Goal: Answer question/provide support: Share knowledge or assist other users

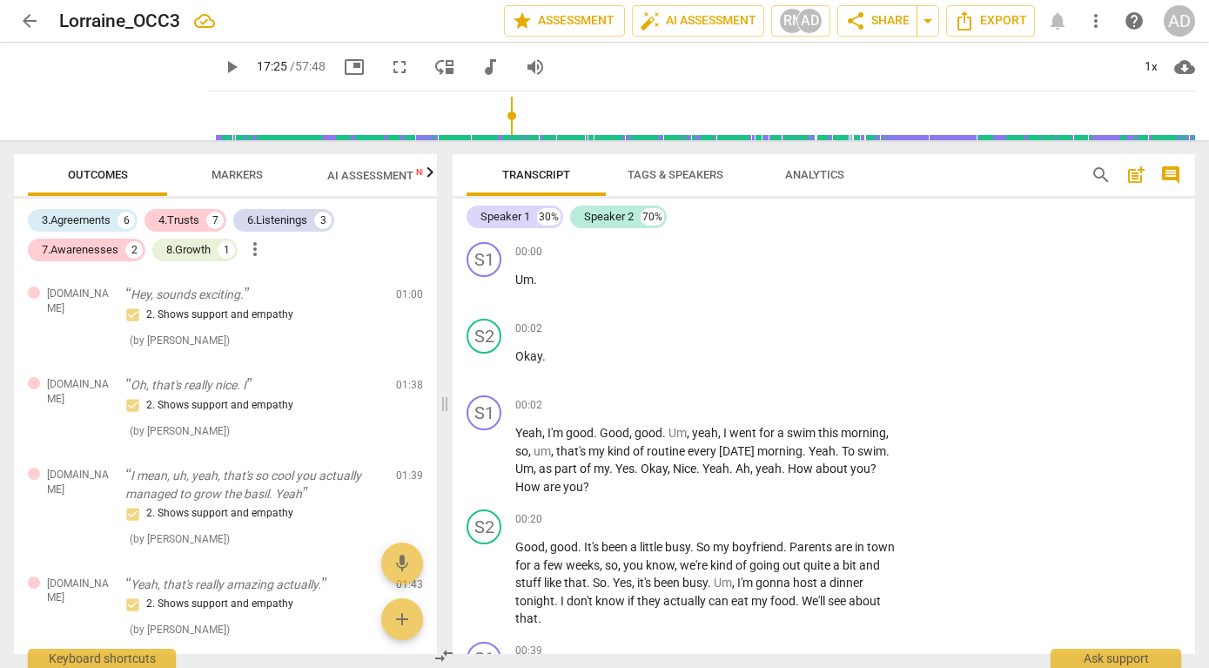
scroll to position [5905, 0]
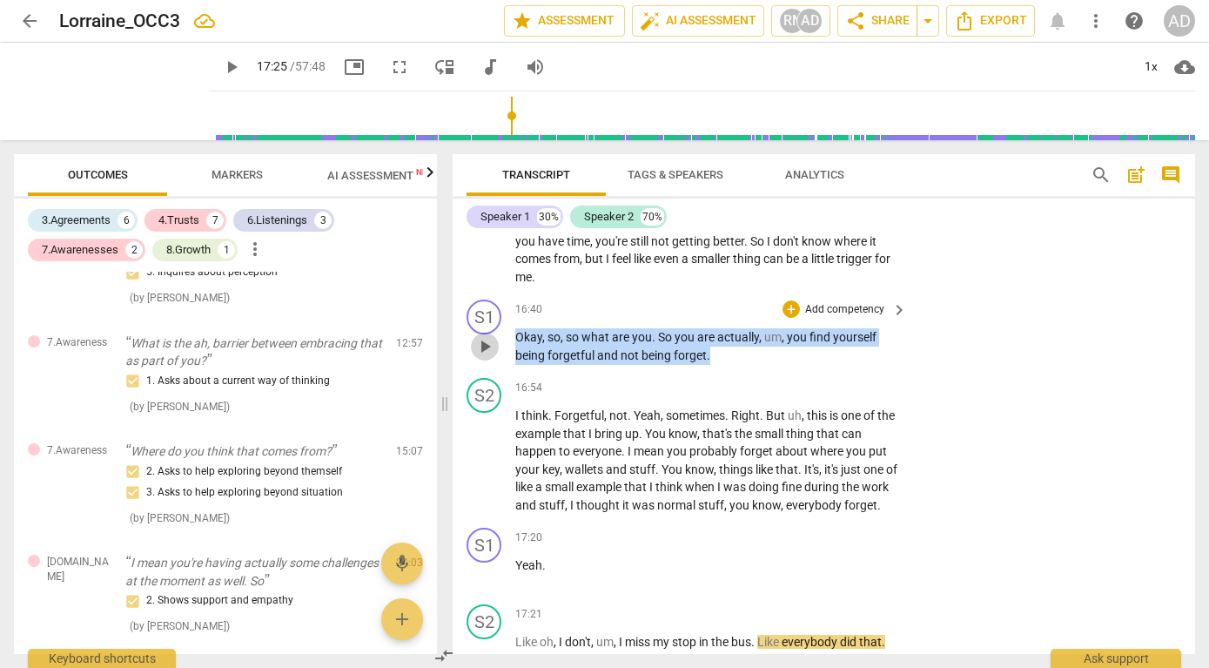
click at [481, 347] on span "play_arrow" at bounding box center [485, 346] width 21 height 21
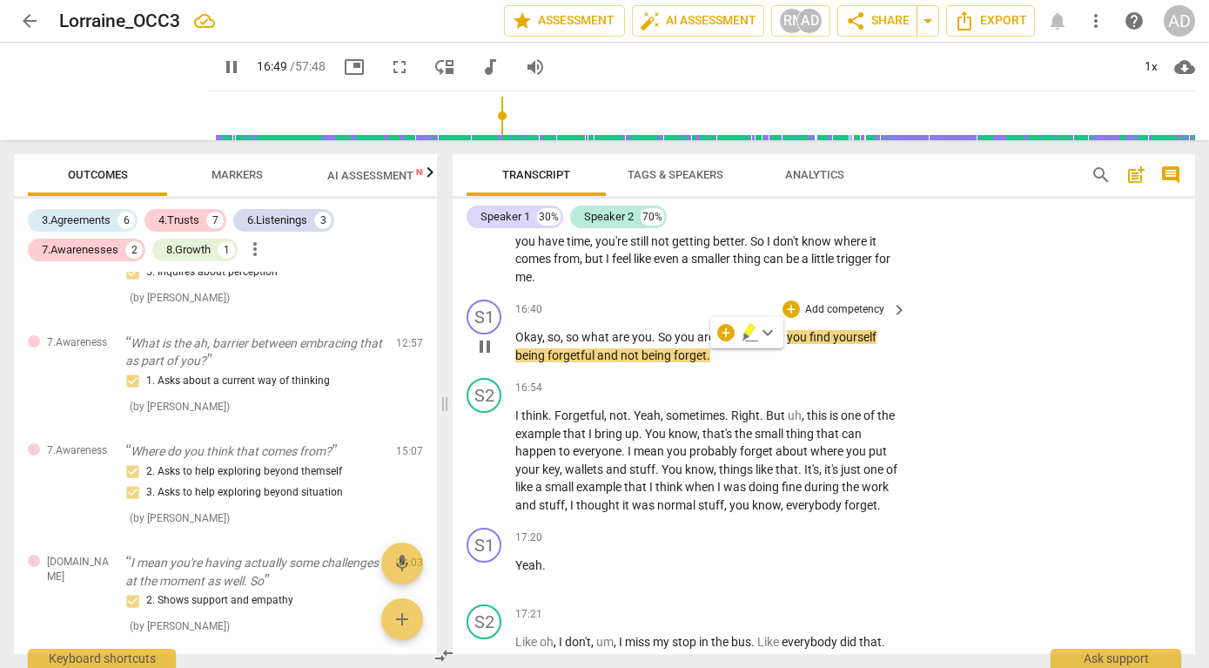
click at [749, 362] on p "Okay , so , so what are you . So you are actually , um , you find yourself bein…" at bounding box center [706, 346] width 383 height 36
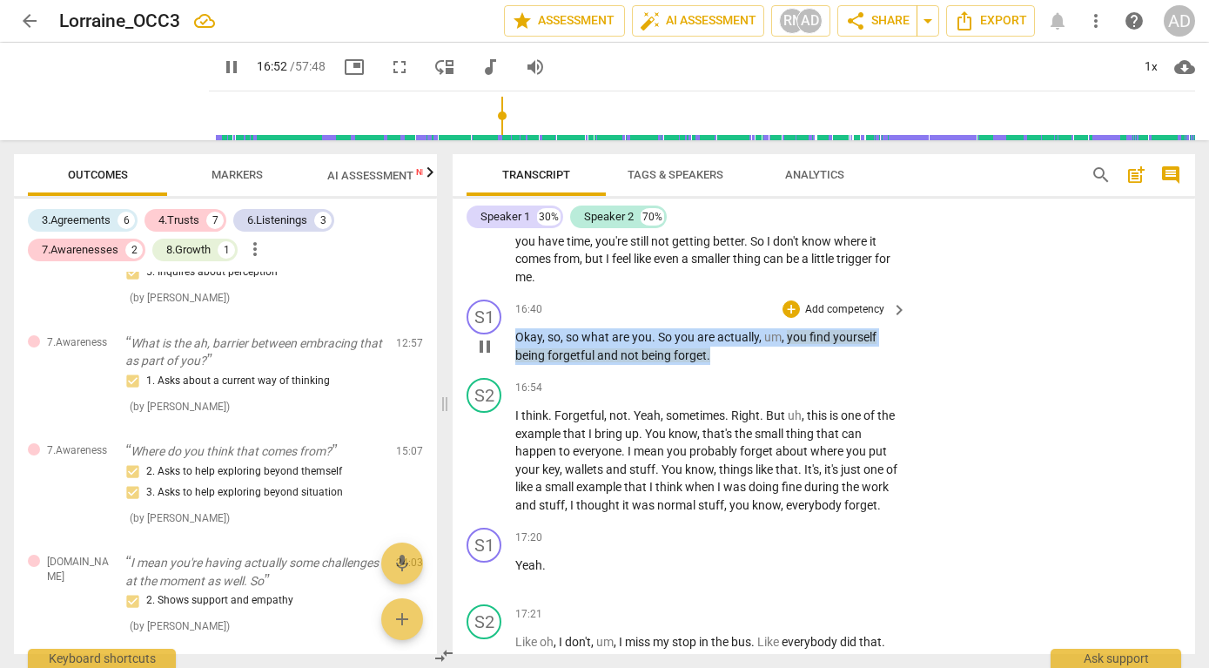
drag, startPoint x: 731, startPoint y: 355, endPoint x: 490, endPoint y: 342, distance: 241.5
click at [490, 342] on div "S1 play_arrow pause 16:40 + Add competency keyboard_arrow_right Okay , so , so …" at bounding box center [824, 332] width 743 height 78
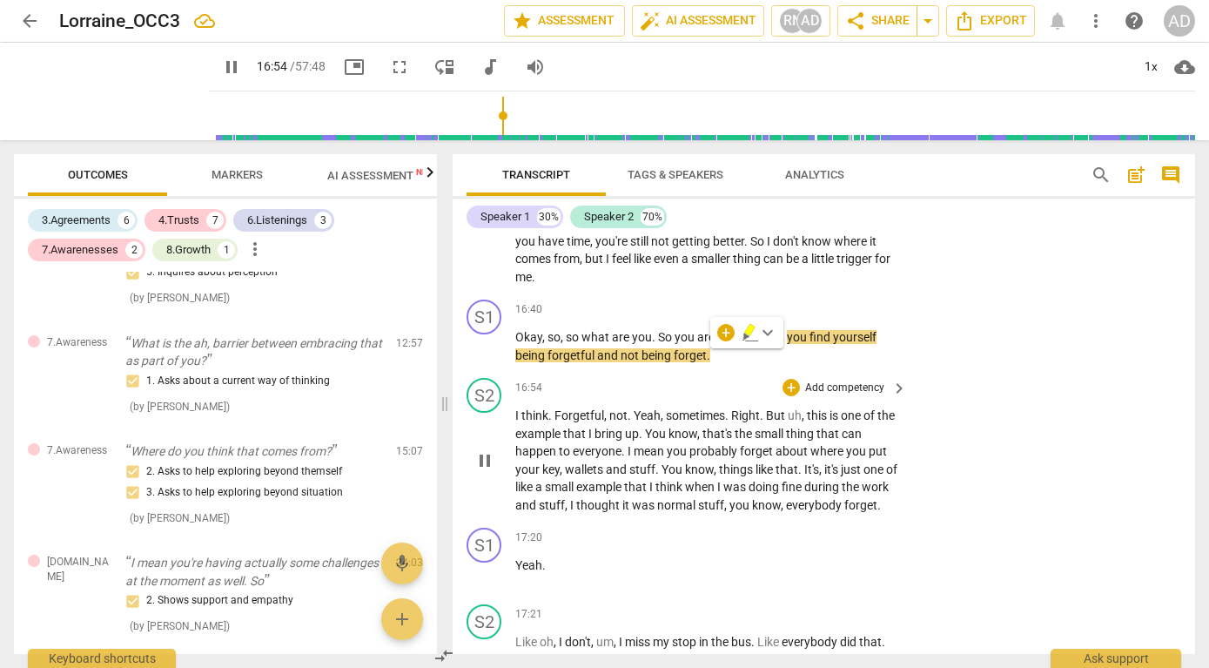
click at [987, 479] on div "S2 play_arrow pause 16:54 + Add competency keyboard_arrow_right I think . Forge…" at bounding box center [824, 446] width 743 height 150
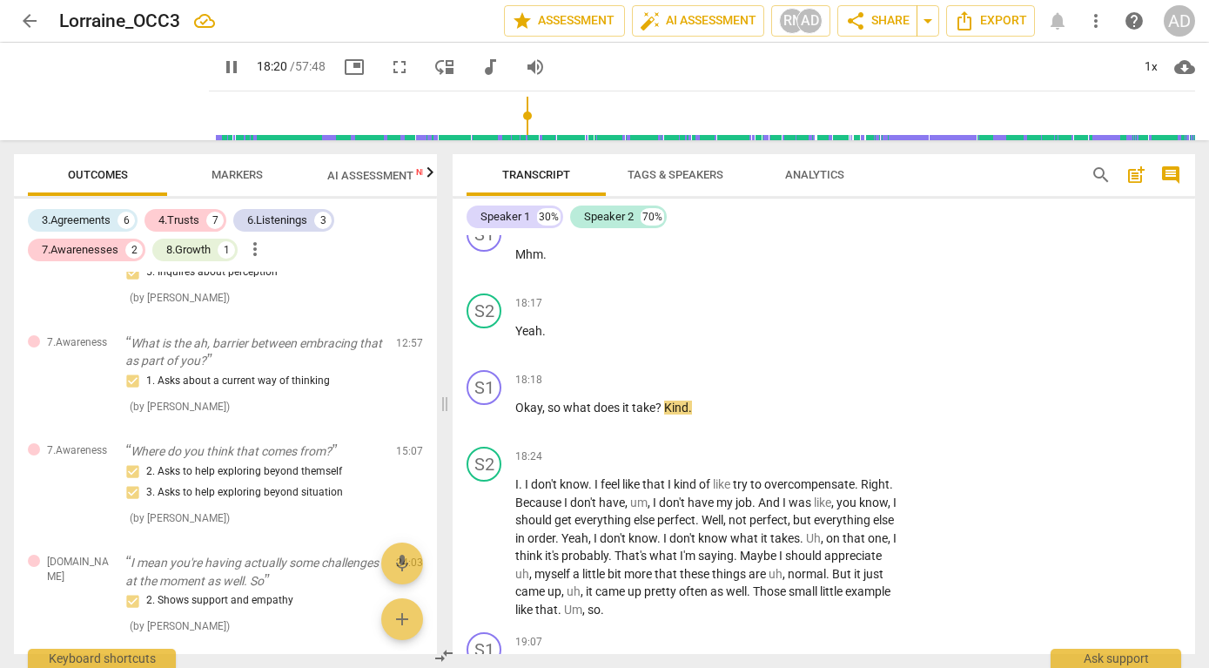
scroll to position [6825, 0]
drag, startPoint x: 548, startPoint y: 426, endPoint x: 662, endPoint y: 426, distance: 114.1
click at [662, 414] on p "Okay , so what does it take ? Kind ." at bounding box center [706, 405] width 383 height 18
click at [683, 400] on div "+" at bounding box center [679, 400] width 17 height 17
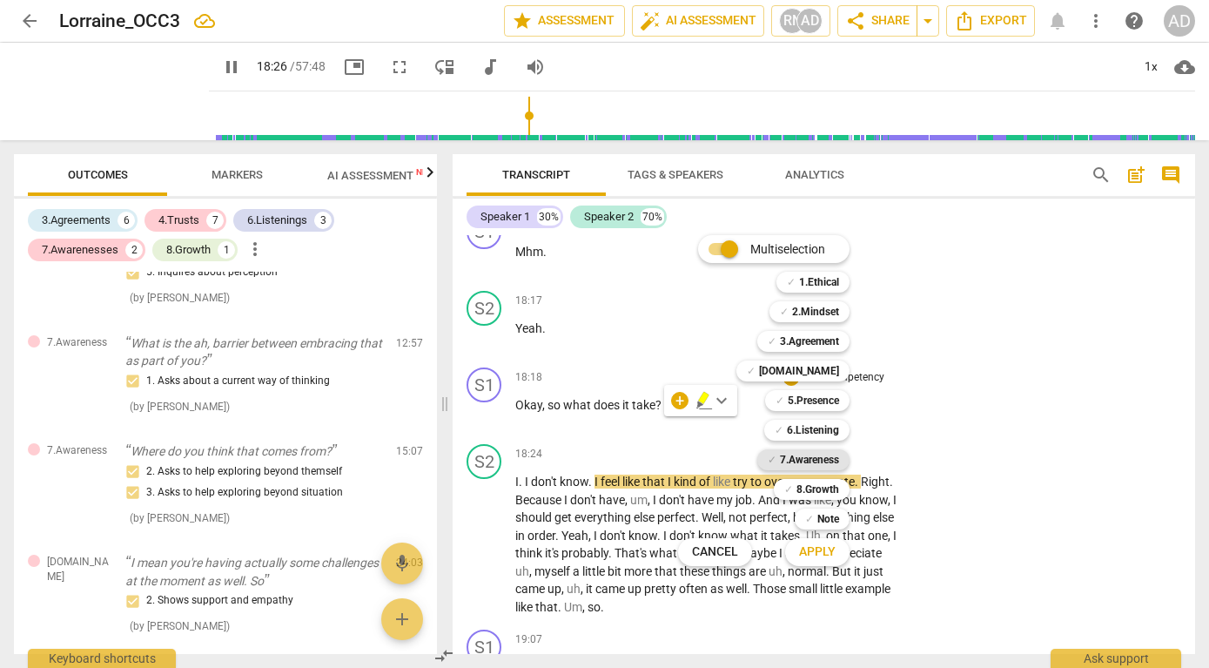
click at [813, 456] on b "7.Awareness" at bounding box center [809, 459] width 59 height 21
click at [825, 549] on span "Apply" at bounding box center [817, 551] width 37 height 17
type input "1108"
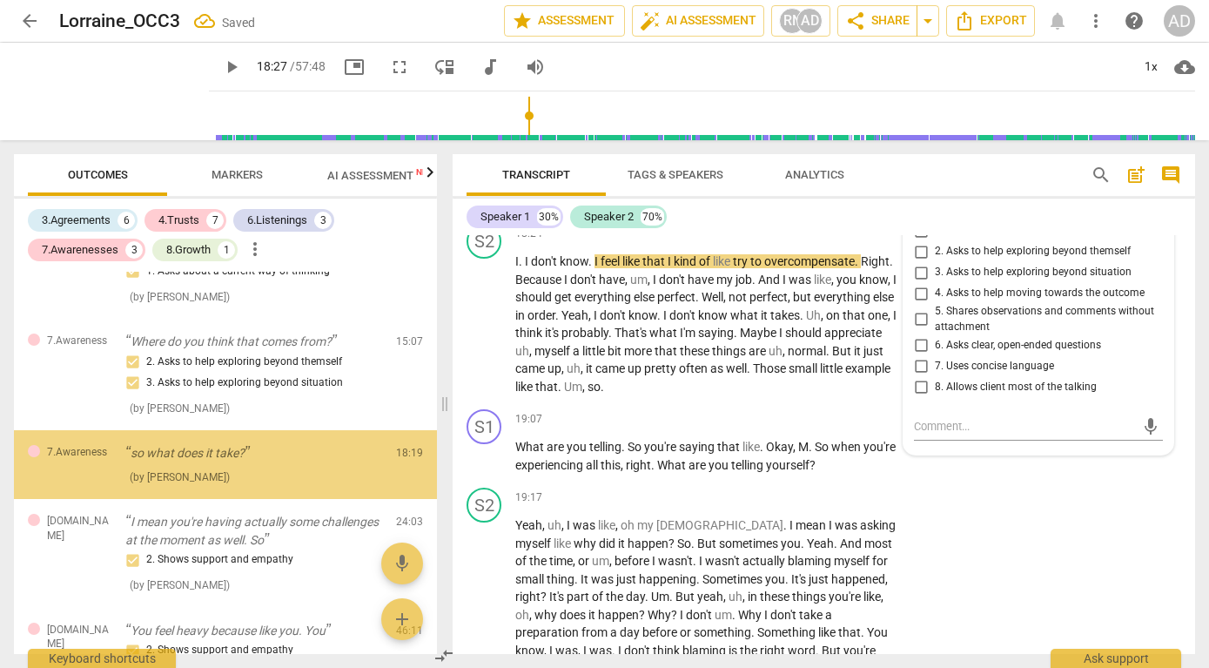
scroll to position [1492, 0]
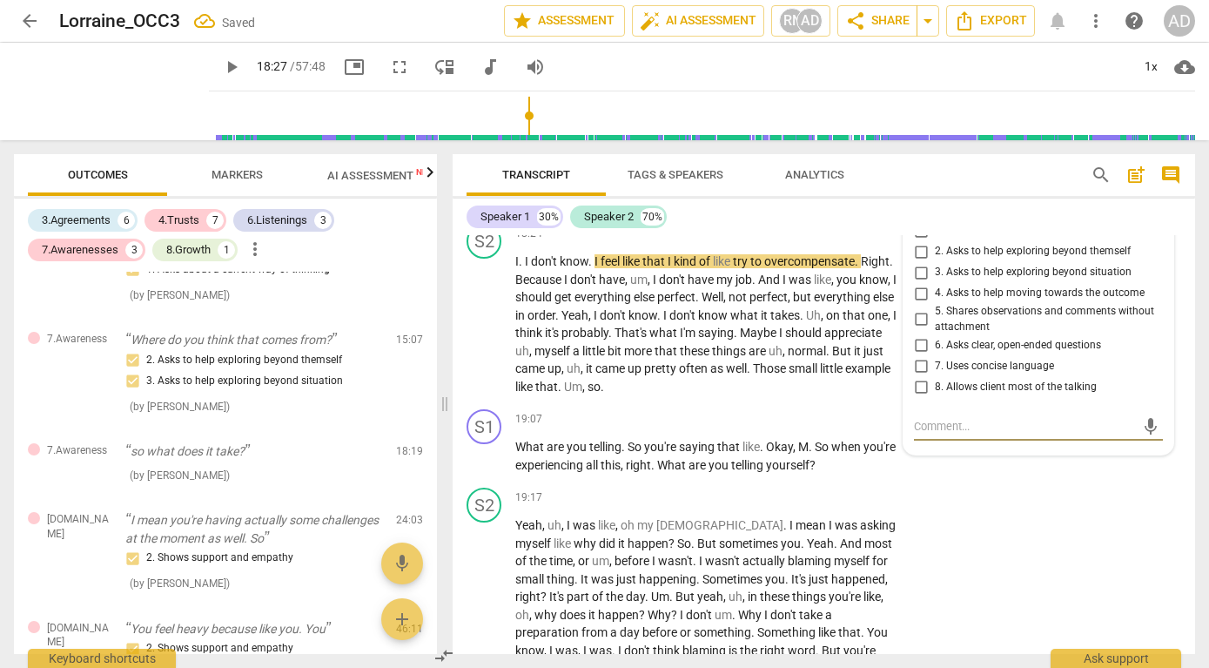
click at [920, 262] on input "2. Asks to help exploring beyond themself" at bounding box center [921, 251] width 28 height 21
checkbox input "true"
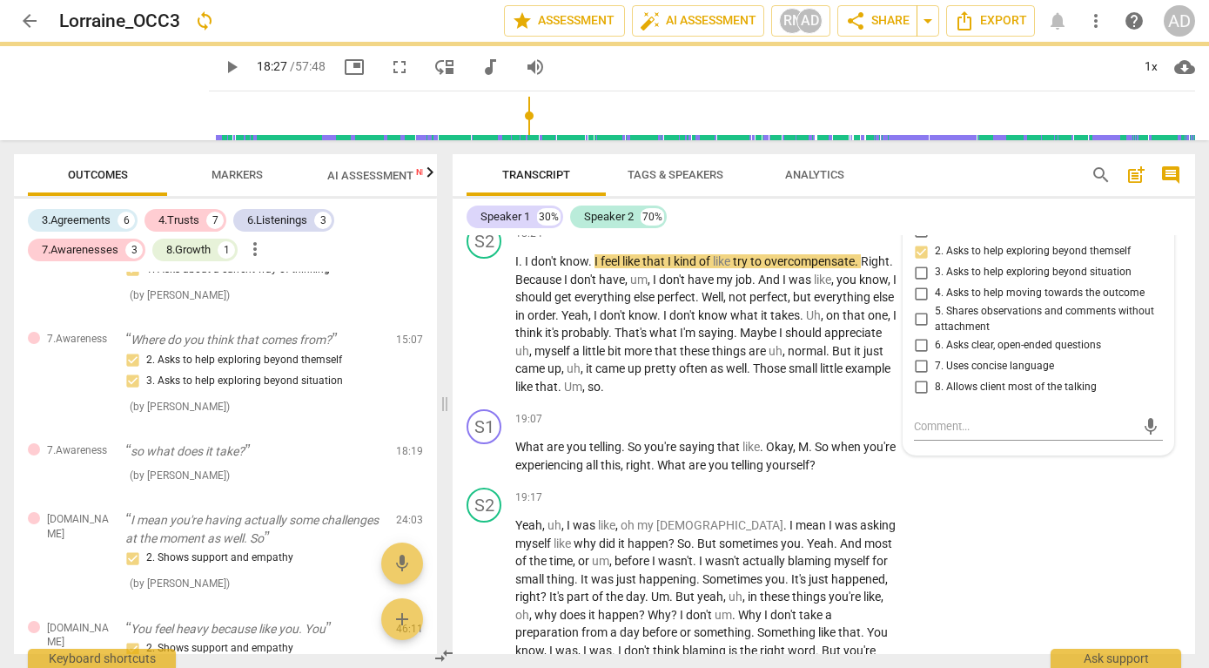
click at [856, 228] on div "Speaker 1 30% Speaker 2 70%" at bounding box center [824, 217] width 715 height 30
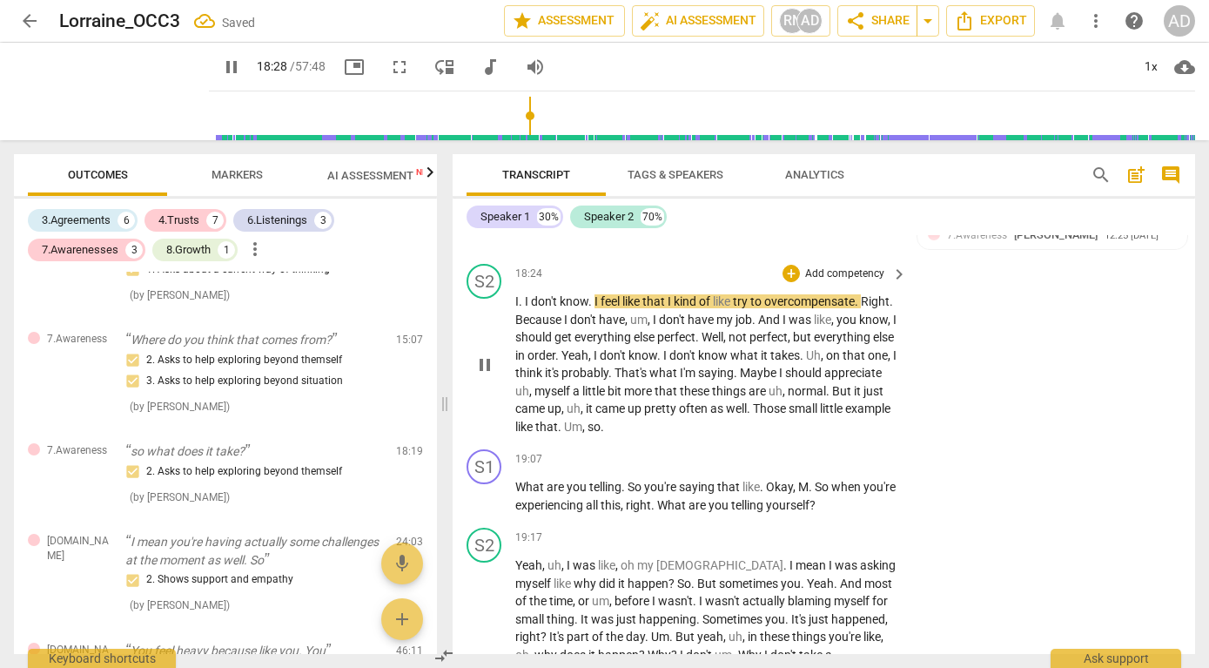
scroll to position [6991, 0]
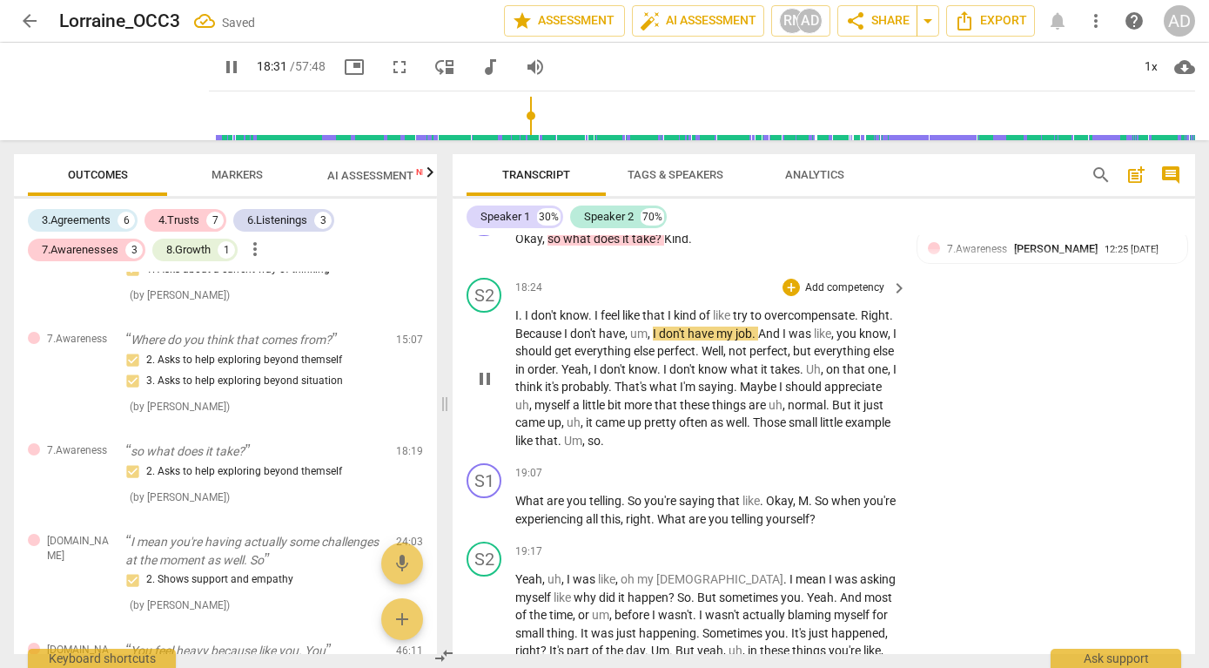
click at [484, 389] on span "pause" at bounding box center [485, 378] width 21 height 21
type input "1112"
click at [976, 255] on span "7.Awareness" at bounding box center [977, 249] width 60 height 12
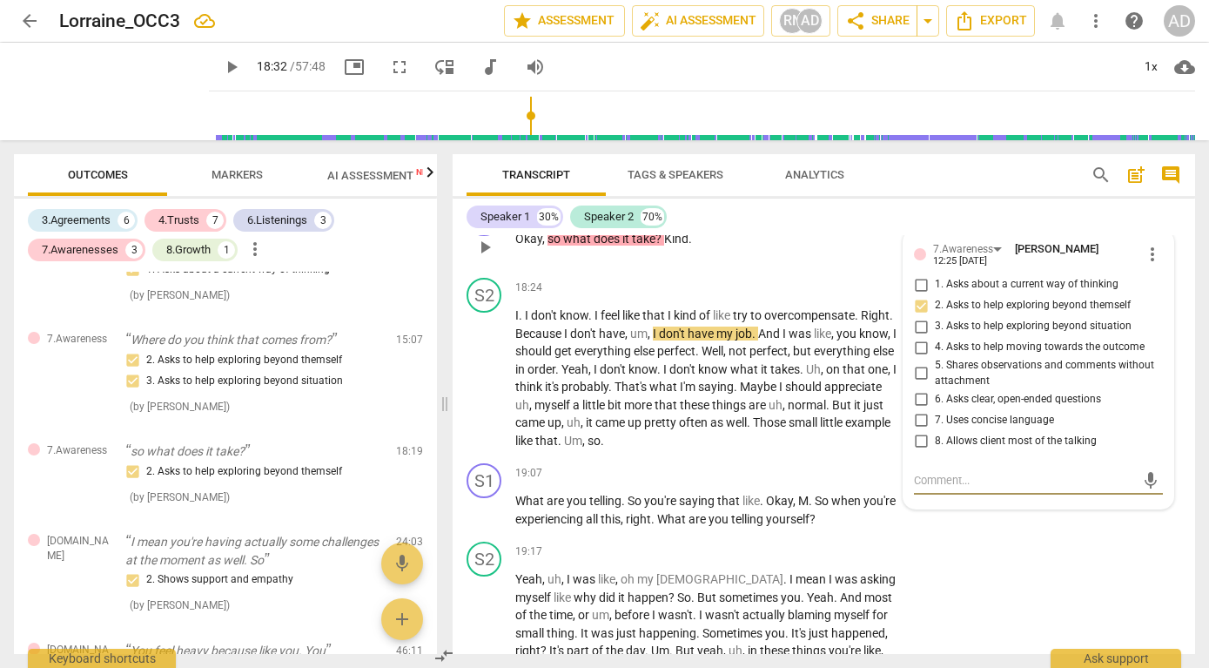
type textarea "G"
type textarea "Go"
type textarea "[DEMOGRAPHIC_DATA]"
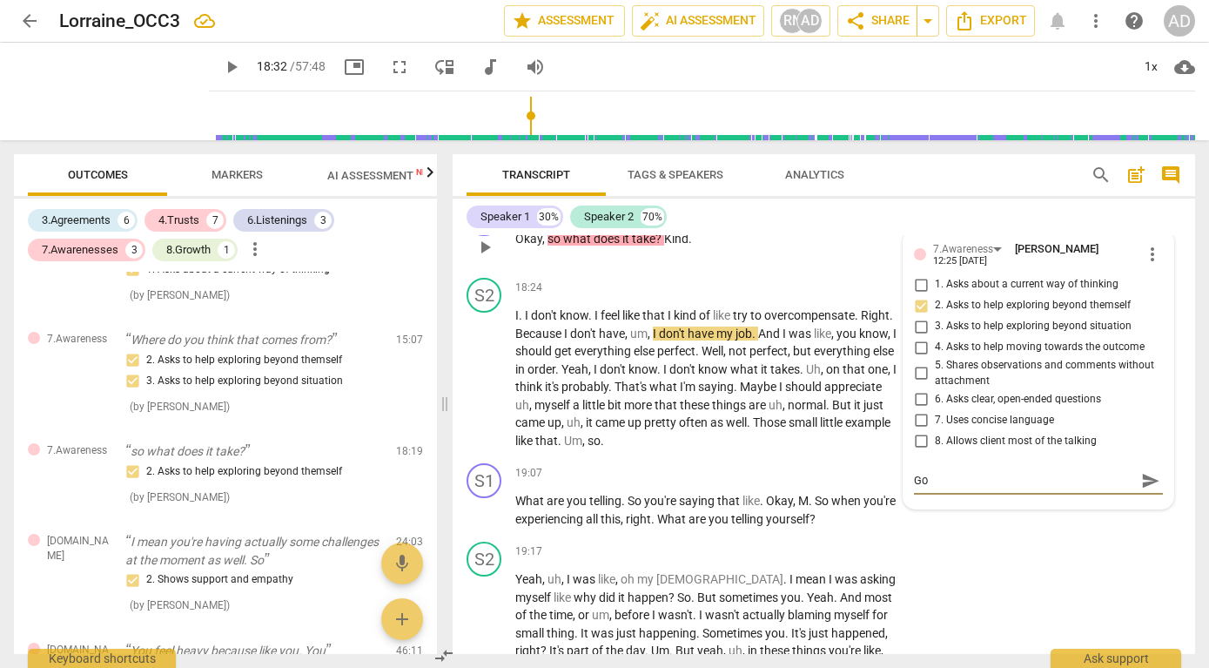
type textarea "[DEMOGRAPHIC_DATA]"
type textarea "Godo"
type textarea "[DEMOGRAPHIC_DATA]"
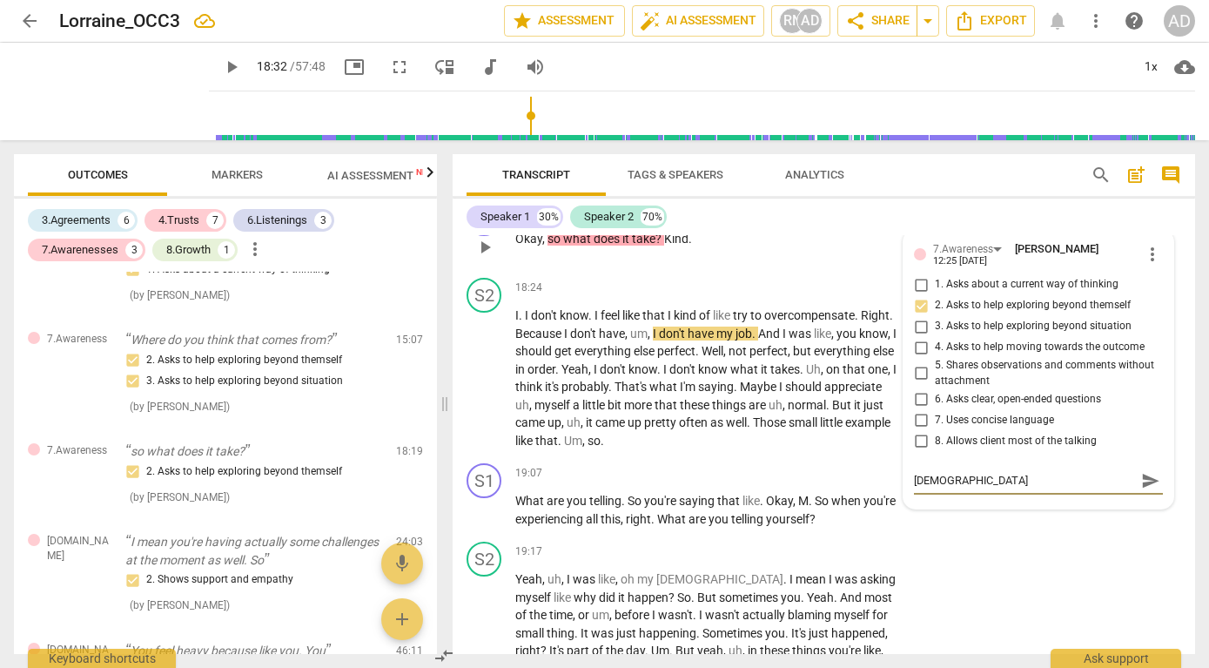
type textarea "Go"
type textarea "Goo"
type textarea "Good"
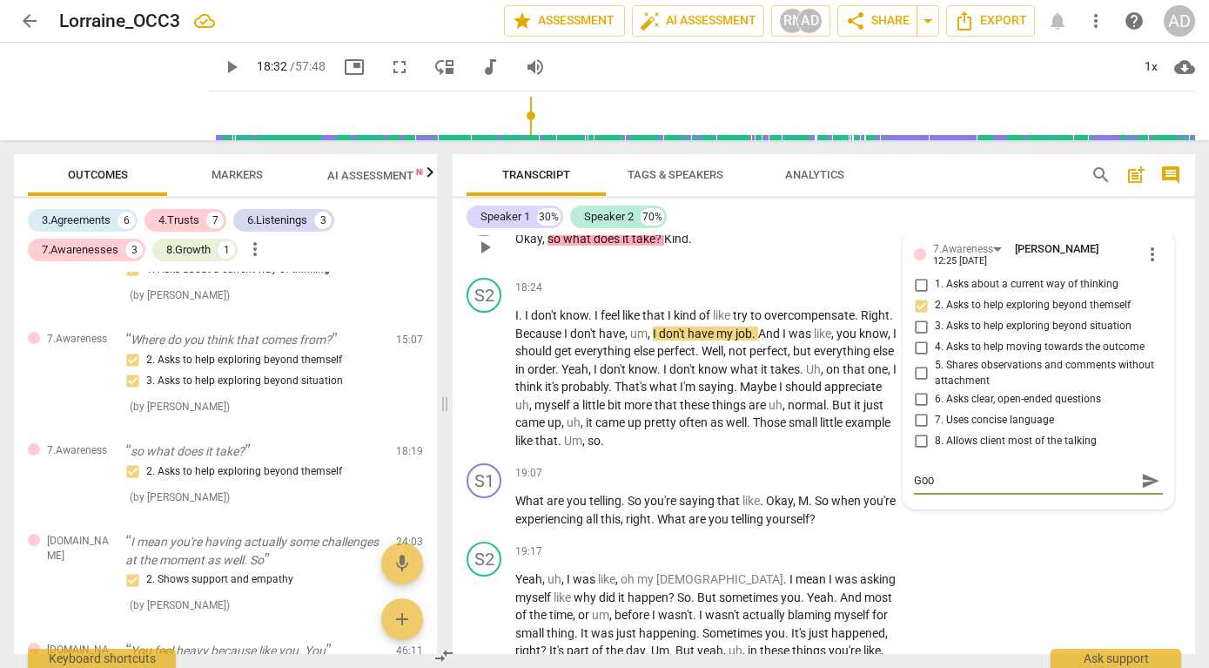
type textarea "Good"
type textarea "Good q"
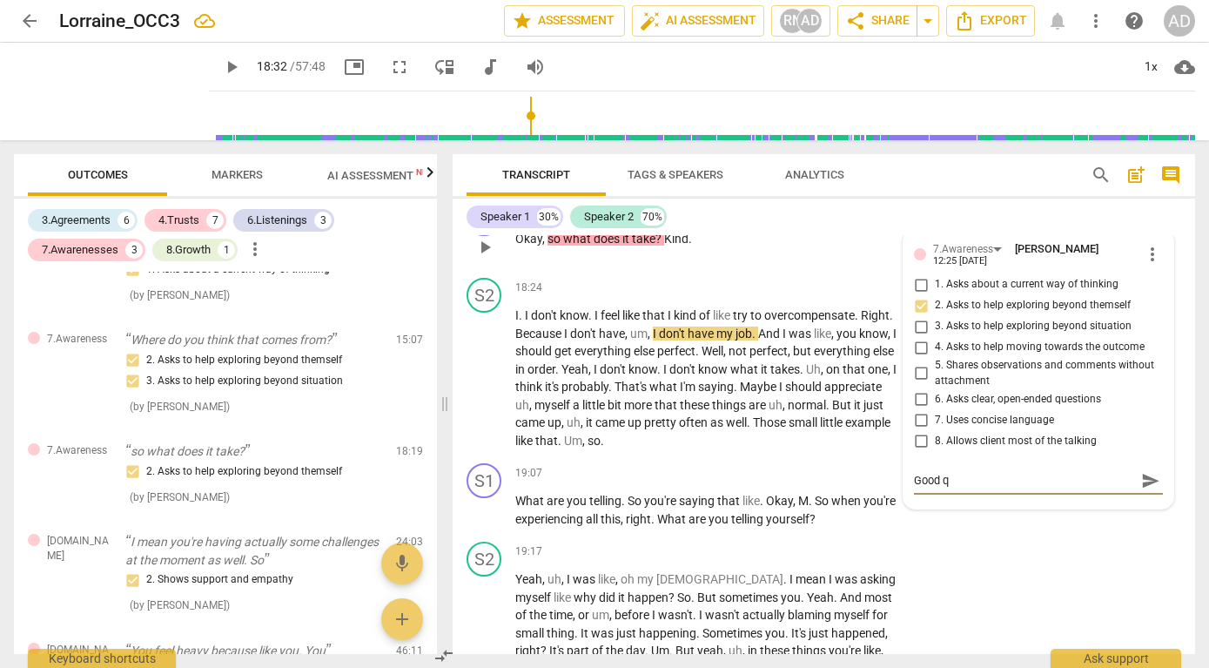
type textarea "Good qu"
type textarea "Good que"
type textarea "Good ques"
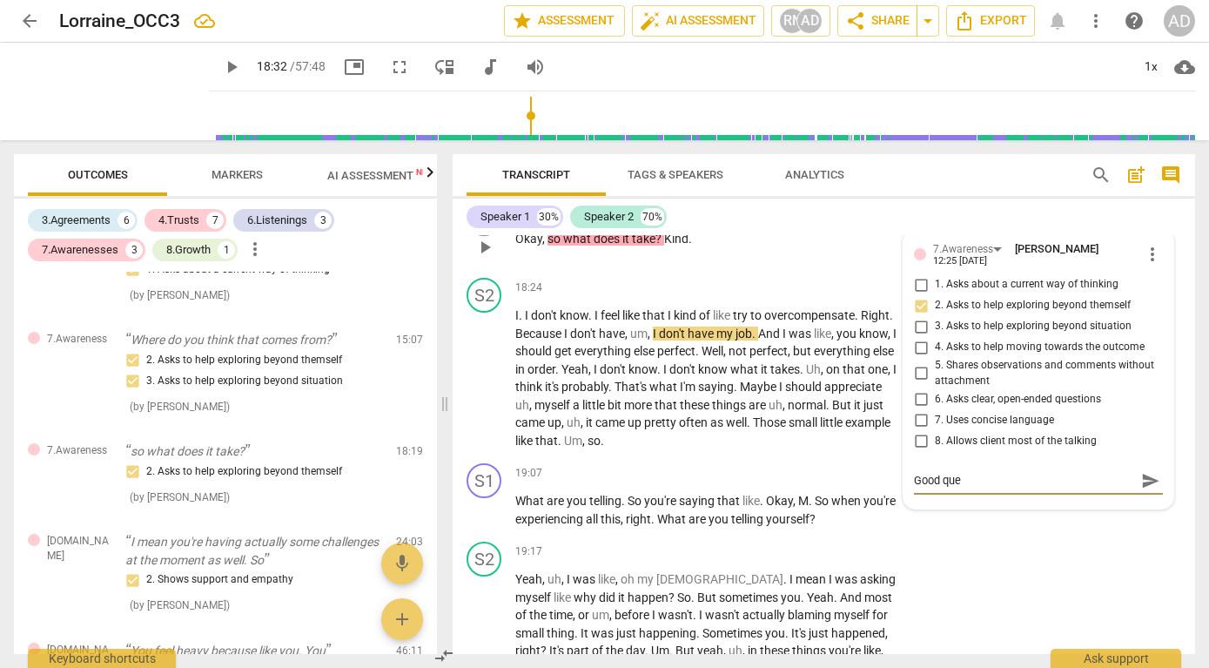
type textarea "Good ques"
type textarea "Good quesi"
type textarea "Good quesio"
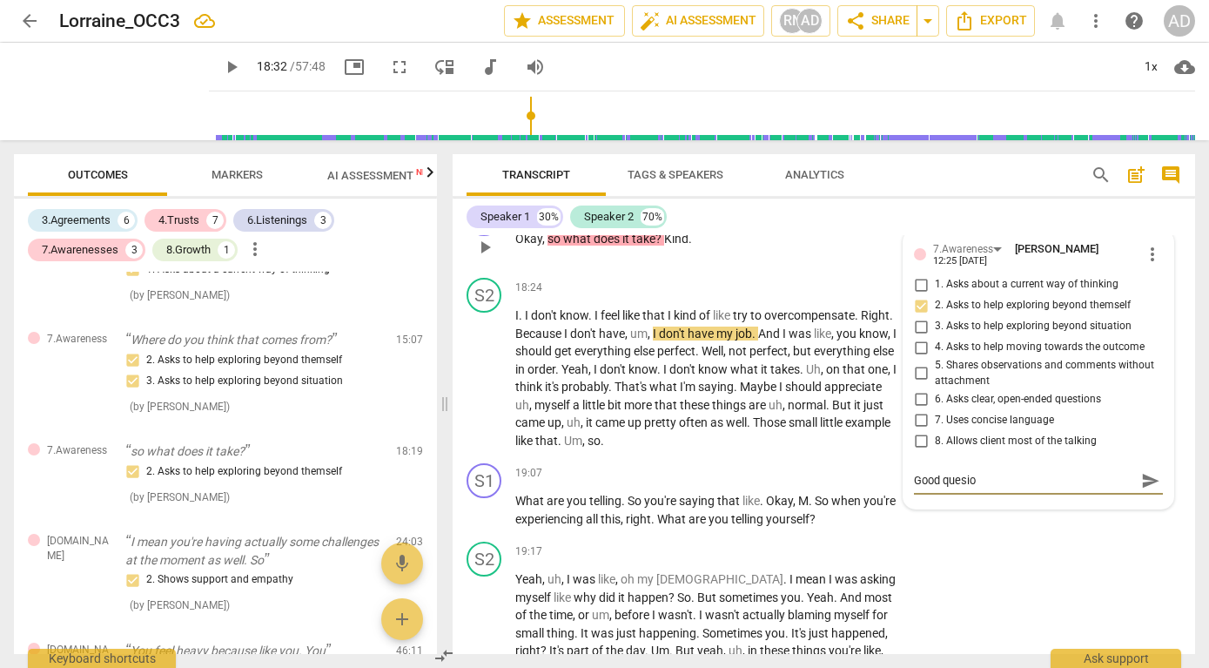
type textarea "Good quesi"
type textarea "Good ques"
type textarea "Good quest"
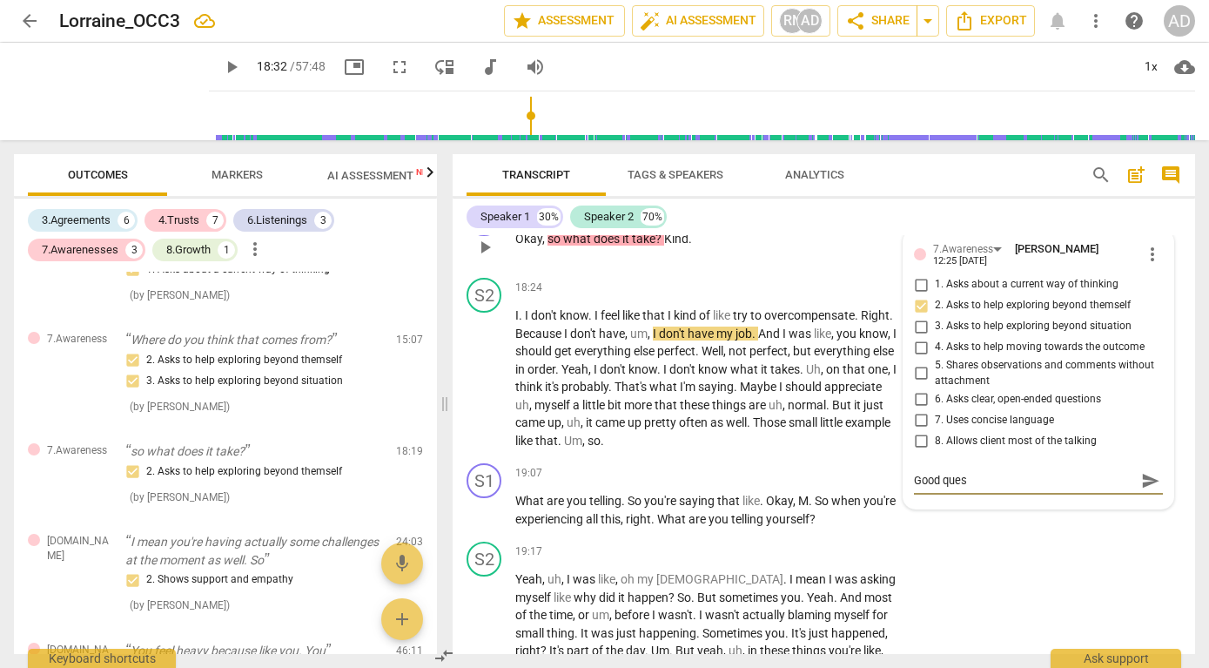
type textarea "Good quest"
type textarea "Good questi"
type textarea "Good questio"
type textarea "Good question"
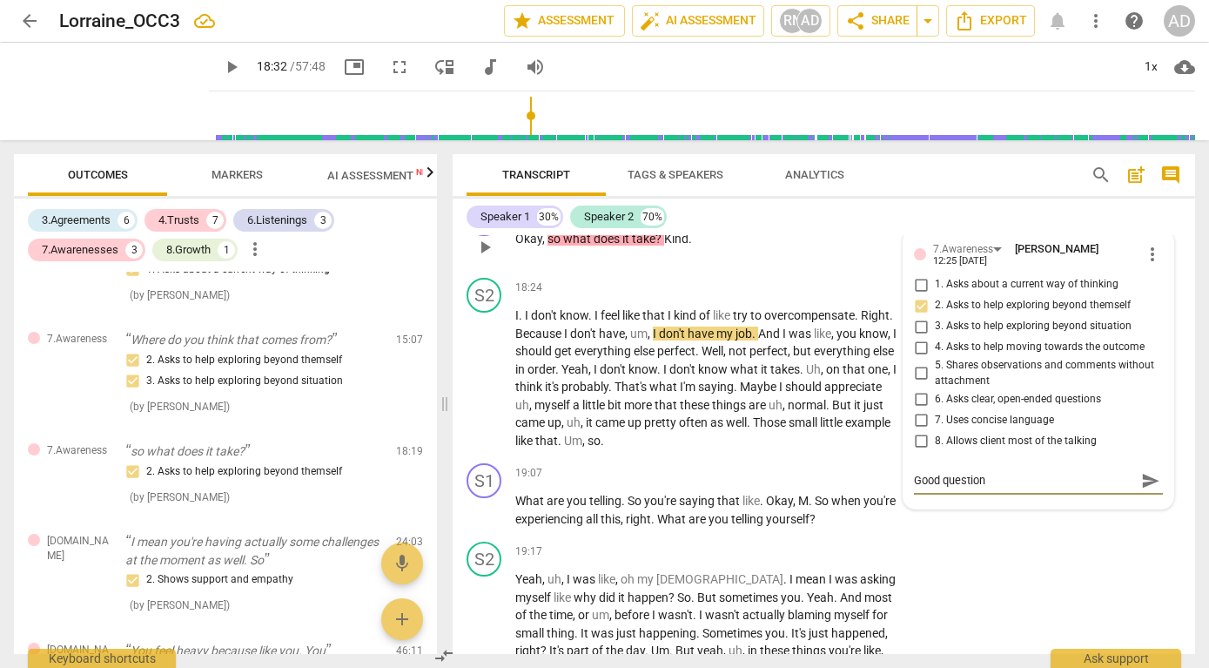
type textarea "Good question!"
click at [1143, 490] on span "send" at bounding box center [1151, 480] width 19 height 19
click at [480, 389] on span "play_arrow" at bounding box center [485, 378] width 21 height 21
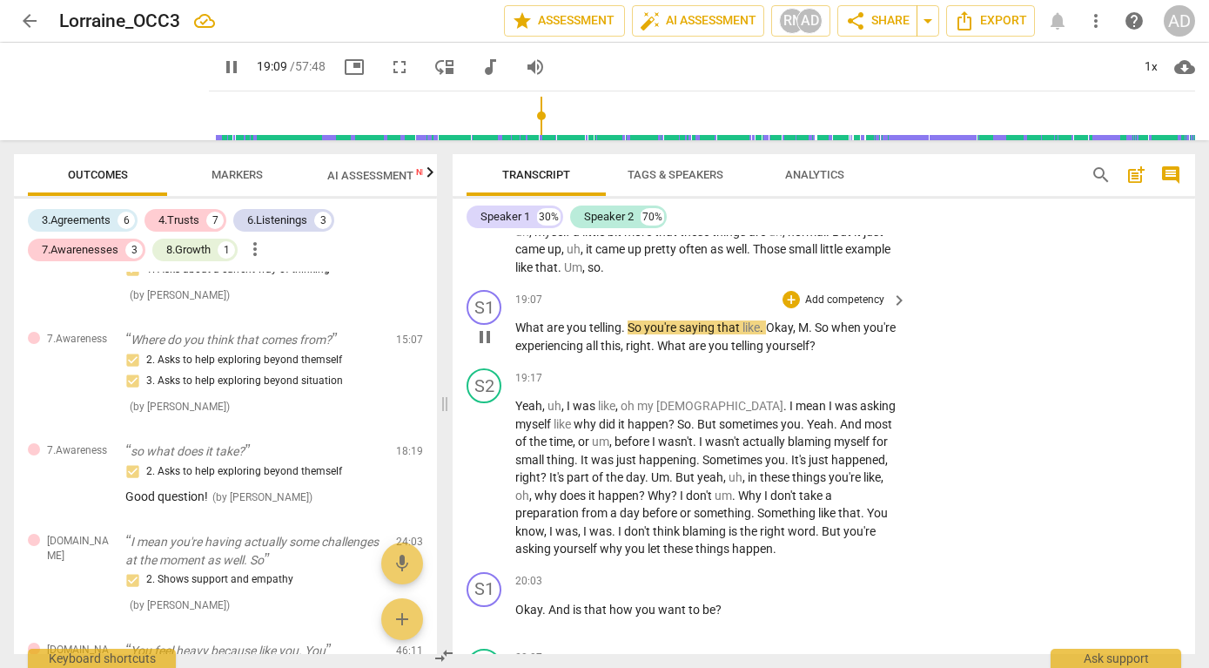
scroll to position [7167, 0]
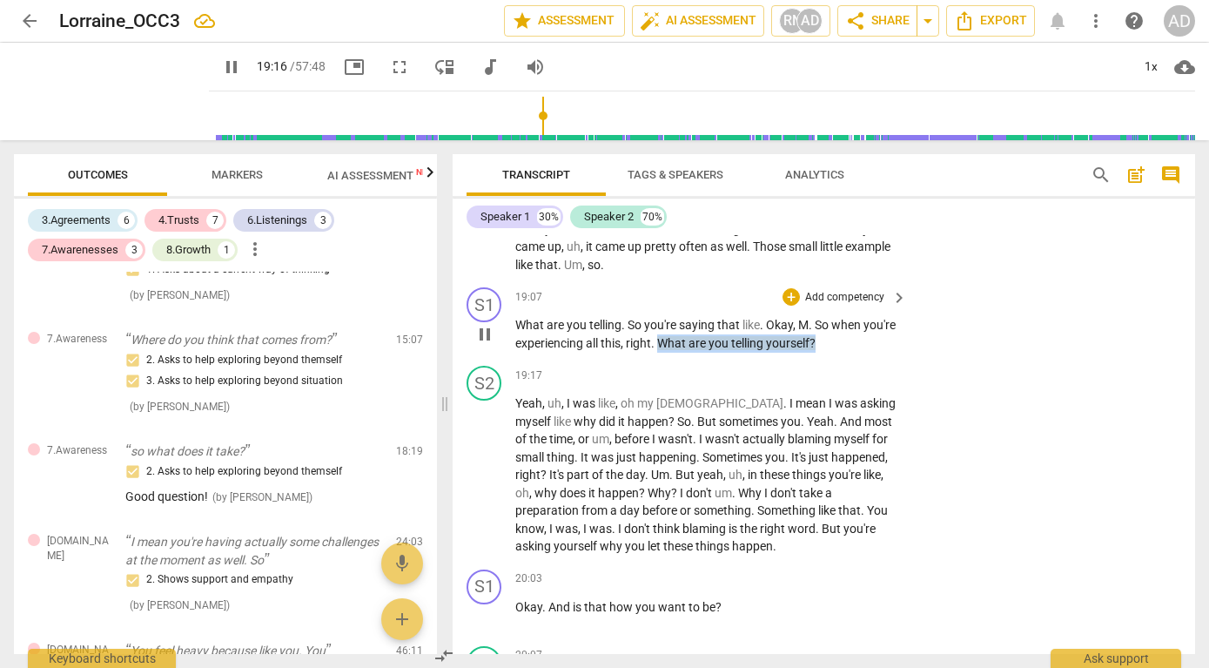
drag, startPoint x: 697, startPoint y: 362, endPoint x: 853, endPoint y: 354, distance: 156.9
click at [853, 352] on p "What are you telling . So you're saying that like . [PERSON_NAME] So when you'r…" at bounding box center [706, 334] width 383 height 36
click at [850, 306] on p "Add competency" at bounding box center [845, 298] width 83 height 16
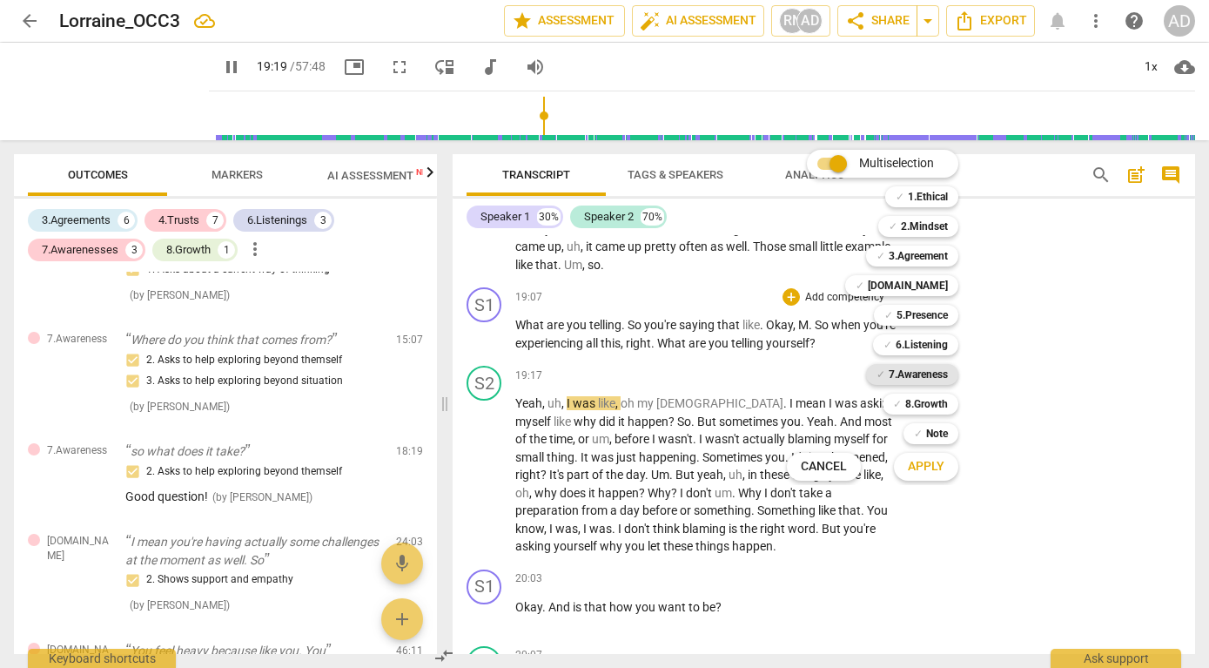
click at [916, 371] on b "7.Awareness" at bounding box center [918, 374] width 59 height 21
click at [927, 469] on span "Apply" at bounding box center [926, 466] width 37 height 17
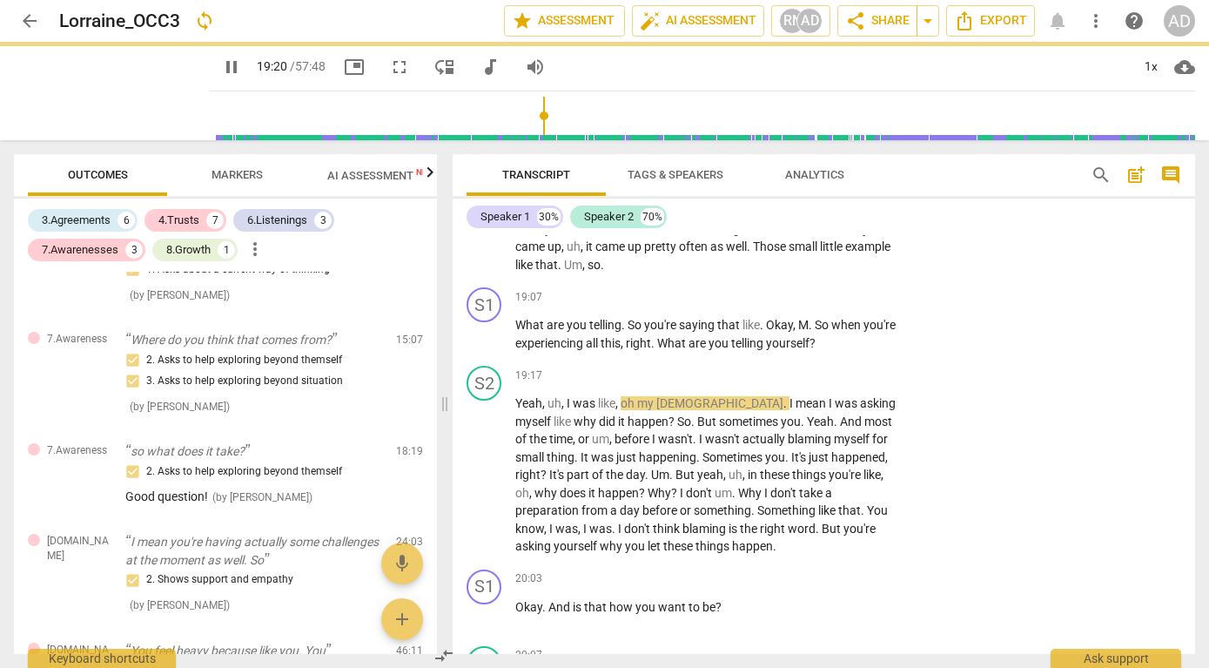
type input "1161"
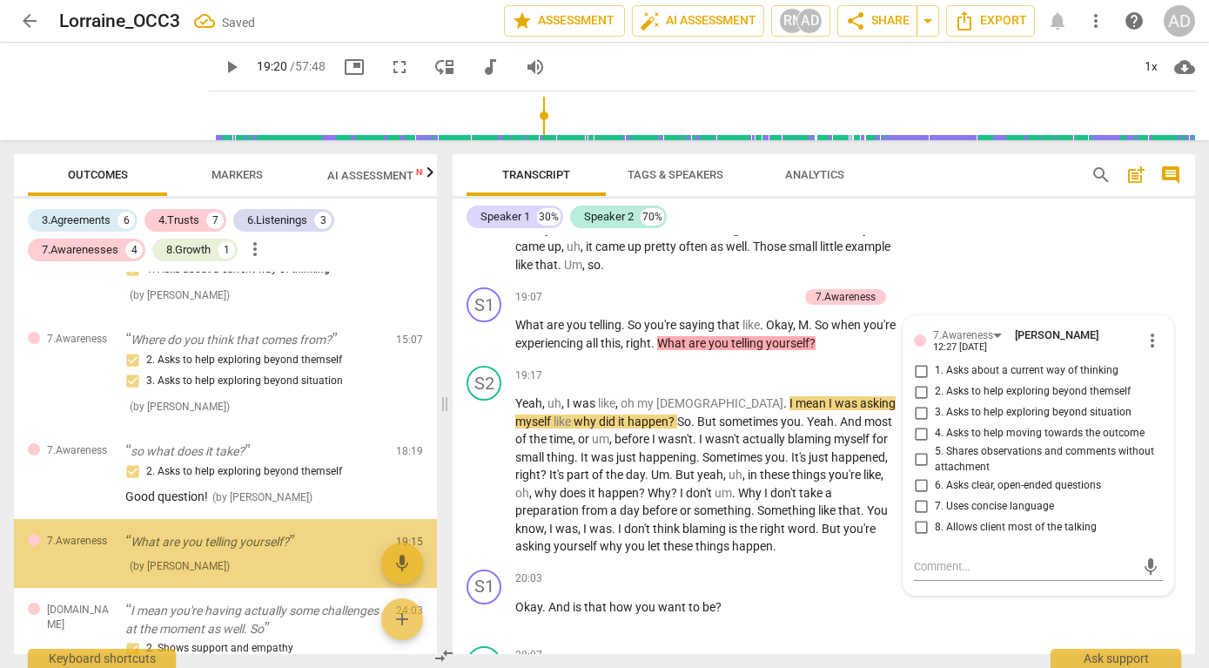
scroll to position [1582, 0]
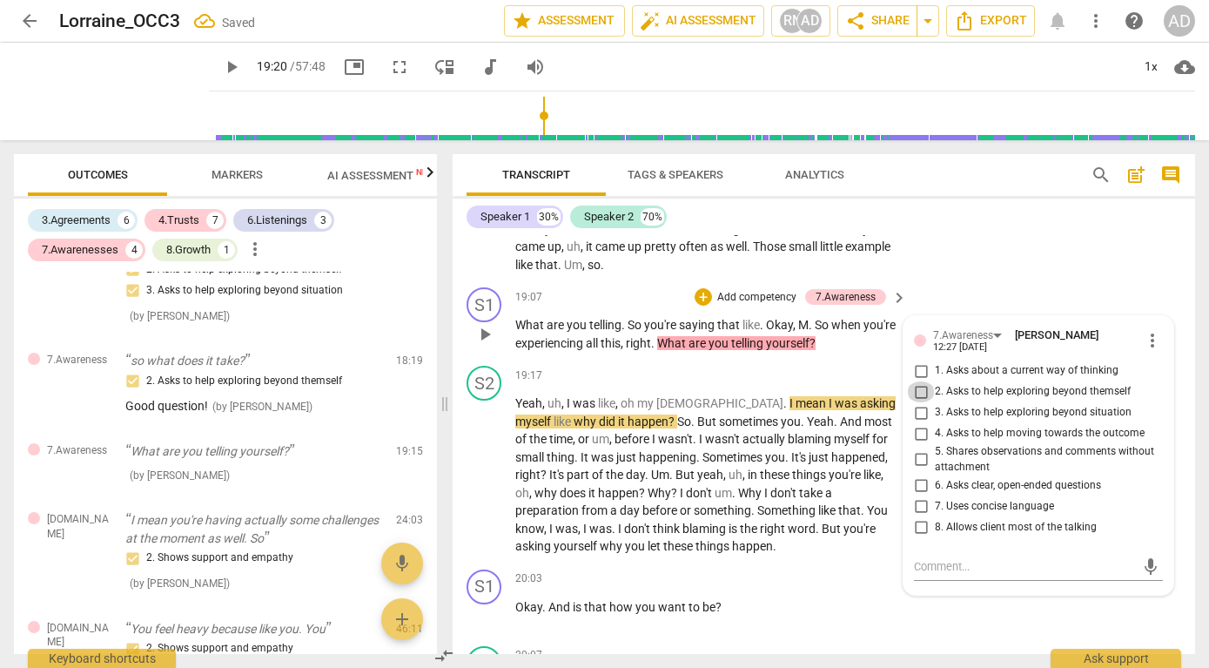
click at [919, 402] on input "2. Asks to help exploring beyond themself" at bounding box center [921, 391] width 28 height 21
checkbox input "true"
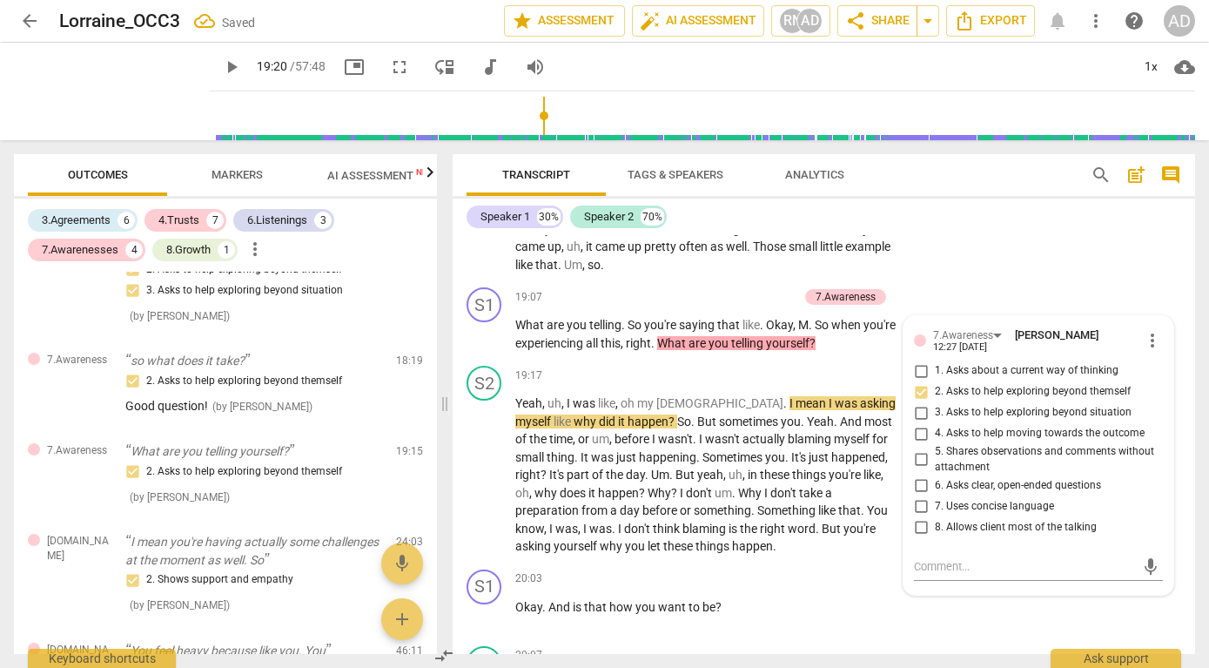
click at [969, 280] on div "S2 play_arrow pause 18:24 + Add competency keyboard_arrow_right I . I don't kno…" at bounding box center [824, 187] width 743 height 185
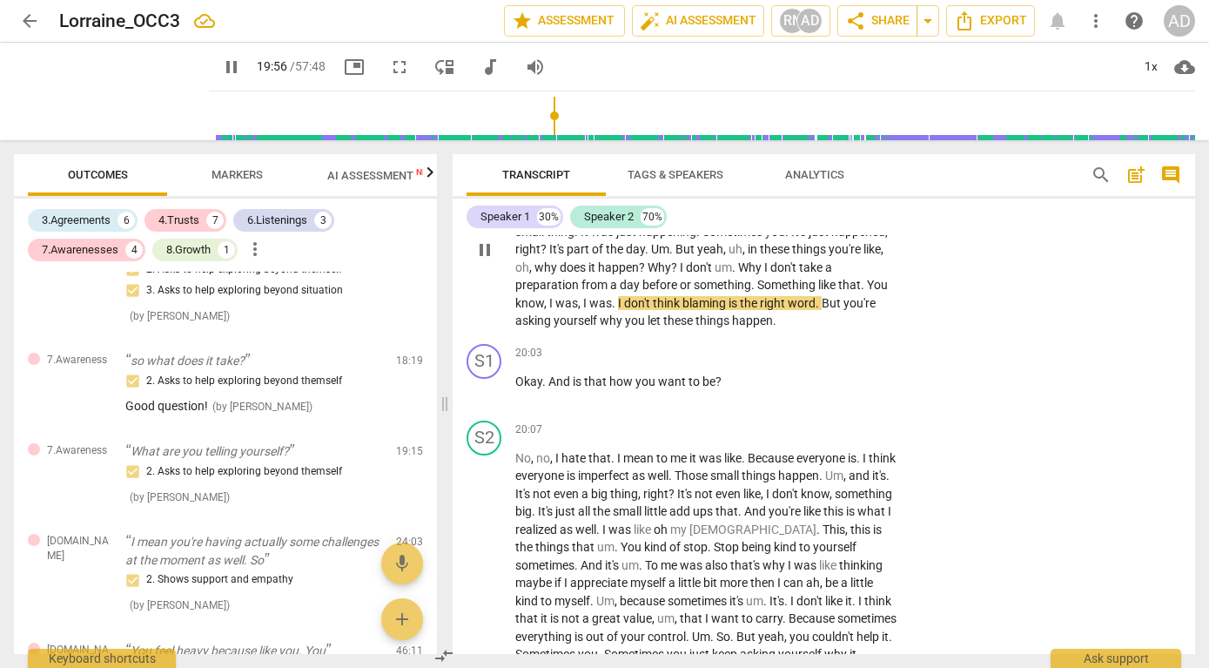
scroll to position [7401, 0]
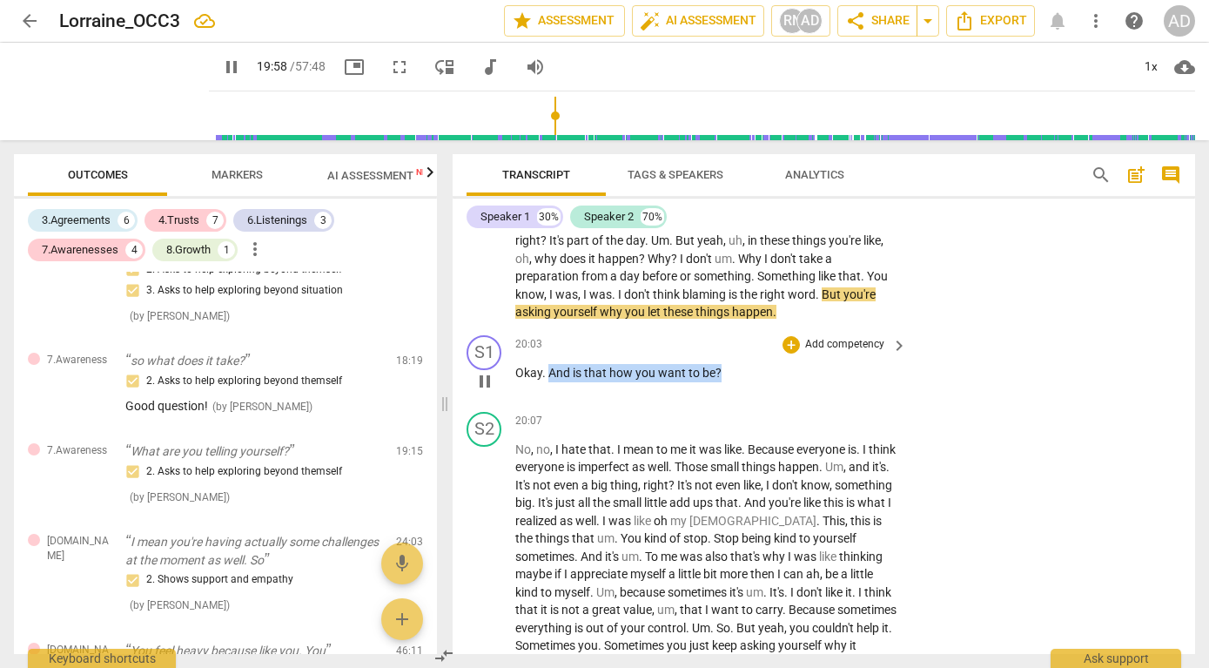
drag, startPoint x: 549, startPoint y: 393, endPoint x: 734, endPoint y: 389, distance: 185.5
click at [735, 382] on p "Okay . And is that how you want to be ?" at bounding box center [706, 373] width 383 height 18
click at [737, 369] on div "+" at bounding box center [735, 368] width 17 height 17
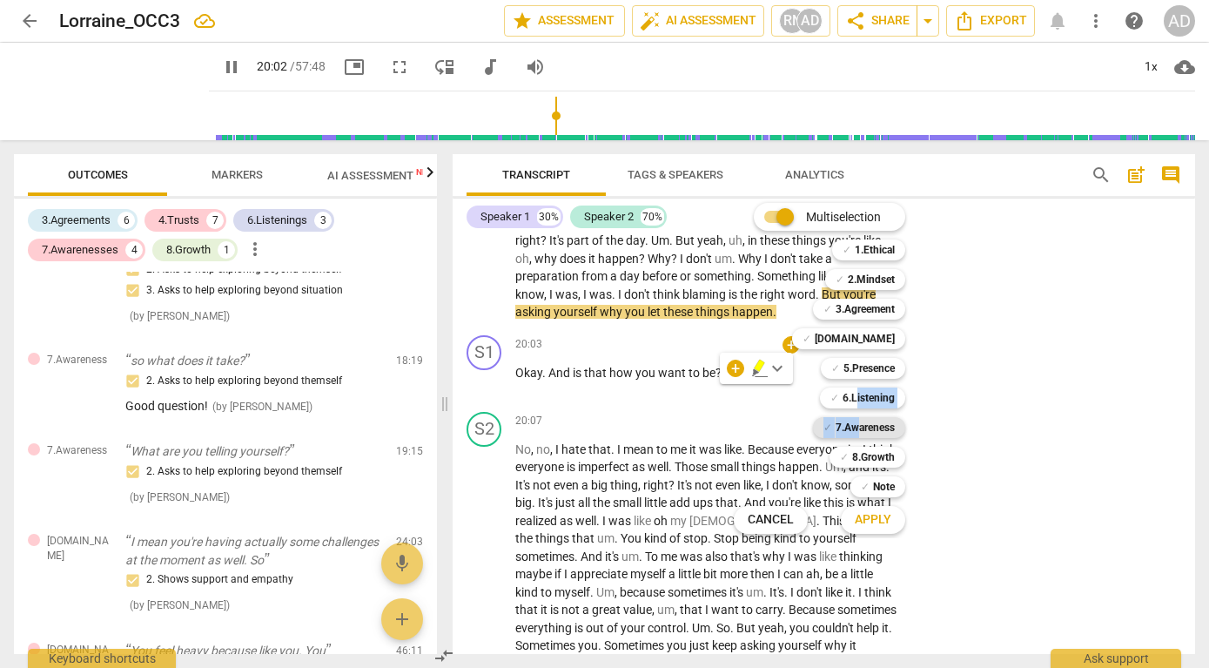
drag, startPoint x: 856, startPoint y: 401, endPoint x: 859, endPoint y: 433, distance: 32.4
click at [859, 433] on div "Multiselection m ✓ 1.Ethical 1 ✓ 2.Mindset 2 ✓ 3.Agreement 3 ✓ [DOMAIN_NAME] 4 …" at bounding box center [833, 369] width 212 height 340
click at [880, 429] on b "7.Awareness" at bounding box center [865, 427] width 59 height 21
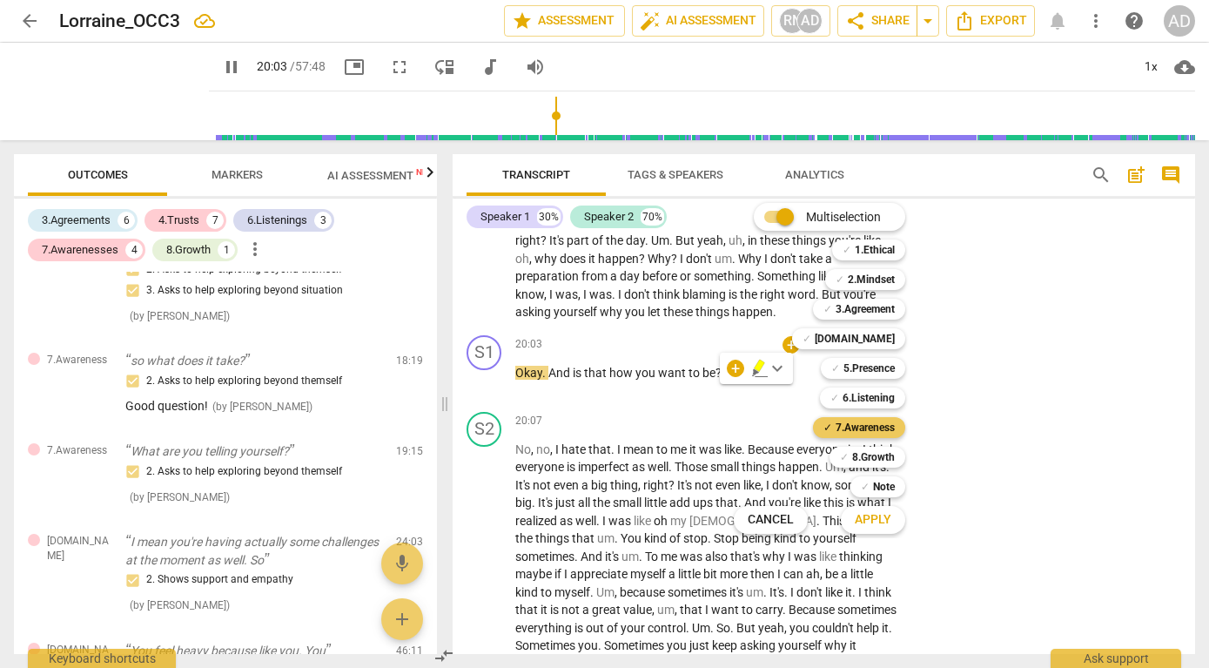
click at [880, 429] on b "7.Awareness" at bounding box center [865, 427] width 59 height 21
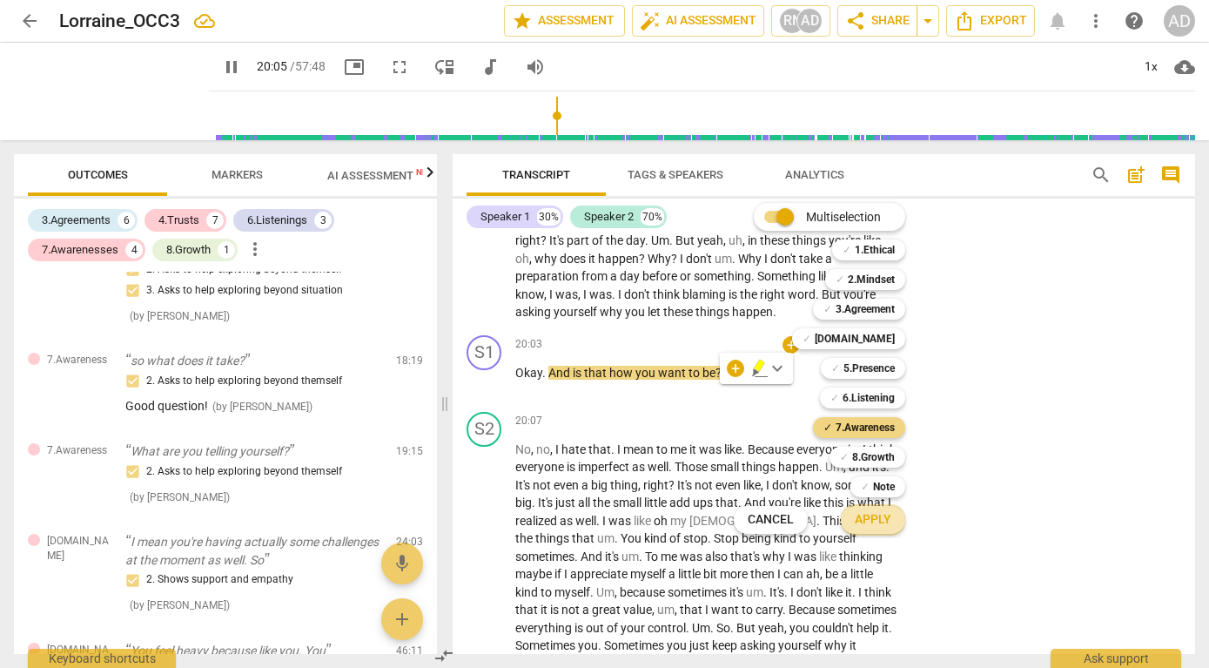
click at [886, 515] on span "Apply" at bounding box center [873, 519] width 37 height 17
type input "1206"
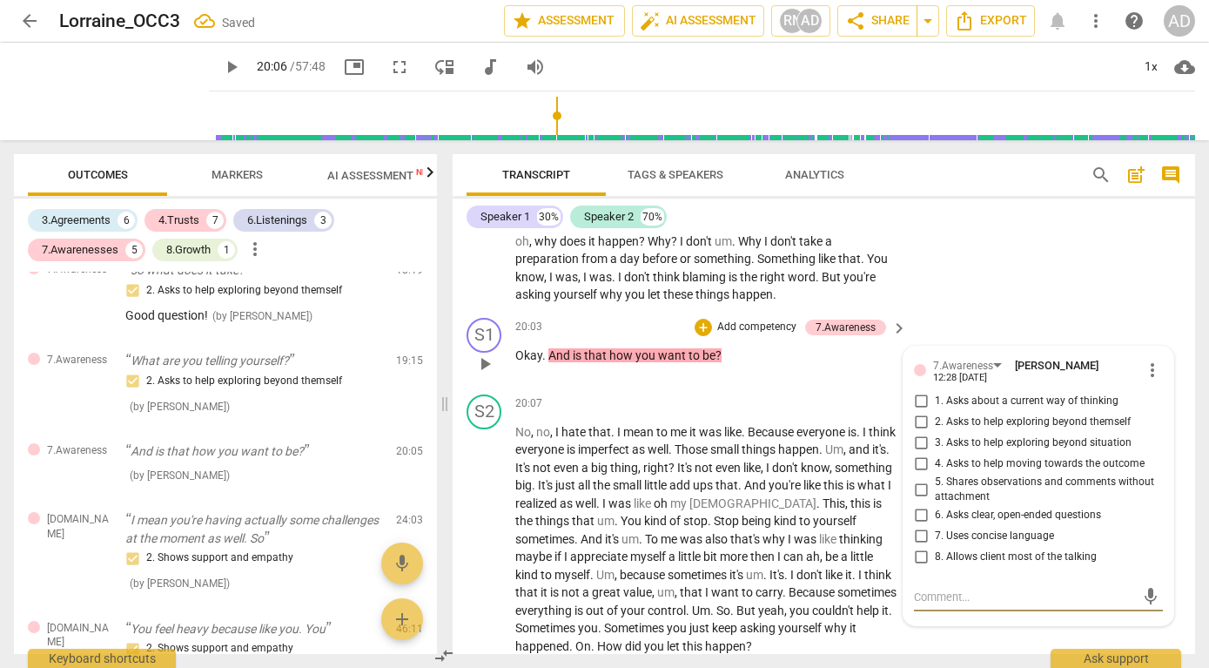
scroll to position [7429, 0]
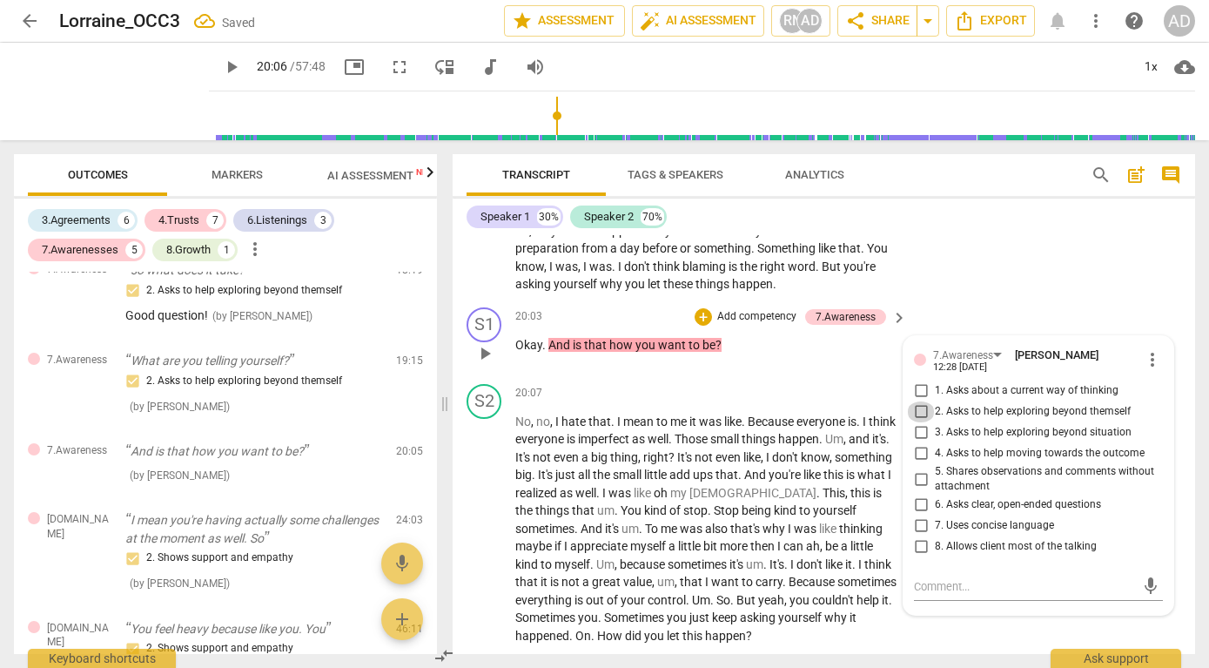
click at [919, 422] on input "2. Asks to help exploring beyond themself" at bounding box center [921, 411] width 28 height 21
checkbox input "true"
click at [967, 334] on div "S1 play_arrow pause 20:03 + Add competency 7.Awareness keyboard_arrow_right Oka…" at bounding box center [824, 338] width 743 height 77
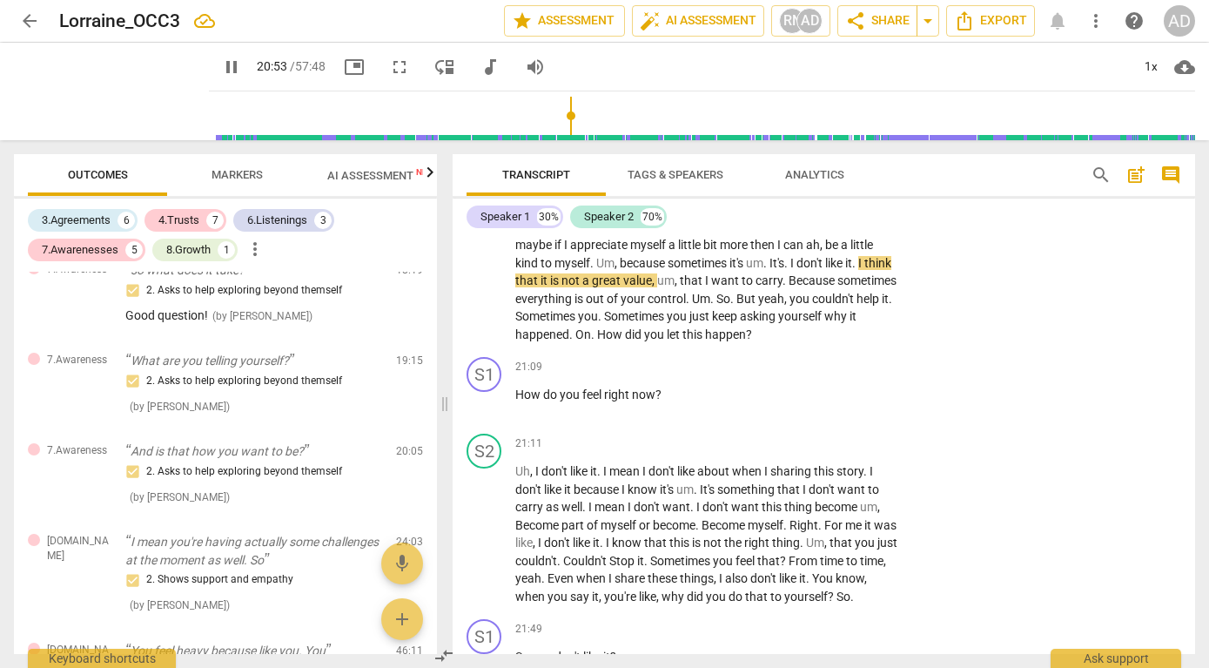
scroll to position [7731, 0]
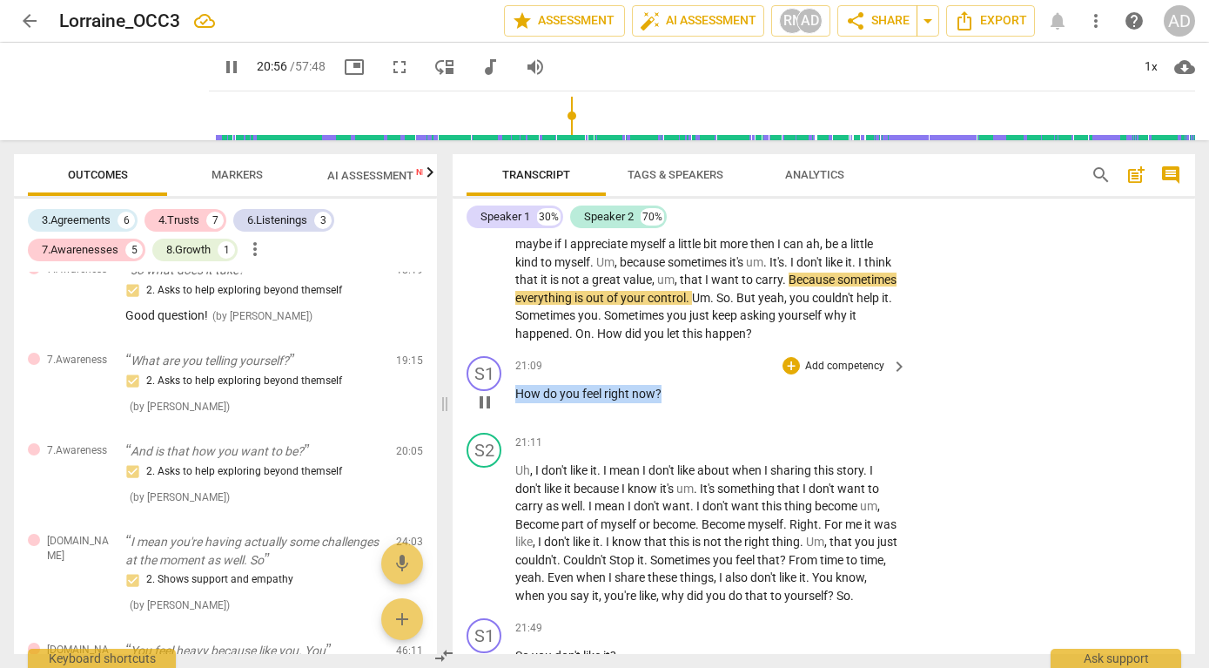
drag, startPoint x: 517, startPoint y: 414, endPoint x: 670, endPoint y: 405, distance: 153.5
click at [670, 403] on p "How do you feel right now ?" at bounding box center [706, 394] width 383 height 18
click at [804, 374] on p "Add competency" at bounding box center [845, 367] width 83 height 16
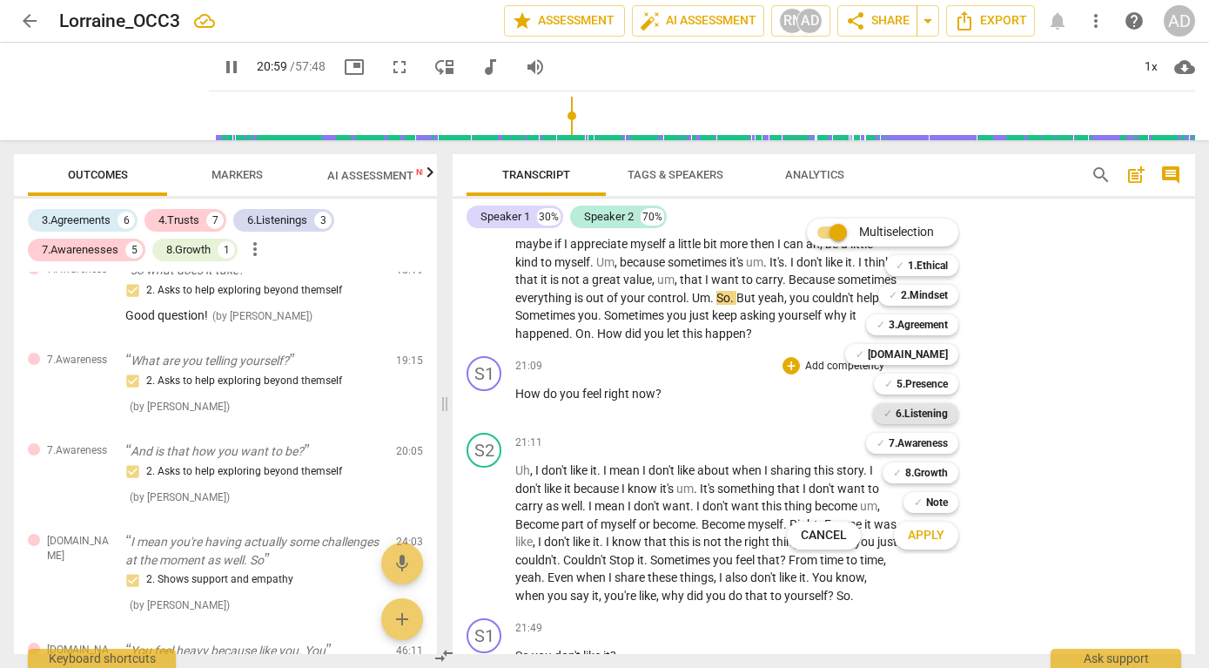
click at [913, 407] on b "6.Listening" at bounding box center [922, 413] width 52 height 21
click at [917, 446] on b "7.Awareness" at bounding box center [918, 443] width 59 height 21
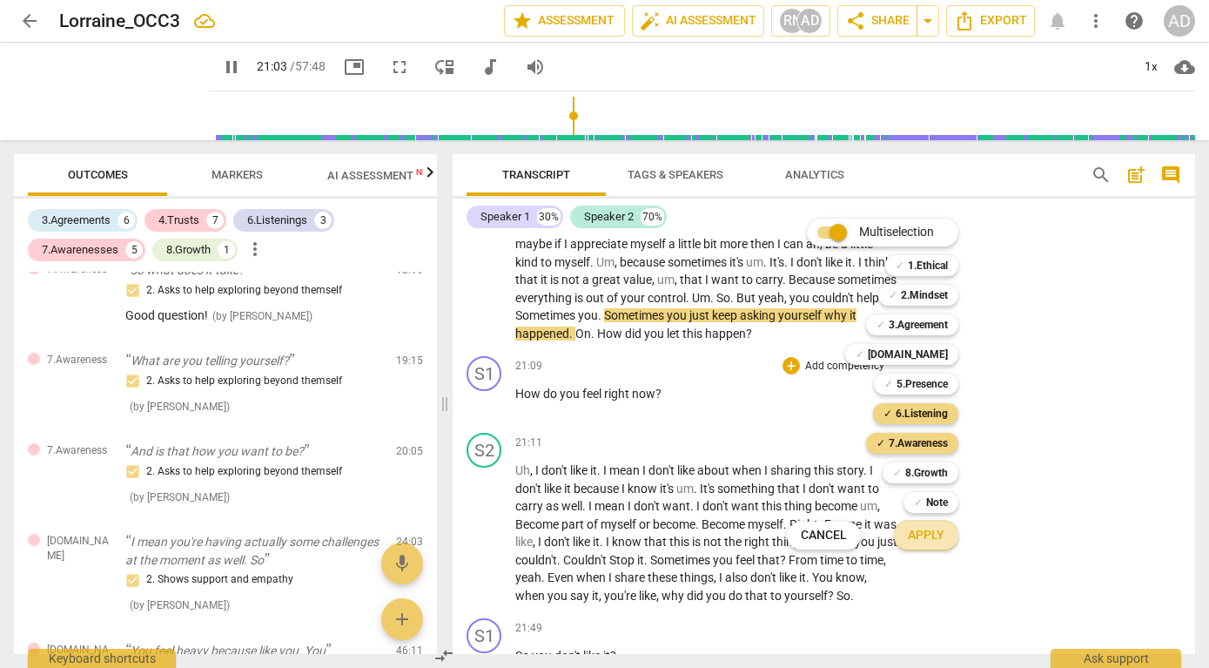
click at [926, 533] on span "Apply" at bounding box center [926, 535] width 37 height 17
type input "1263"
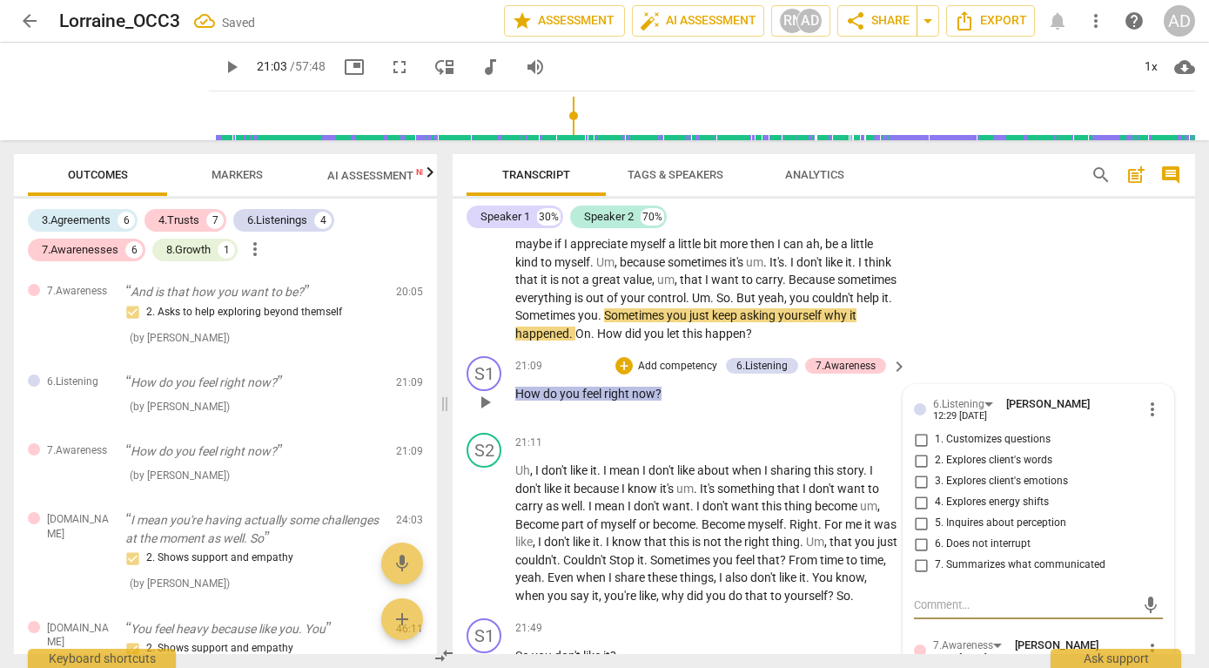
scroll to position [7742, 0]
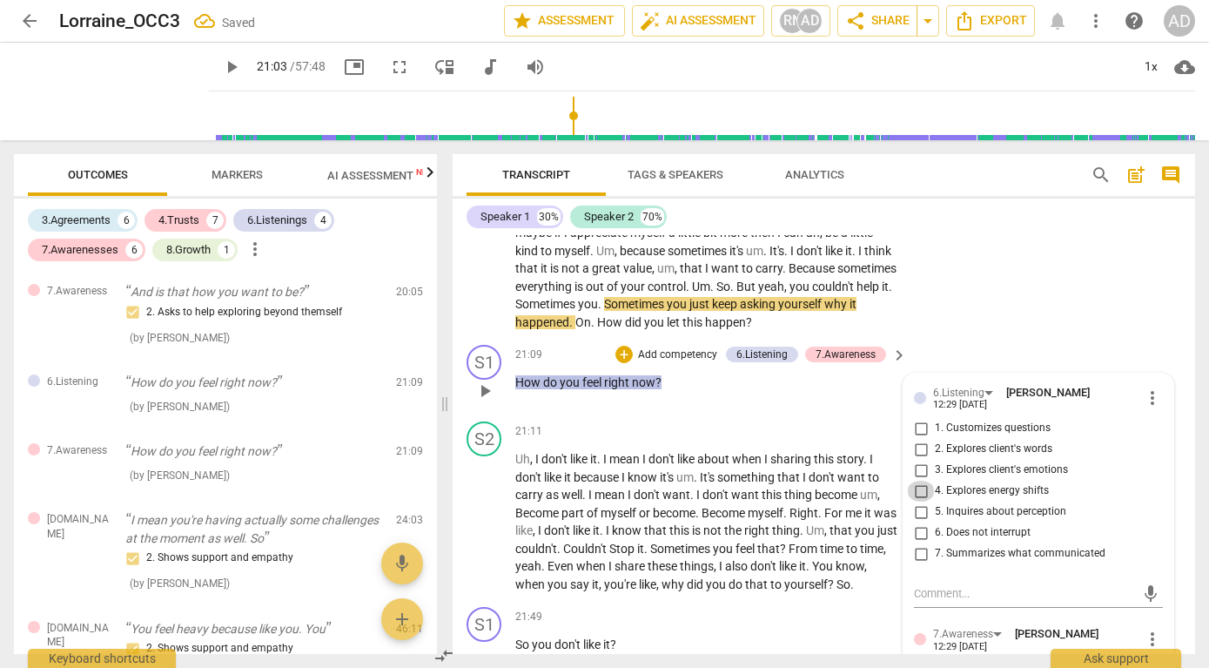
click at [918, 502] on input "4. Explores energy shifts" at bounding box center [921, 491] width 28 height 21
checkbox input "true"
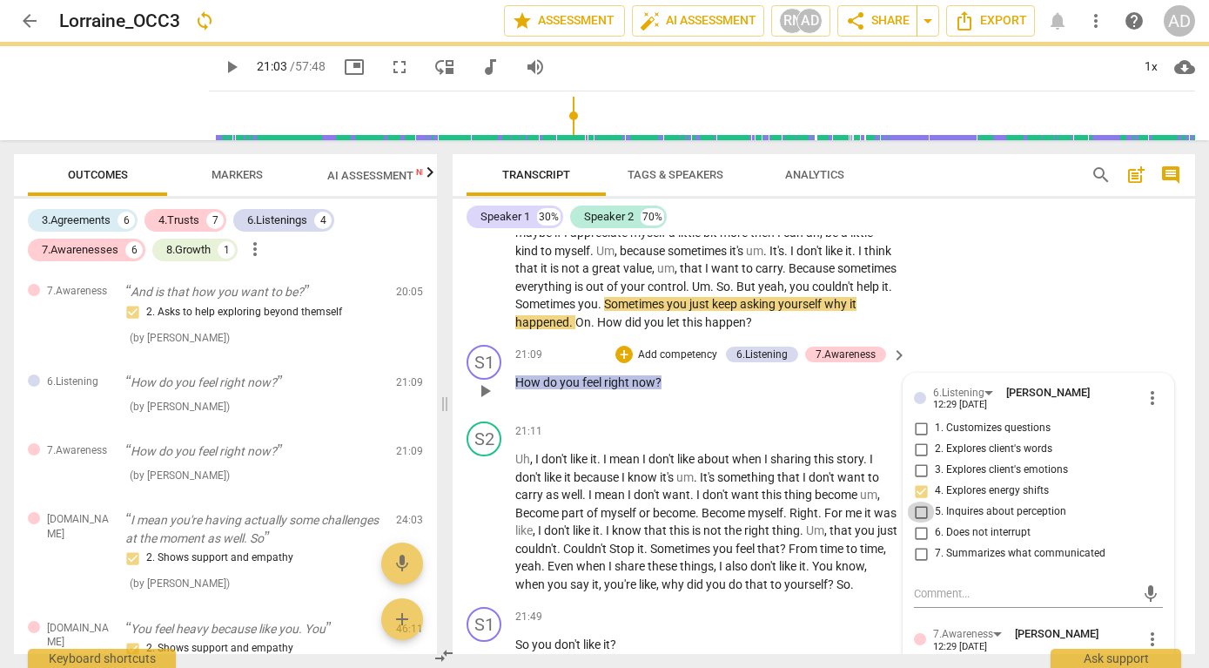
click at [920, 522] on input "5. Inquires about perception" at bounding box center [921, 512] width 28 height 21
checkbox input "true"
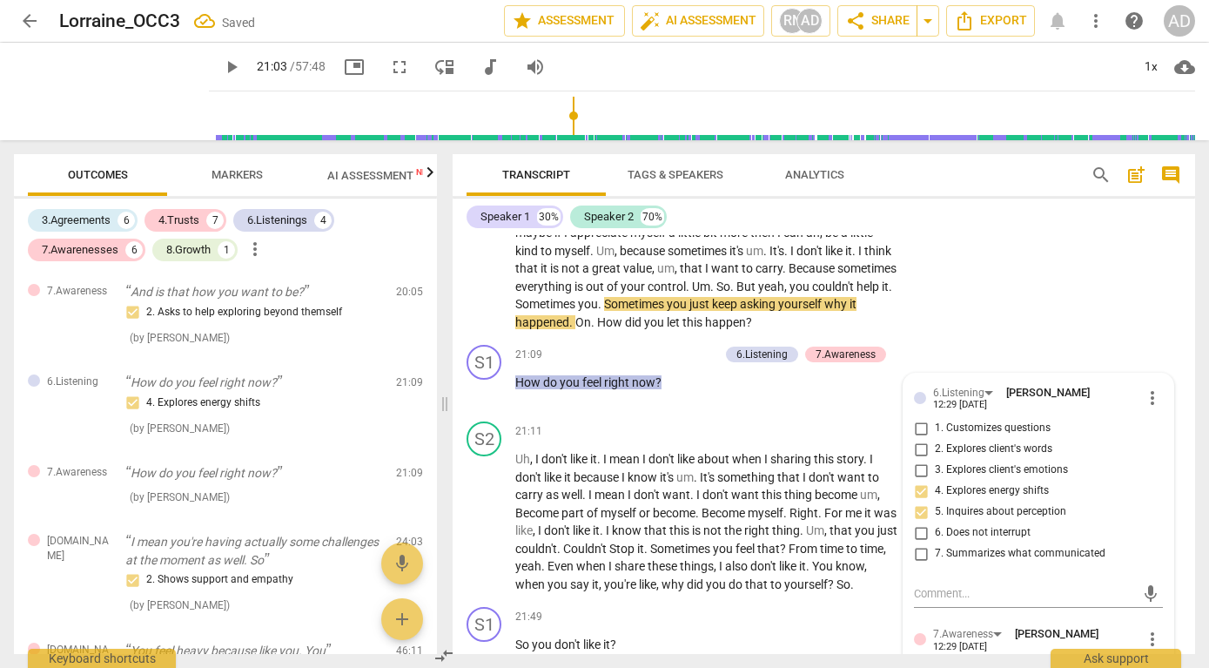
click at [955, 339] on div "S2 play_arrow pause 20:07 + Add competency keyboard_arrow_right No , no , I hat…" at bounding box center [824, 201] width 743 height 275
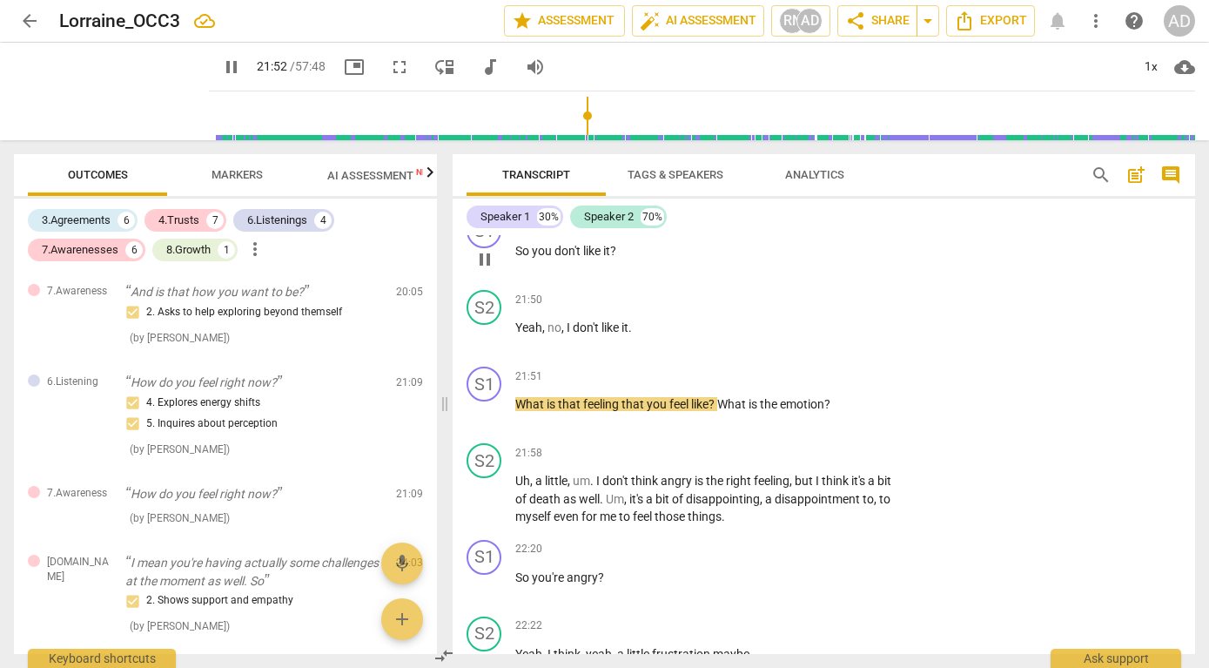
scroll to position [8143, 0]
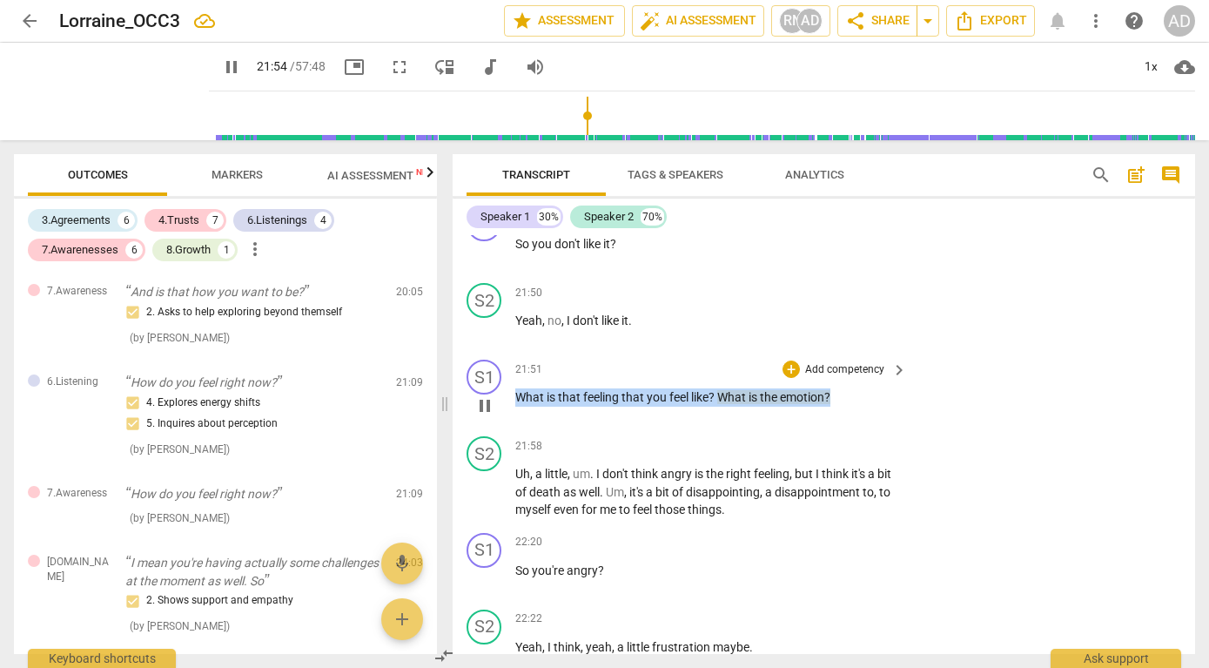
drag, startPoint x: 515, startPoint y: 416, endPoint x: 848, endPoint y: 414, distance: 332.6
click at [848, 407] on p "What is that feeling that you feel like ? What is the emotion ?" at bounding box center [706, 397] width 383 height 18
click at [809, 378] on p "Add competency" at bounding box center [845, 370] width 83 height 16
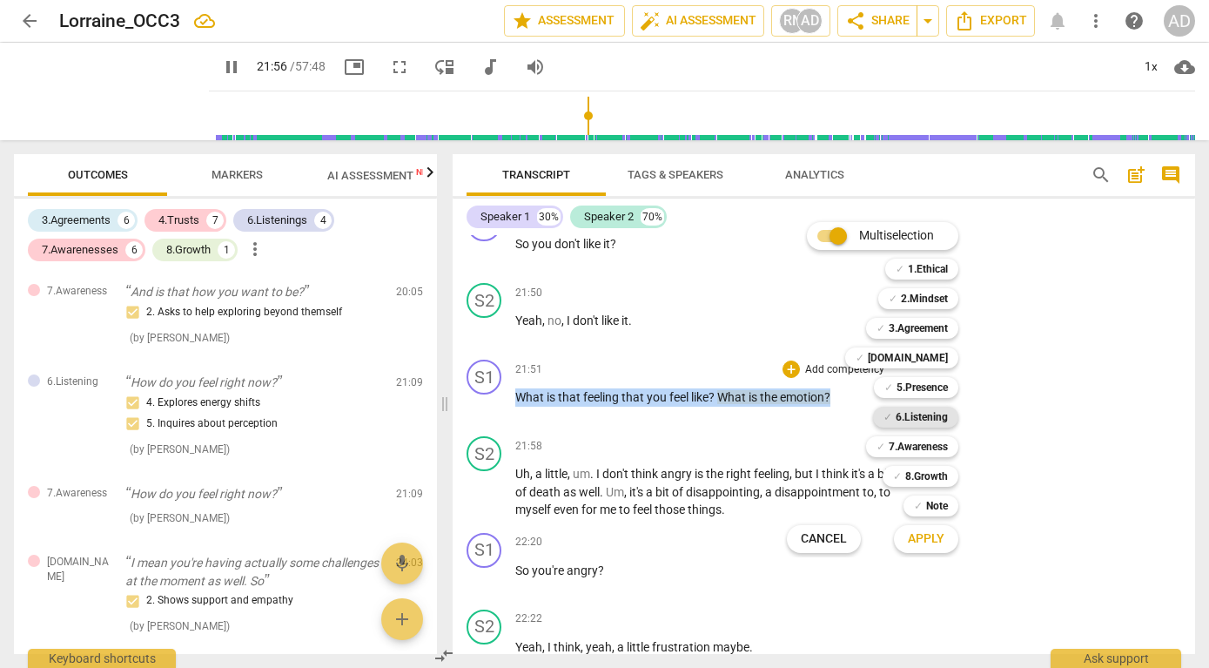
click at [902, 412] on b "6.Listening" at bounding box center [922, 417] width 52 height 21
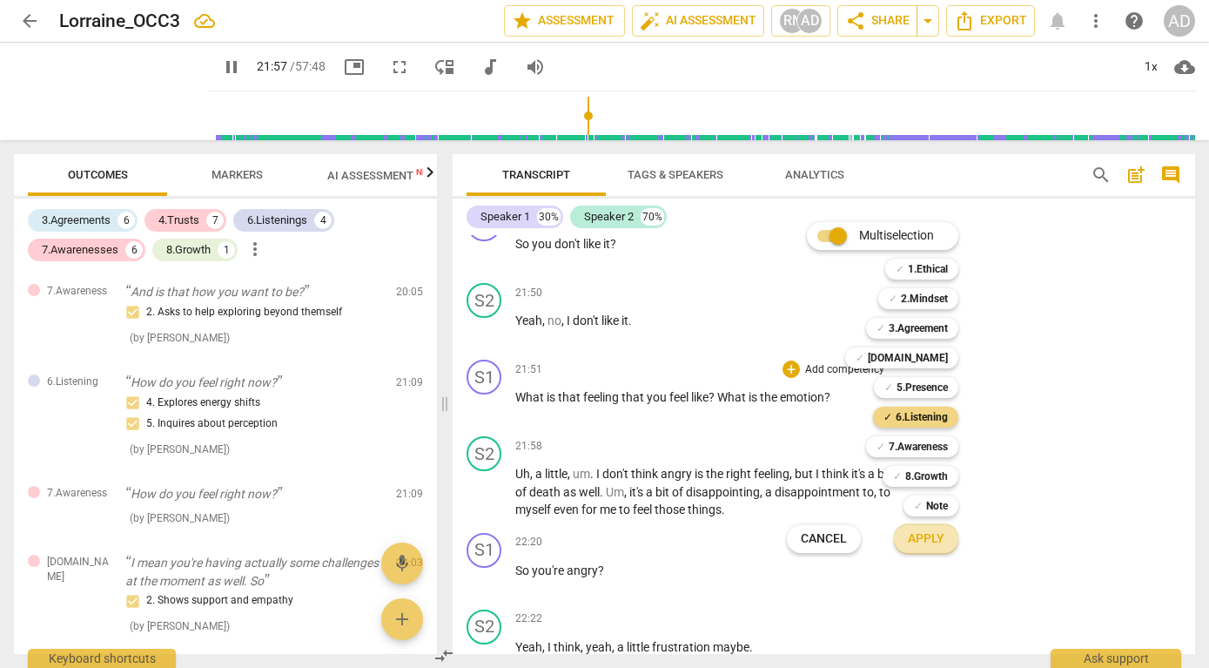
click at [913, 538] on span "Apply" at bounding box center [926, 538] width 37 height 17
type input "1318"
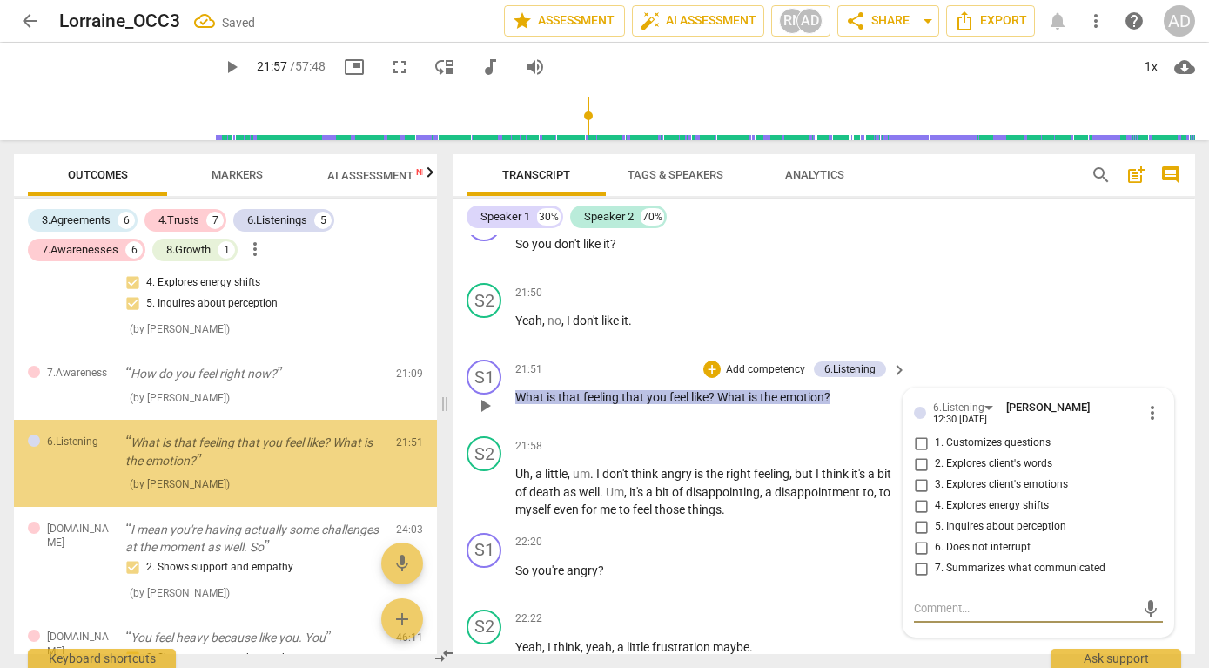
scroll to position [1952, 0]
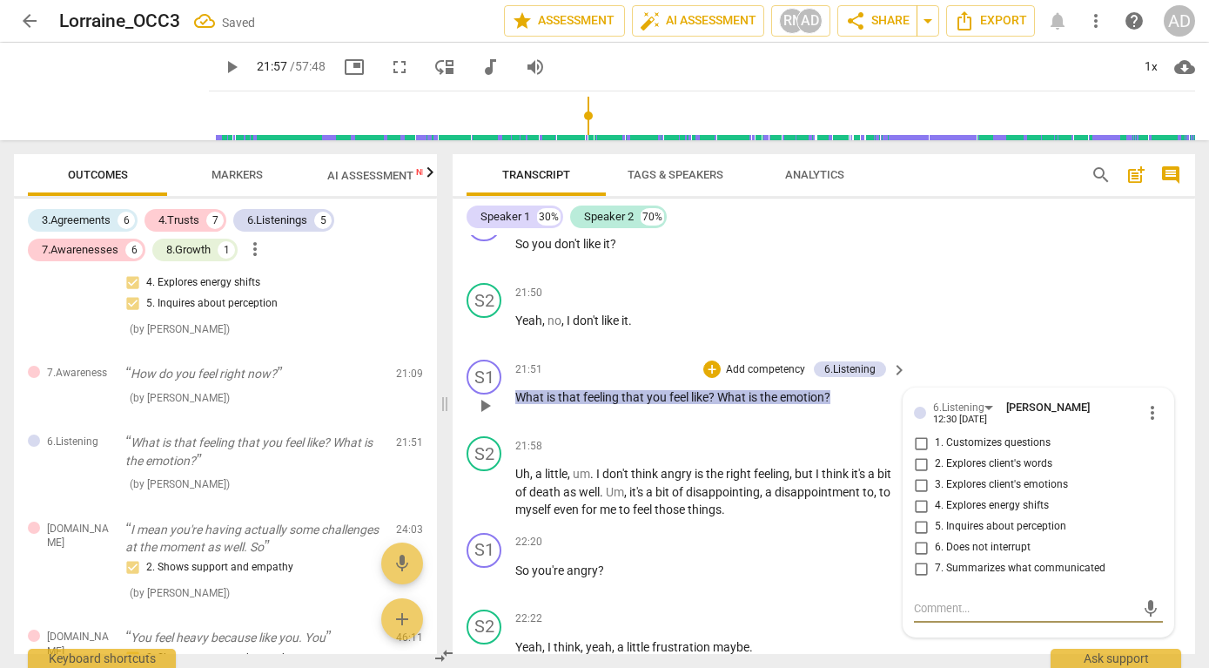
click at [926, 495] on input "3. Explores client's emotions" at bounding box center [921, 485] width 28 height 21
checkbox input "true"
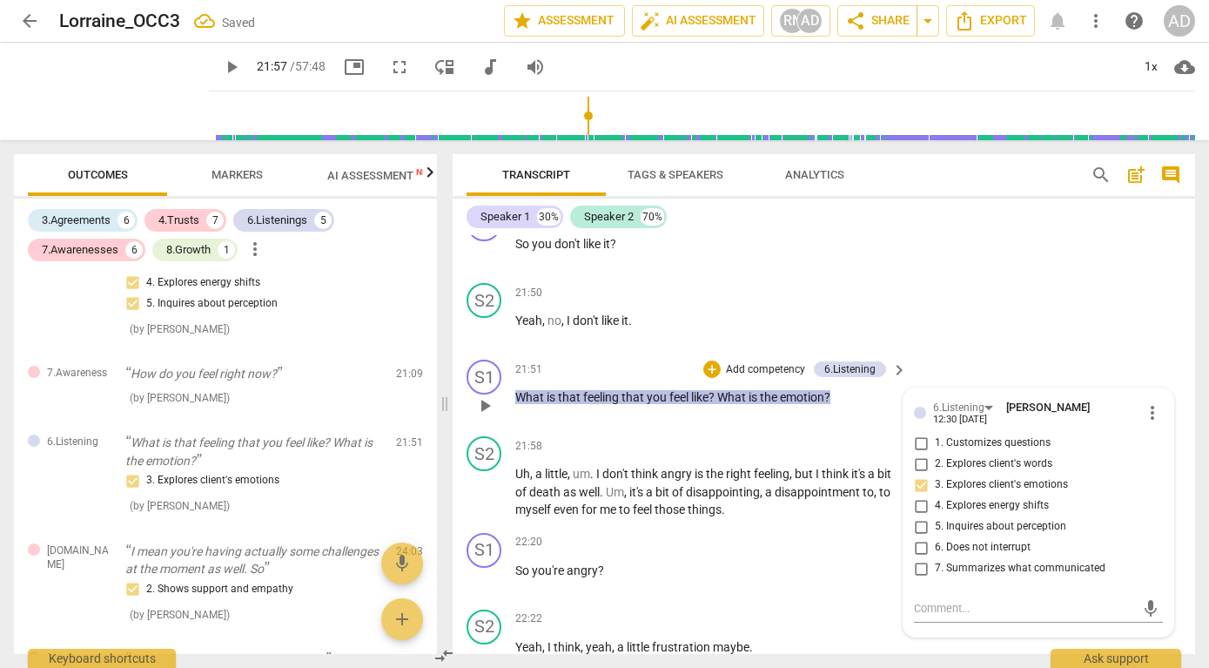
click at [982, 374] on div "S1 play_arrow pause 21:51 + Add competency 6.Listening keyboard_arrow_right Wha…" at bounding box center [824, 391] width 743 height 77
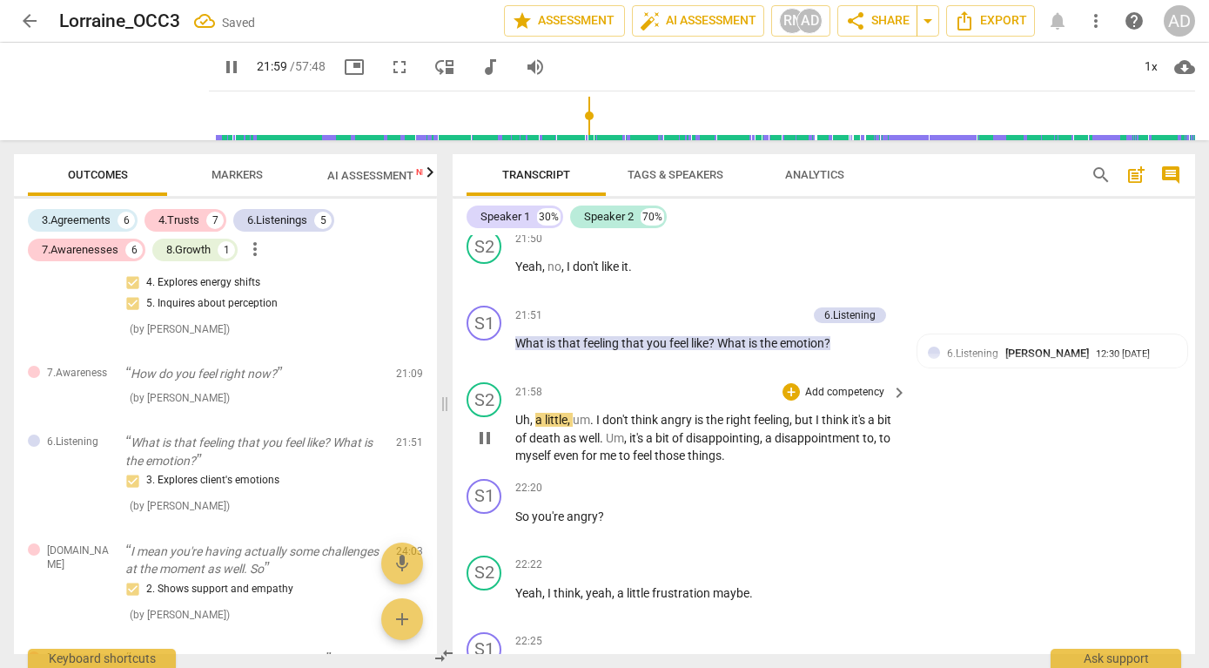
scroll to position [8218, 0]
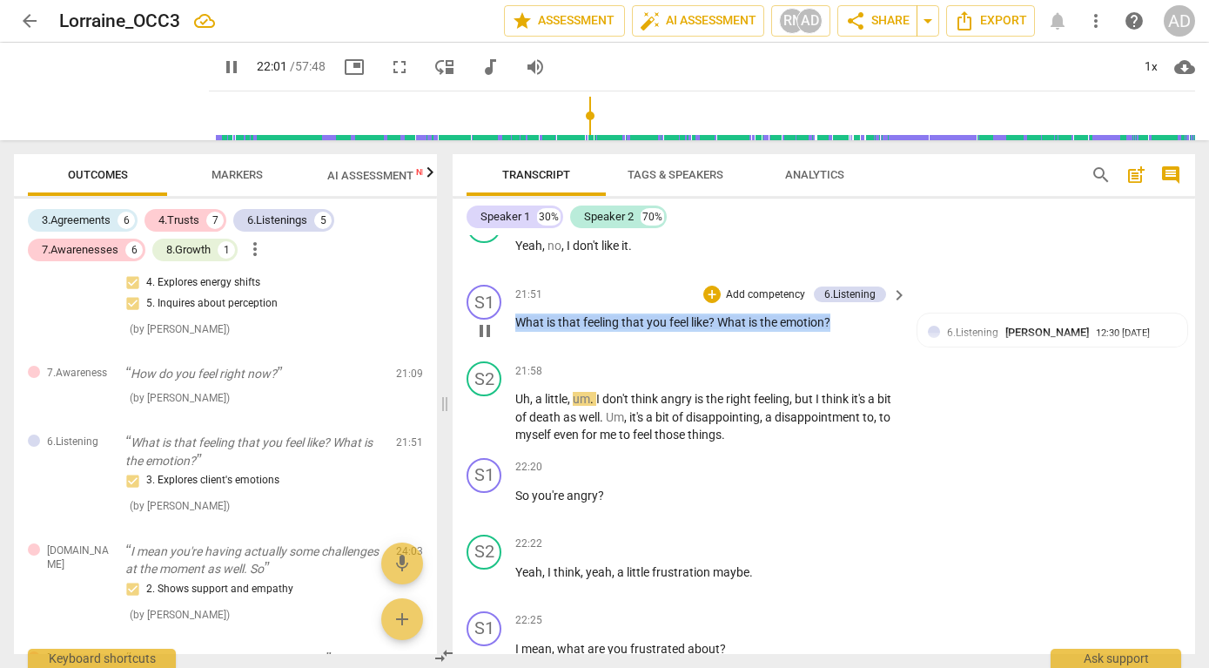
drag, startPoint x: 839, startPoint y: 336, endPoint x: 502, endPoint y: 345, distance: 337.1
click at [502, 345] on div "S1 play_arrow pause 21:51 + Add competency 6.Listening keyboard_arrow_right Wha…" at bounding box center [824, 316] width 743 height 77
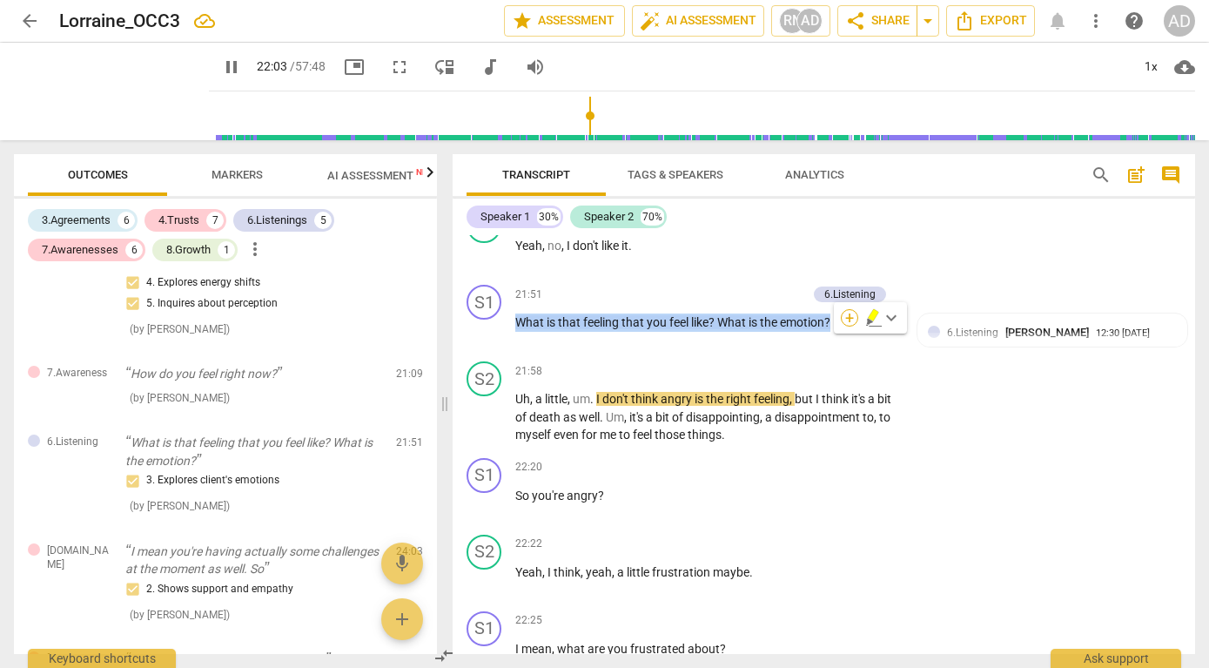
click at [848, 317] on div "+" at bounding box center [849, 317] width 17 height 17
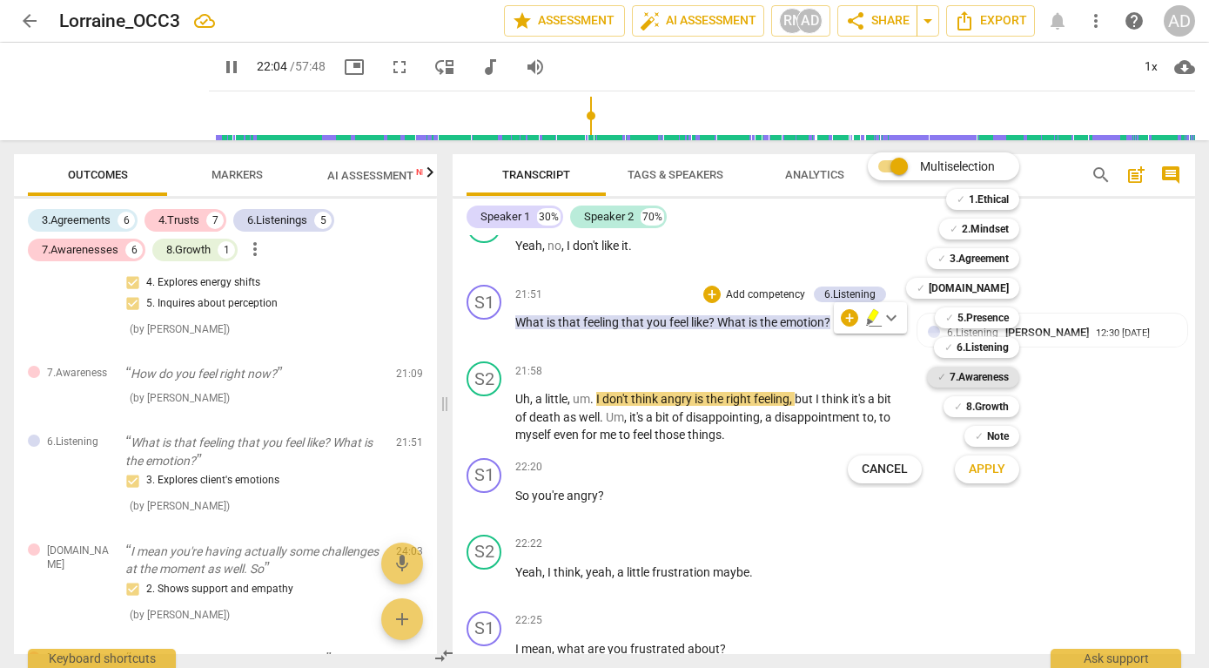
click at [971, 379] on b "7.Awareness" at bounding box center [979, 377] width 59 height 21
click at [980, 474] on span "Apply" at bounding box center [987, 469] width 37 height 17
type input "1325"
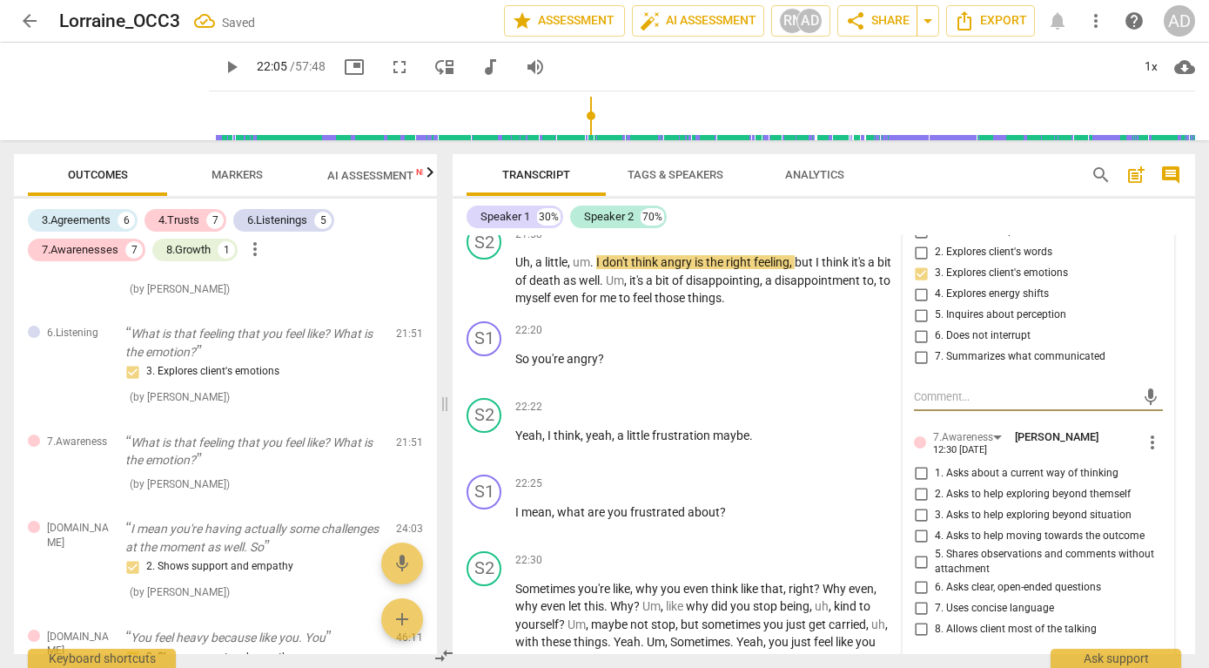
scroll to position [8363, 0]
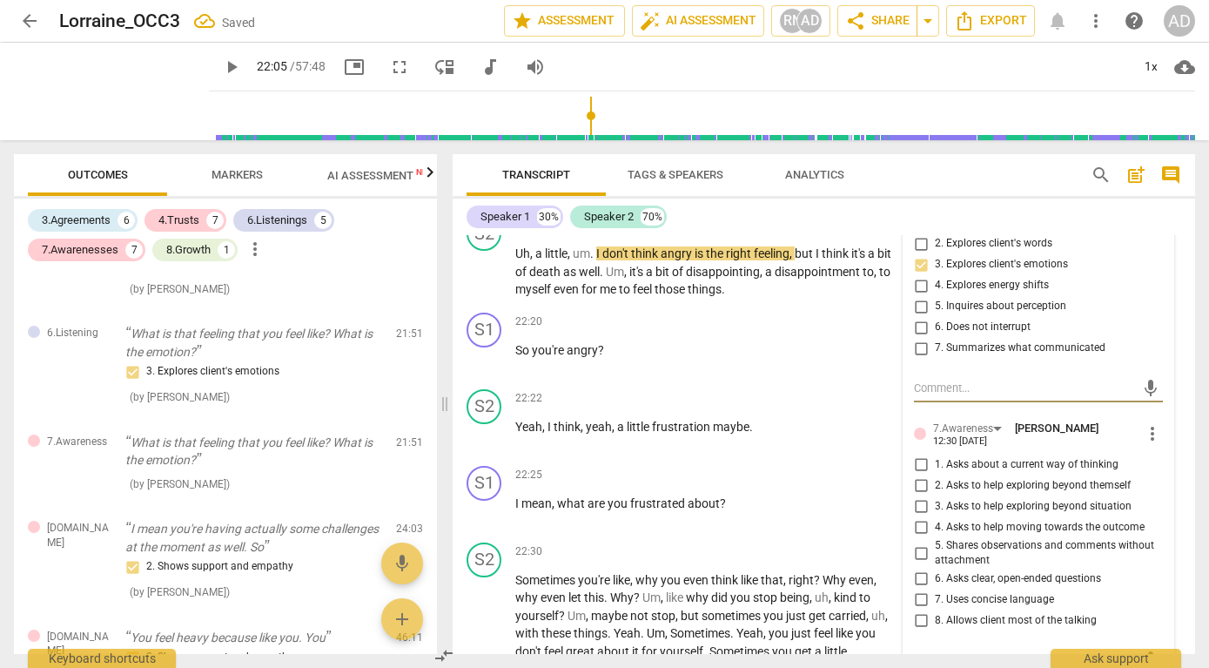
click at [924, 496] on input "2. Asks to help exploring beyond themself" at bounding box center [921, 485] width 28 height 21
checkbox input "true"
click at [949, 205] on div "Speaker 1 30% Speaker 2 70%" at bounding box center [824, 217] width 715 height 30
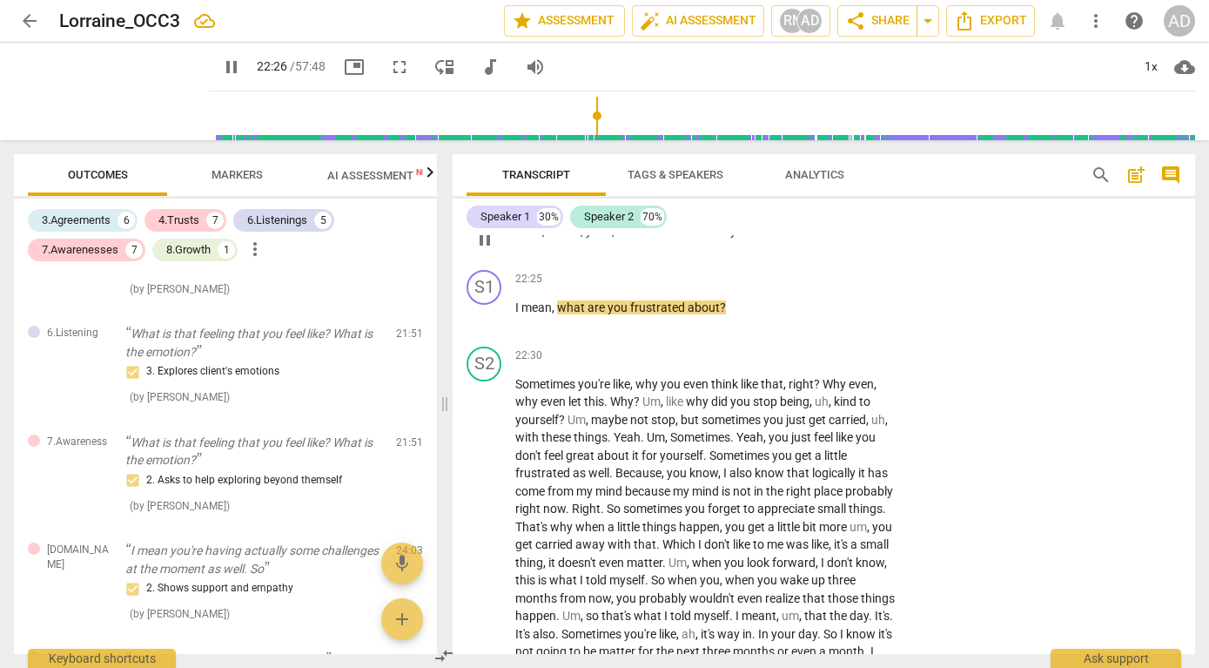
scroll to position [8560, 0]
drag, startPoint x: 561, startPoint y: 322, endPoint x: 735, endPoint y: 320, distance: 174.2
click at [735, 316] on p "I mean , what are you frustrated about ?" at bounding box center [706, 307] width 383 height 18
click at [742, 303] on div "+" at bounding box center [738, 301] width 17 height 17
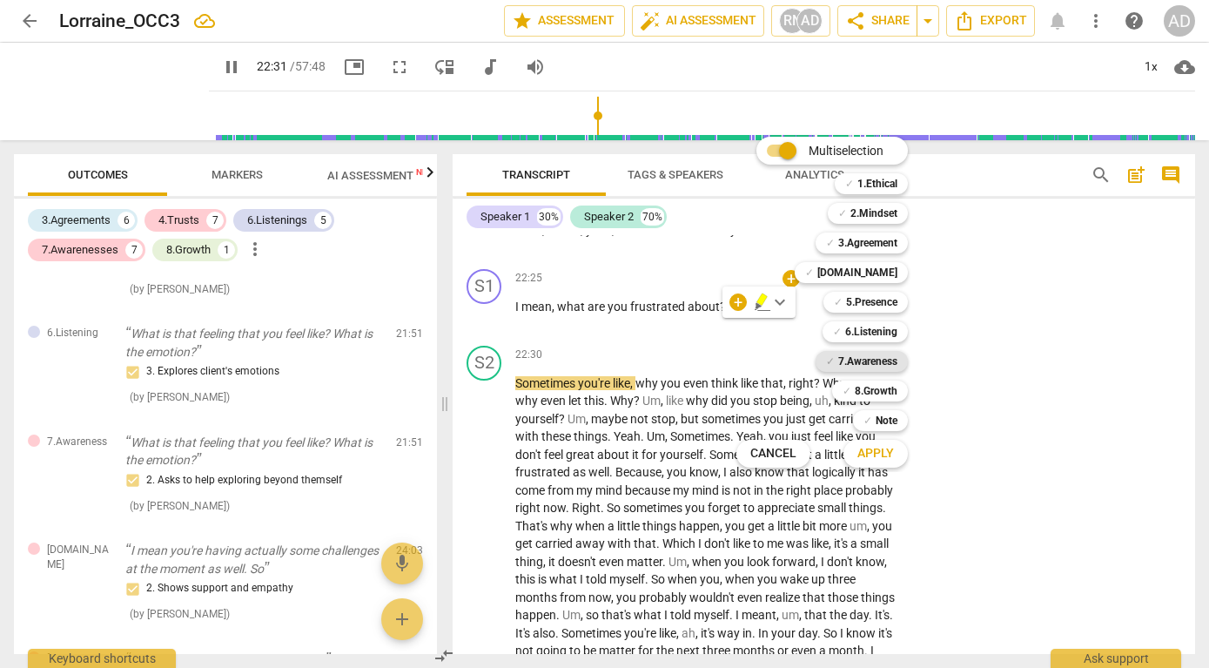
click at [857, 359] on b "7.Awareness" at bounding box center [867, 361] width 59 height 21
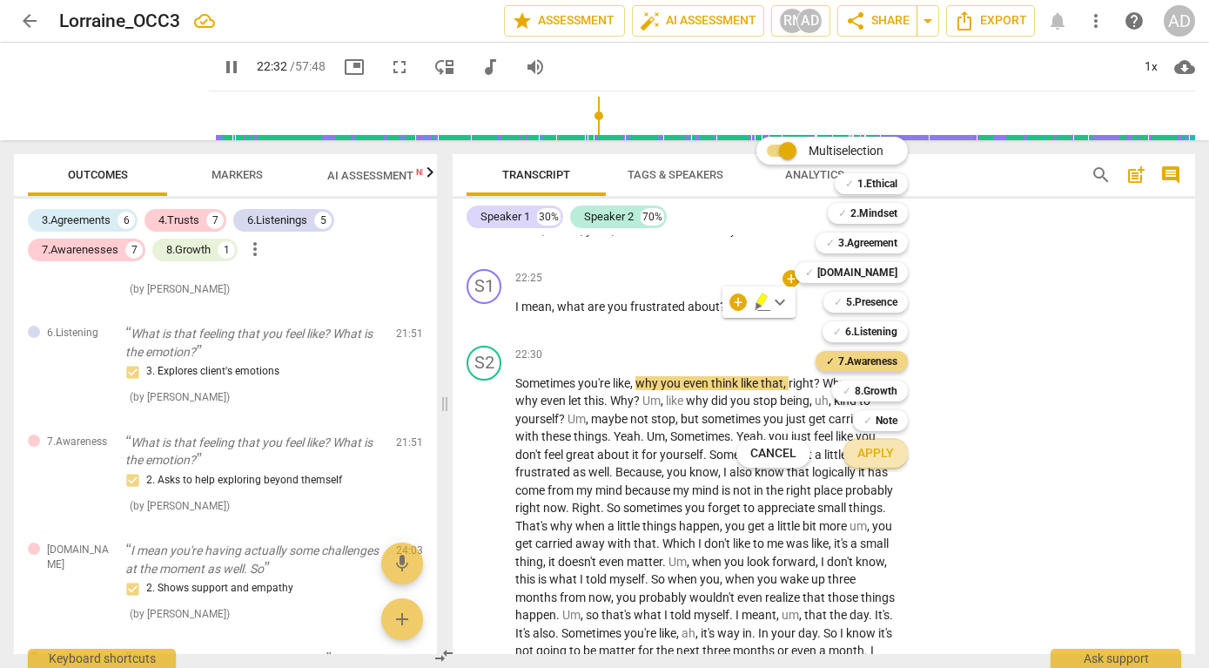
click at [879, 449] on span "Apply" at bounding box center [876, 453] width 37 height 17
type input "1353"
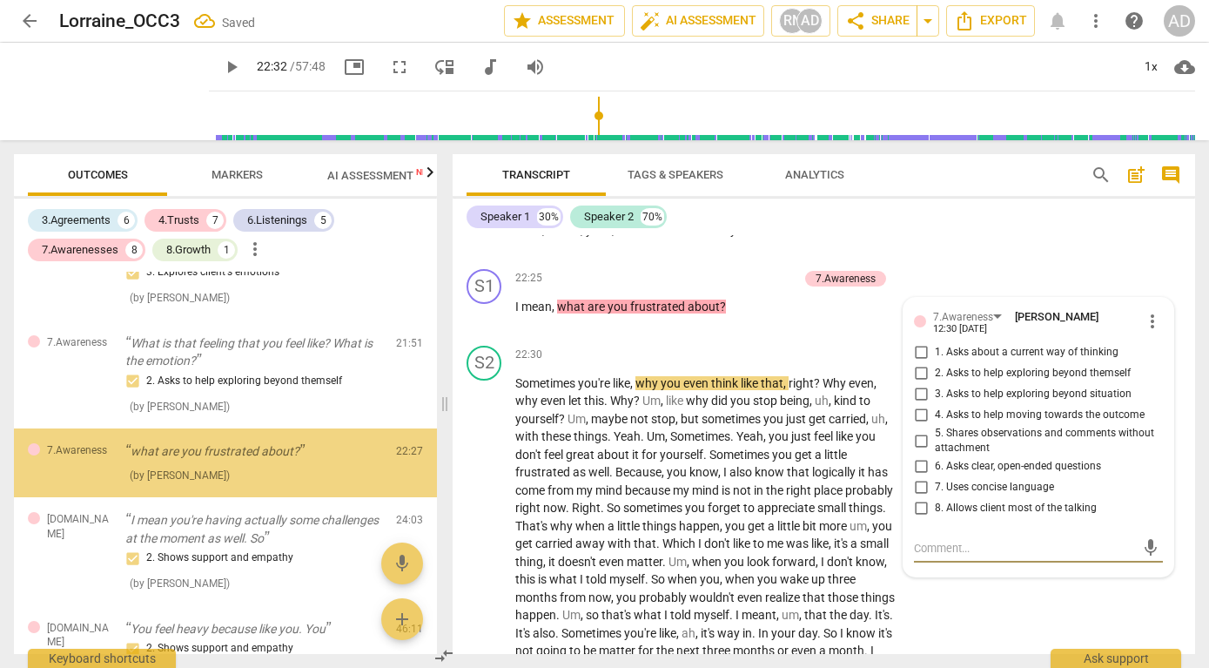
scroll to position [8564, 0]
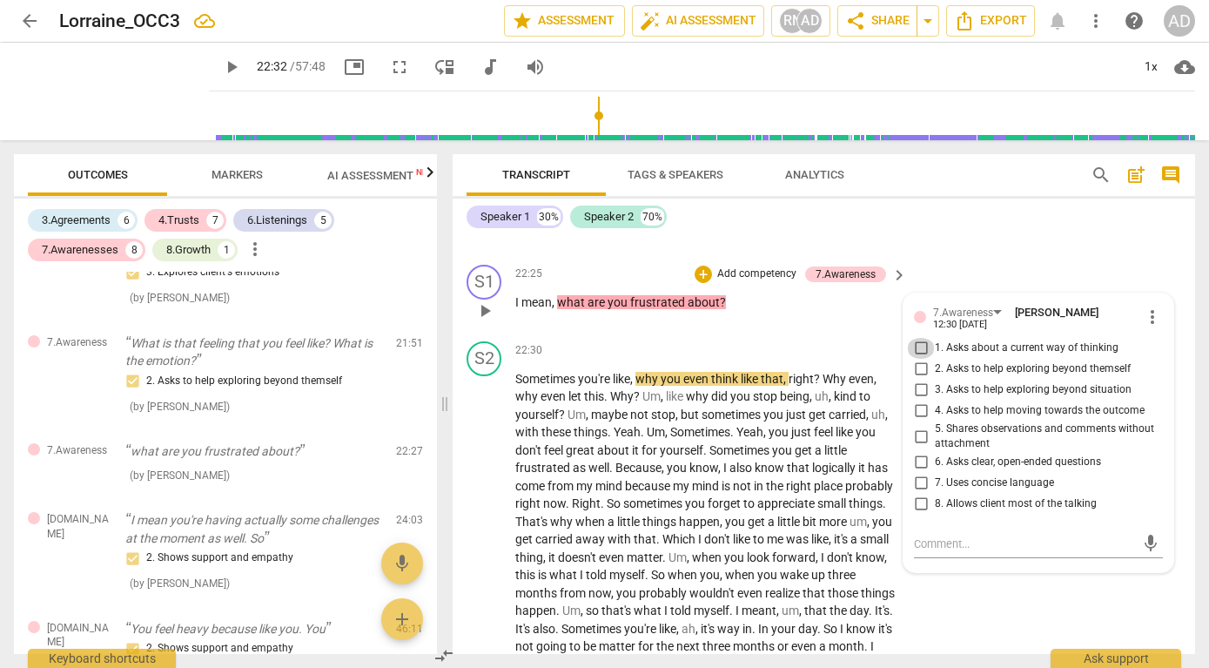
click at [917, 359] on input "1. Asks about a current way of thinking" at bounding box center [921, 348] width 28 height 21
checkbox input "true"
click at [884, 327] on div "22:25 + Add competency 7.Awareness keyboard_arrow_right I mean , what are you f…" at bounding box center [712, 296] width 394 height 63
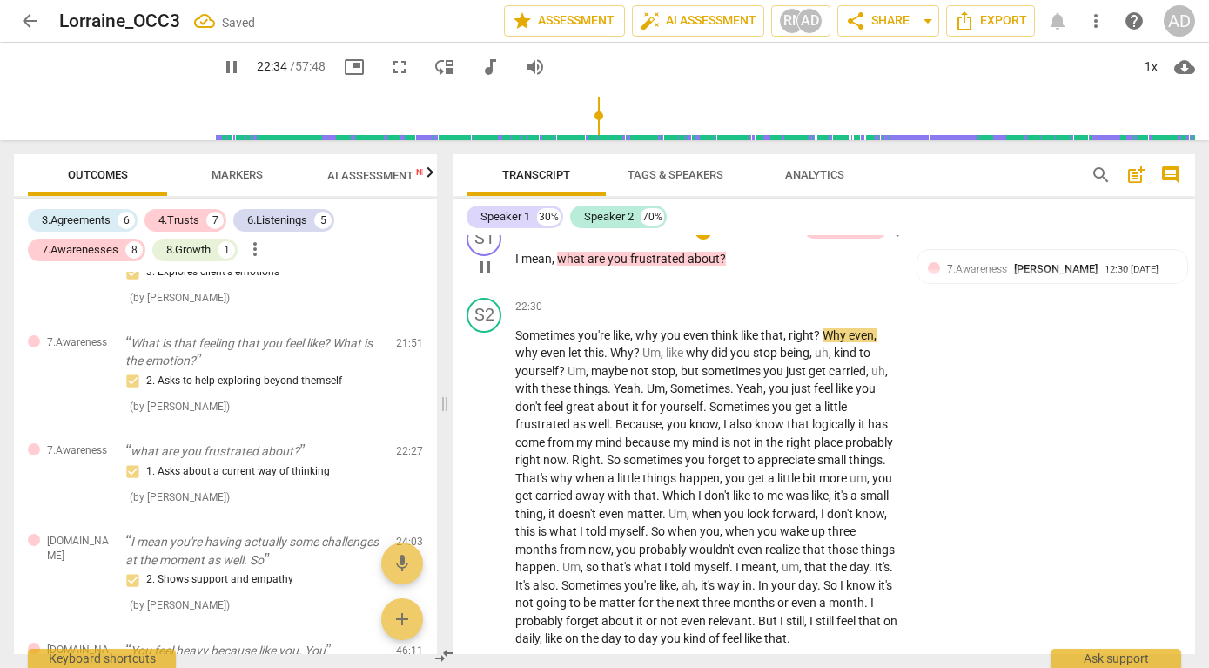
scroll to position [8611, 0]
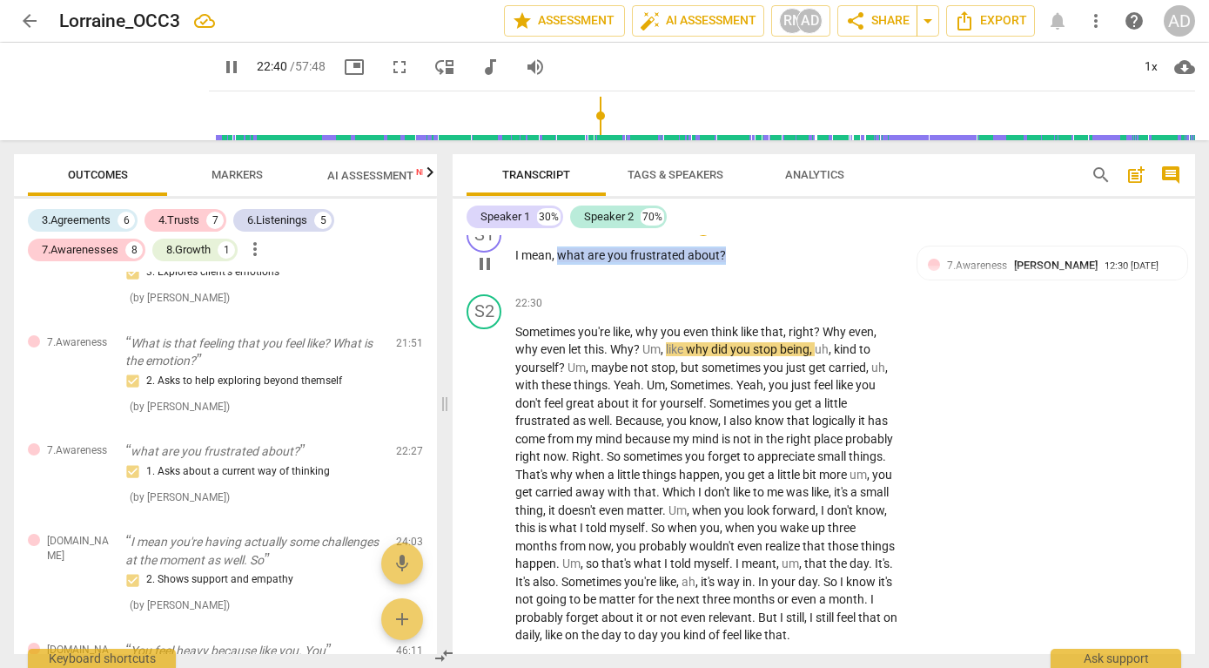
drag, startPoint x: 730, startPoint y: 273, endPoint x: 561, endPoint y: 271, distance: 168.9
click at [561, 265] on p "I mean , what are you frustrated about ?" at bounding box center [706, 255] width 383 height 18
click at [705, 236] on div "+" at bounding box center [703, 227] width 17 height 17
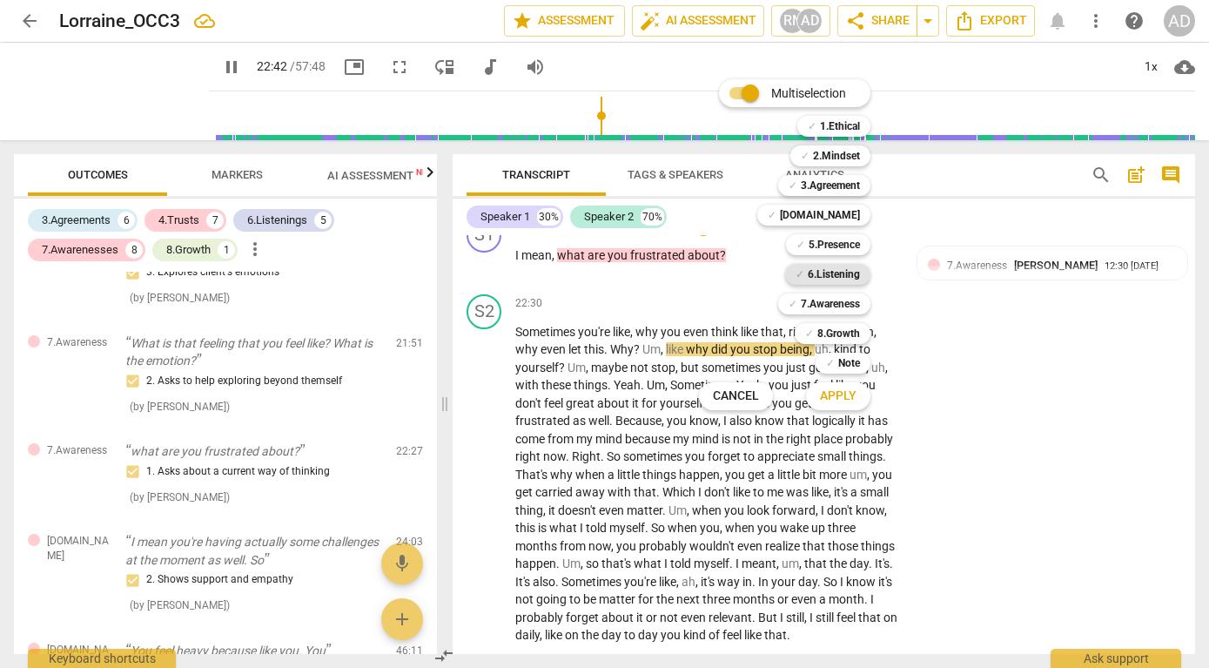
click at [838, 275] on b "6.Listening" at bounding box center [834, 274] width 52 height 21
click at [843, 400] on span "Apply" at bounding box center [838, 395] width 37 height 17
type input "1364"
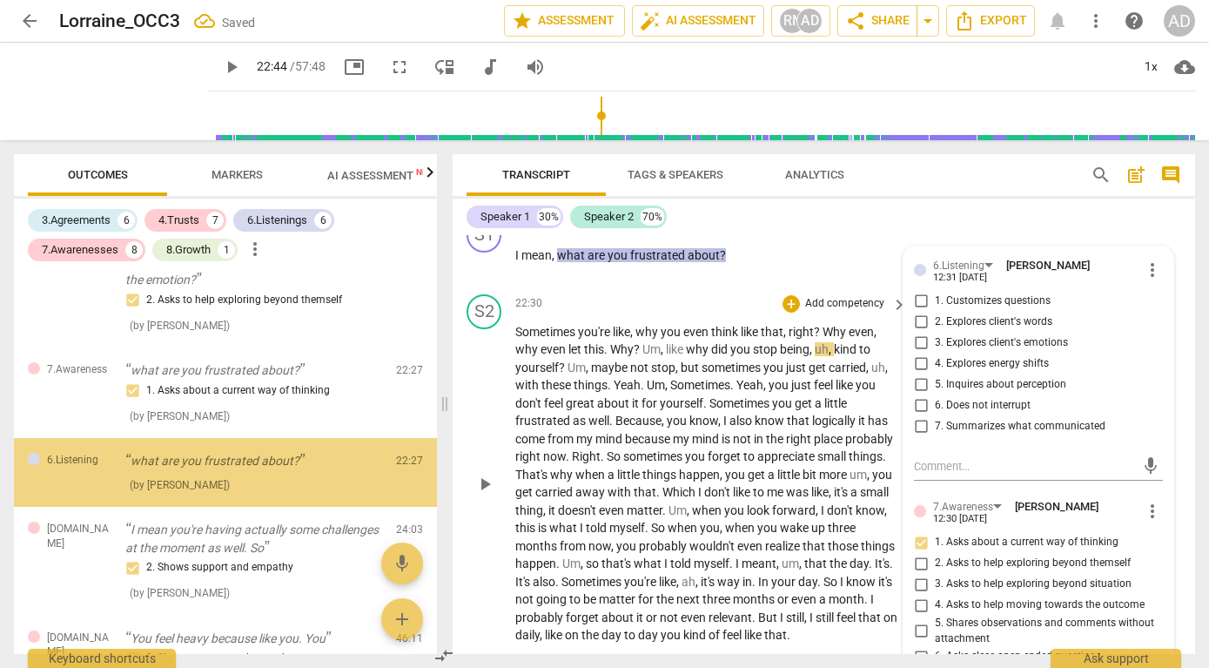
scroll to position [2251, 0]
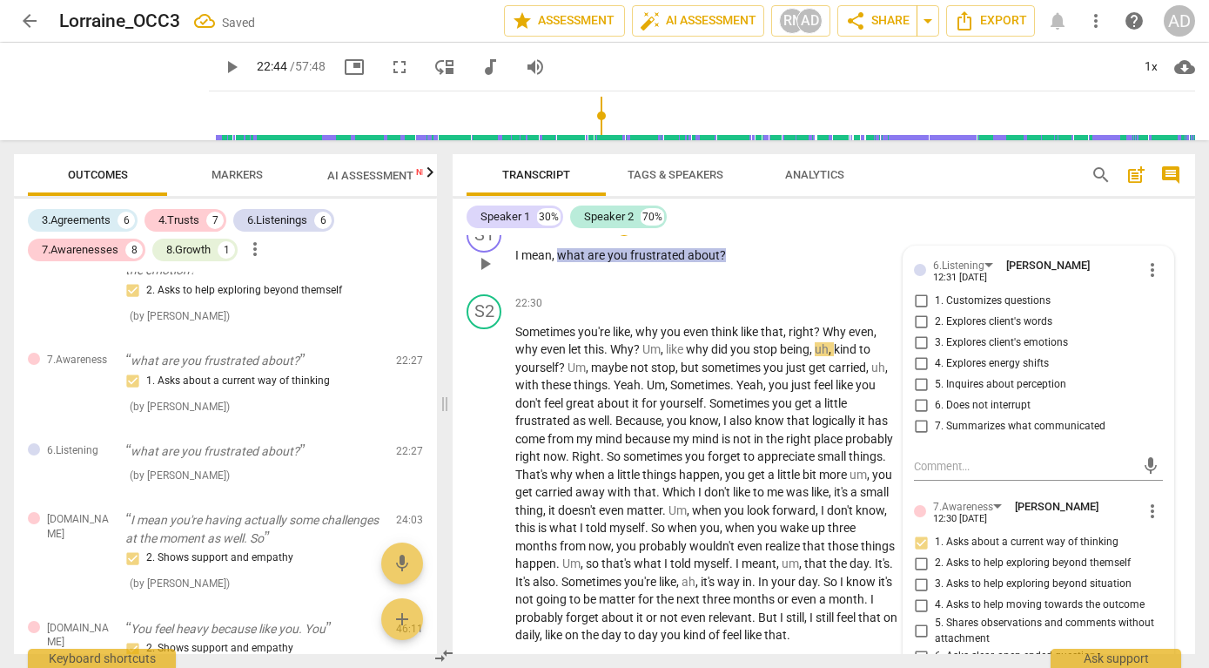
click at [935, 351] on span "3. Explores client's emotions" at bounding box center [1001, 343] width 133 height 16
click at [933, 354] on input "3. Explores client's emotions" at bounding box center [921, 343] width 28 height 21
checkbox input "true"
click at [960, 231] on div "Speaker 1 30% Speaker 2 70%" at bounding box center [824, 217] width 715 height 30
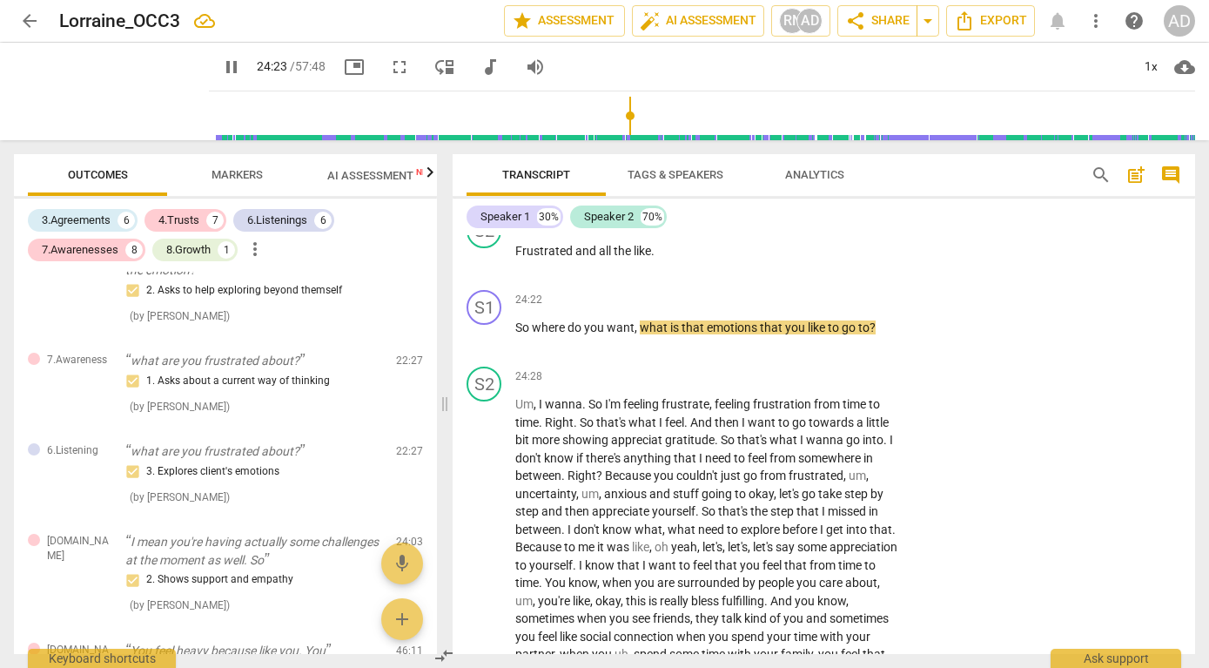
scroll to position [9309, 0]
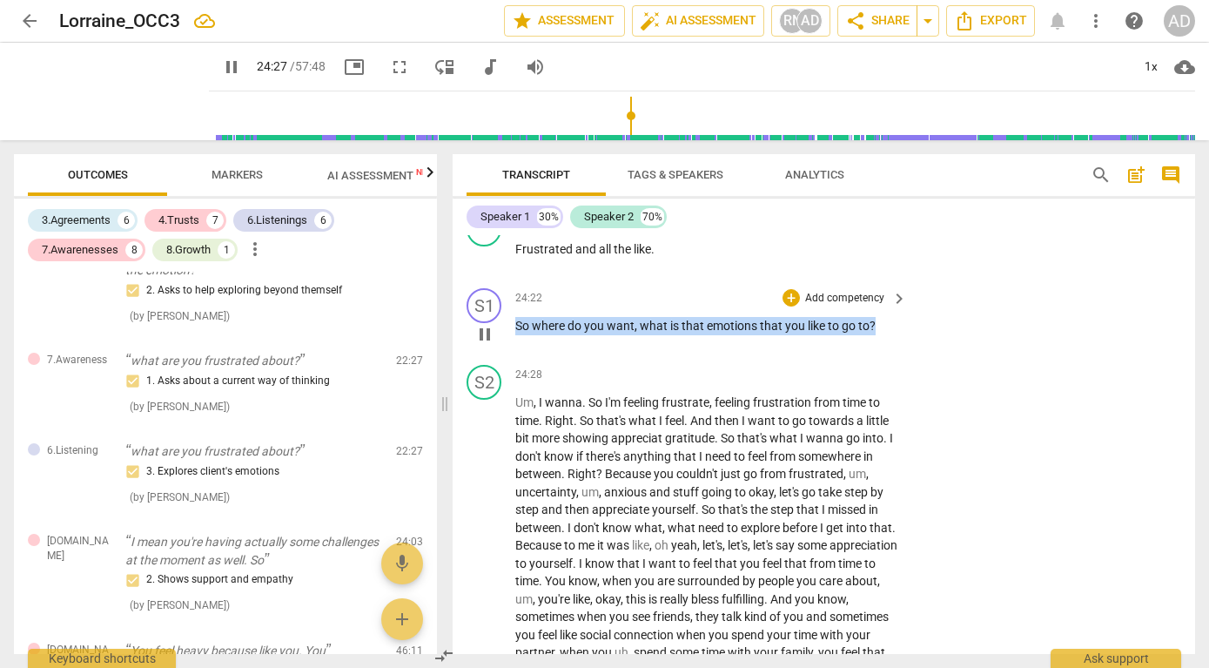
drag, startPoint x: 517, startPoint y: 360, endPoint x: 921, endPoint y: 362, distance: 404.0
click at [919, 358] on div "S1 play_arrow pause 24:22 + Add competency keyboard_arrow_right So where do you…" at bounding box center [824, 319] width 743 height 77
click at [833, 306] on p "Add competency" at bounding box center [845, 299] width 83 height 16
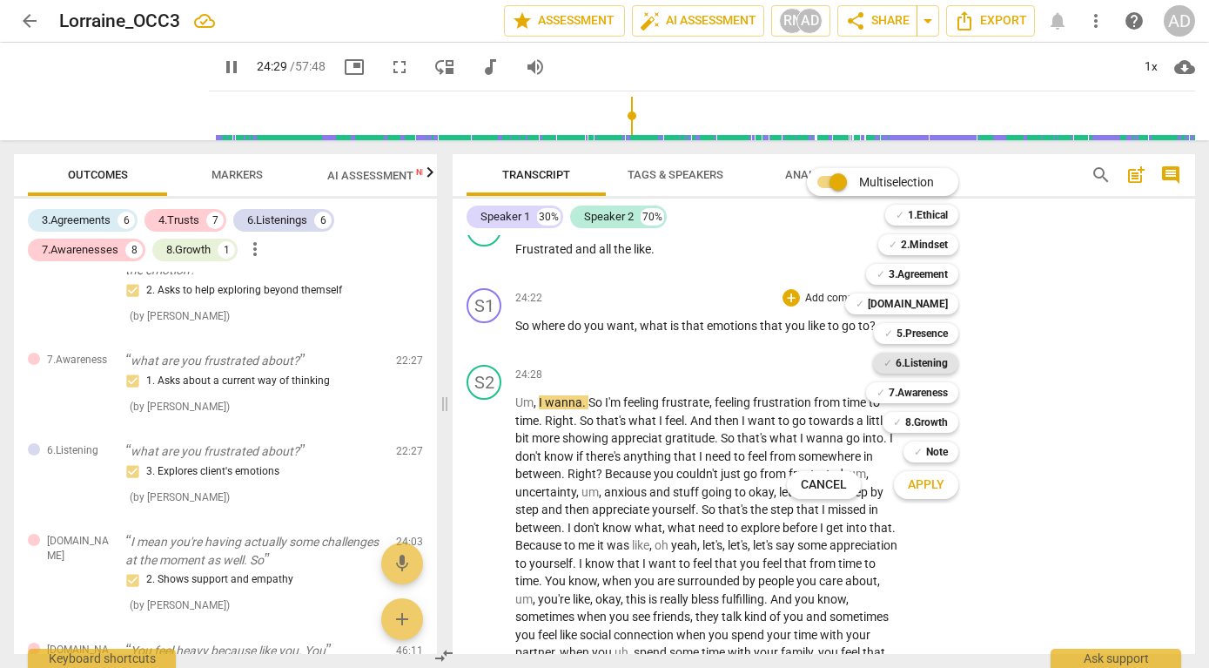
click at [912, 361] on b "6.Listening" at bounding box center [922, 363] width 52 height 21
click at [916, 479] on span "Apply" at bounding box center [926, 484] width 37 height 17
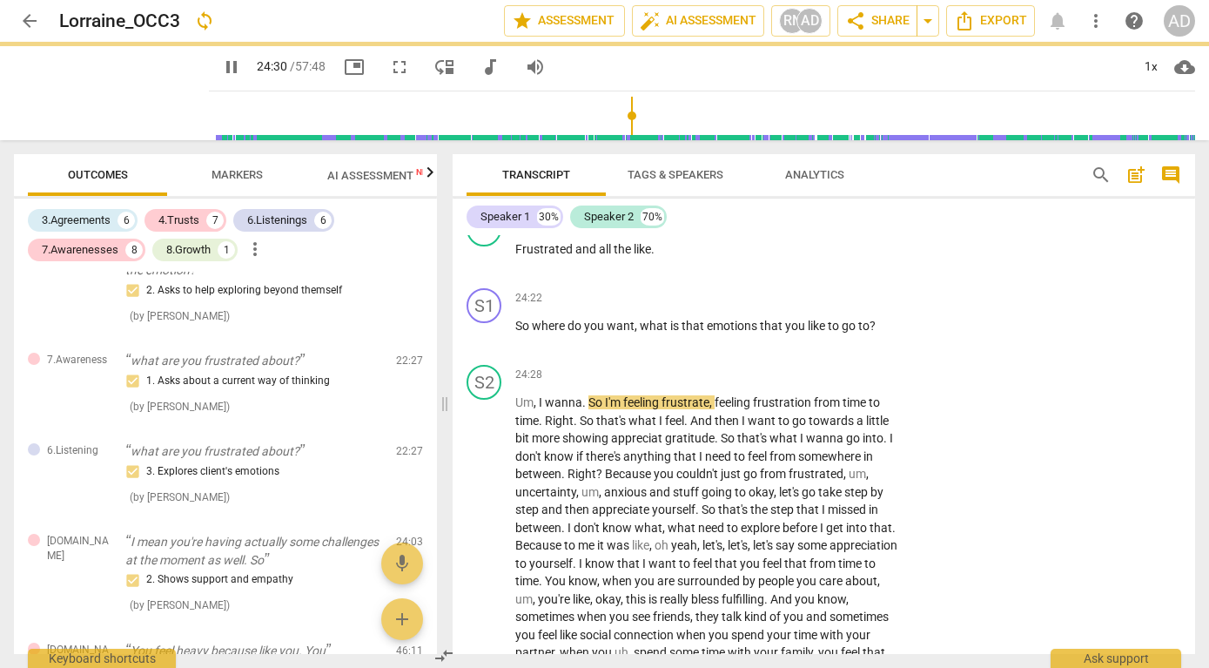
type input "1471"
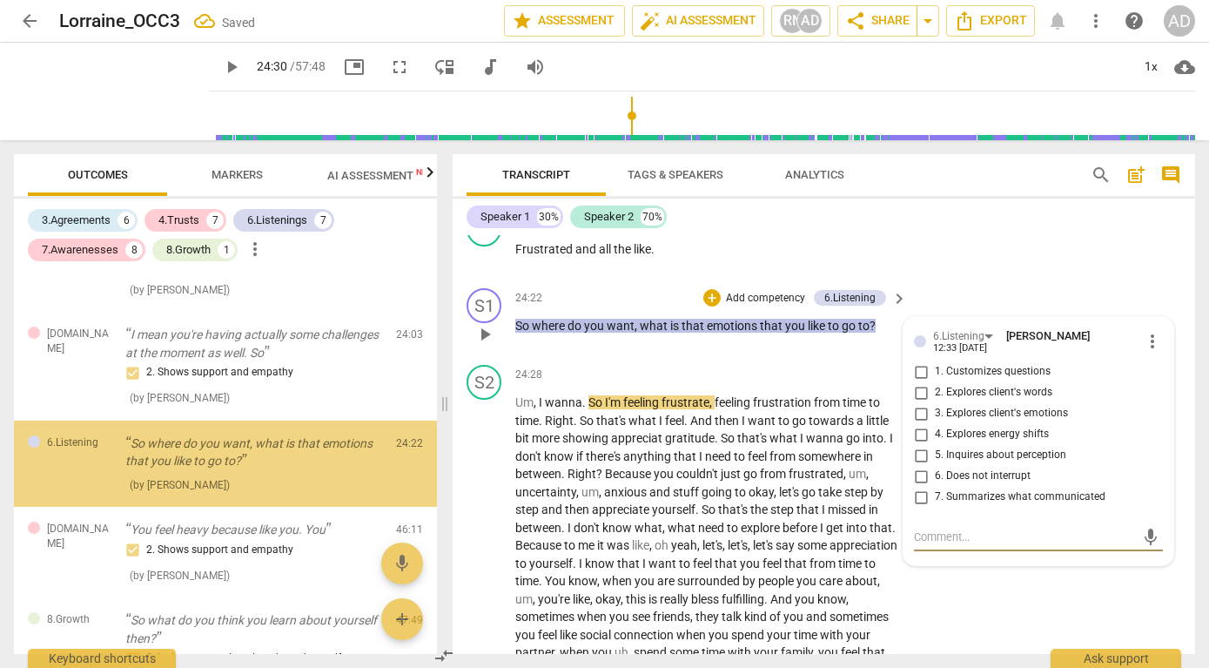
scroll to position [2459, 0]
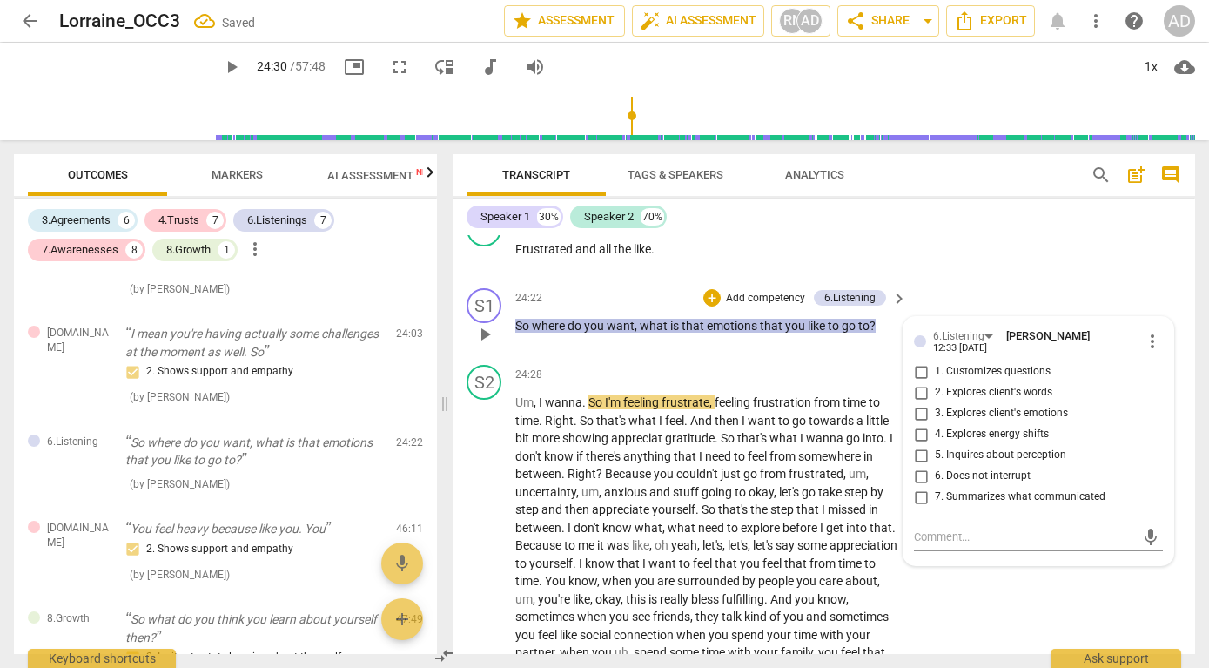
click at [945, 421] on span "3. Explores client's emotions" at bounding box center [1001, 414] width 133 height 16
click at [935, 424] on input "3. Explores client's emotions" at bounding box center [921, 413] width 28 height 21
checkbox input "true"
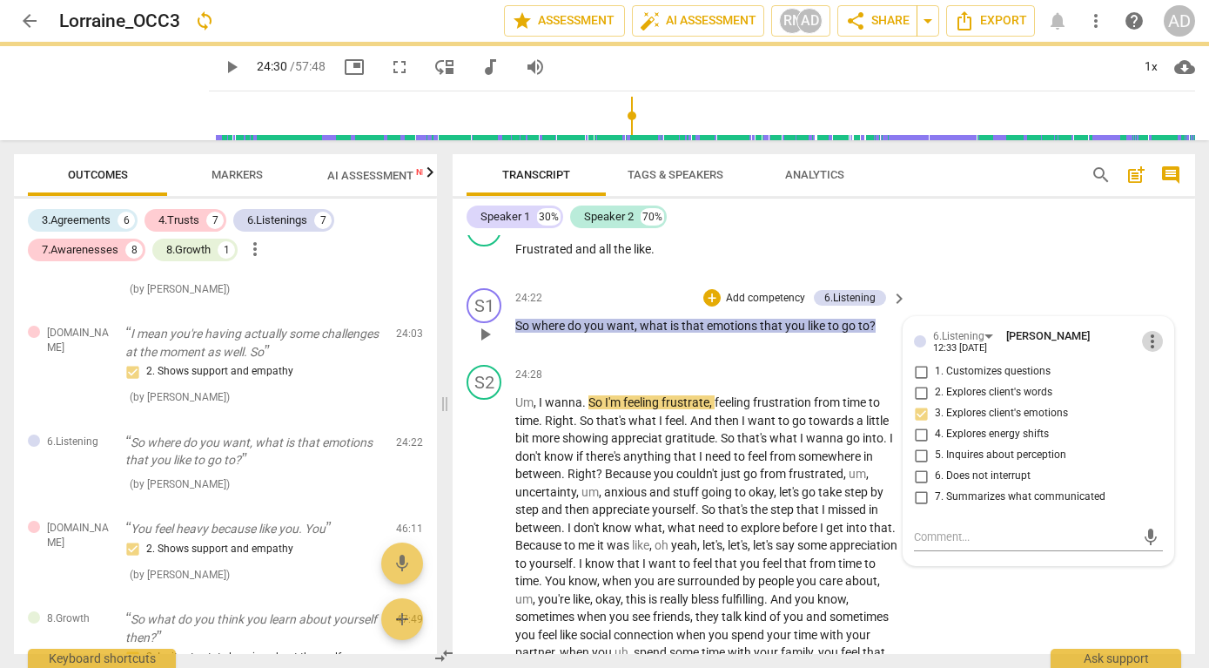
click at [1148, 352] on span "more_vert" at bounding box center [1152, 341] width 21 height 21
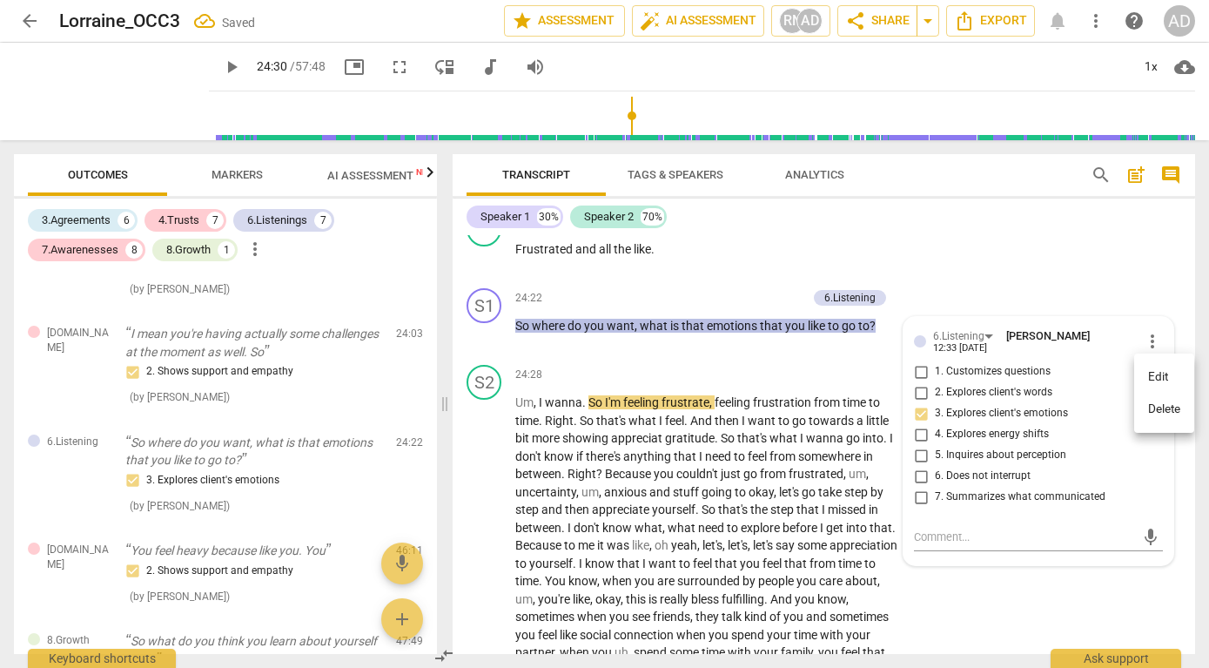
click at [1066, 324] on div at bounding box center [604, 334] width 1209 height 668
click at [749, 306] on p "Add competency" at bounding box center [765, 299] width 83 height 16
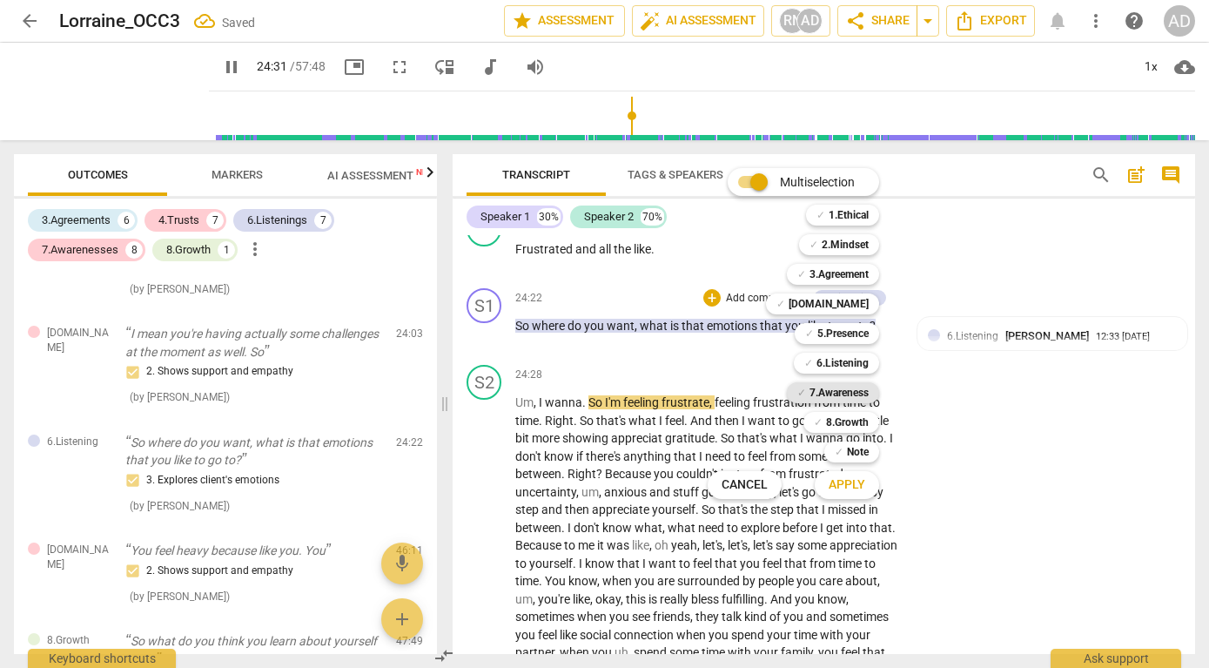
click at [831, 387] on b "7.Awareness" at bounding box center [839, 392] width 59 height 21
click at [841, 492] on span "Apply" at bounding box center [847, 484] width 37 height 17
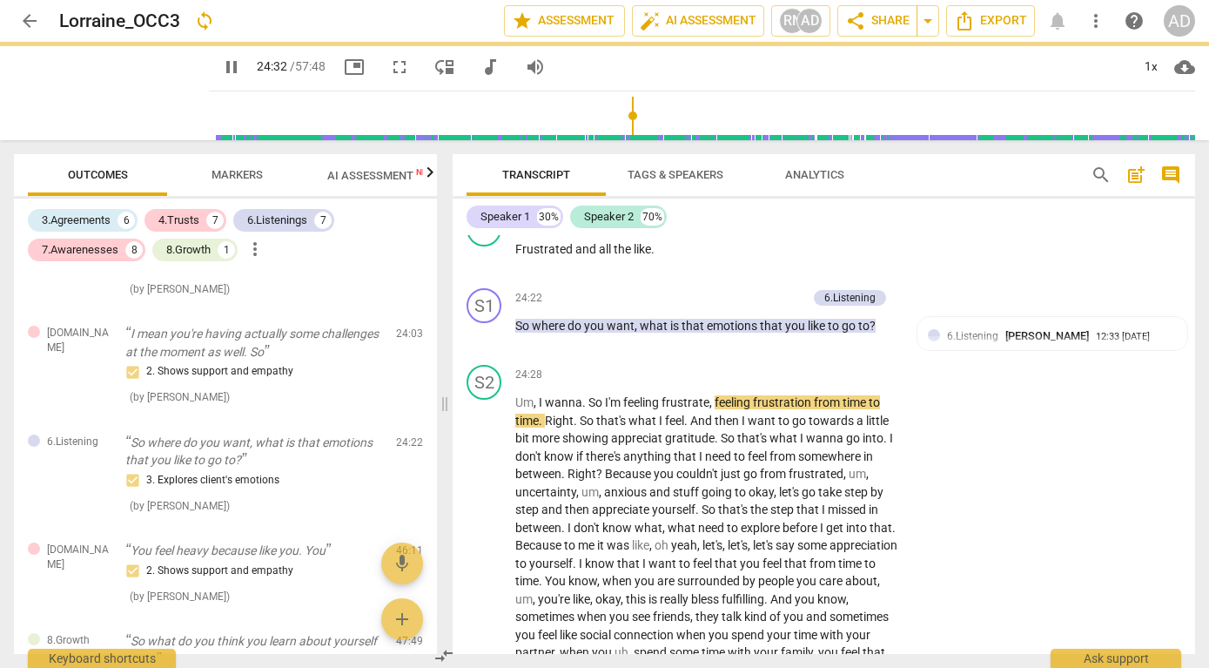
type input "1473"
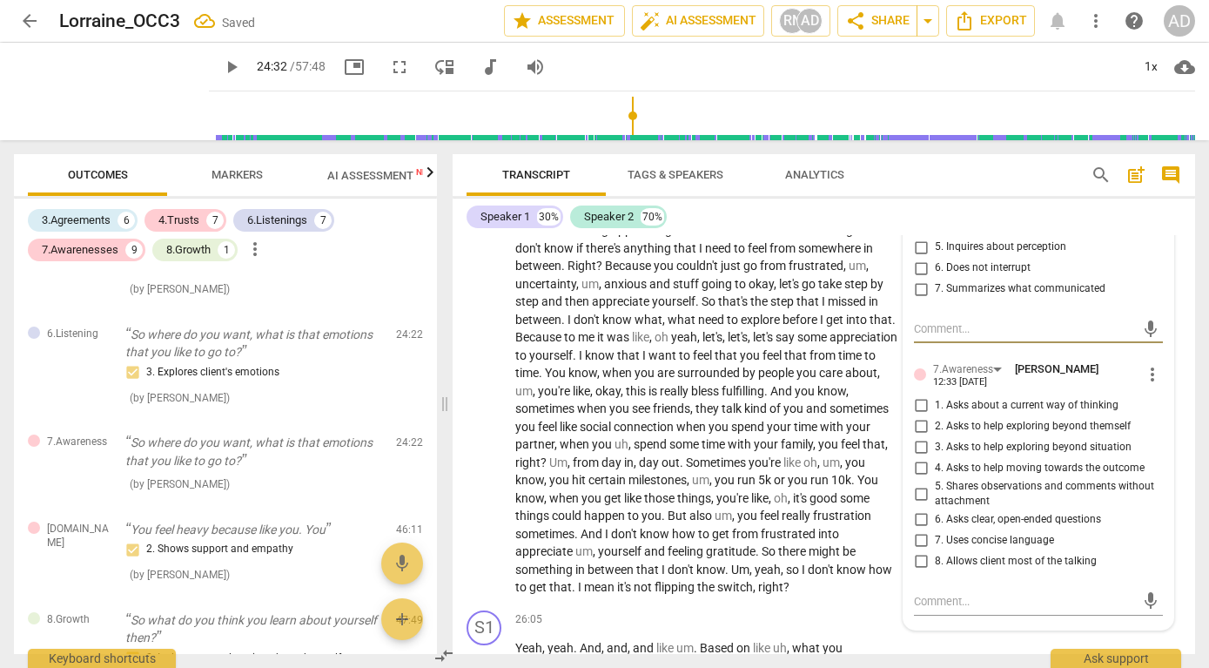
scroll to position [9519, 0]
click at [918, 435] on input "2. Asks to help exploring beyond themself" at bounding box center [921, 424] width 28 height 21
checkbox input "true"
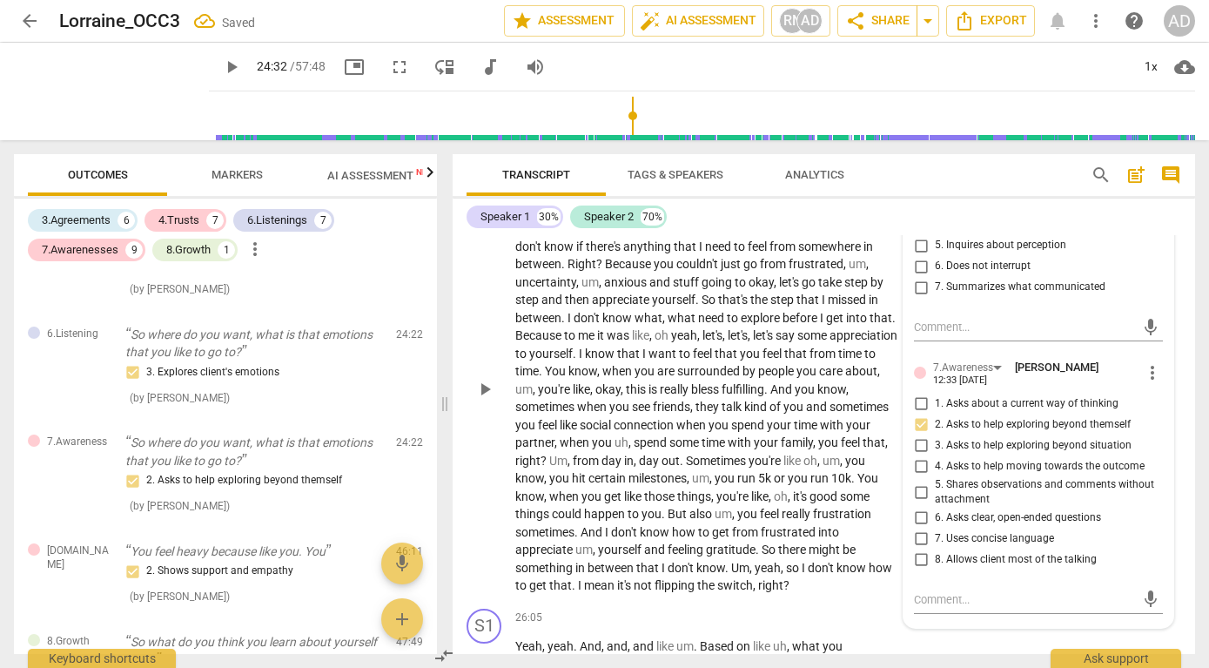
click at [833, 218] on span "towards" at bounding box center [833, 211] width 48 height 14
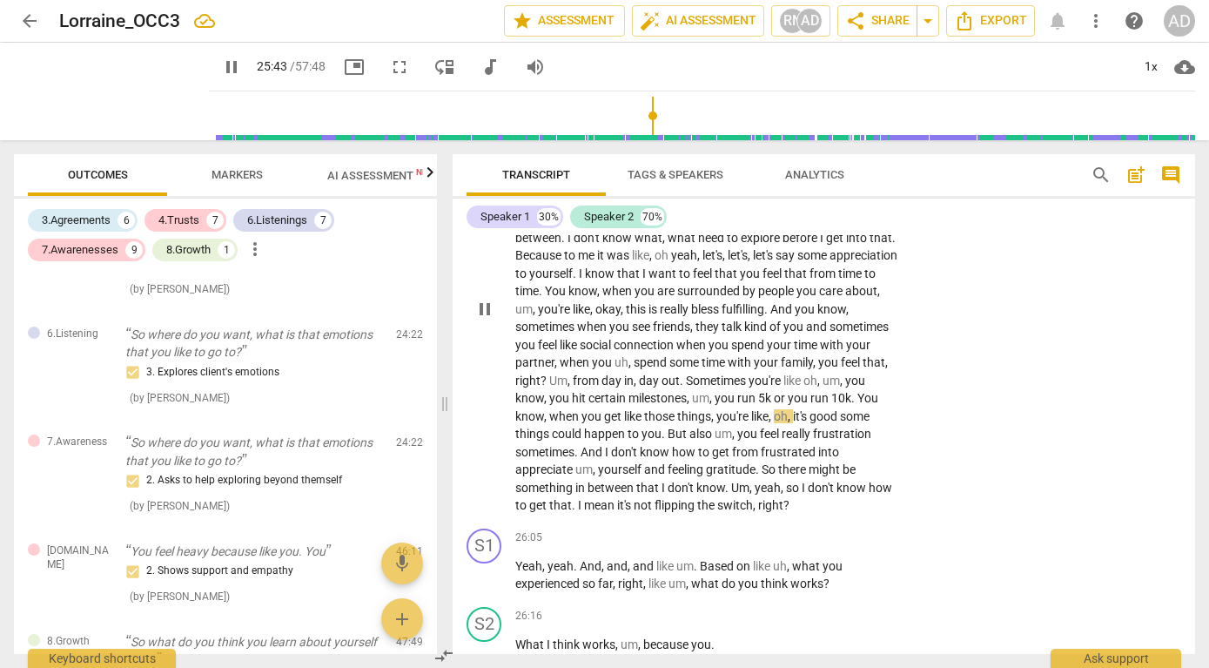
scroll to position [9596, 0]
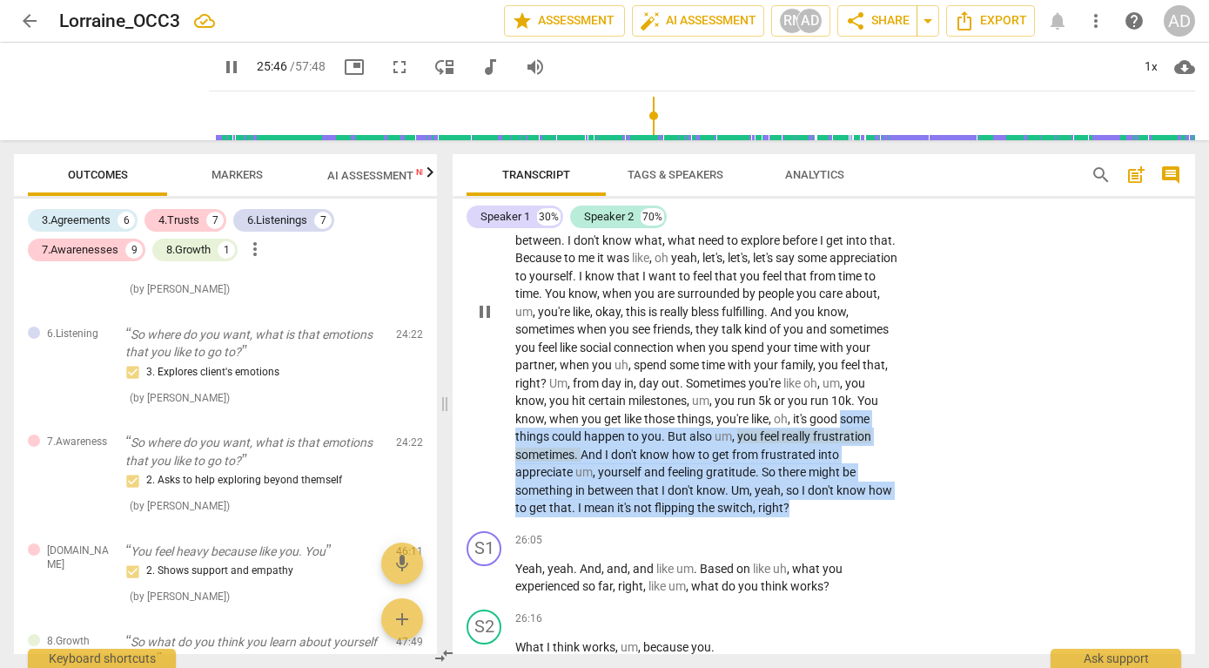
drag, startPoint x: 797, startPoint y: 541, endPoint x: 506, endPoint y: 470, distance: 299.2
click at [506, 470] on div "S2 play_arrow pause 24:28 + Add competency keyboard_arrow_right Um , I wanna . …" at bounding box center [824, 298] width 743 height 454
click at [805, 523] on div "+" at bounding box center [806, 521] width 17 height 17
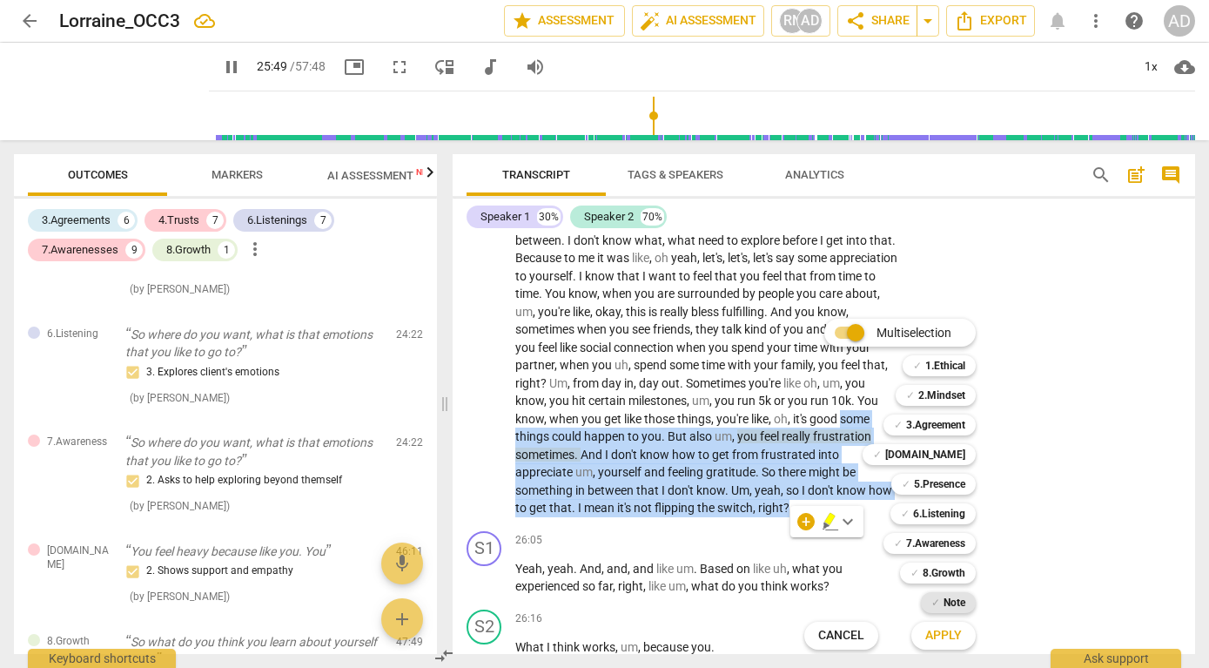
click at [944, 598] on b "Note" at bounding box center [955, 602] width 22 height 21
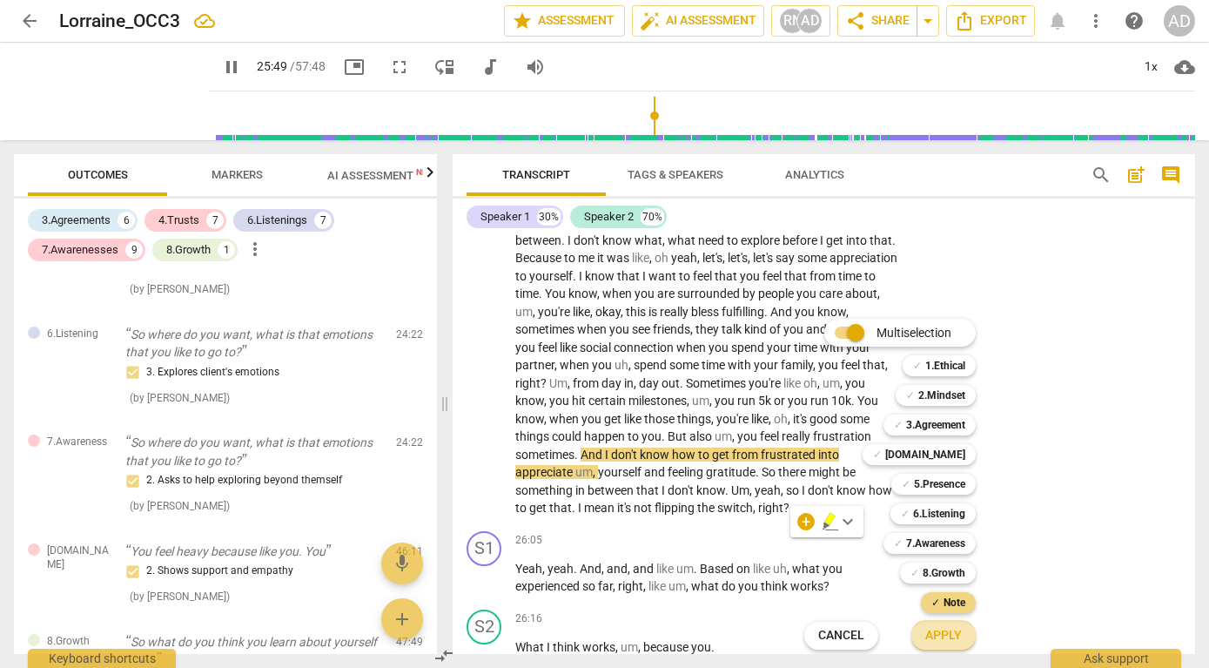
click at [942, 632] on span "Apply" at bounding box center [944, 635] width 37 height 17
type input "1550"
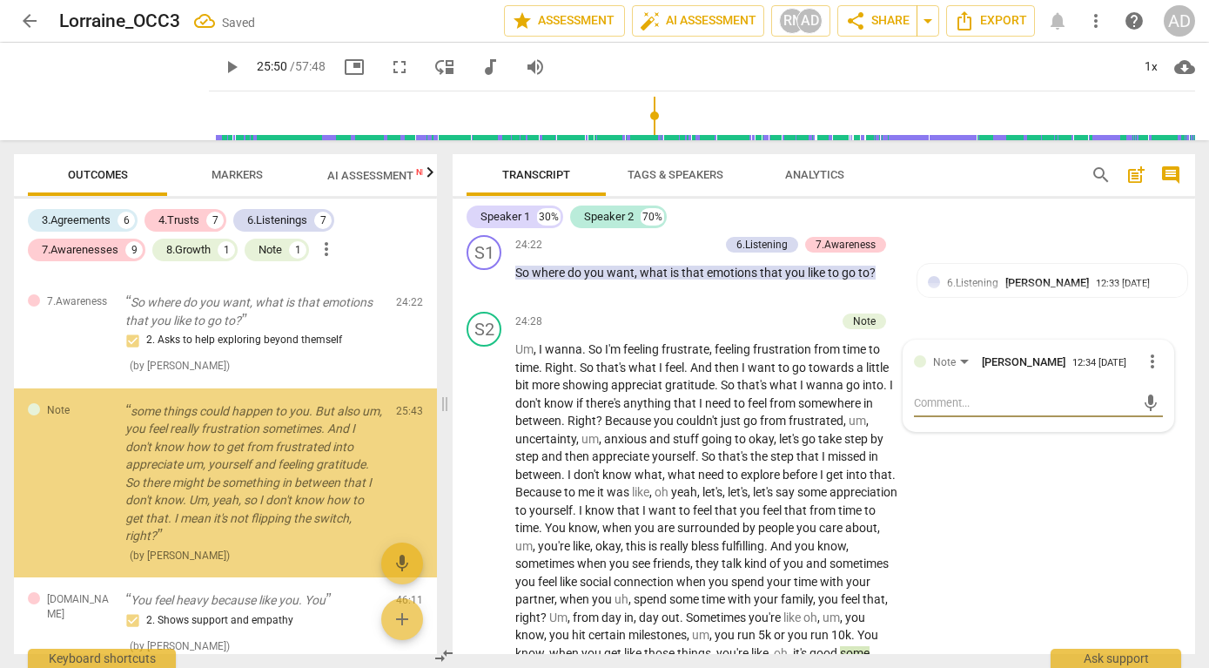
scroll to position [2727, 0]
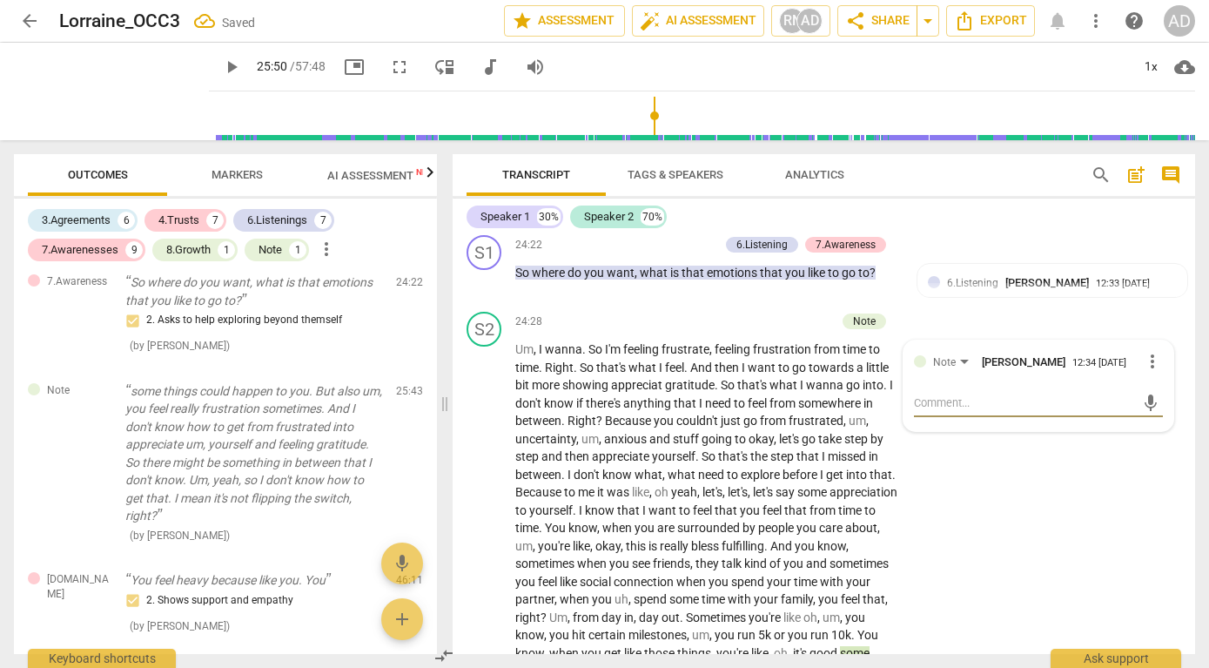
type textarea "I"
type textarea "I W"
type textarea "I WO"
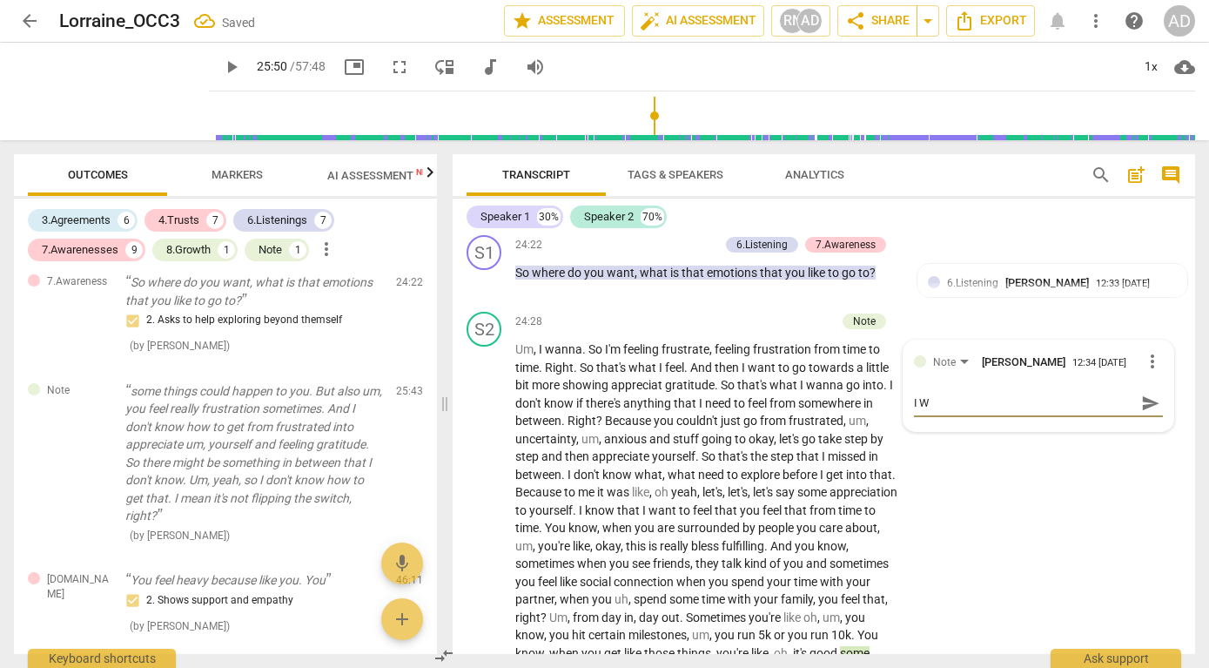
type textarea "I WO"
type textarea "I WOU"
type textarea "I WOUL"
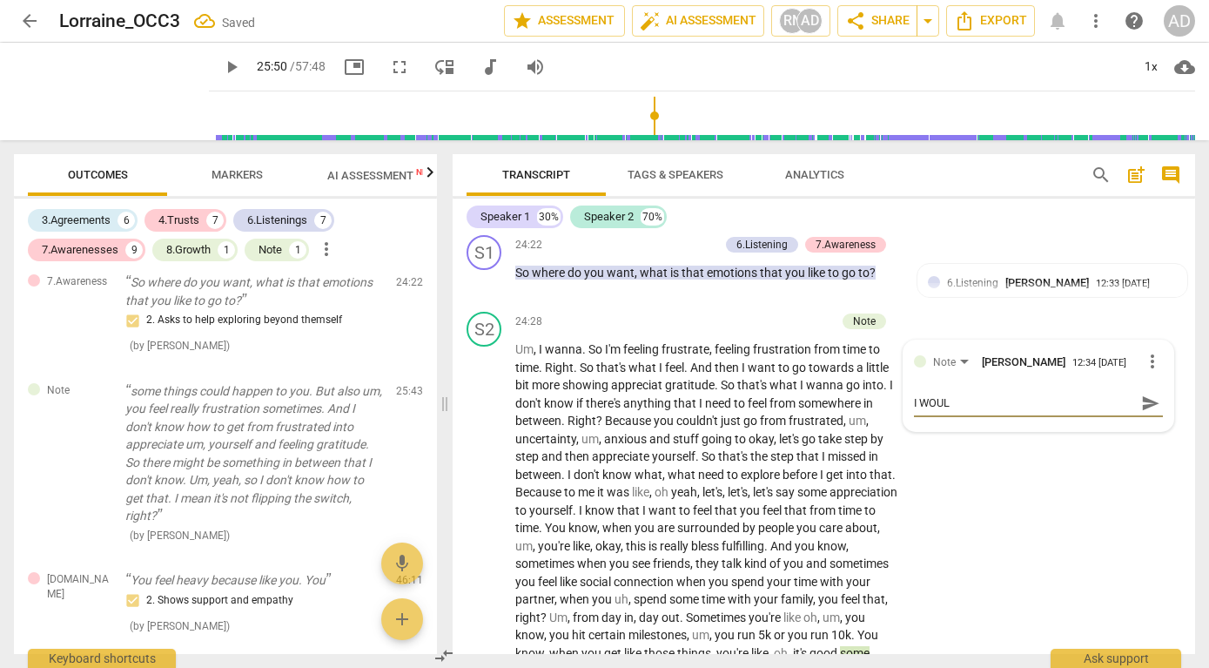
type textarea "I WOULD"
type textarea "I WOULD W"
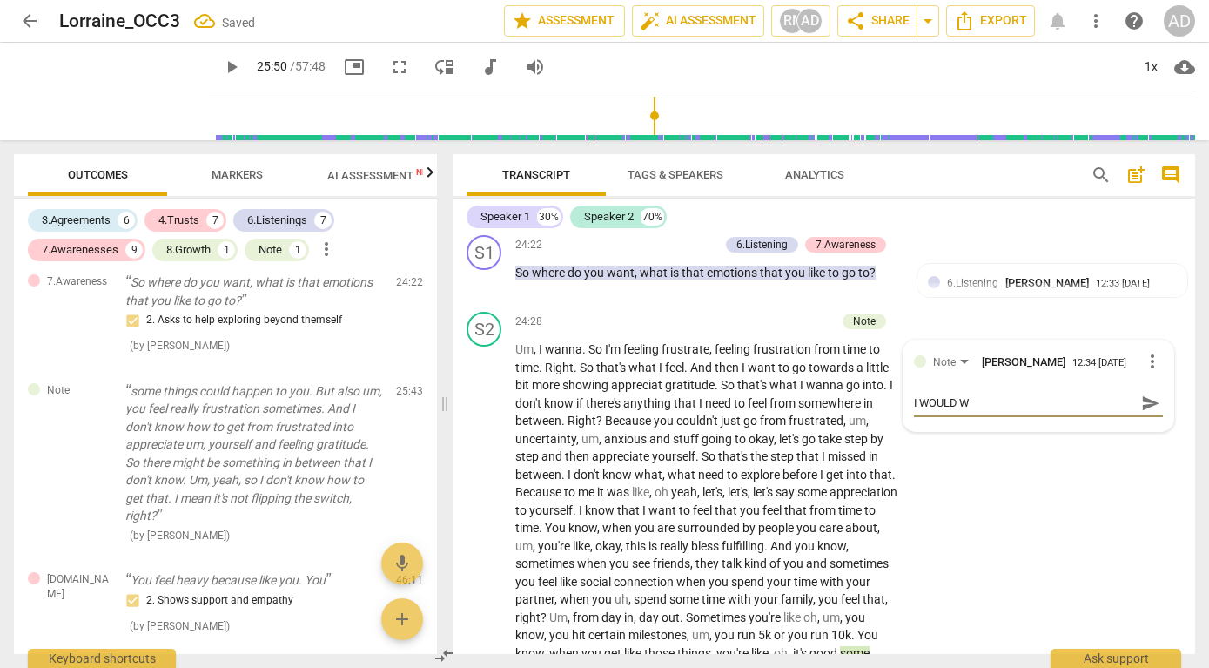
type textarea "I WOULD WO"
type textarea "I WOULD WOR"
type textarea "I WOULD WORK"
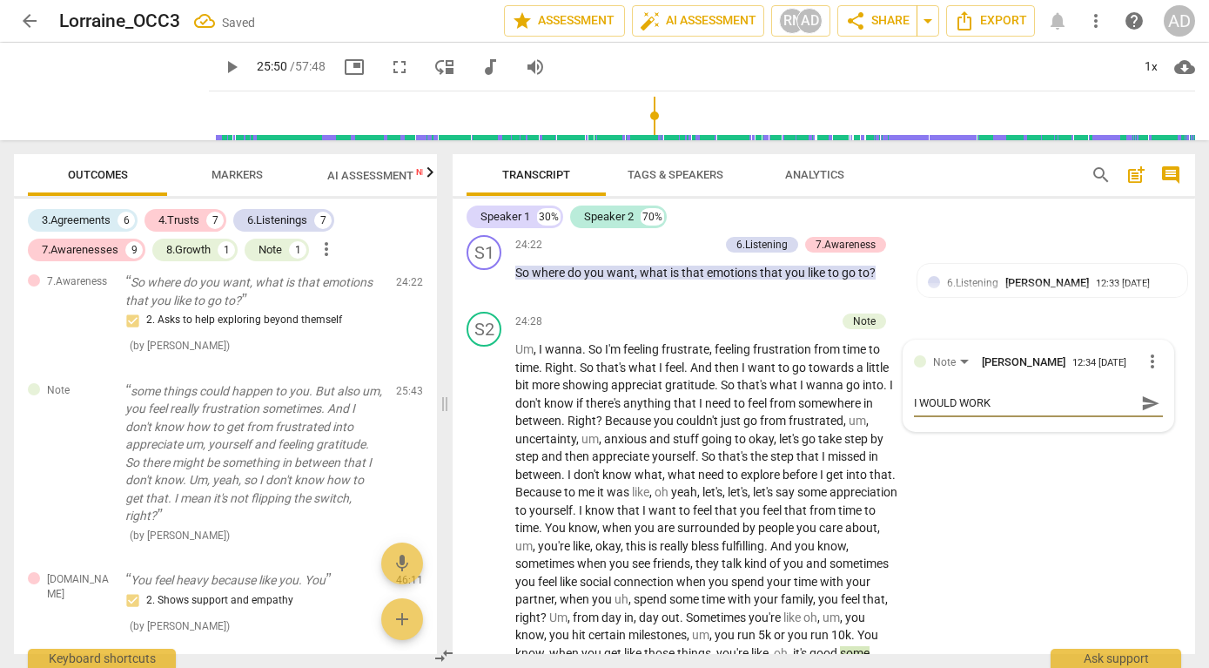
type textarea "I WOULD WORK"
type textarea "I WOULD WORK W"
type textarea "I WOULD WORK WI"
type textarea "I WOULD WORK WIT"
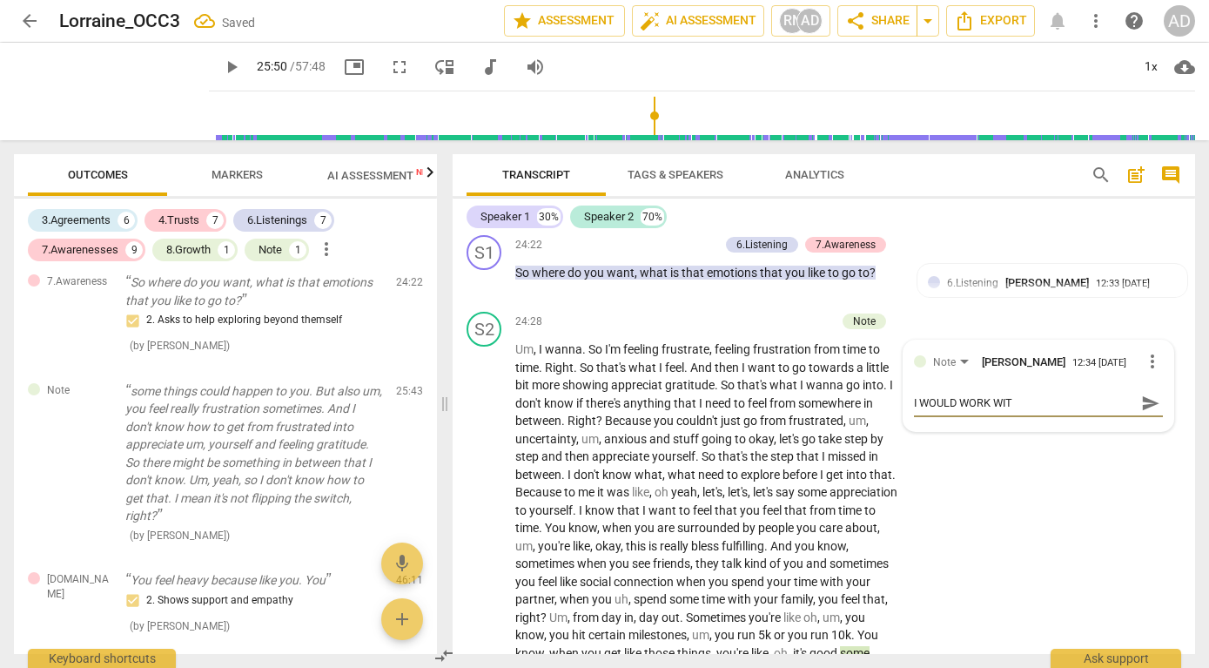
type textarea "I WOULD WORK WITH"
type textarea "I WOULD WORK WITH T"
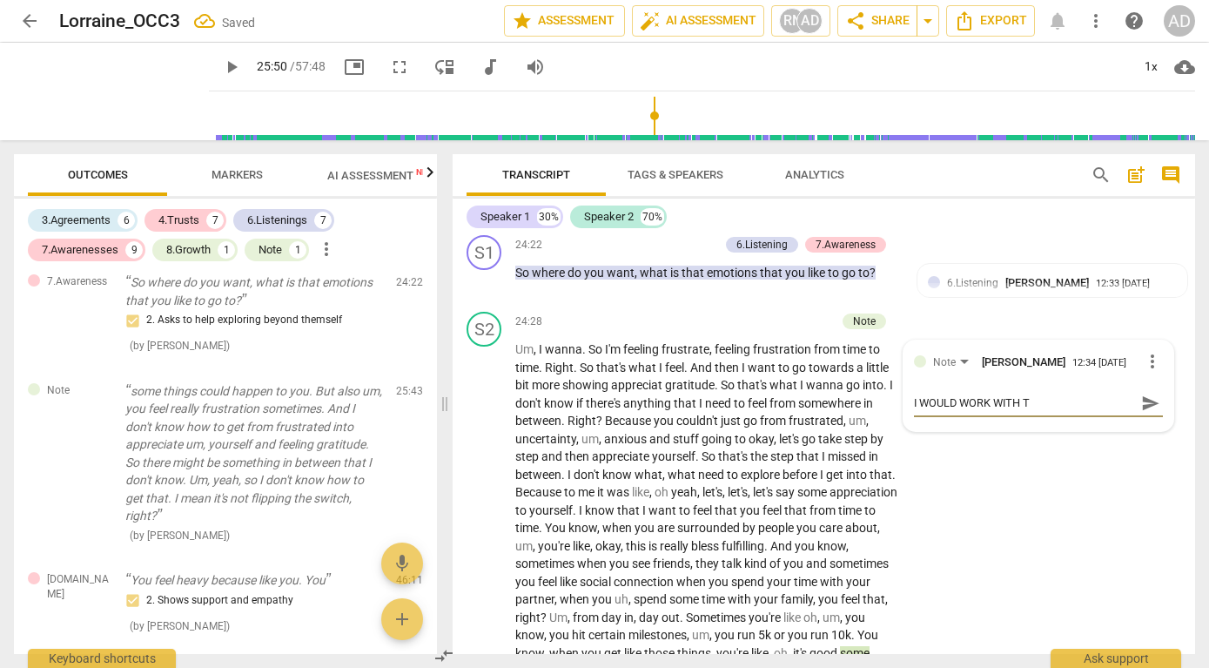
type textarea "I WOULD WORK WITH TH"
type textarea "I WOULD WORK WITH THE"
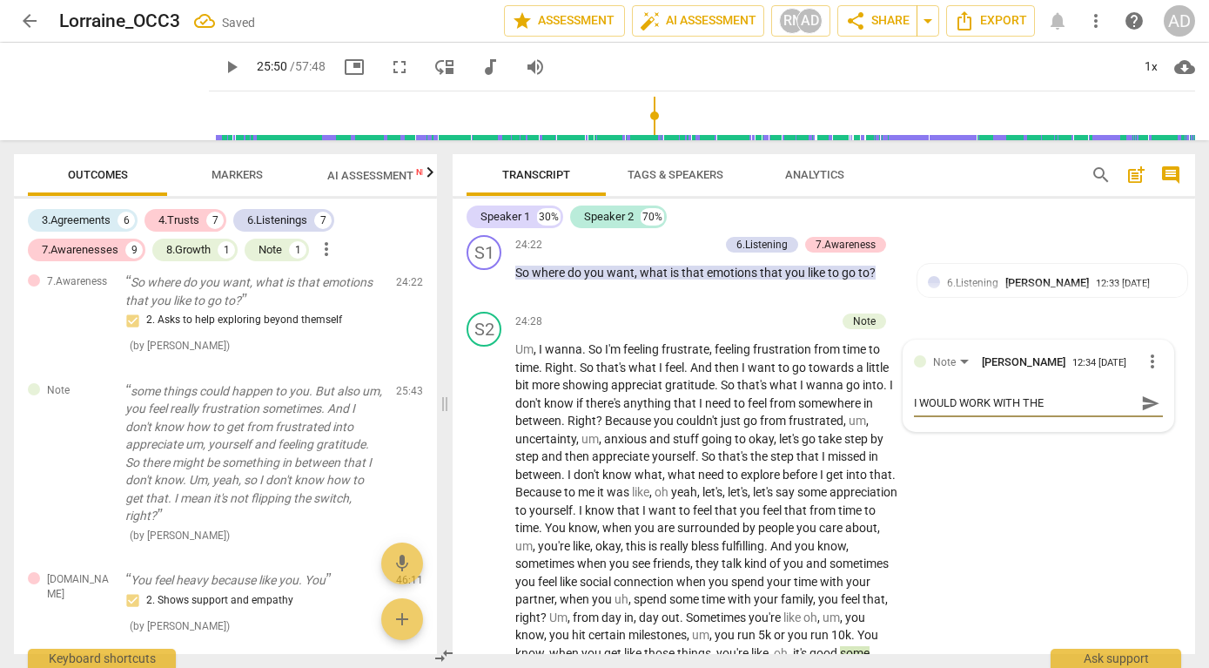
type textarea "I WOULD WORK WITH THE"
type textarea "I WOULD WORK WITH TH"
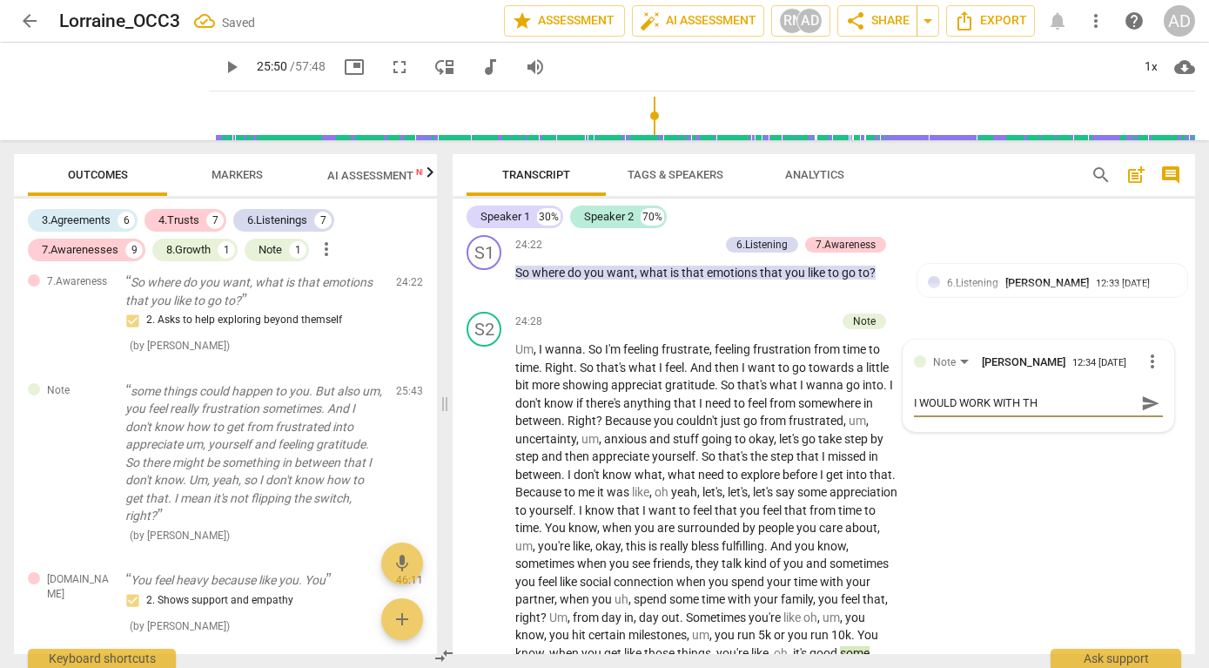
type textarea "I WOULD WORK WITH T"
type textarea "I WOULD WORK WITH TH"
type textarea "I WOULD WORK WITH THE"
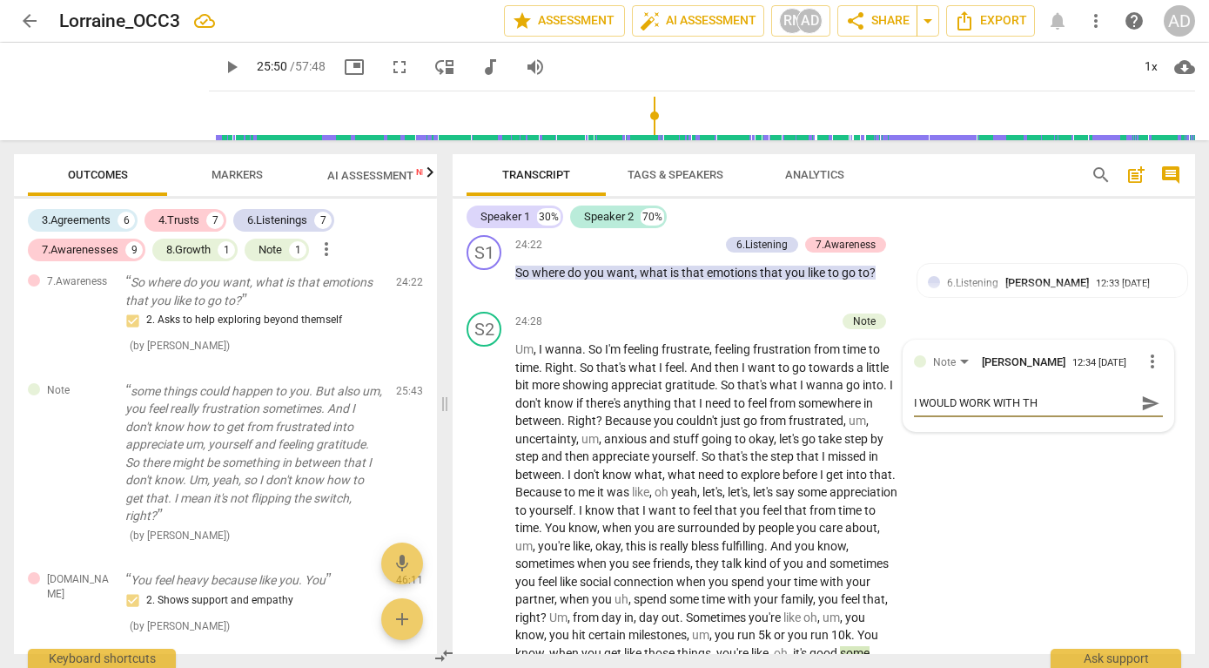
type textarea "I WOULD WORK WITH THE"
type textarea "I WOULD WORK WITH THE L"
type textarea "I WOULD WORK WITH THE LA"
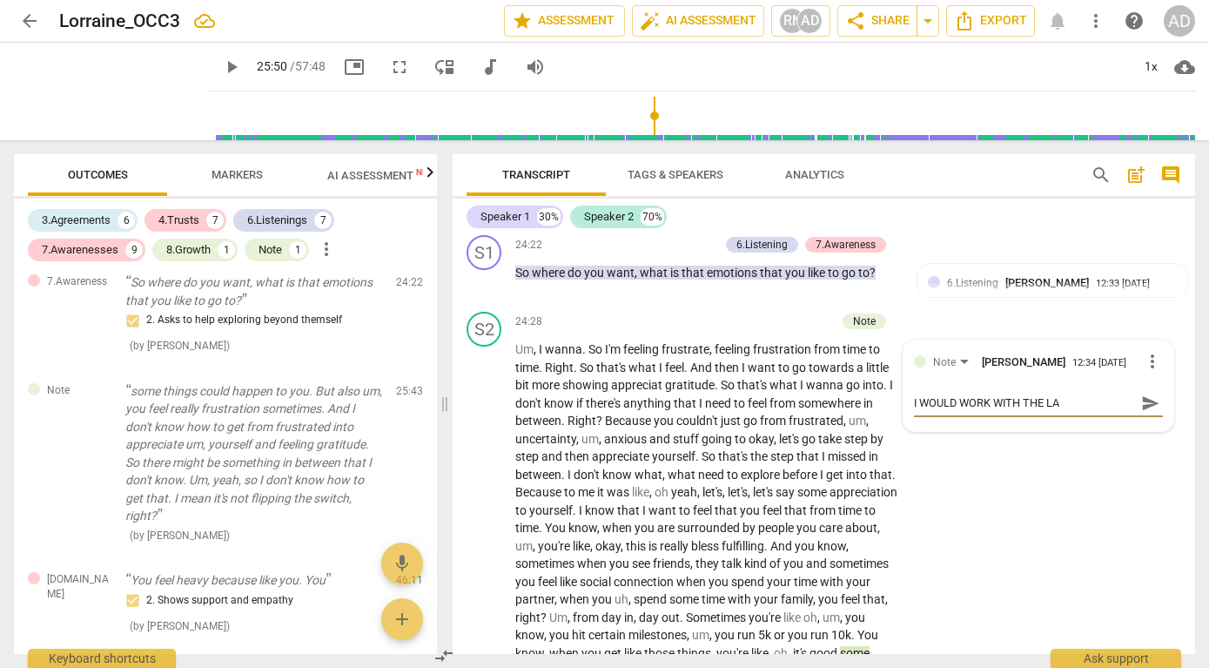
type textarea "I WOULD WORK WITH THE LAN"
type textarea "I WOULD WORK WITH THE LANG"
type textarea "I WOULD WORK WITH THE LANGA"
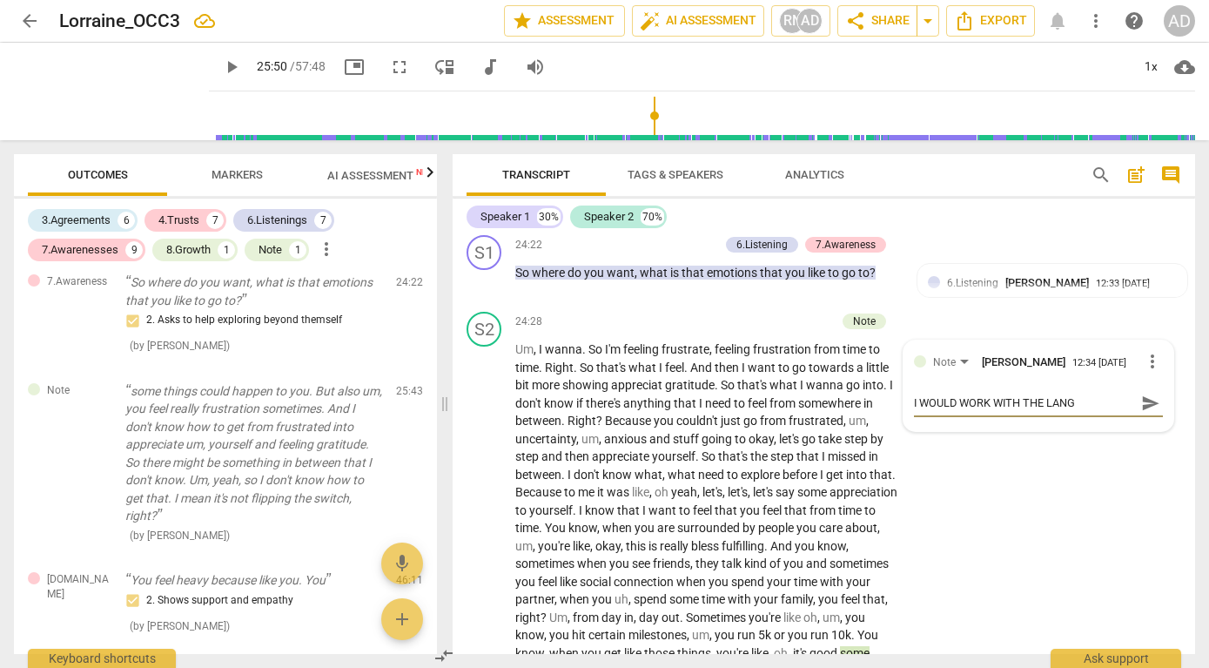
type textarea "I WOULD WORK WITH THE LANGA"
type textarea "I WOULD WORK WITH THE LANG"
type textarea "I WOULD WORK WITH THE LANGU"
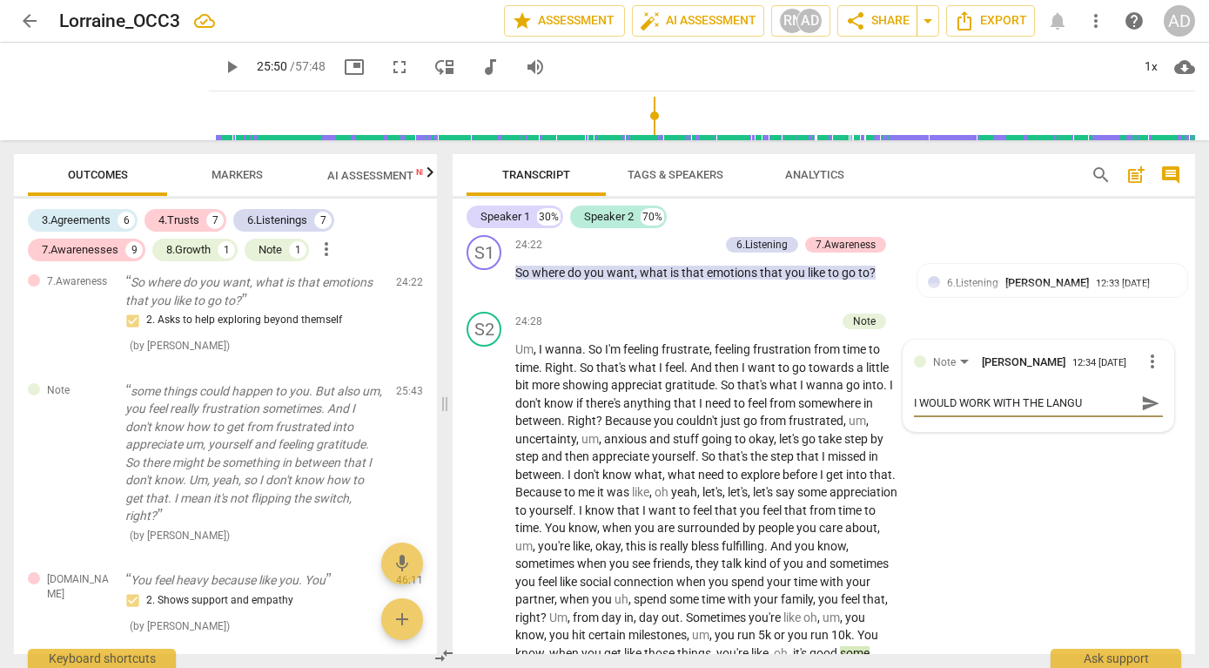
type textarea "I WOULD WORK WITH THE LANGUG"
type textarea "I WOULD WORK WITH THE LANGUGA"
type textarea "I WOULD WORK WITH THE LANGUGAE"
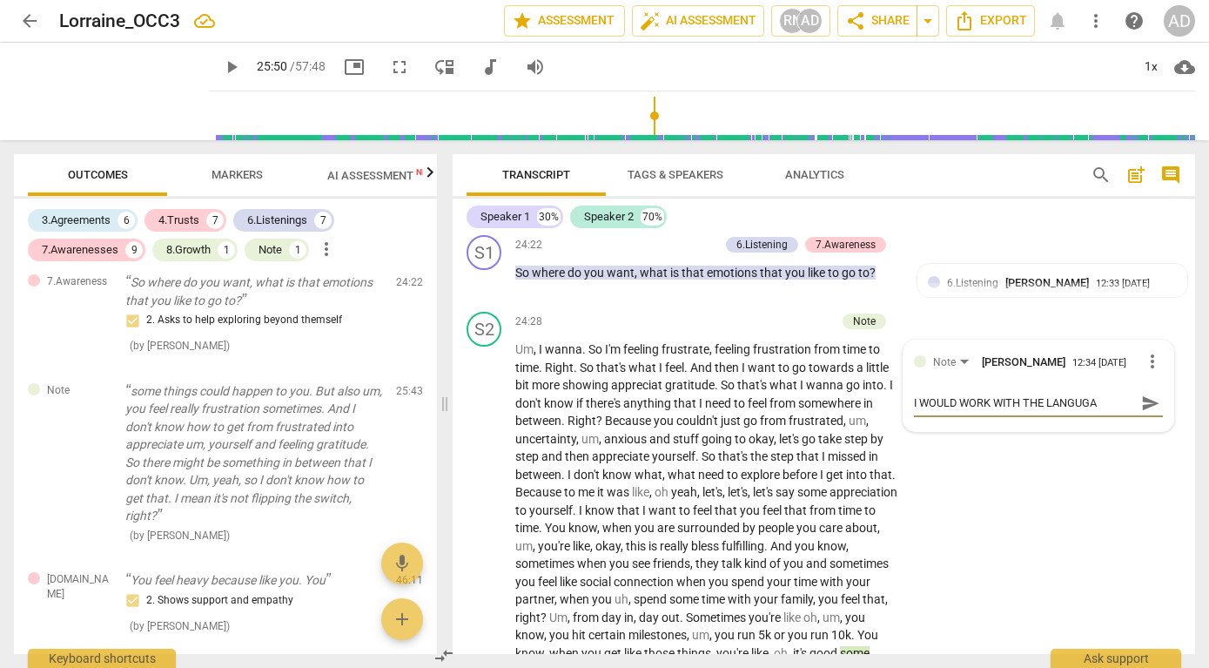
type textarea "I WOULD WORK WITH THE LANGUGAE"
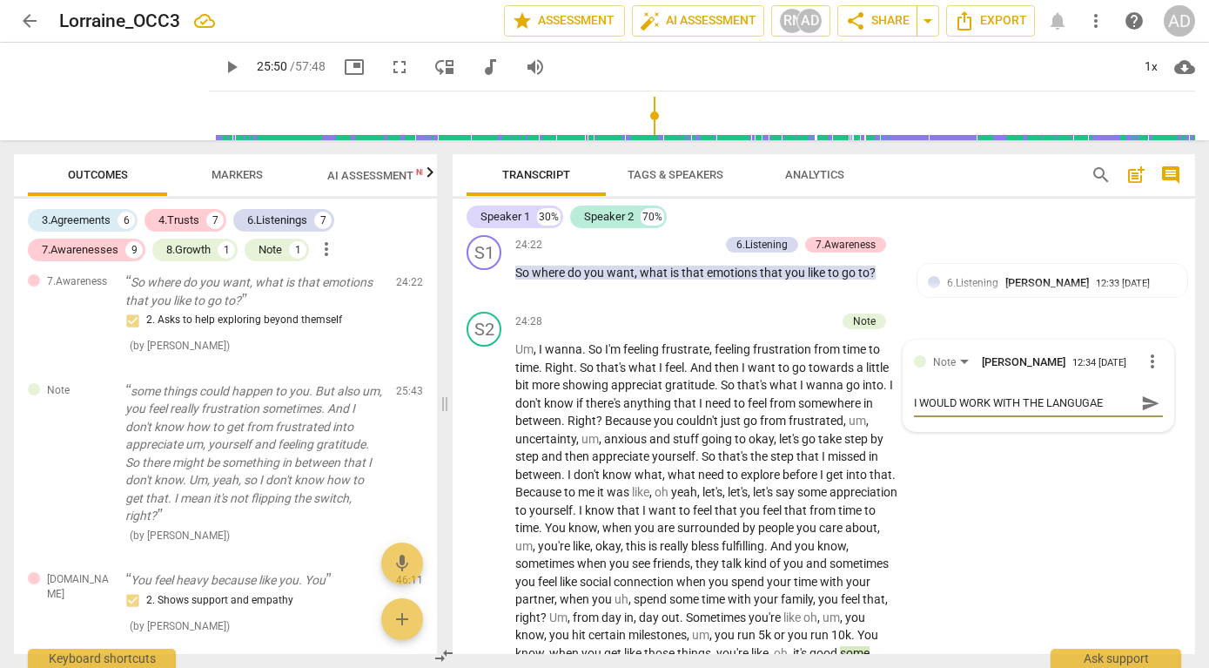
type textarea "I WOULD WORK WITH THE LANGUGA"
type textarea "I WOULD WORK WITH THE LANGUG"
type textarea "I WOULD WORK WITH THE LANGU"
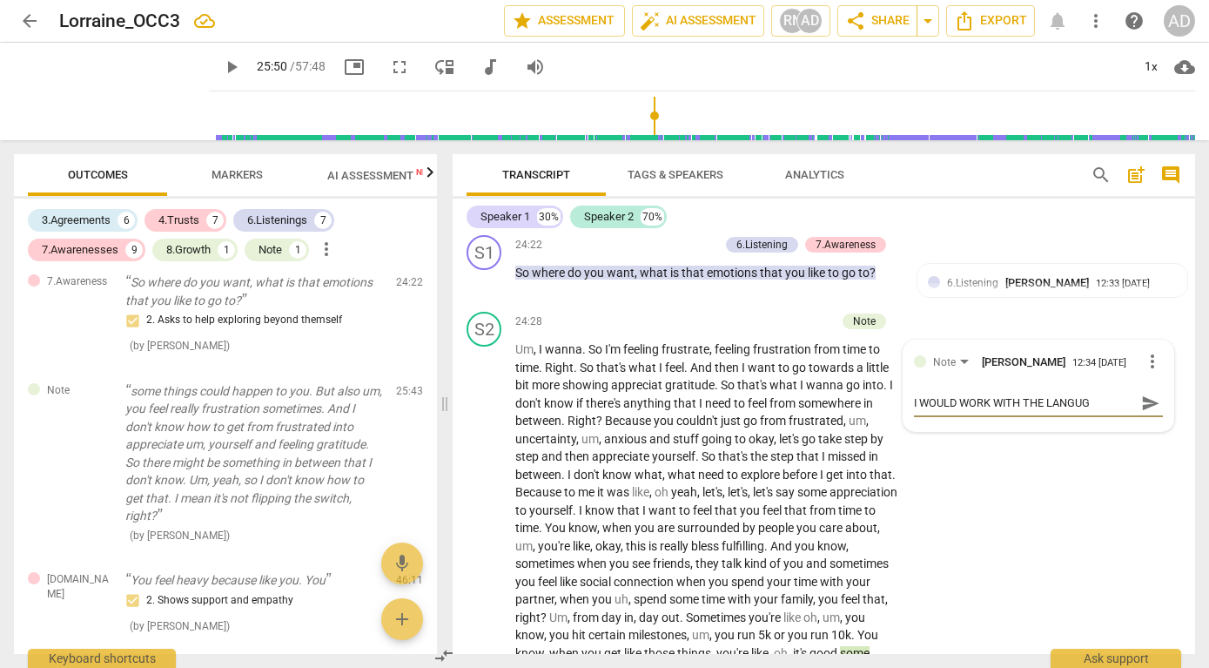
type textarea "I WOULD WORK WITH THE LANGU"
type textarea "I WOULD WORK WITH THE LANGUA"
type textarea "I WOULD WORK WITH THE LANGUAG"
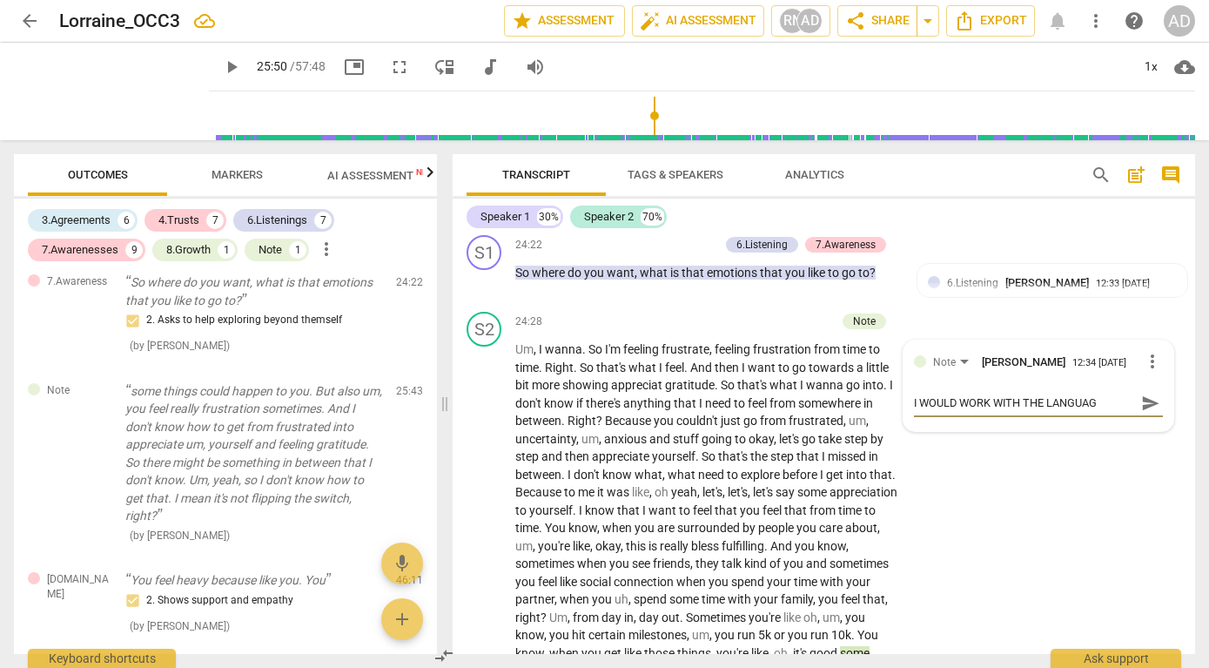
type textarea "I WOULD WORK WITH THE LANGUAGE"
type textarea "I WOULD WORK WITH THE LANGUAGE O"
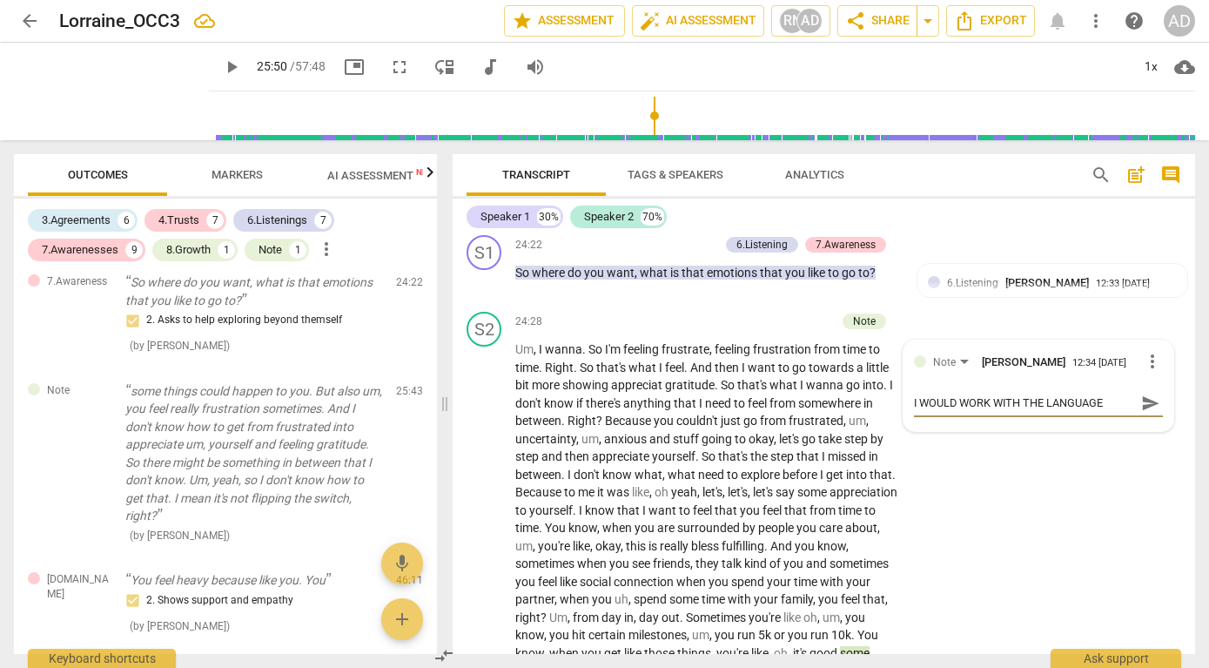
type textarea "I WOULD WORK WITH THE LANGUAGE O"
type textarea "I WOULD WORK WITH THE LANGUAGE OF"
type textarea "I WOULD WORK WITH THE LANGUAGE OF T"
type textarea "I WOULD WORK WITH THE LANGUAGE OF TH"
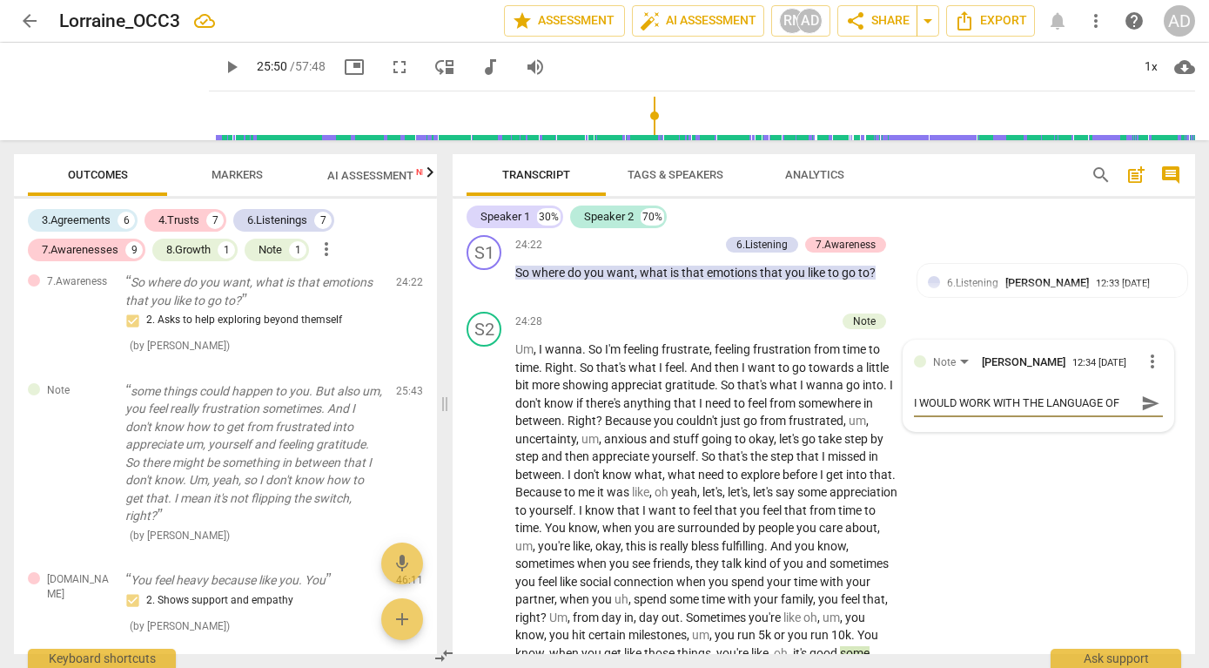
type textarea "I WOULD WORK WITH THE LANGUAGE OF THI"
type textarea "I WOULD WORK WITH THE LANGUAGE OF THIS"
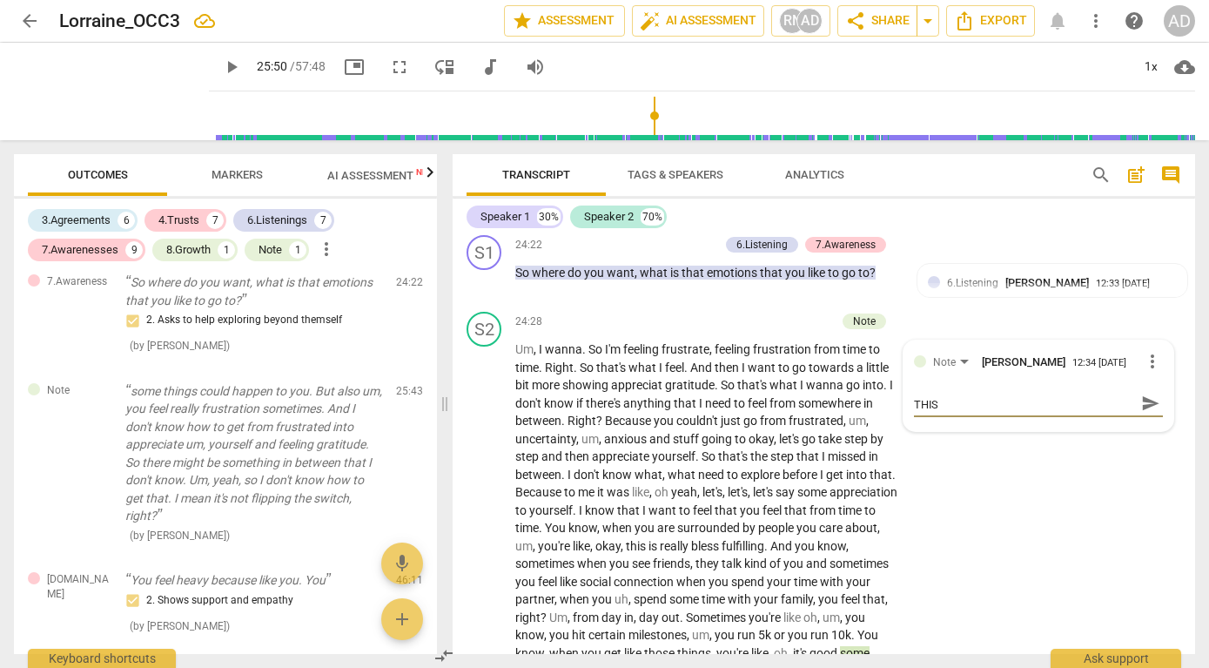
type textarea "I WOULD WORK WITH THE LANGUAGE OF THIS"
type textarea "I WOULD WORK WITH THE LANGUAGE OF THIS C"
type textarea "I WOULD WORK WITH THE LANGUAGE OF THIS CL"
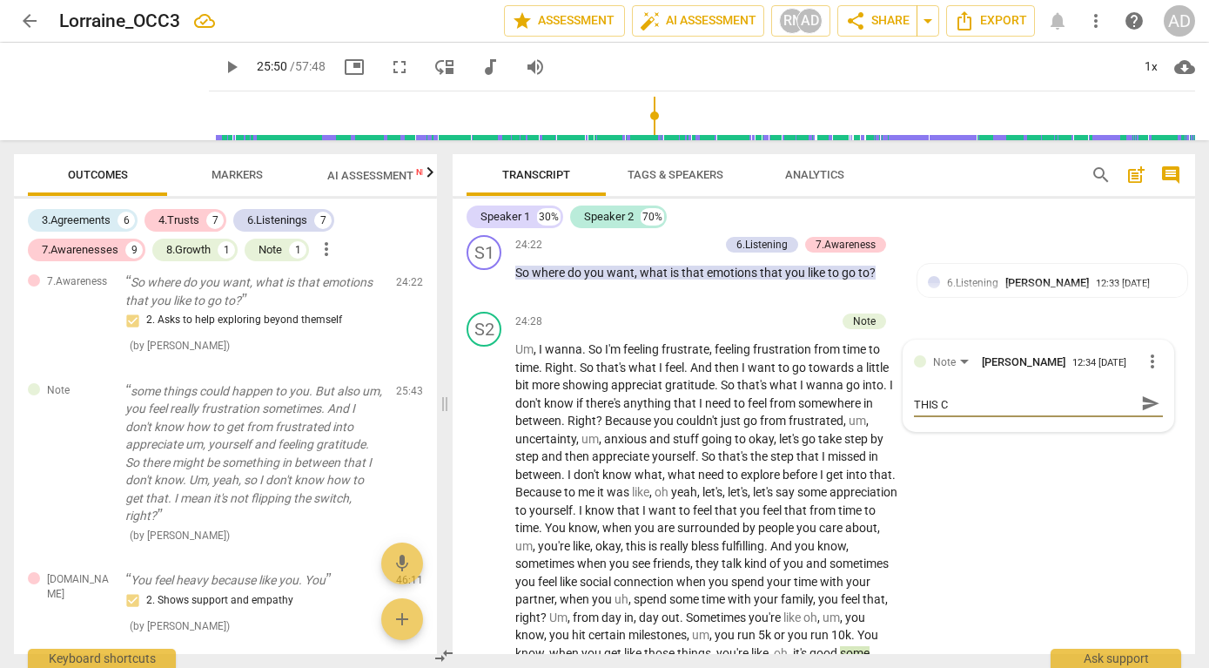
type textarea "I WOULD WORK WITH THE LANGUAGE OF THIS CL"
type textarea "I WOULD WORK WITH THE LANGUAGE OF THIS CLI"
type textarea "I WOULD WORK WITH THE LANGUAGE OF THIS CLIE"
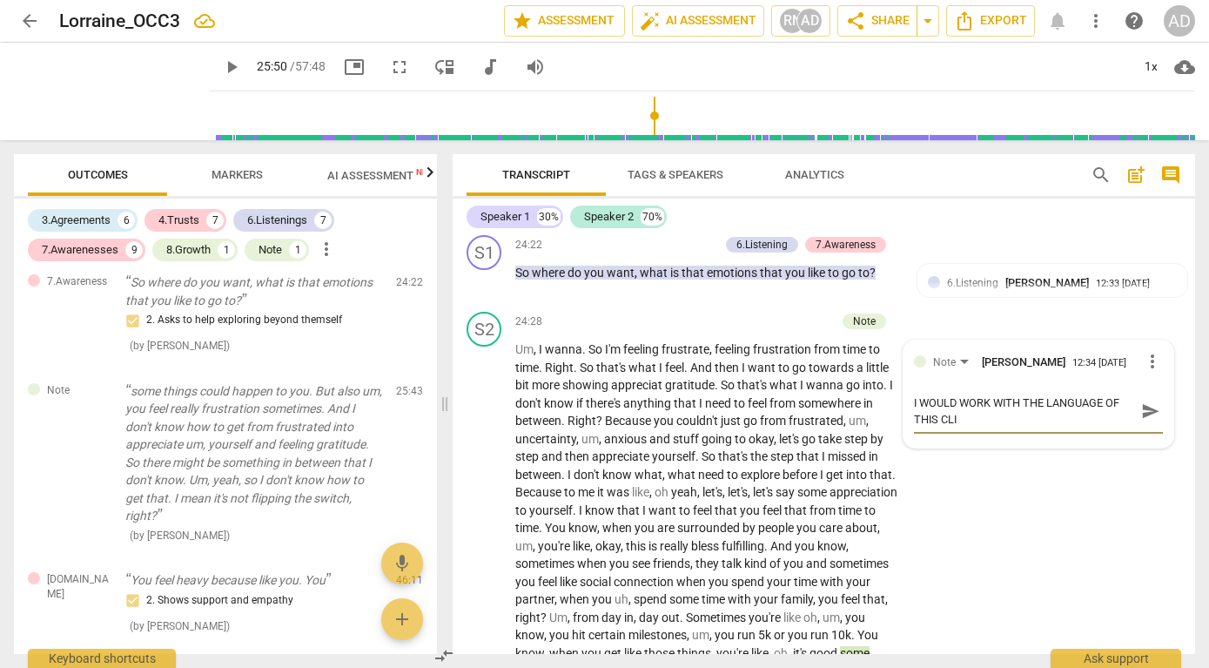
type textarea "I WOULD WORK WITH THE LANGUAGE OF THIS CLIE"
type textarea "I WOULD WORK WITH THE LANGUAGE OF THIS CLIEN"
type textarea "I WOULD WORK WITH THE LANGUAGE OF THIS CLIENT"
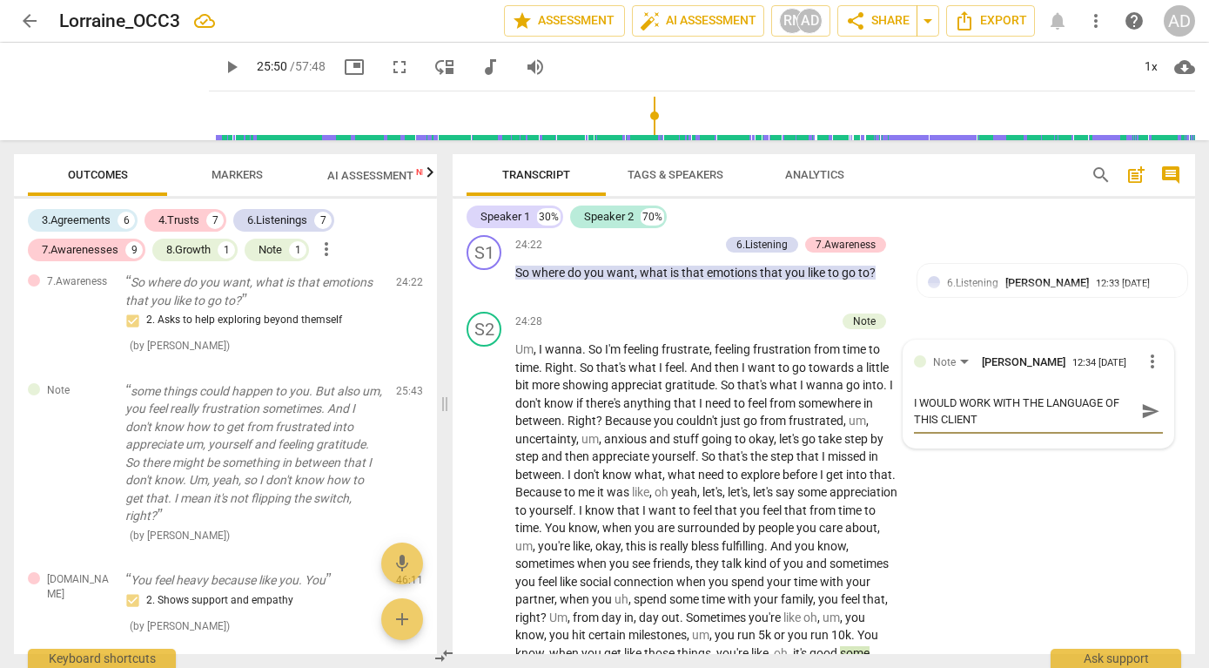
type textarea "I WOULD WORK WITH THE LANGUAGE OF THIS CLIENT."
type textarea "I WOULD WORK WITH THE LANGUAGE OF THIS CLIENT. S"
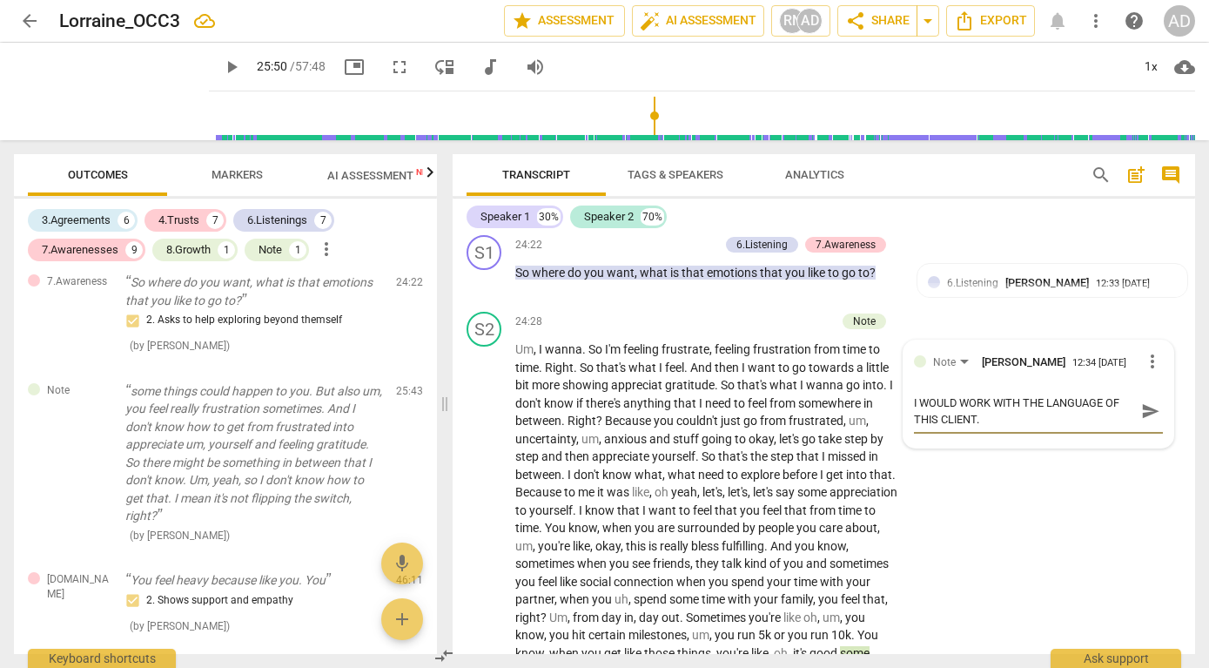
type textarea "I WOULD WORK WITH THE LANGUAGE OF THIS CLIENT. S"
type textarea "I WOULD WORK WITH THE LANGUAGE OF THIS CLIENT. SH"
type textarea "I WOULD WORK WITH THE LANGUAGE OF THIS CLIENT. SHE"
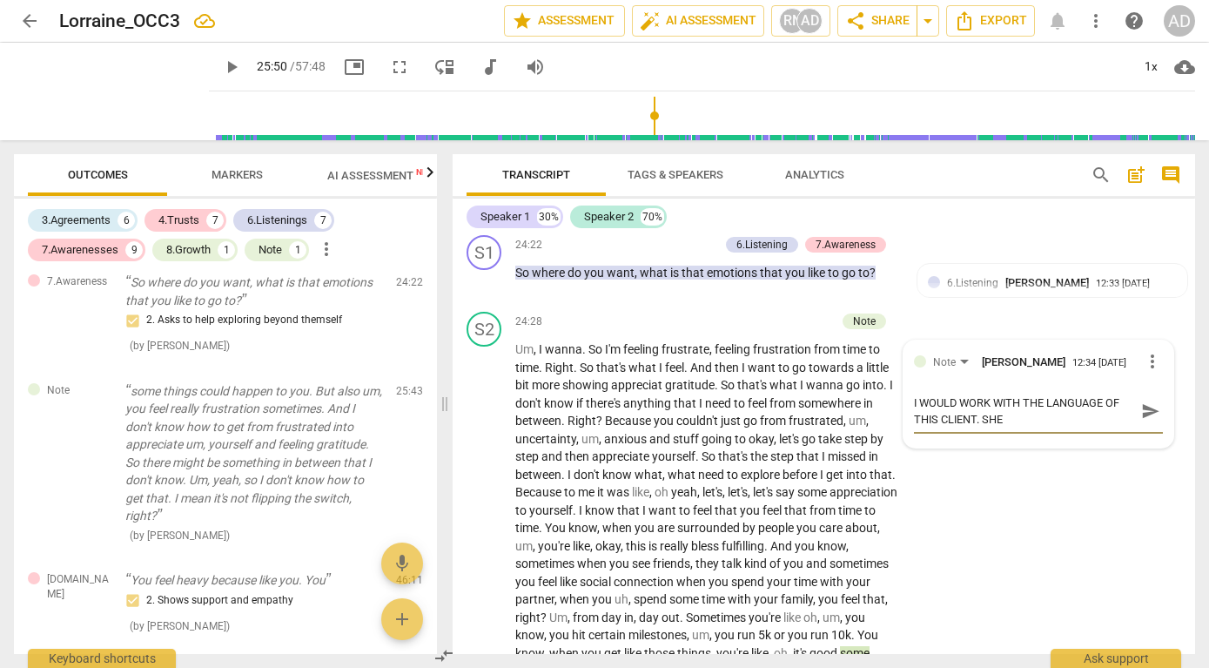
type textarea "I WOULD WORK WITH THE LANGUAGE OF THIS CLIENT. SHE"
type textarea "I WOULD WORK WITH THE LANGUAGE OF THIS CLIENT. SHE S"
type textarea "I WOULD WORK WITH THE LANGUAGE OF THIS CLIENT. SHE SA"
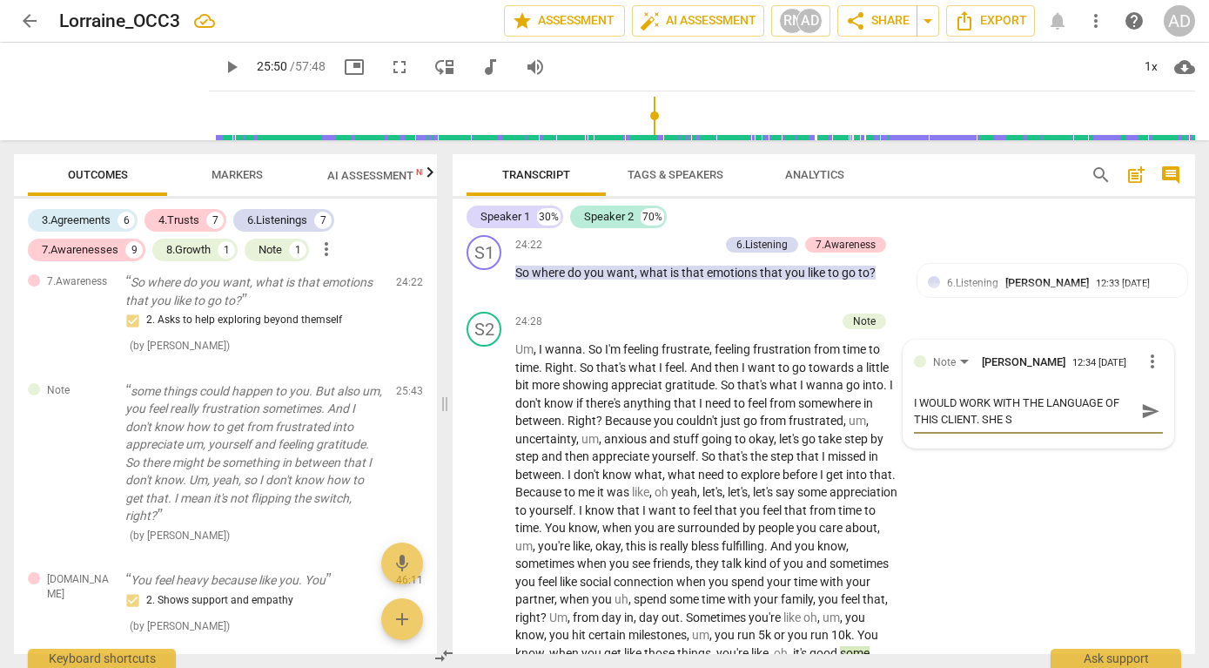
type textarea "I WOULD WORK WITH THE LANGUAGE OF THIS CLIENT. SHE SA"
type textarea "I WOULD WORK WITH THE LANGUAGE OF THIS CLIENT. SHE SAY"
type textarea "I WOULD WORK WITH THE LANGUAGE OF THIS CLIENT. SHE SAYS"
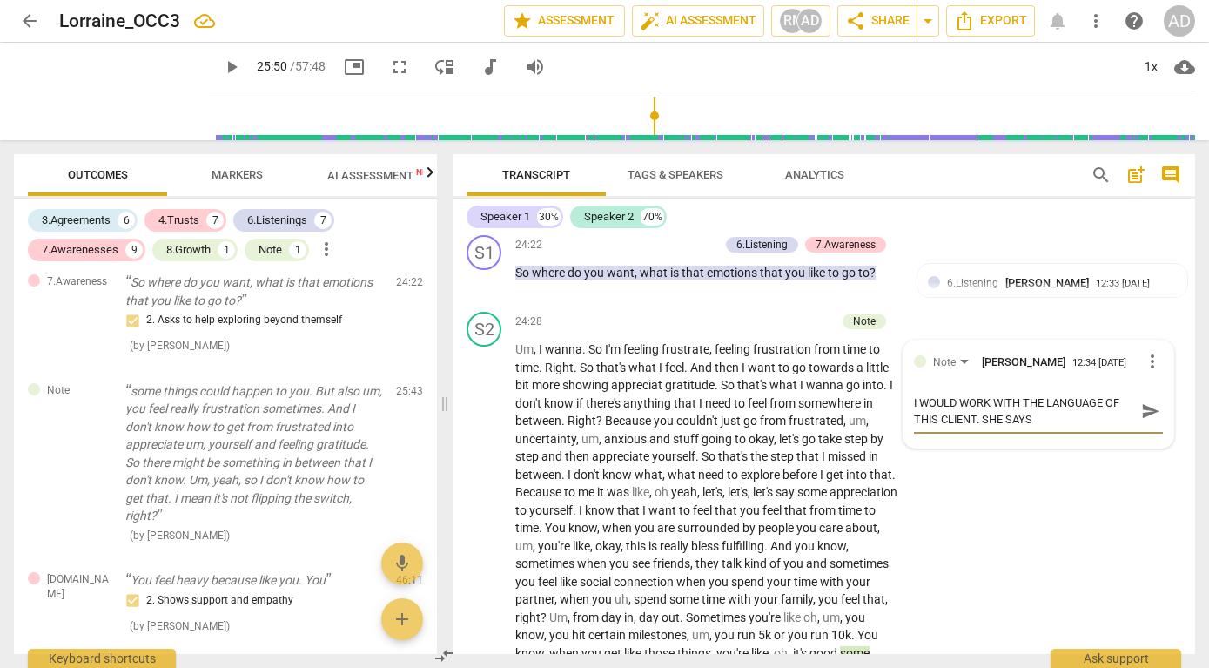
type textarea "I WOULD WORK WITH THE LANGUAGE OF THIS CLIENT. SHE SAYS"
type textarea "I WOULD WORK WITH THE LANGUAGE OF THIS CLIENT. SHE SAYS A"
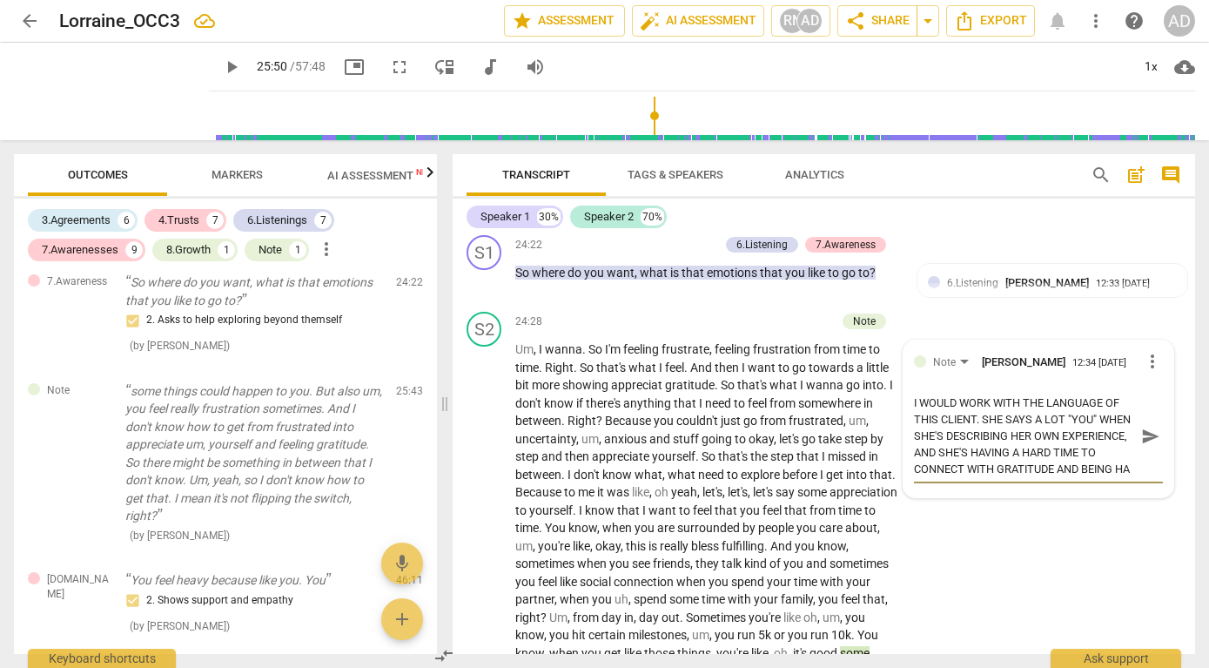
scroll to position [15, 0]
click at [1037, 616] on div "S2 play_arrow pause 24:28 + Add competency Note keyboard_arrow_right Um , I wan…" at bounding box center [824, 532] width 743 height 454
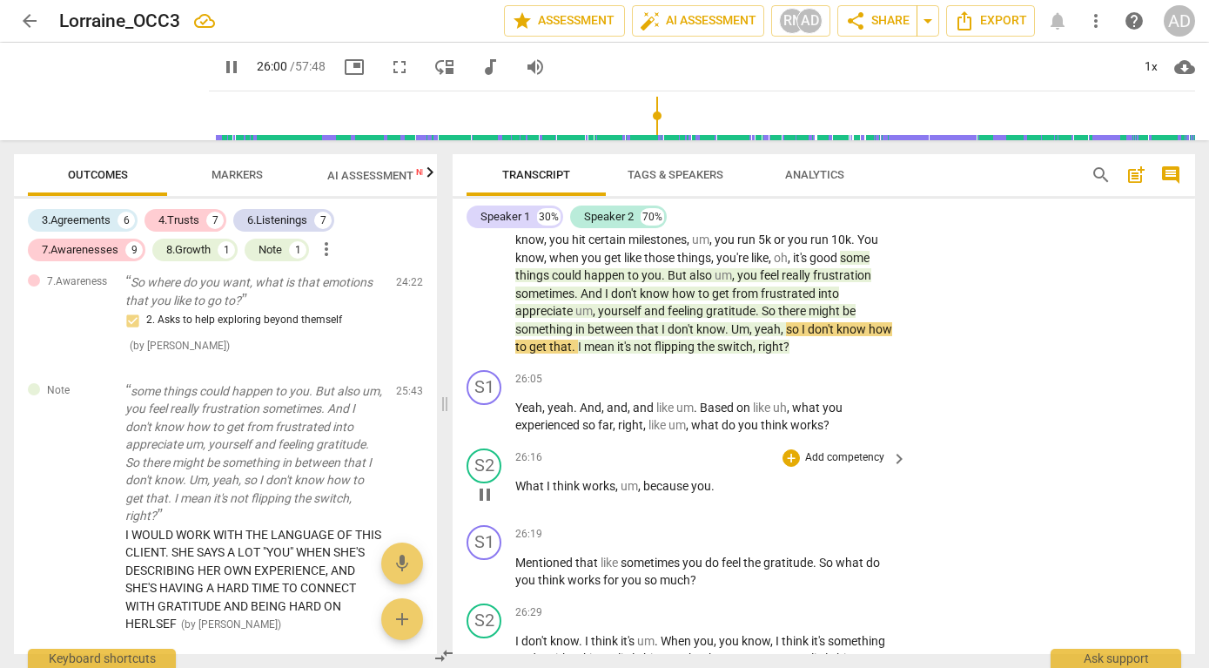
scroll to position [9762, 0]
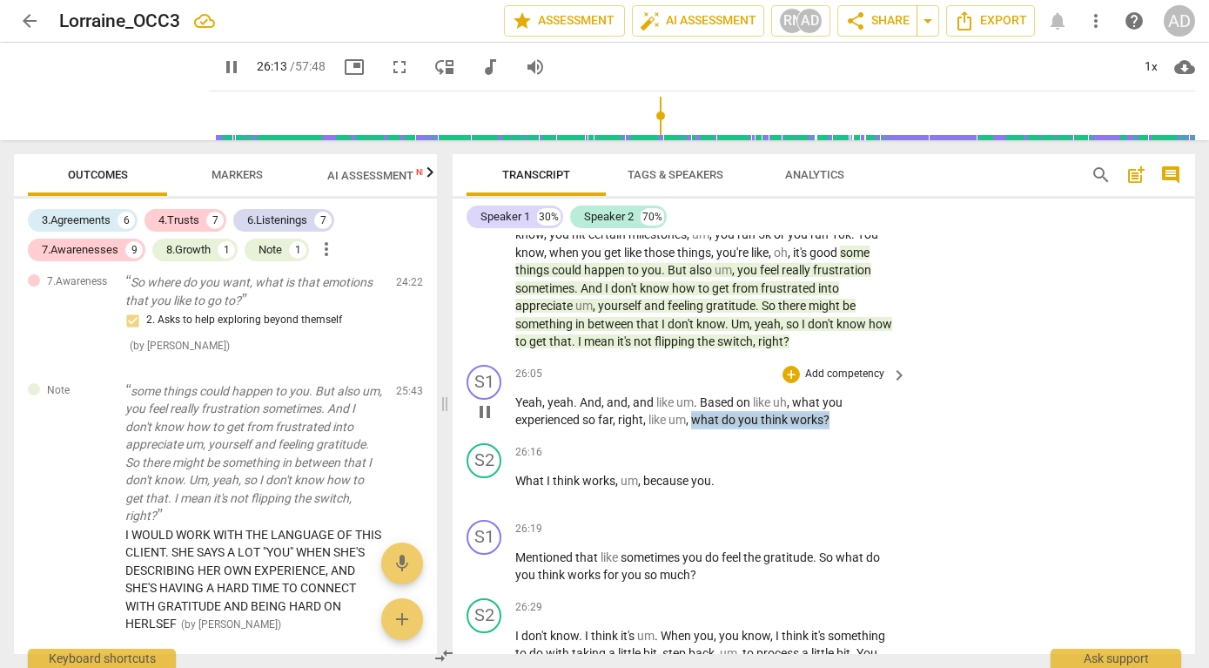
drag, startPoint x: 695, startPoint y: 452, endPoint x: 833, endPoint y: 455, distance: 138.5
click at [833, 429] on p "Yeah , yeah . And , and , and like um . Based on like uh , what you experienced…" at bounding box center [706, 412] width 383 height 36
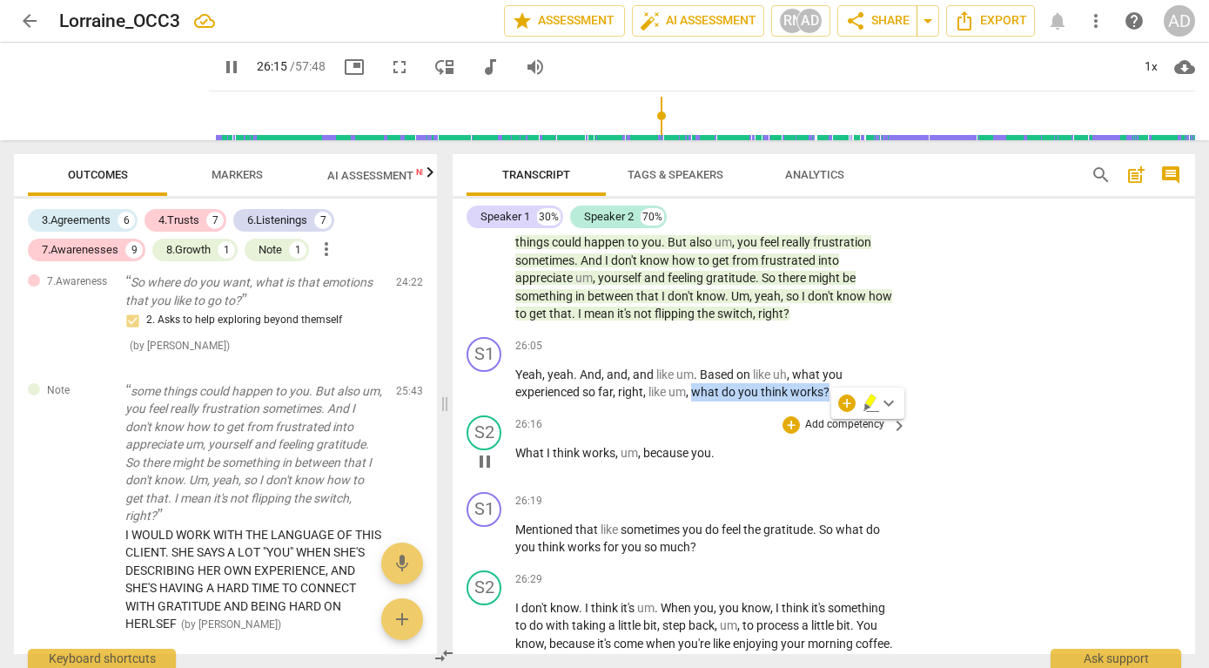
scroll to position [9792, 0]
click at [845, 407] on div "+" at bounding box center [846, 402] width 17 height 17
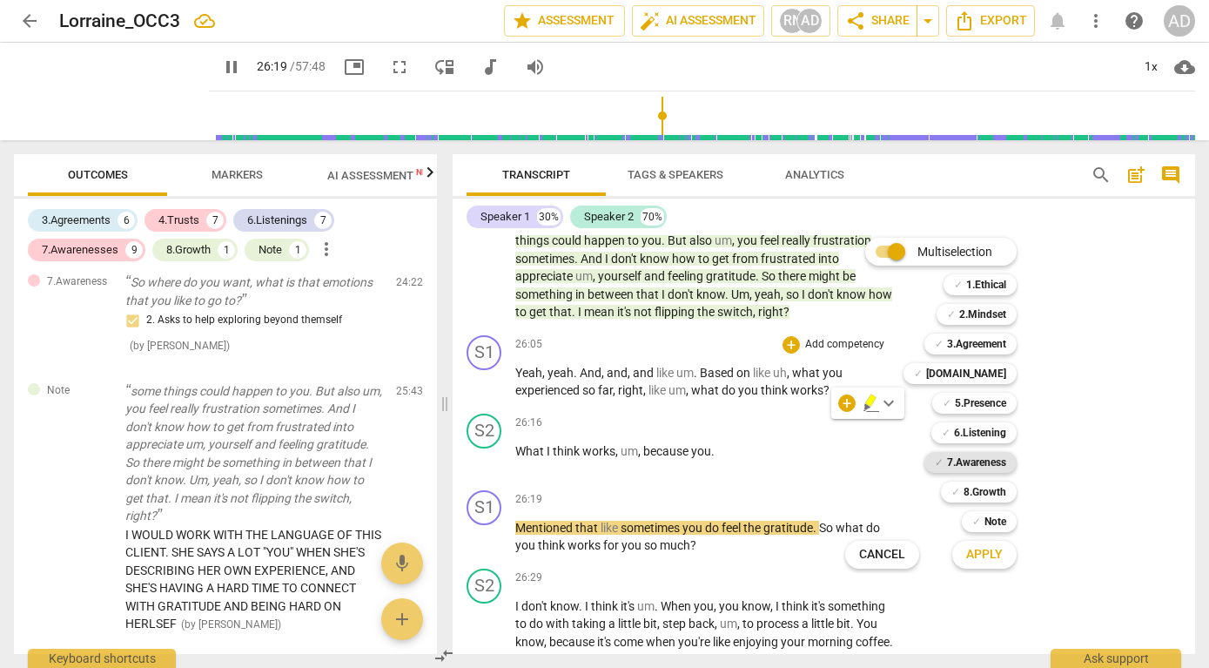
click at [976, 460] on b "7.Awareness" at bounding box center [976, 462] width 59 height 21
click at [982, 553] on span "Apply" at bounding box center [984, 554] width 37 height 17
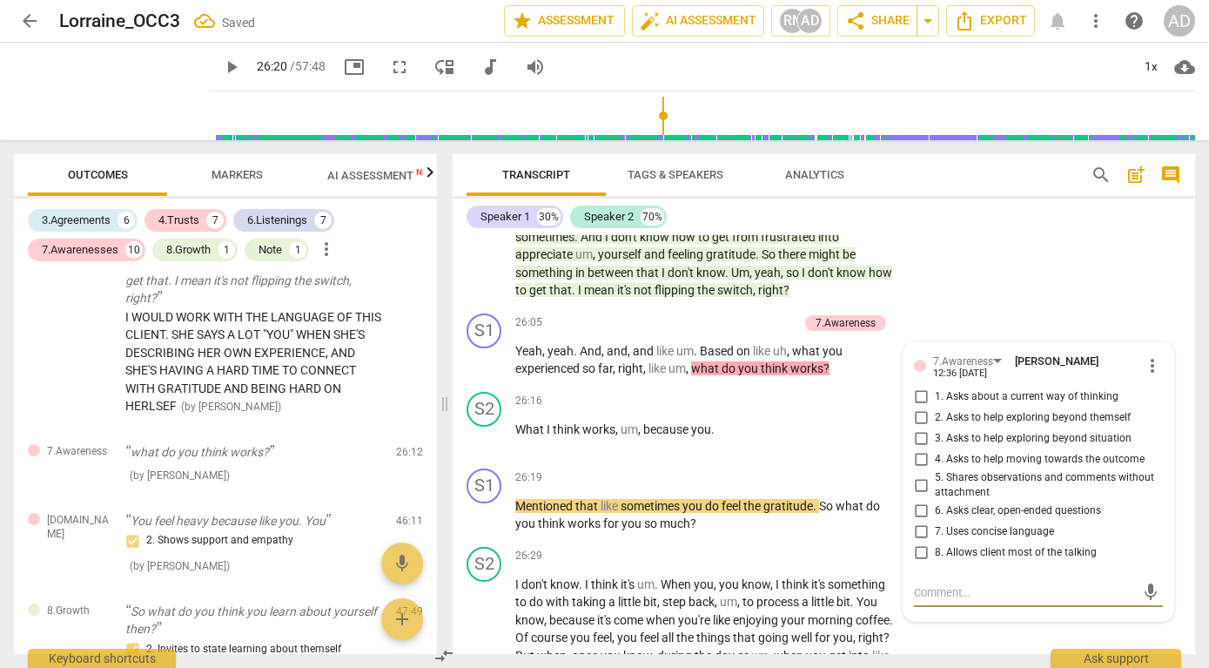
scroll to position [9816, 0]
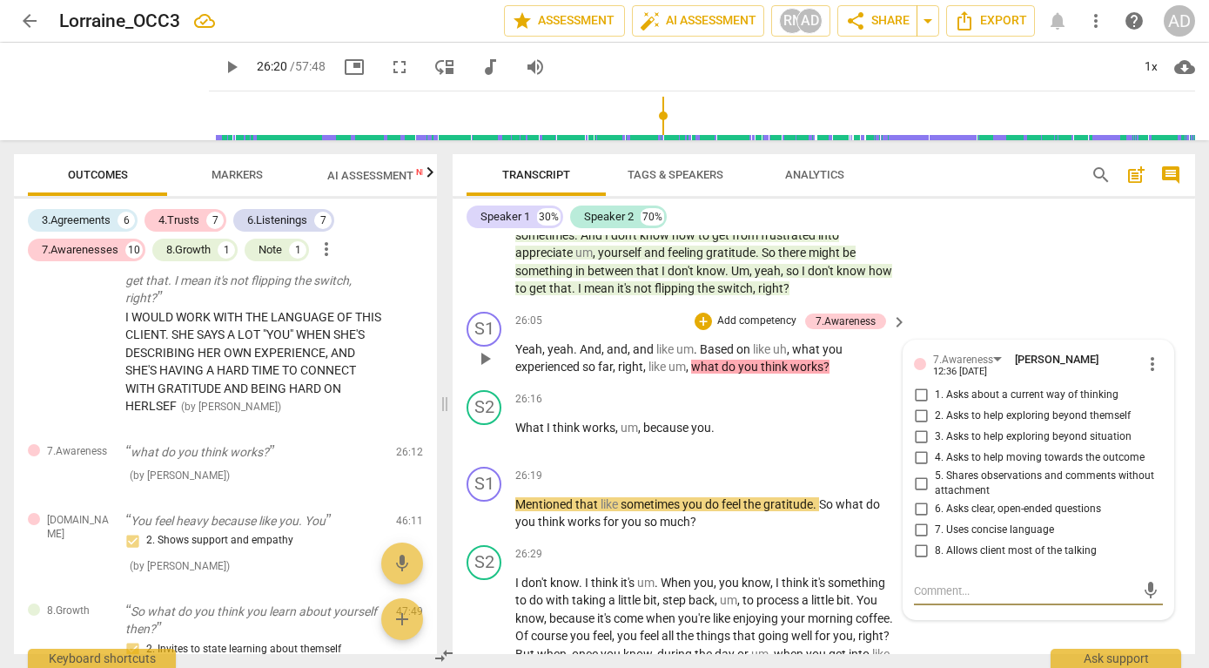
click at [917, 448] on input "3. Asks to help exploring beyond situation" at bounding box center [921, 437] width 28 height 21
click at [960, 305] on div "S2 play_arrow pause 24:28 + Add competency Note keyboard_arrow_right Um , I wan…" at bounding box center [824, 78] width 743 height 454
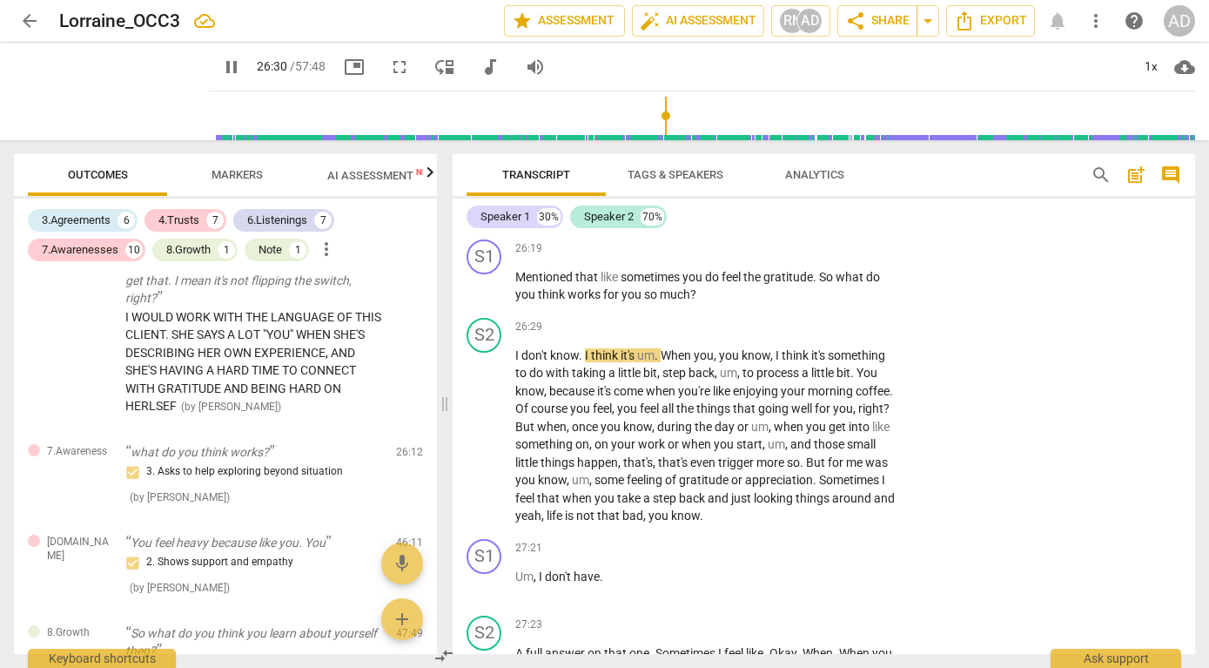
scroll to position [10051, 0]
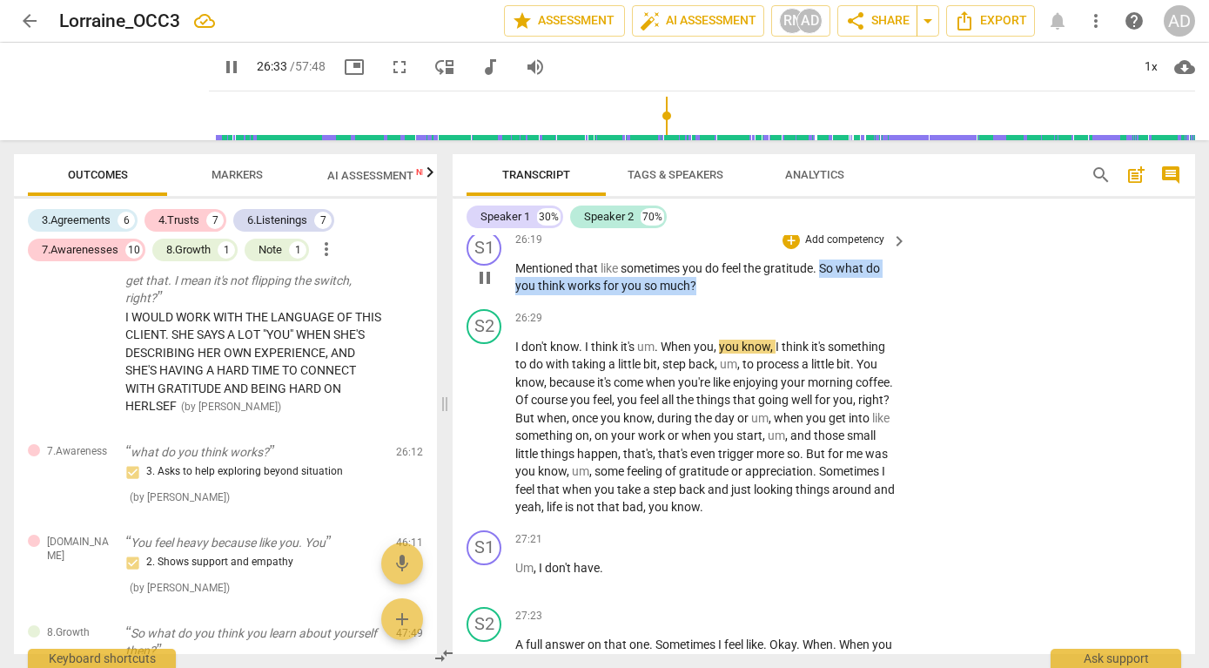
drag, startPoint x: 824, startPoint y: 304, endPoint x: 859, endPoint y: 326, distance: 41.8
click at [859, 295] on p "Mentioned that like sometimes you do feel the gratitude . So what do you think …" at bounding box center [706, 277] width 383 height 36
click at [835, 249] on div "+ Add competency" at bounding box center [835, 240] width 104 height 17
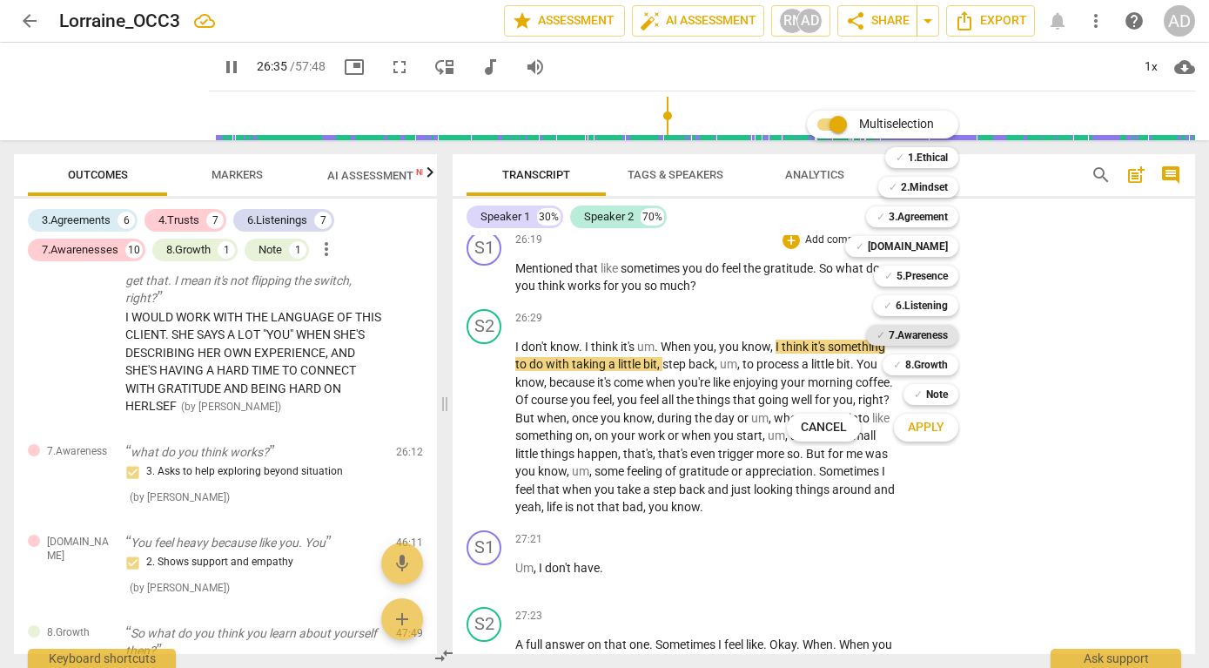
click at [906, 337] on b "7.Awareness" at bounding box center [918, 335] width 59 height 21
click at [913, 443] on div "Apply x" at bounding box center [936, 427] width 98 height 37
click at [921, 429] on span "Apply" at bounding box center [926, 427] width 37 height 17
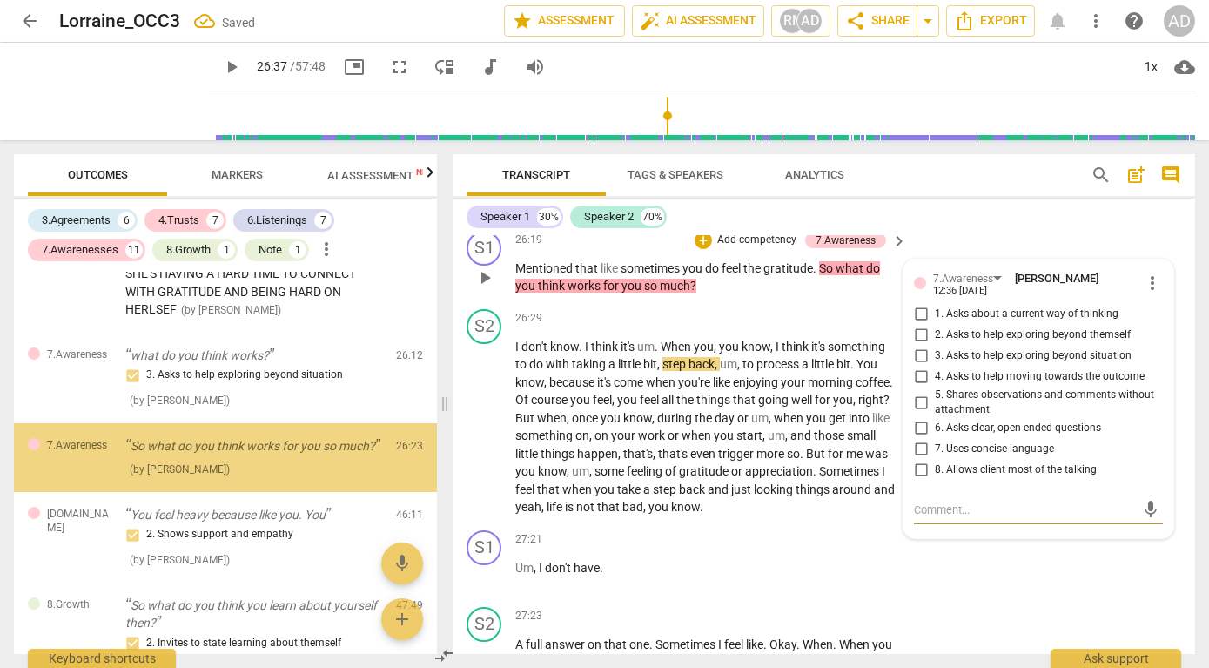
scroll to position [3045, 0]
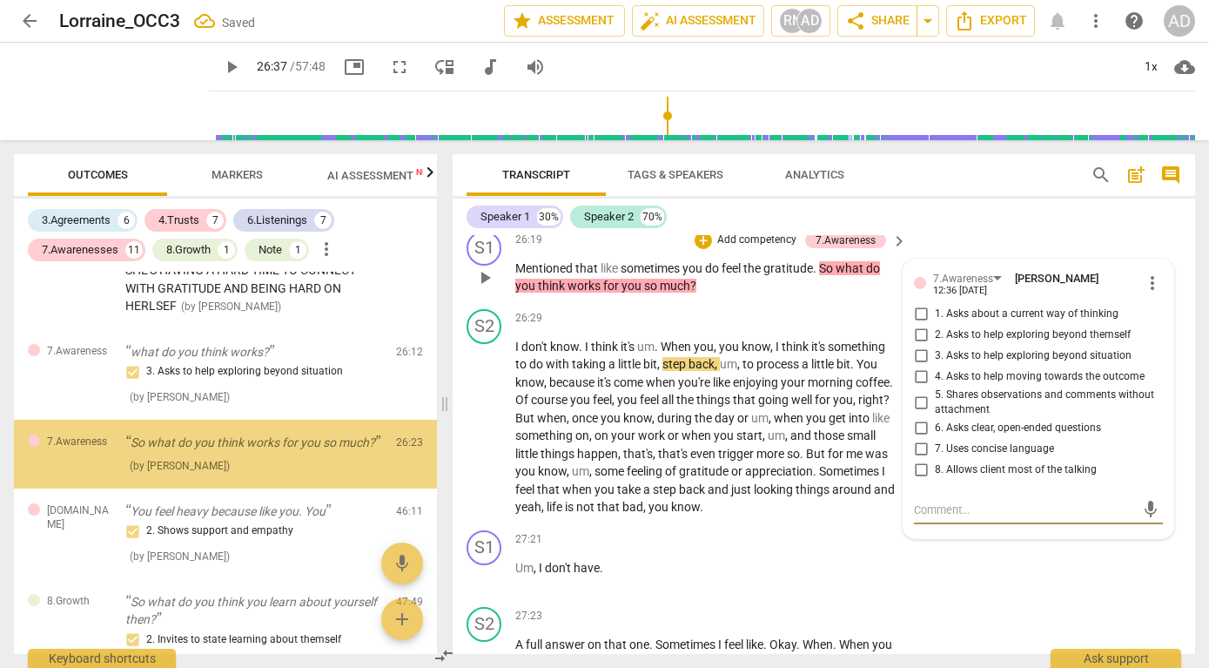
click at [966, 364] on span "3. Asks to help exploring beyond situation" at bounding box center [1033, 356] width 197 height 16
click at [935, 367] on input "3. Asks to help exploring beyond situation" at bounding box center [921, 356] width 28 height 21
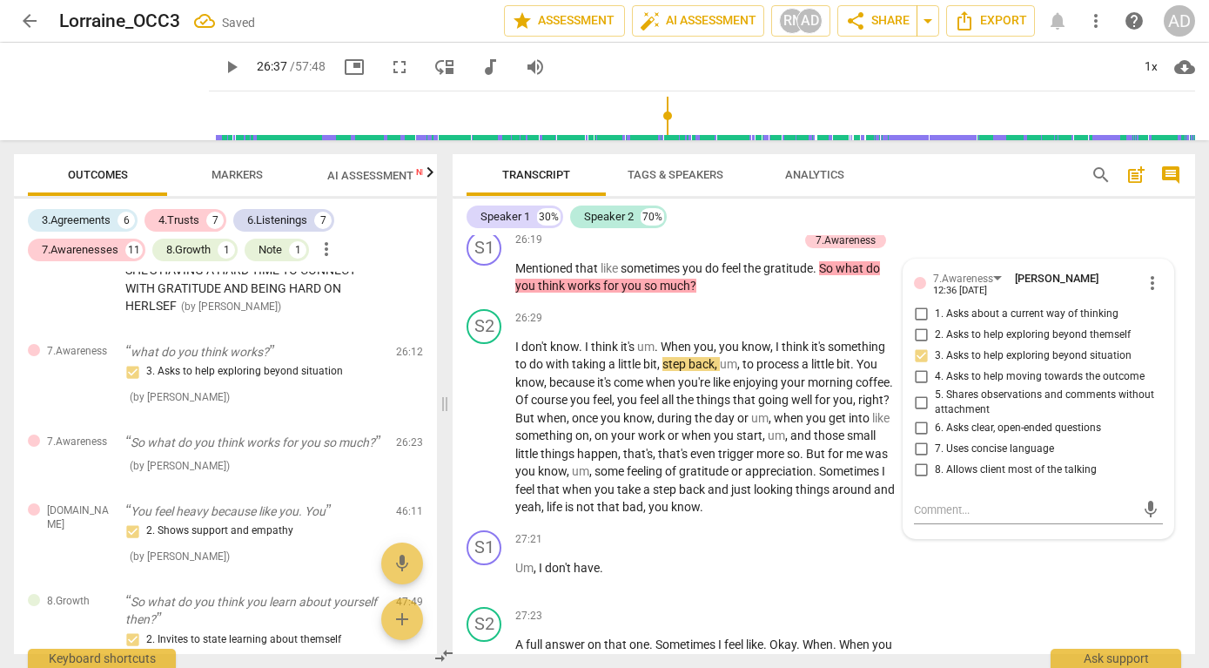
click at [956, 224] on div "S2 play_arrow pause 26:16 + Add competency keyboard_arrow_right What I think wo…" at bounding box center [824, 185] width 743 height 77
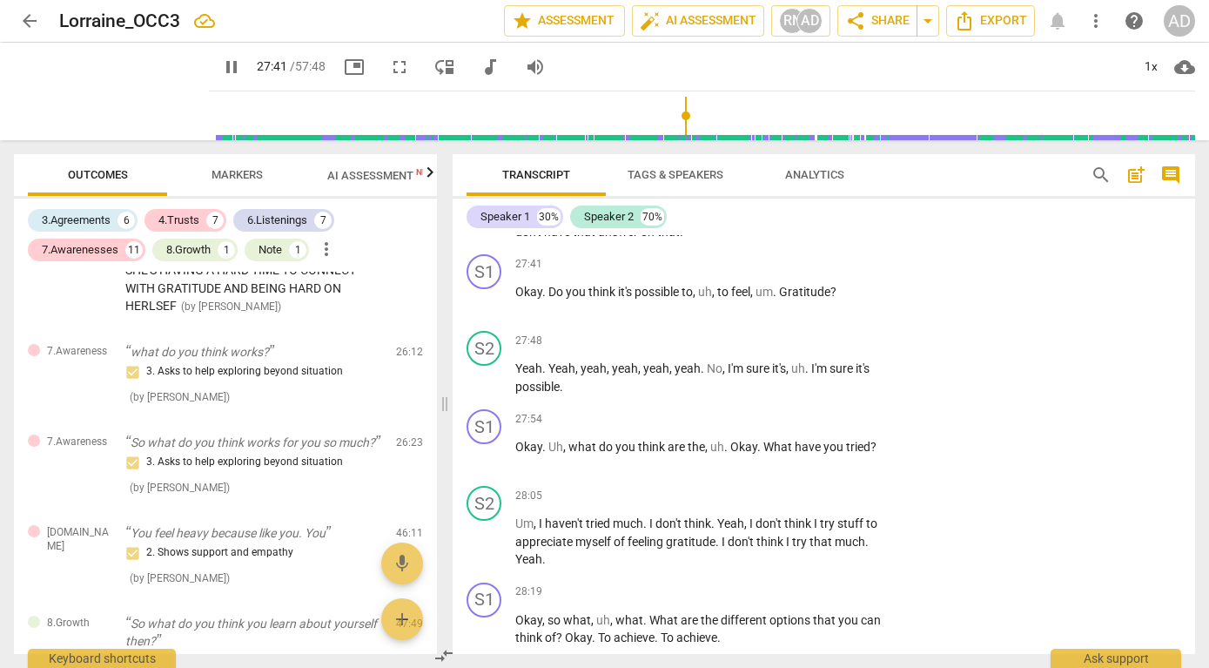
scroll to position [10539, 0]
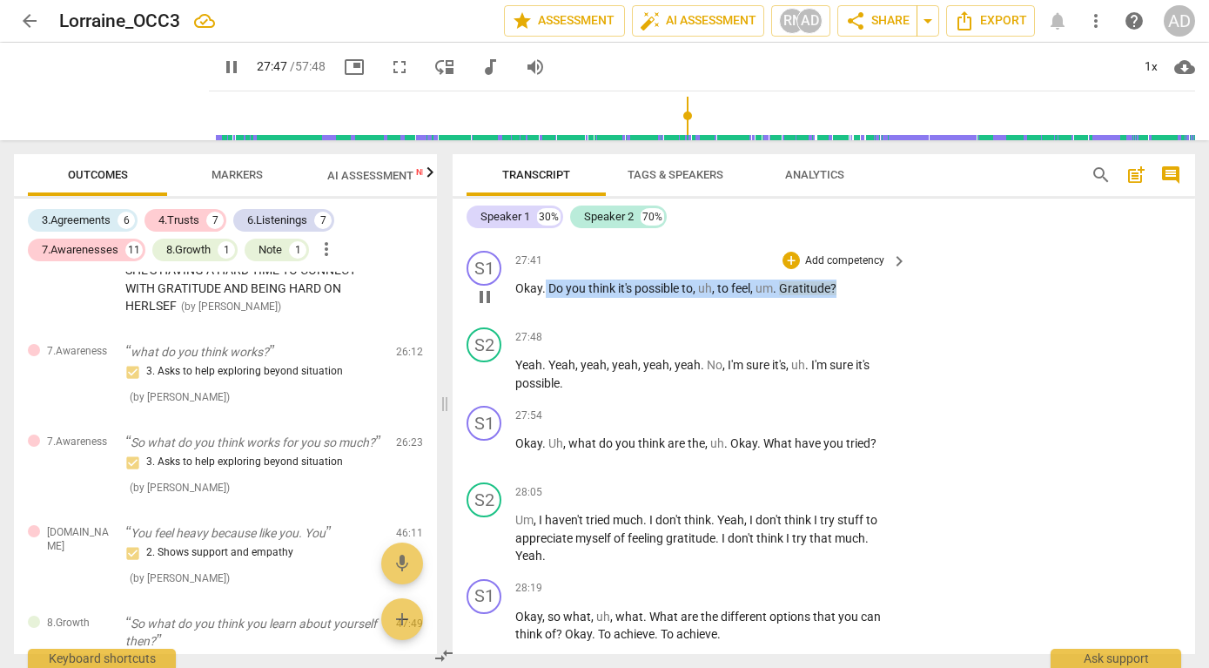
drag, startPoint x: 545, startPoint y: 325, endPoint x: 845, endPoint y: 317, distance: 300.5
click at [845, 298] on p "Okay . Do you think it's possible to , uh , to feel , um . Gratitude ?" at bounding box center [706, 288] width 383 height 18
click at [859, 300] on div "+" at bounding box center [853, 301] width 17 height 17
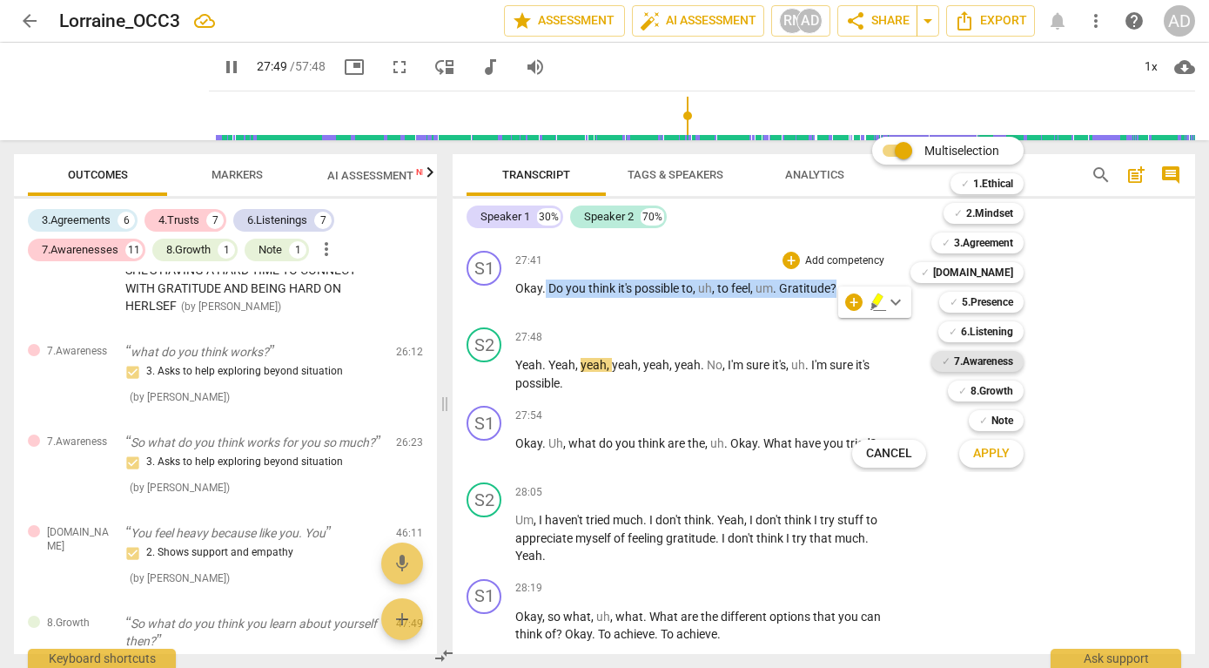
click at [973, 355] on b "7.Awareness" at bounding box center [983, 361] width 59 height 21
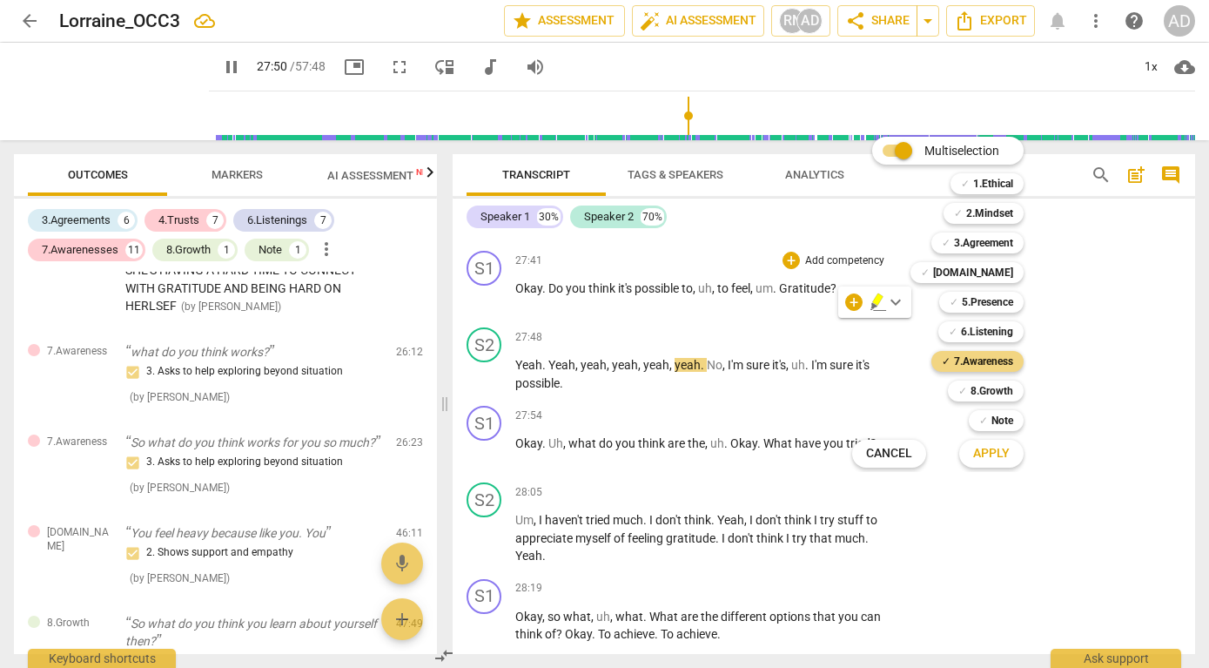
click at [992, 451] on span "Apply" at bounding box center [991, 453] width 37 height 17
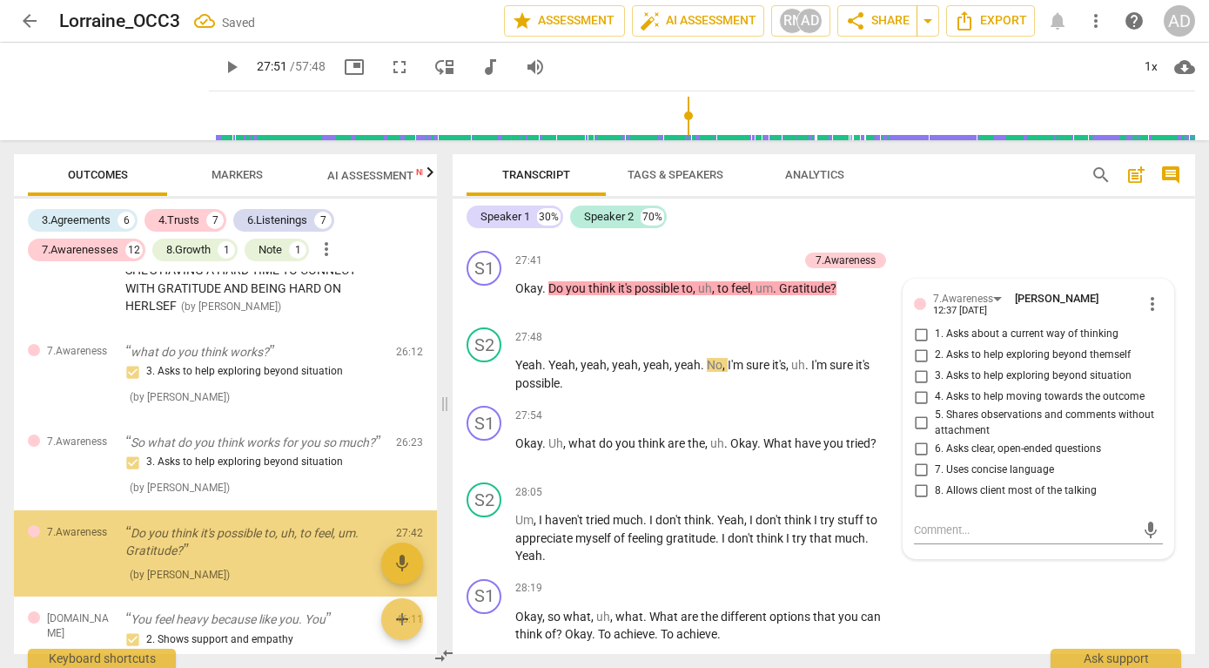
scroll to position [3153, 0]
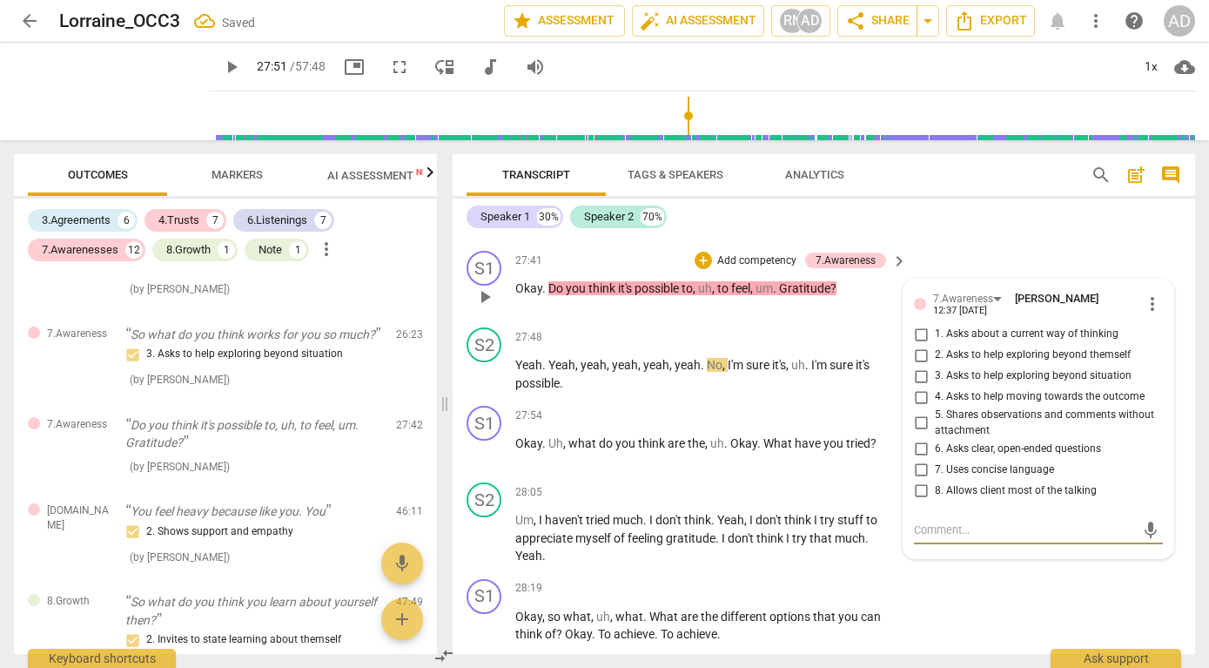
click at [987, 363] on span "2. Asks to help exploring beyond themself" at bounding box center [1033, 355] width 196 height 16
click at [935, 366] on input "2. Asks to help exploring beyond themself" at bounding box center [921, 355] width 28 height 21
click at [956, 283] on div "S1 play_arrow pause 27:41 + Add competency 7.Awareness keyboard_arrow_right Oka…" at bounding box center [824, 282] width 743 height 77
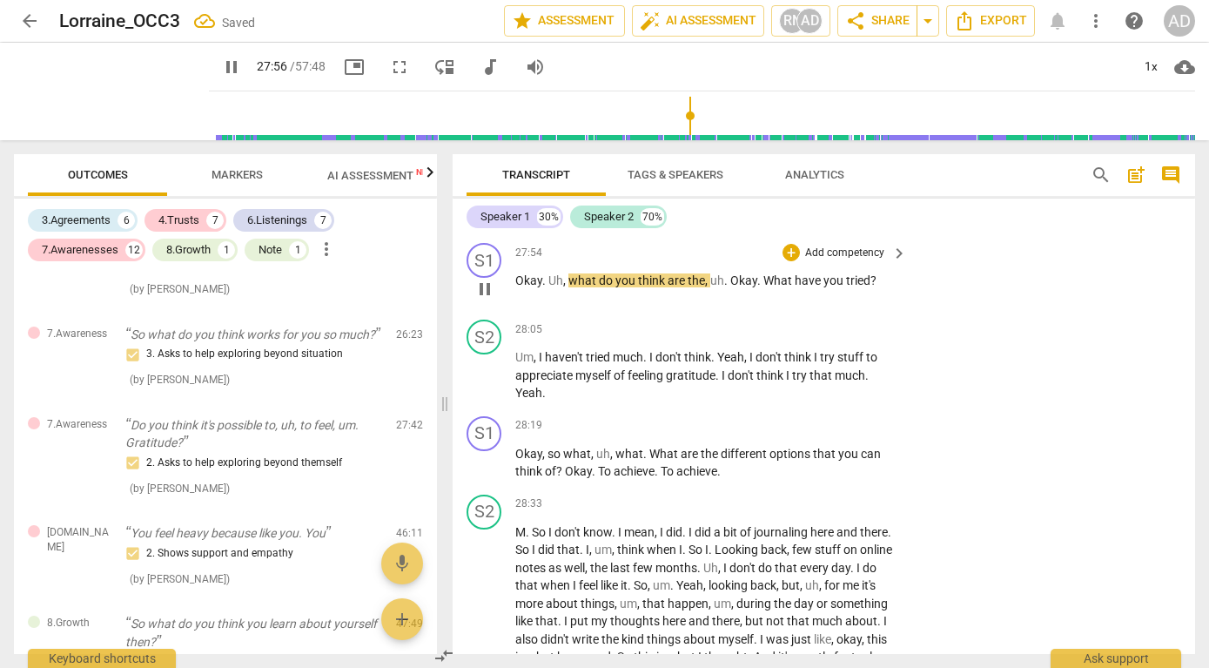
scroll to position [10703, 0]
drag, startPoint x: 760, startPoint y: 313, endPoint x: 896, endPoint y: 319, distance: 135.9
click at [896, 289] on div "Okay . Uh , what do you think are the , uh . Okay . What have you tried ?" at bounding box center [712, 280] width 394 height 18
click at [845, 260] on p "Add competency" at bounding box center [845, 253] width 83 height 16
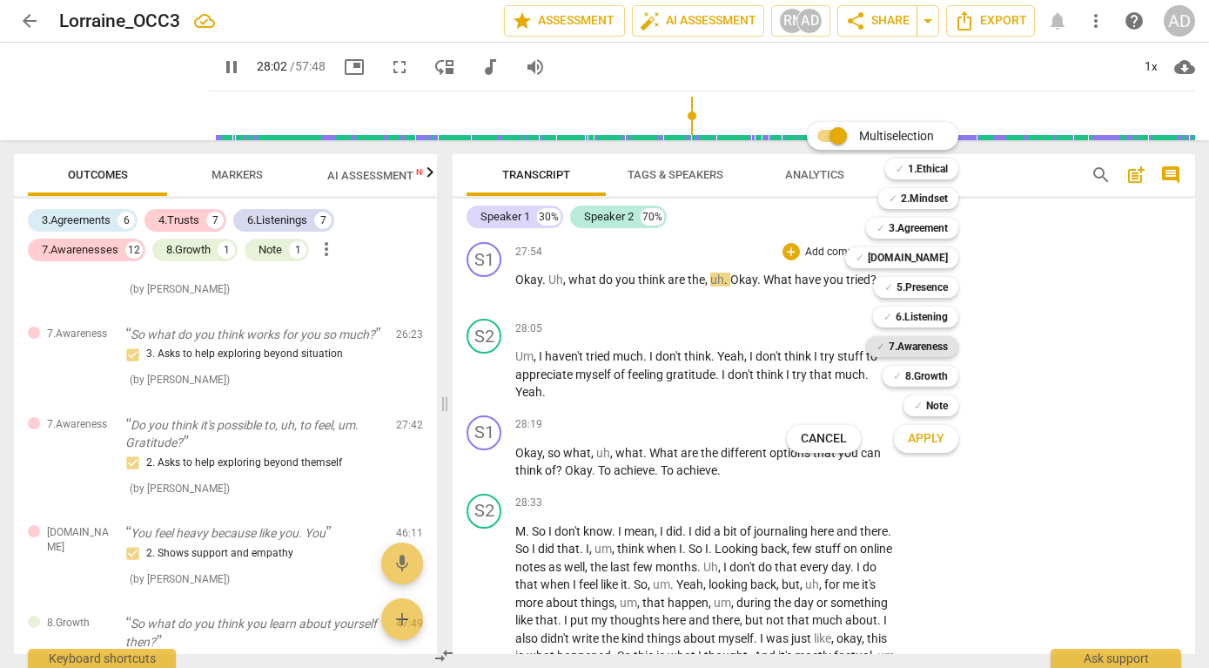
click at [910, 342] on b "7.Awareness" at bounding box center [918, 346] width 59 height 21
click at [924, 435] on span "Apply" at bounding box center [926, 438] width 37 height 17
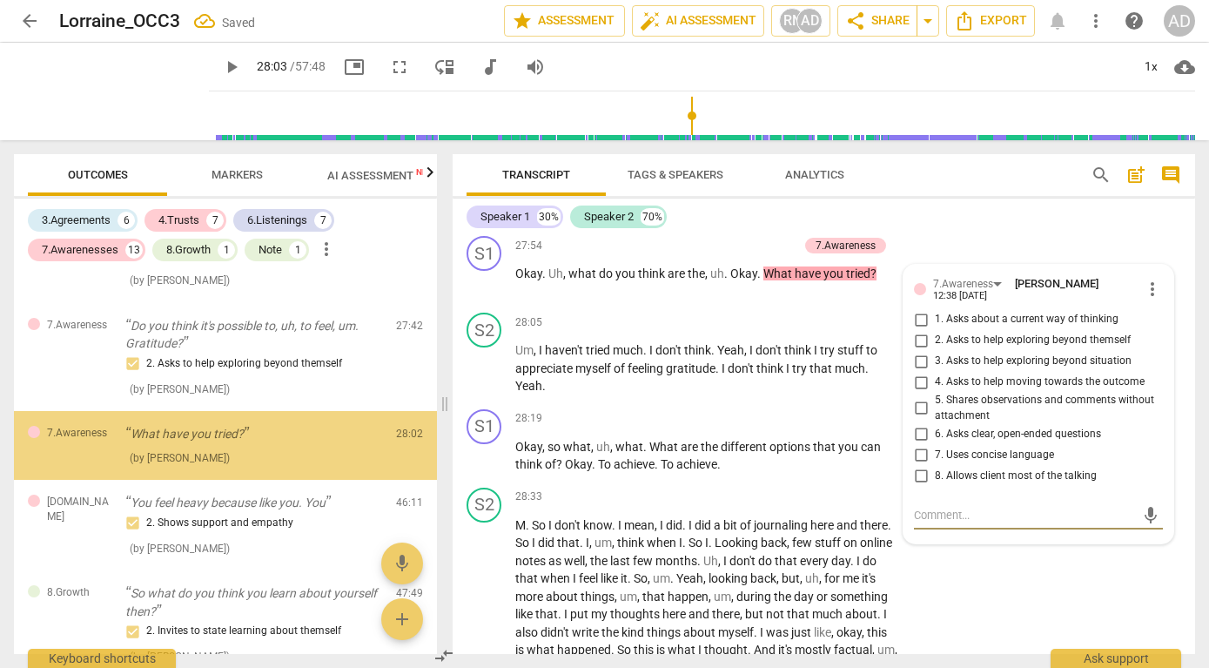
scroll to position [10712, 0]
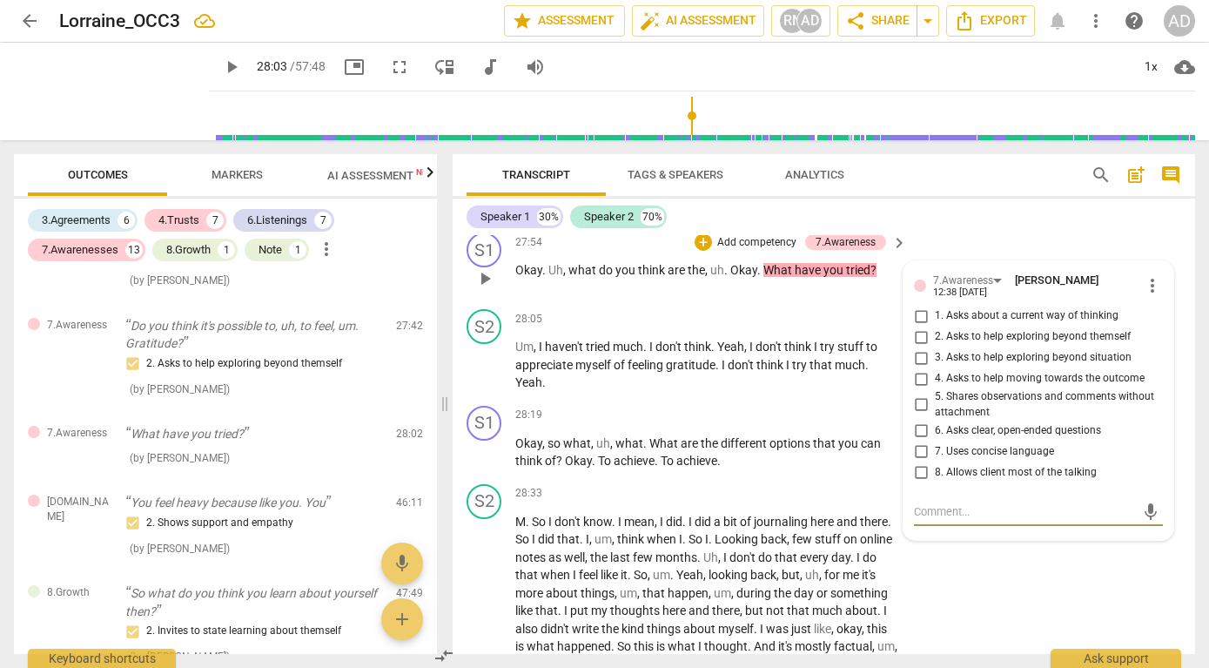
click at [944, 520] on textarea at bounding box center [1024, 511] width 221 height 17
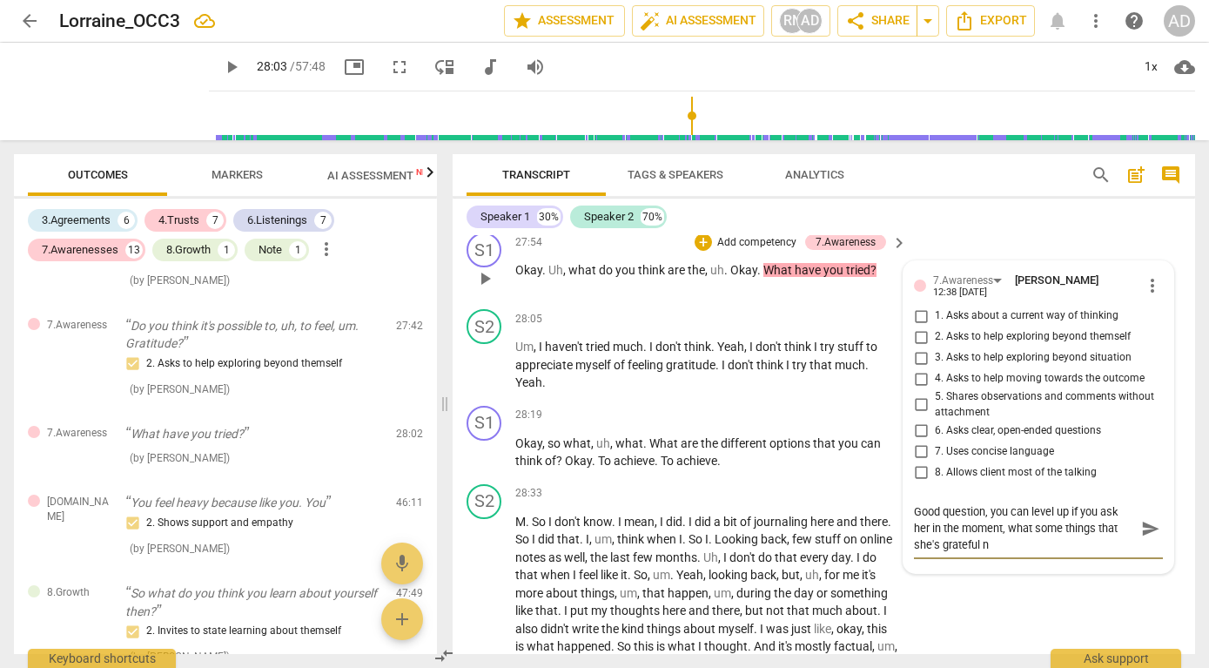
scroll to position [0, 0]
click at [1148, 538] on span "send" at bounding box center [1151, 528] width 19 height 19
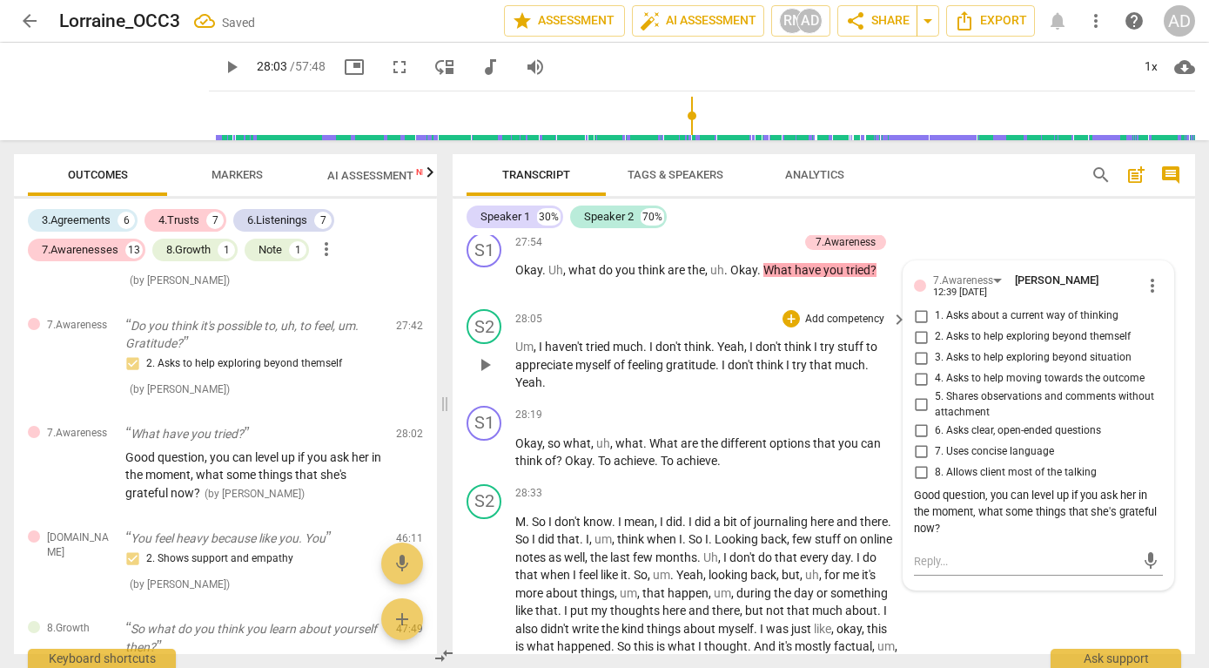
scroll to position [10725, 0]
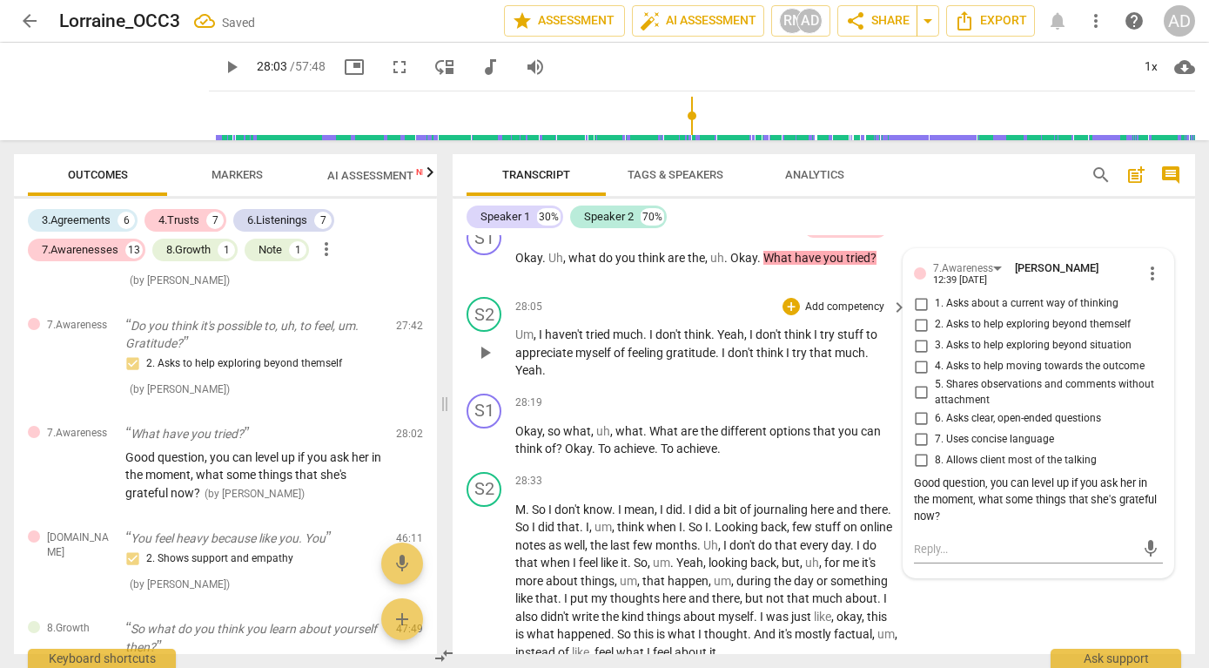
click at [484, 363] on span "play_arrow" at bounding box center [485, 352] width 21 height 21
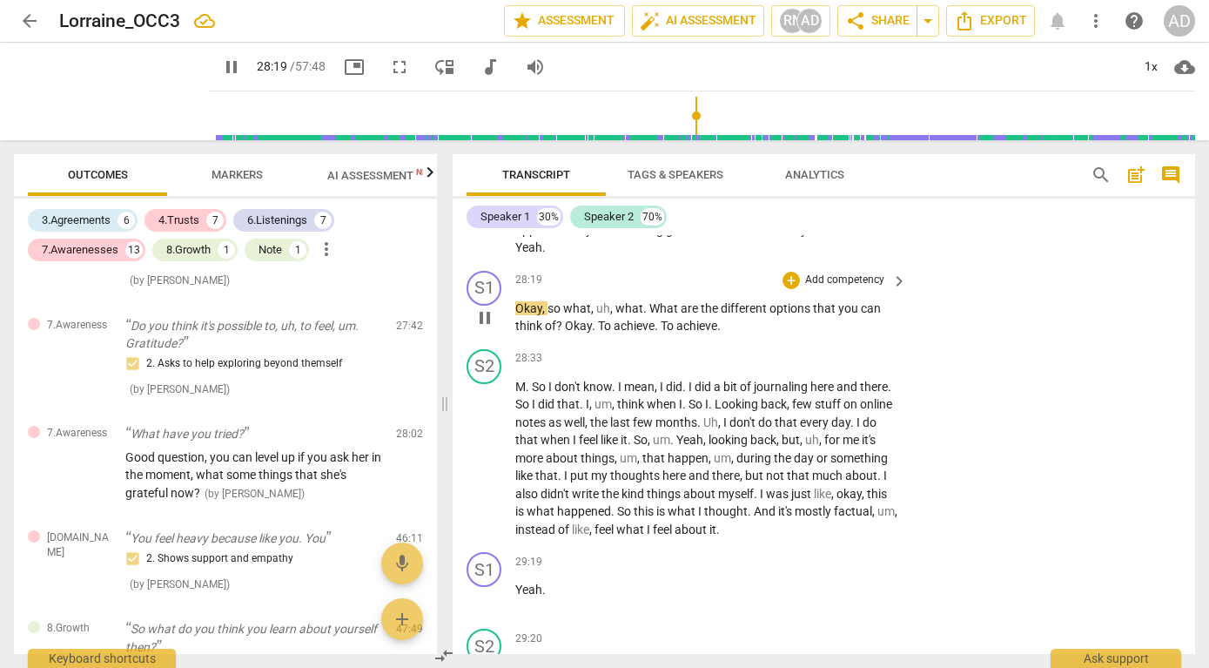
scroll to position [10856, 0]
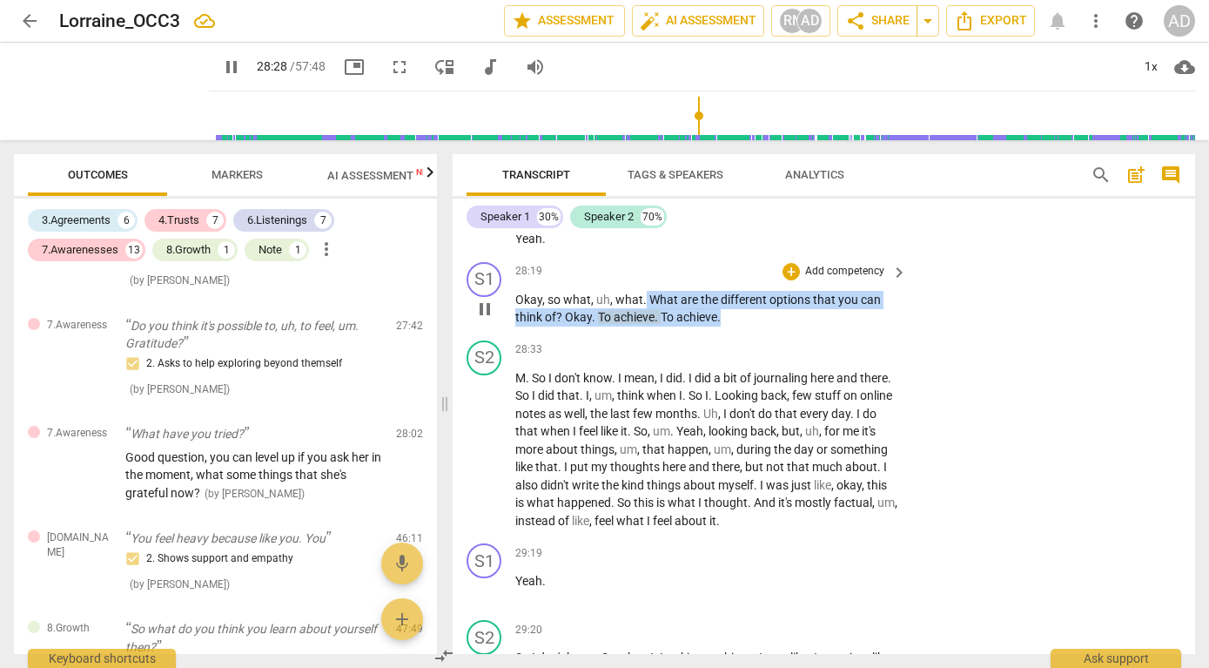
drag, startPoint x: 645, startPoint y: 333, endPoint x: 736, endPoint y: 352, distance: 92.4
click at [736, 327] on p "Okay , so what , uh , what . What are the different options that you can think …" at bounding box center [706, 309] width 383 height 36
click at [818, 279] on p "Add competency" at bounding box center [845, 272] width 83 height 16
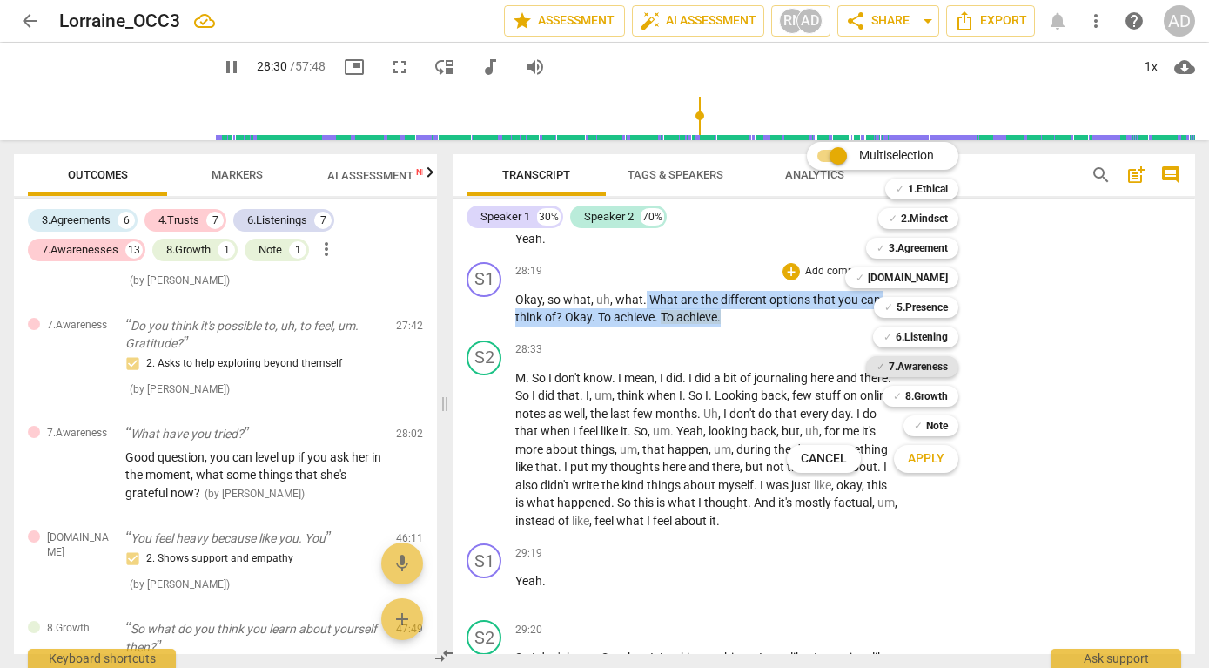
click at [912, 363] on b "7.Awareness" at bounding box center [918, 366] width 59 height 21
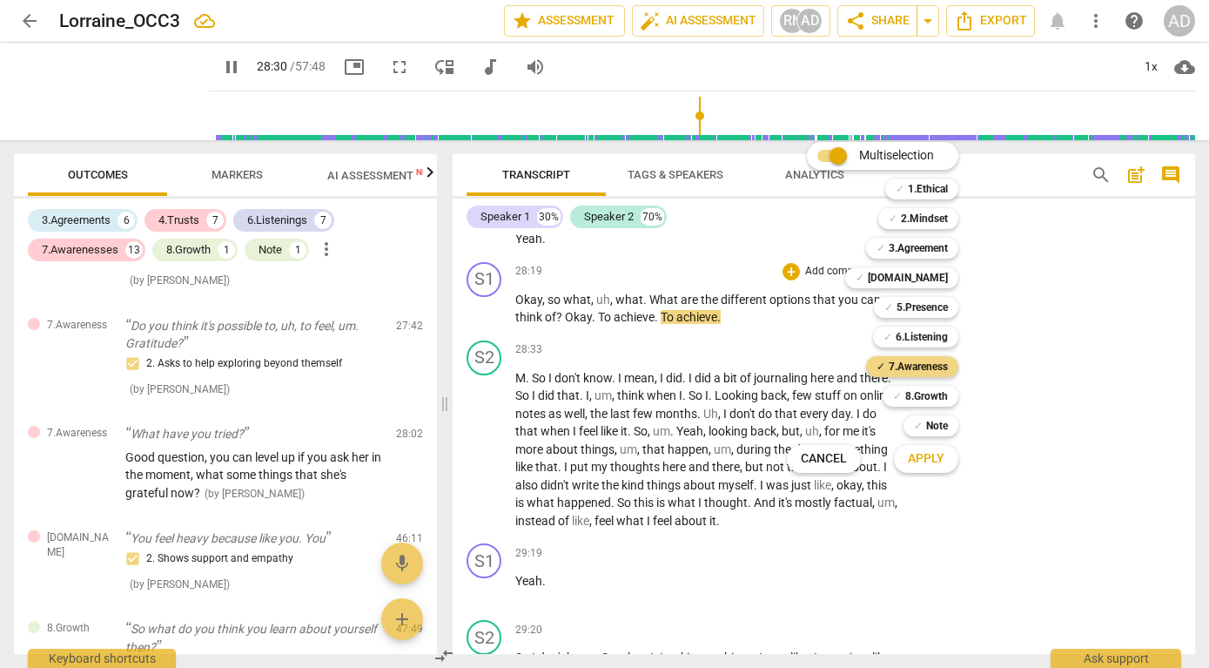
click at [923, 458] on span "Apply" at bounding box center [926, 458] width 37 height 17
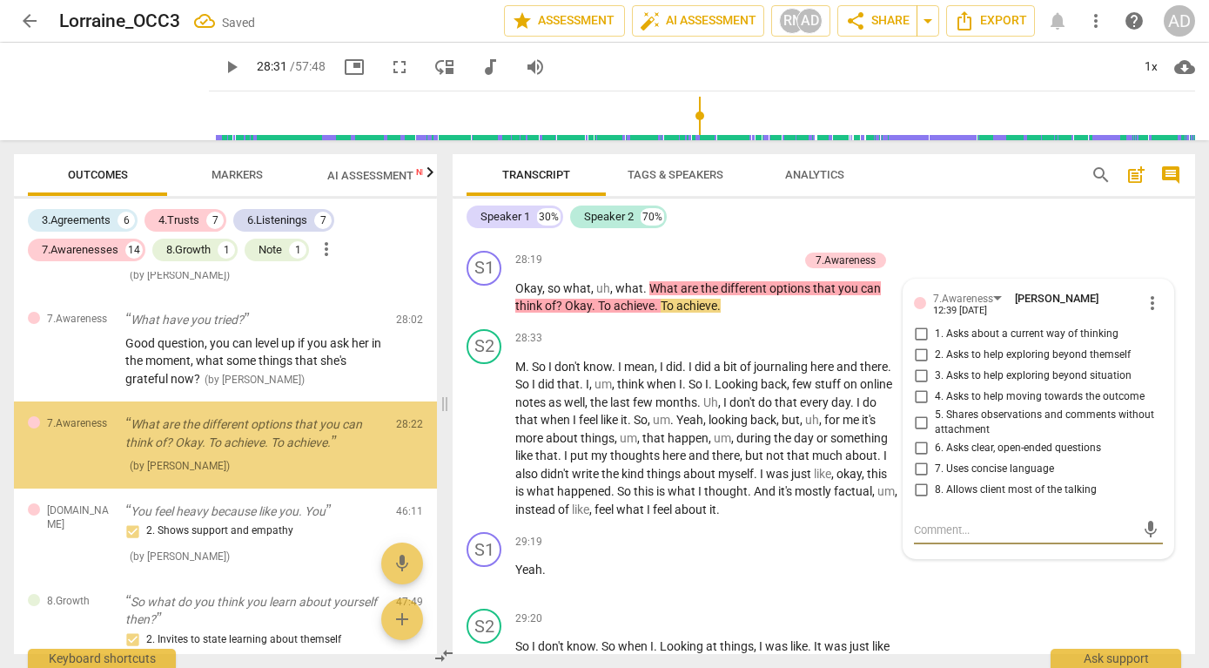
scroll to position [10872, 0]
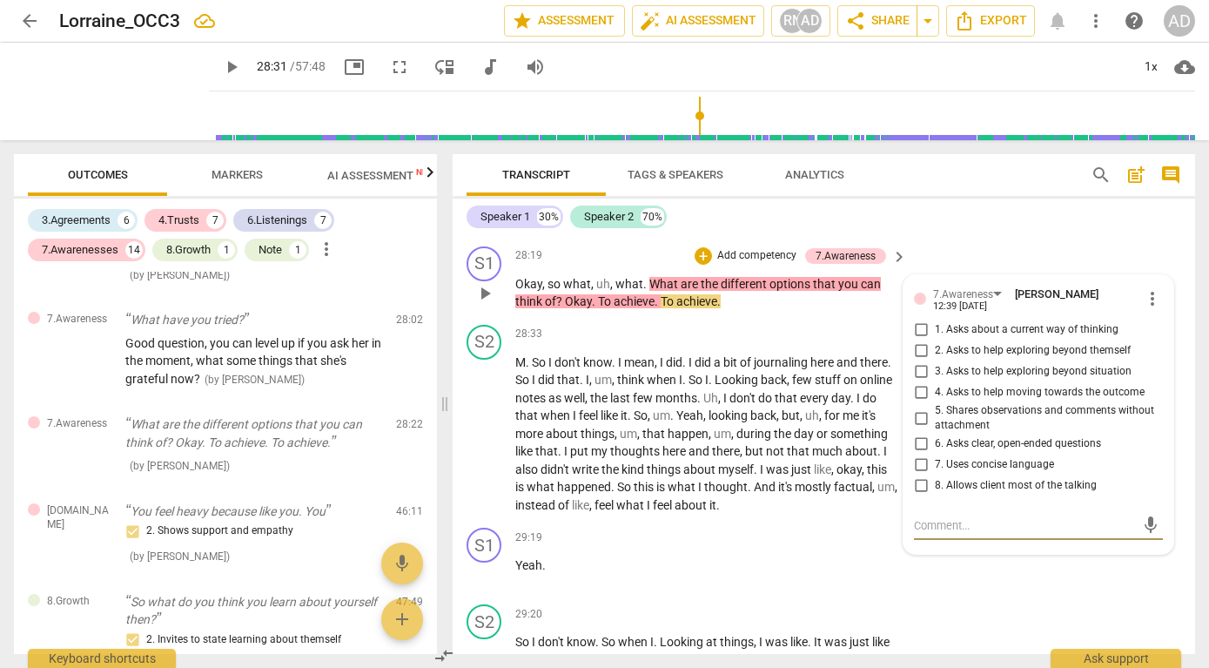
click at [952, 359] on span "2. Asks to help exploring beyond themself" at bounding box center [1033, 351] width 196 height 16
click at [935, 361] on input "2. Asks to help exploring beyond themself" at bounding box center [921, 350] width 28 height 21
click at [940, 293] on div "S1 play_arrow pause 28:19 + Add competency 7.Awareness keyboard_arrow_right Oka…" at bounding box center [824, 278] width 743 height 78
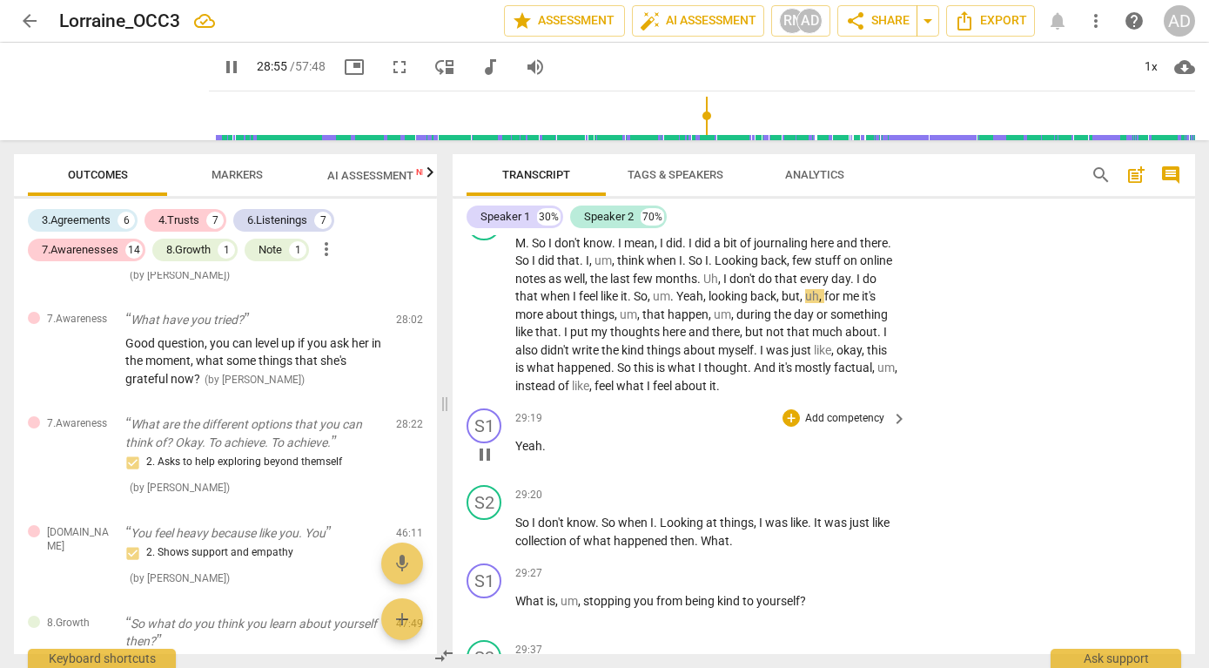
scroll to position [10996, 0]
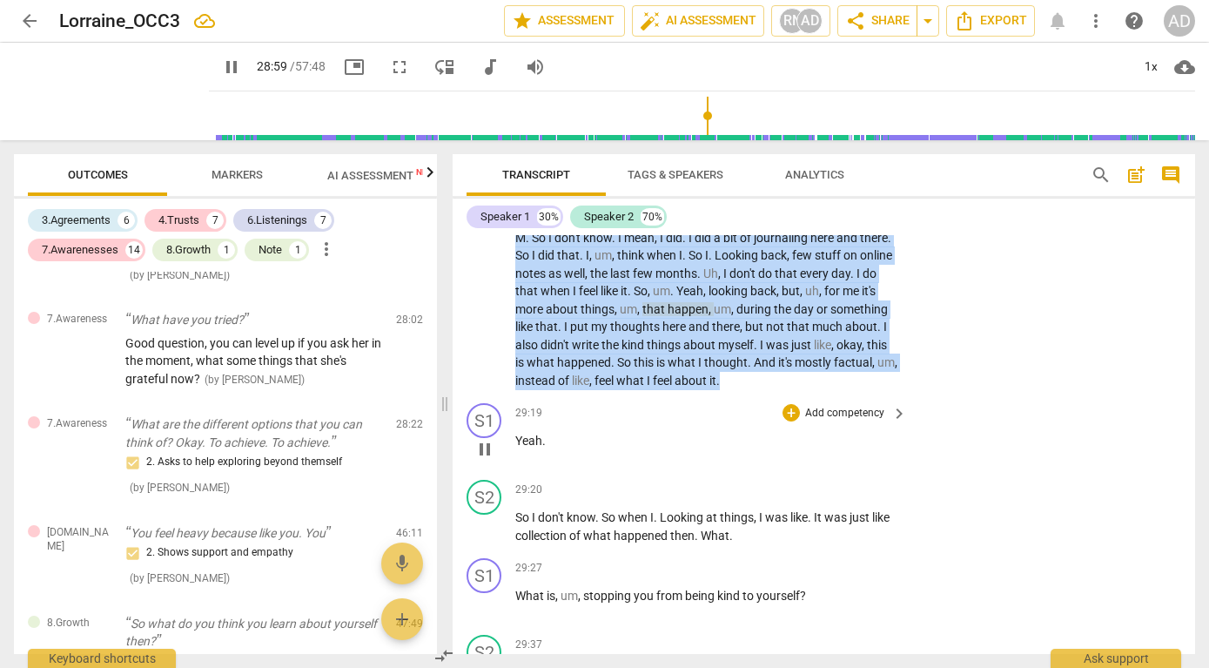
drag, startPoint x: 519, startPoint y: 269, endPoint x: 862, endPoint y: 434, distance: 380.5
click at [862, 434] on div "S1 play_arrow pause 00:00 + Add competency keyboard_arrow_right Um . S2 play_ar…" at bounding box center [824, 444] width 743 height 419
click at [818, 218] on p "Add competency" at bounding box center [845, 210] width 83 height 16
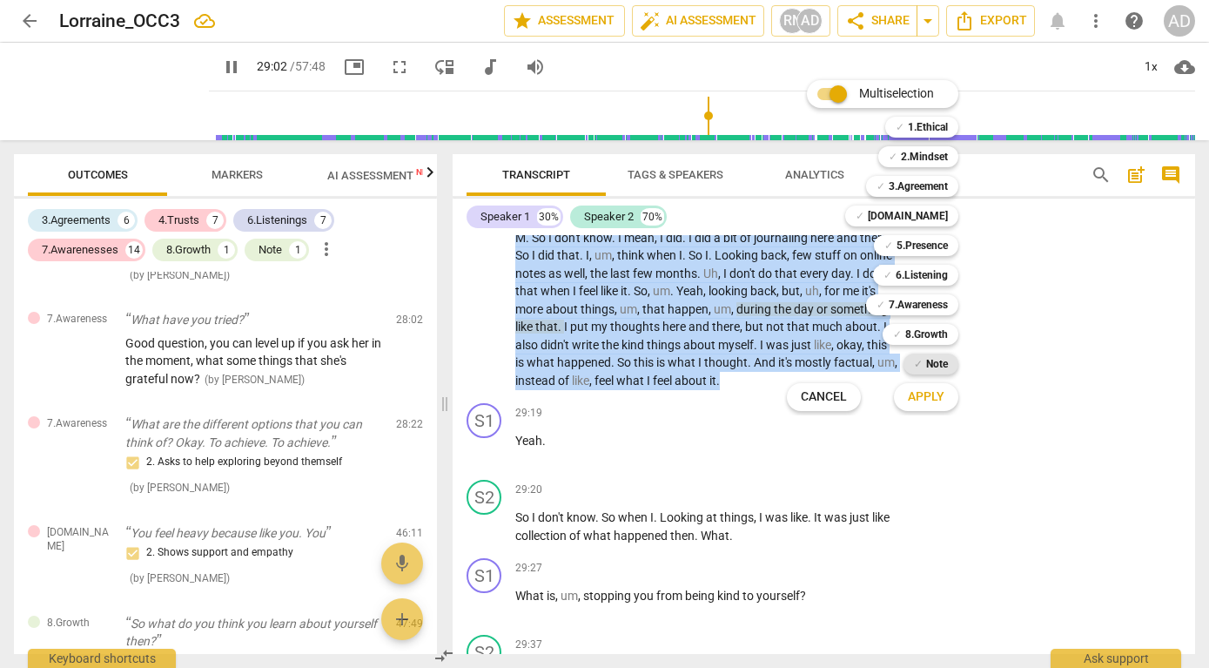
click at [931, 360] on b "Note" at bounding box center [937, 364] width 22 height 21
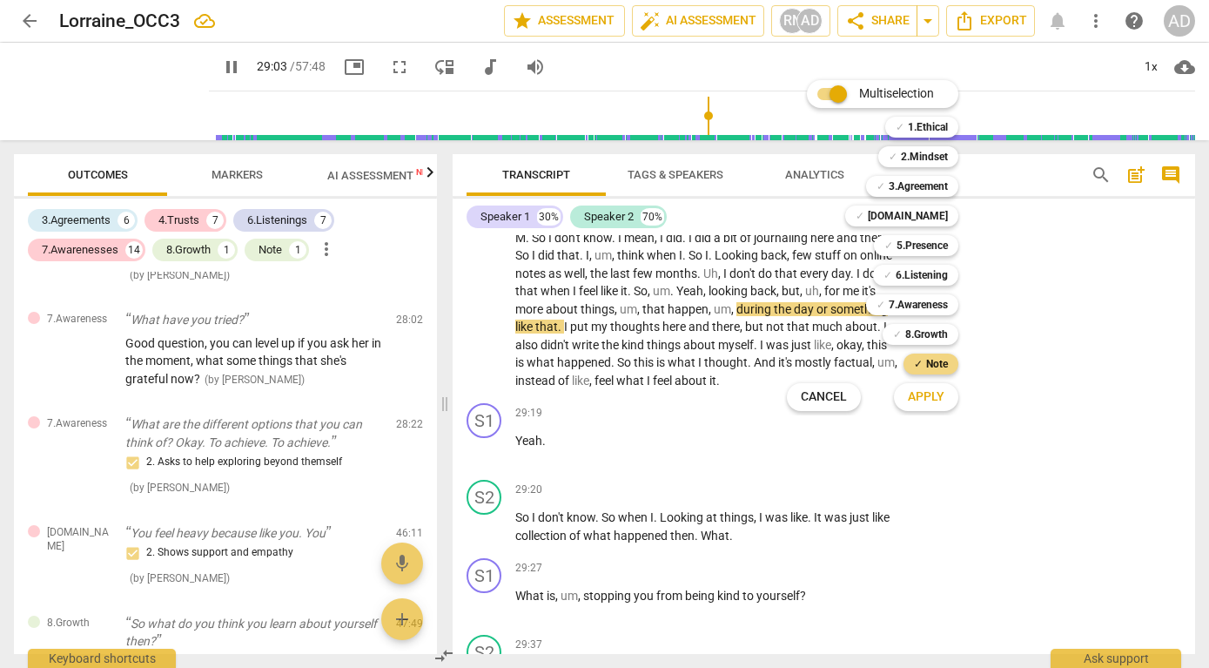
click at [919, 395] on span "Apply" at bounding box center [926, 396] width 37 height 17
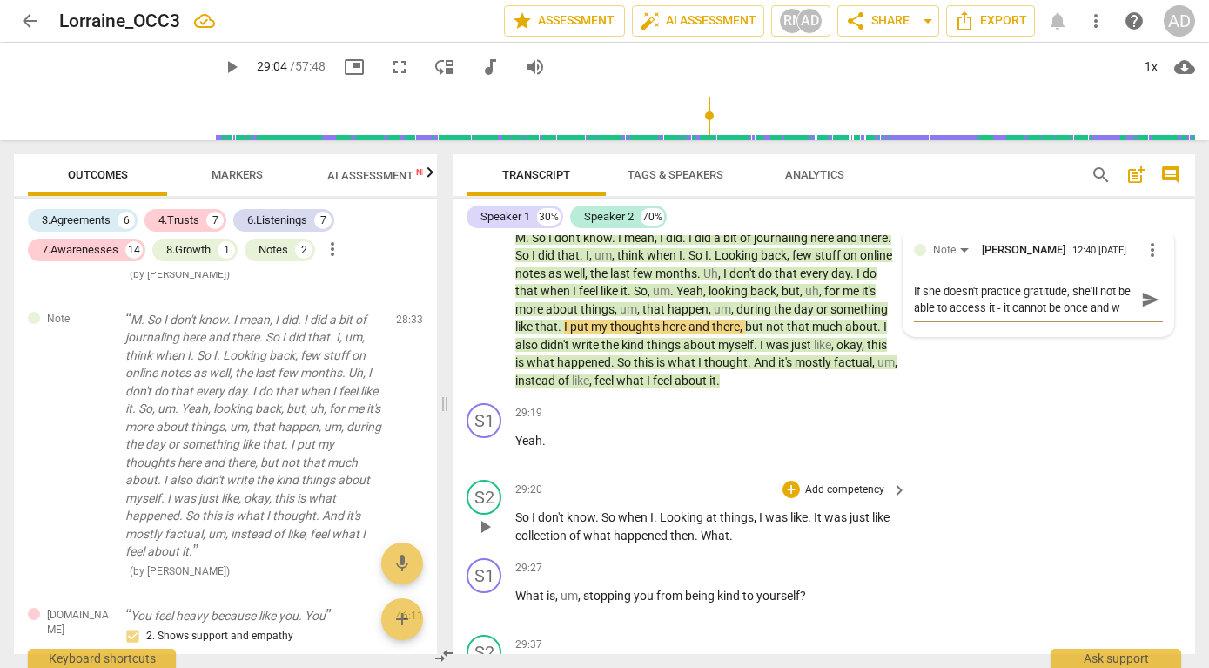
scroll to position [15, 0]
click at [1142, 309] on span "send" at bounding box center [1151, 299] width 19 height 19
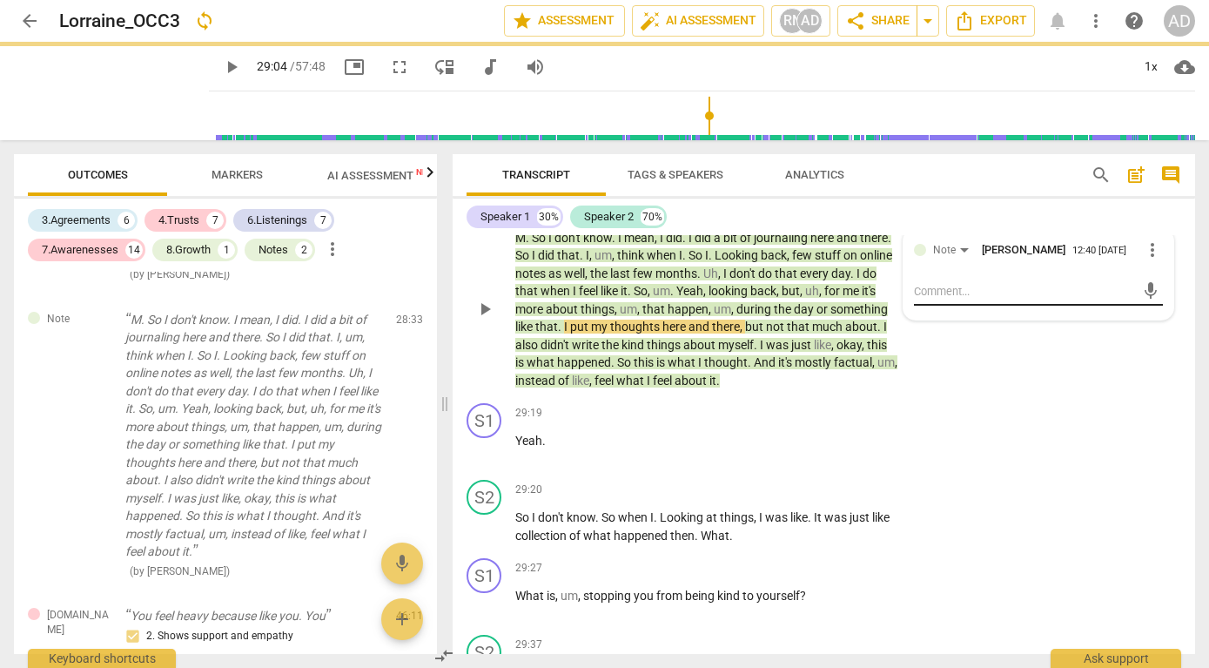
scroll to position [0, 0]
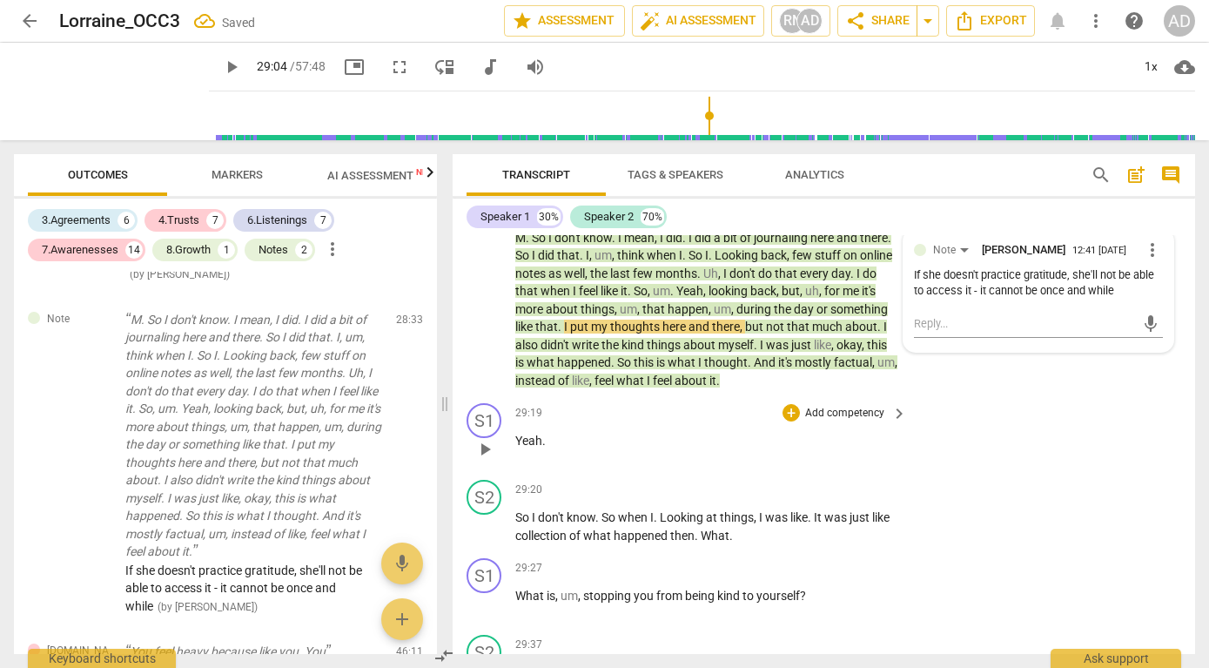
click at [998, 433] on div "S1 play_arrow pause 29:19 + Add competency keyboard_arrow_right Yeah ." at bounding box center [824, 434] width 743 height 77
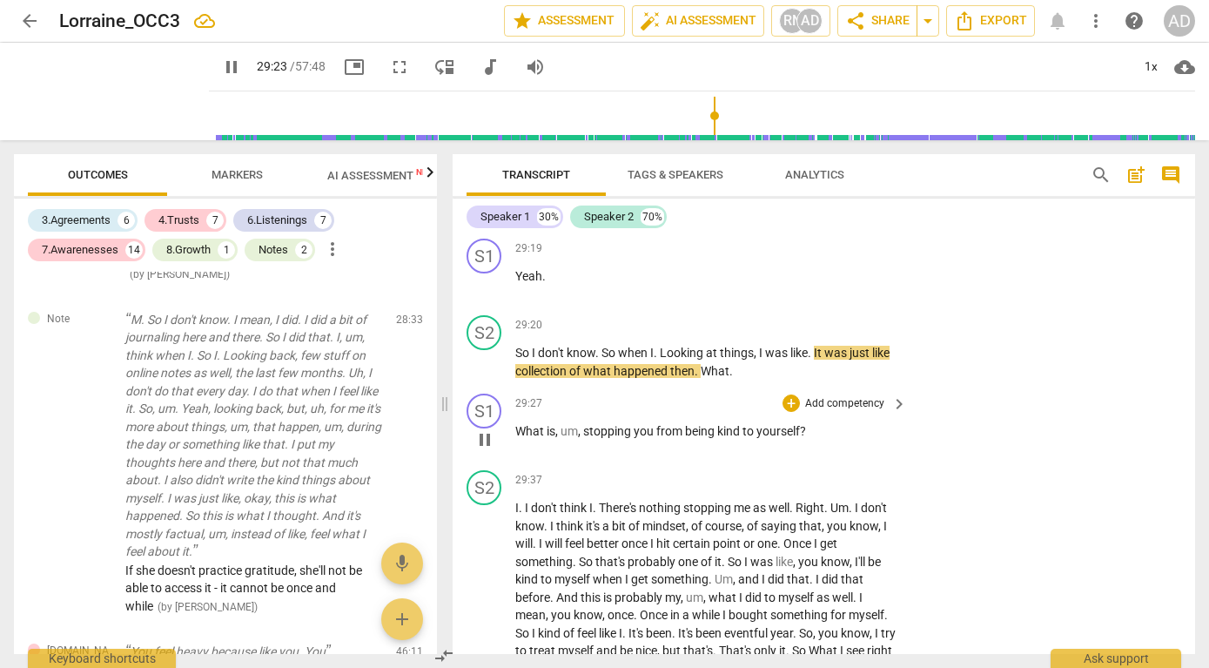
scroll to position [11166, 0]
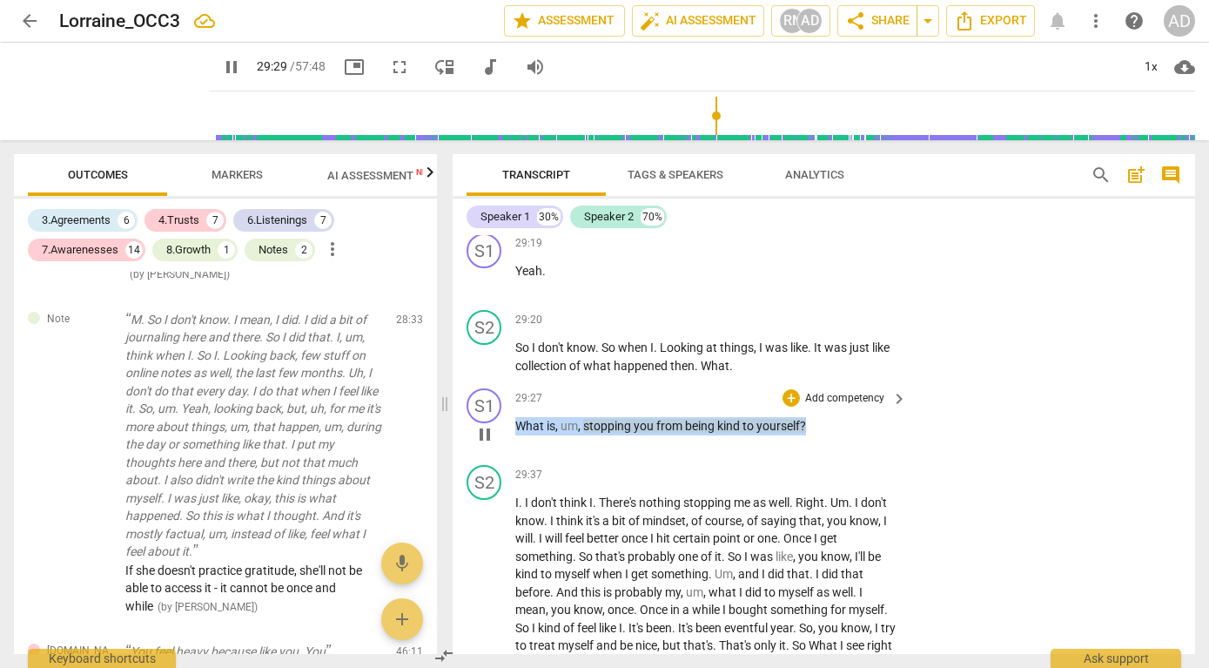
drag, startPoint x: 515, startPoint y: 457, endPoint x: 837, endPoint y: 453, distance: 321.3
click at [837, 435] on p "What is , um , stopping you from being kind to yourself ?" at bounding box center [706, 426] width 383 height 18
click at [824, 437] on div "+" at bounding box center [822, 439] width 17 height 17
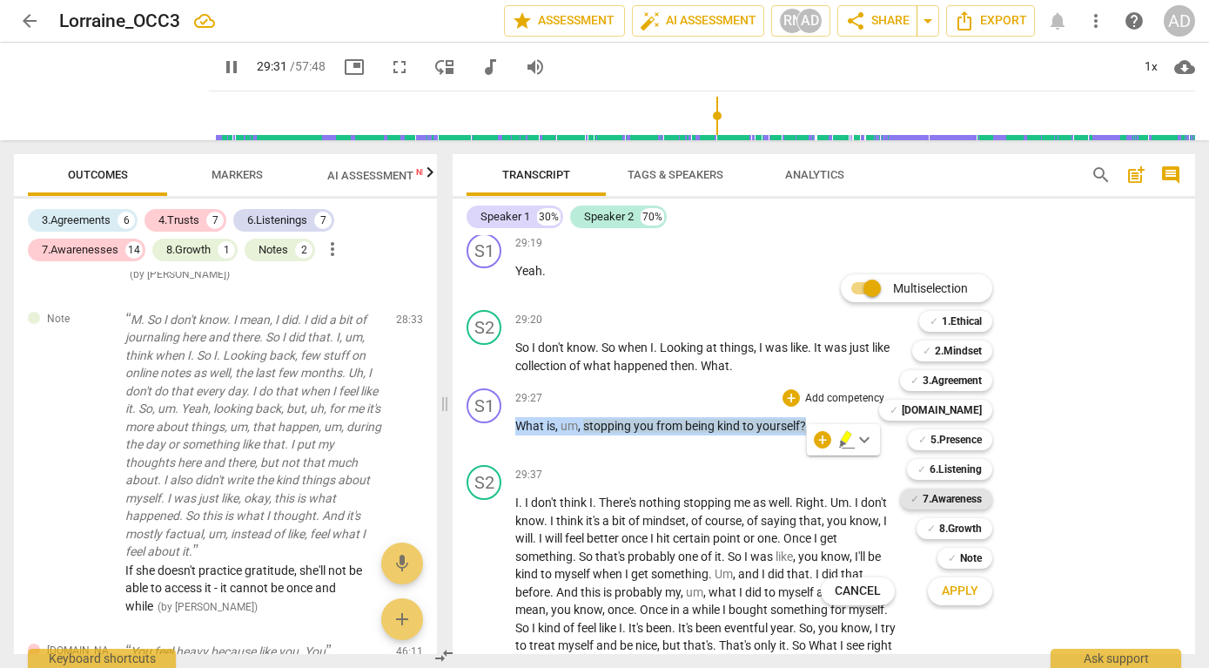
click at [946, 500] on b "7.Awareness" at bounding box center [952, 498] width 59 height 21
click at [958, 589] on span "Apply" at bounding box center [960, 591] width 37 height 17
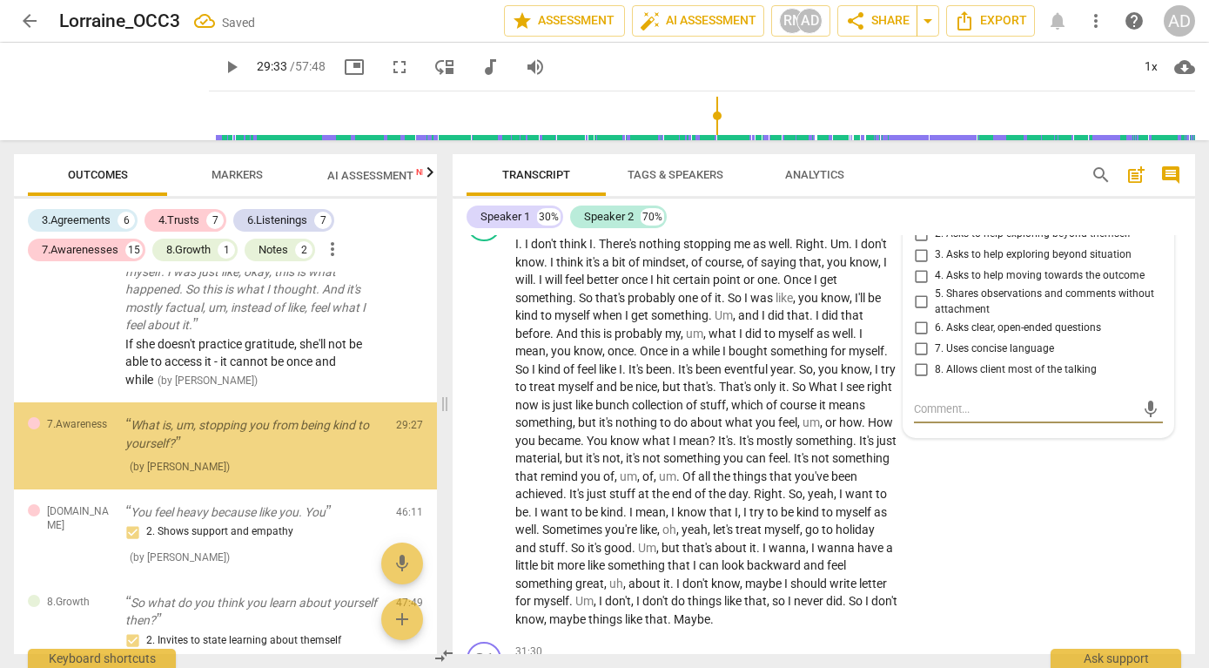
scroll to position [3807, 0]
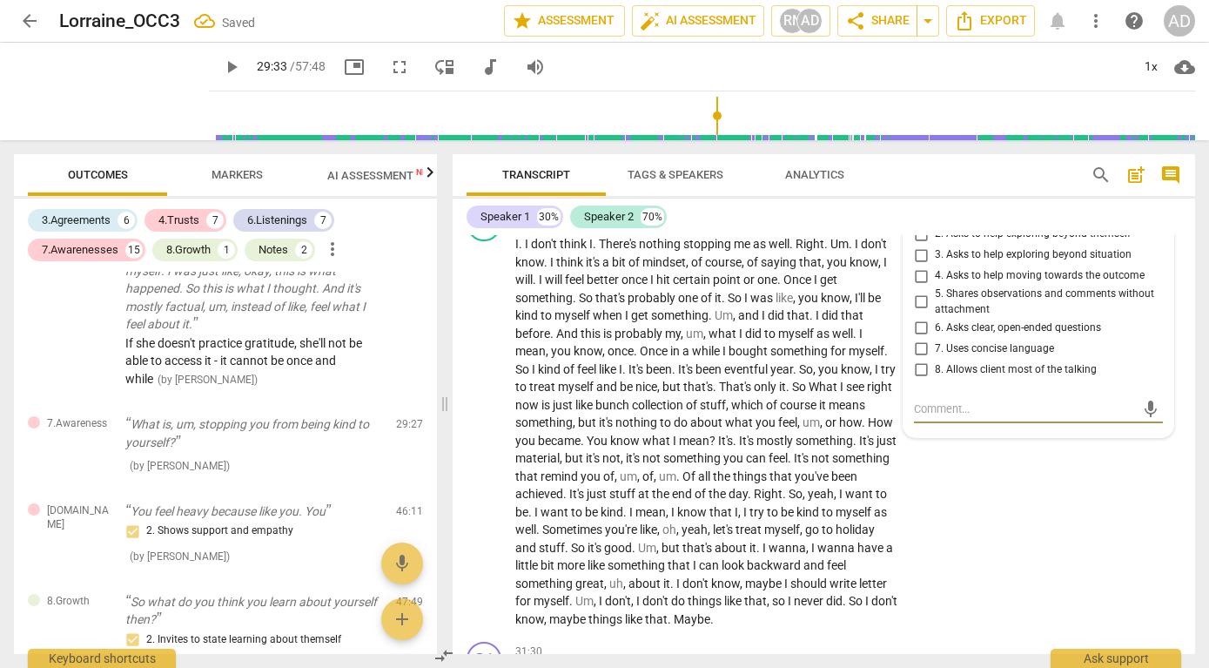
click at [952, 242] on span "2. Asks to help exploring beyond themself" at bounding box center [1033, 234] width 196 height 16
click at [935, 245] on input "2. Asks to help exploring beyond themself" at bounding box center [921, 234] width 28 height 21
click at [844, 225] on p "Add competency" at bounding box center [845, 217] width 83 height 16
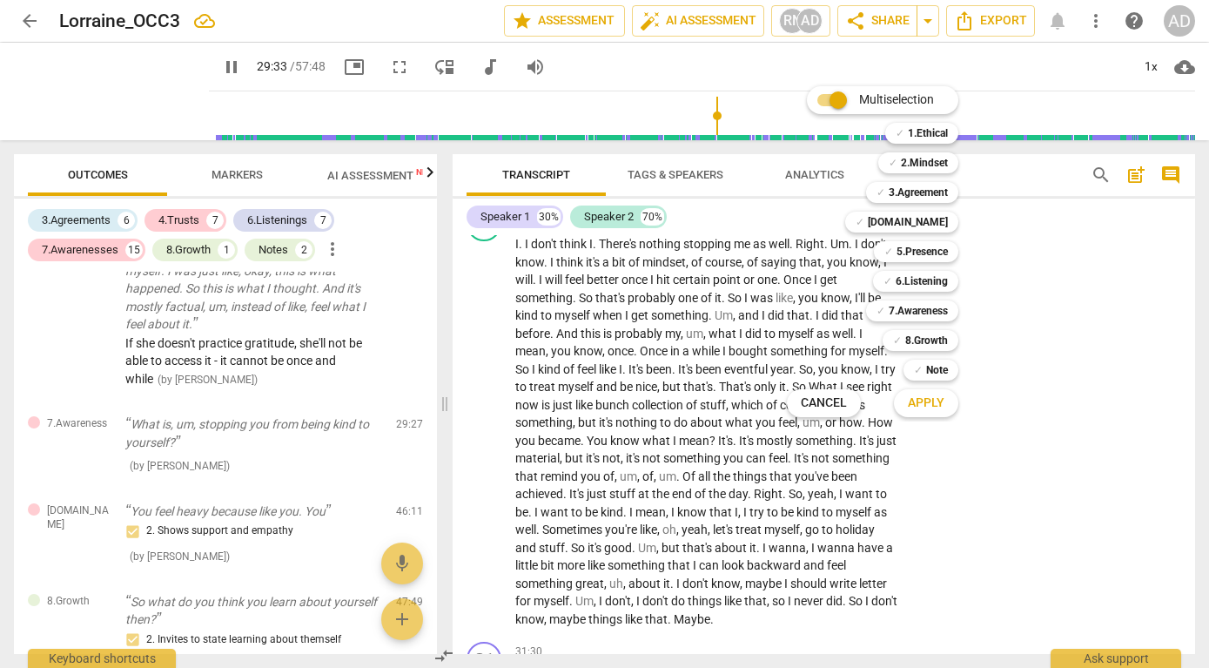
click at [1048, 300] on div at bounding box center [604, 334] width 1209 height 668
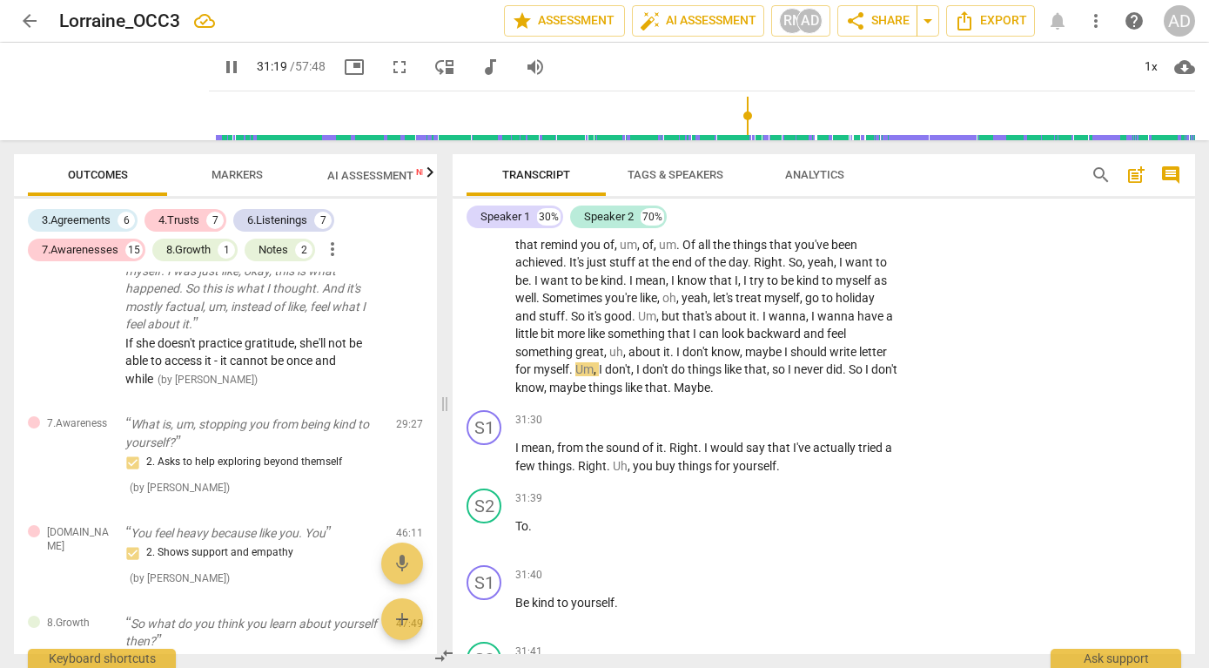
scroll to position [11660, 0]
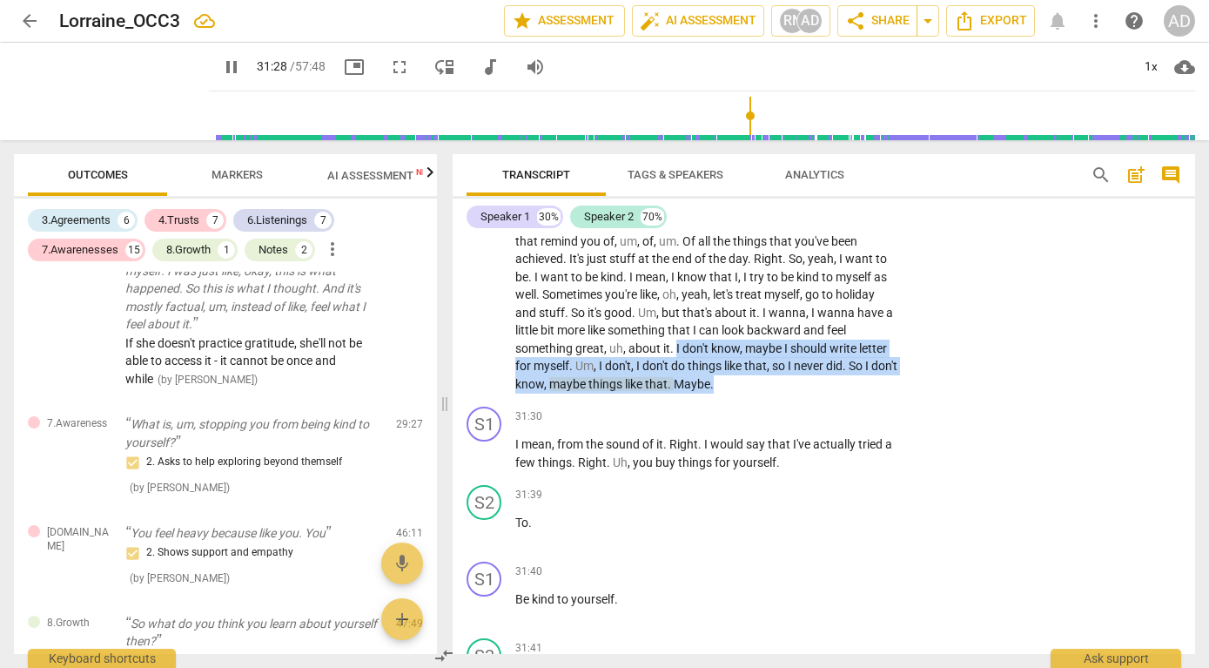
drag, startPoint x: 778, startPoint y: 386, endPoint x: 843, endPoint y: 428, distance: 77.3
click at [843, 400] on div "S2 play_arrow pause 29:37 + Add competency keyboard_arrow_right I . I don't thi…" at bounding box center [824, 181] width 743 height 435
click at [847, 394] on div "+" at bounding box center [843, 396] width 17 height 17
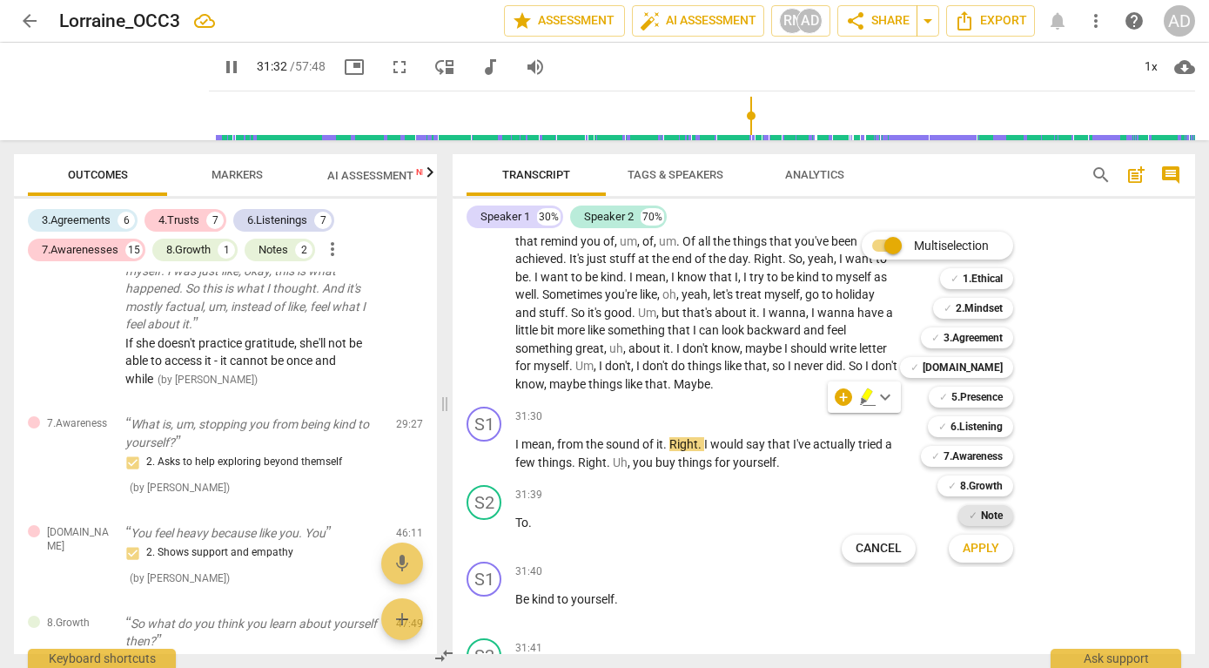
click at [998, 517] on b "Note" at bounding box center [992, 515] width 22 height 21
click at [986, 545] on span "Apply" at bounding box center [981, 548] width 37 height 17
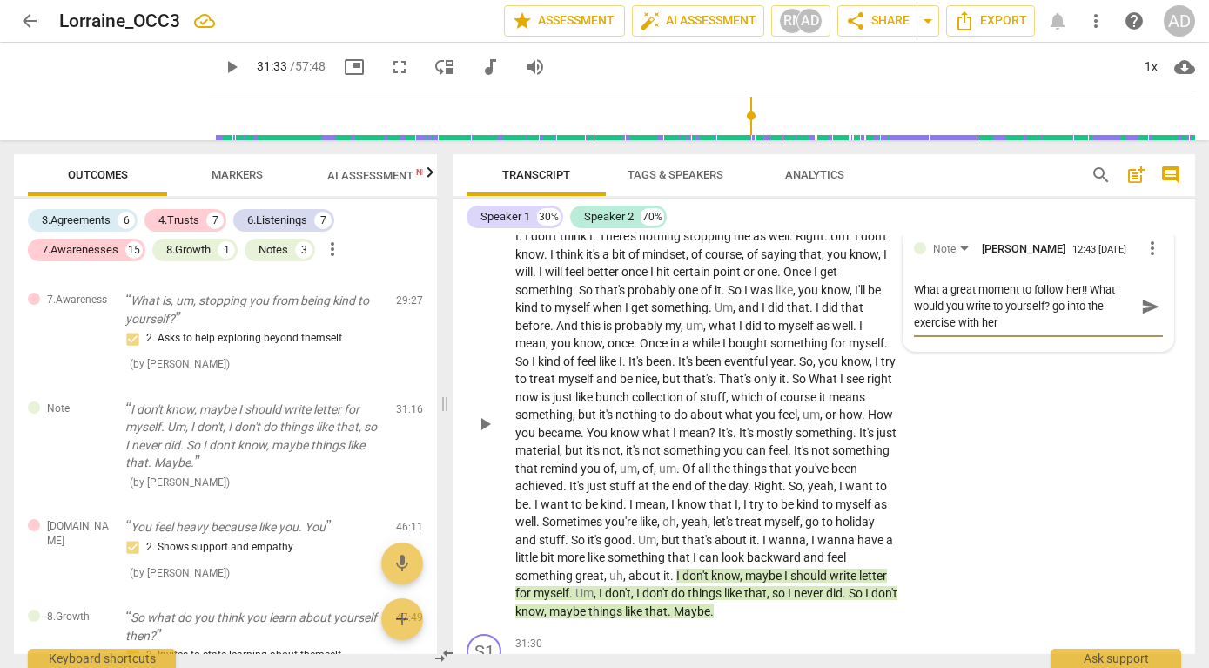
scroll to position [0, 0]
click at [1142, 316] on span "send" at bounding box center [1151, 306] width 19 height 19
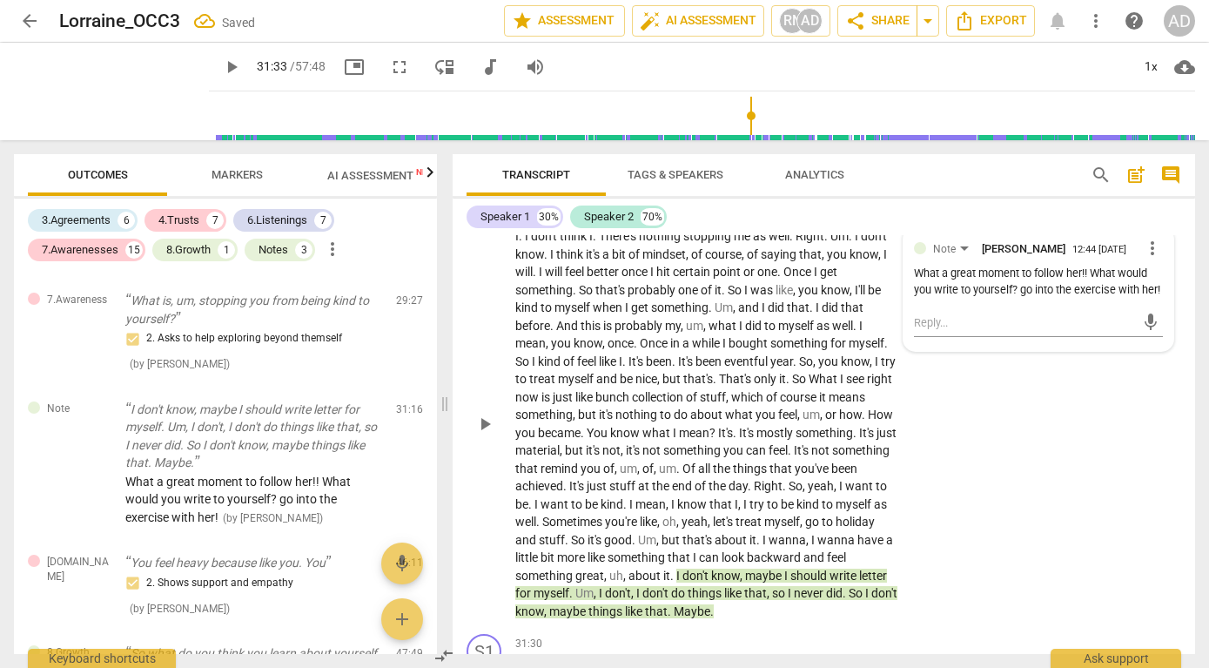
click at [932, 299] on div "What a great moment to follow her!! What would you write to yourself? go into t…" at bounding box center [1038, 282] width 249 height 33
click at [928, 299] on div "What a great moment to follow her!! What would you write to yourself? go into t…" at bounding box center [1038, 282] width 249 height 33
click at [1142, 259] on span "more_vert" at bounding box center [1152, 248] width 21 height 21
click at [1148, 289] on li "Edit" at bounding box center [1165, 286] width 60 height 33
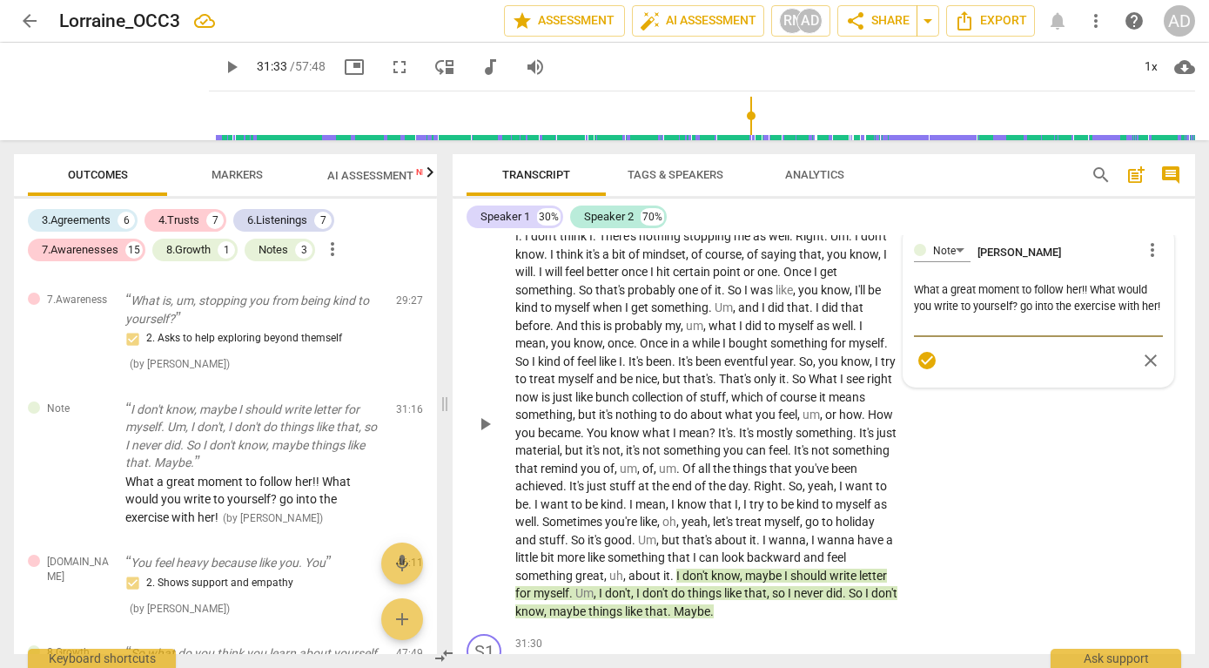
click at [1036, 331] on textarea "What a great moment to follow her!! What would you write to yourself? go into t…" at bounding box center [1038, 306] width 249 height 50
click at [922, 371] on span "check_circle" at bounding box center [927, 360] width 21 height 21
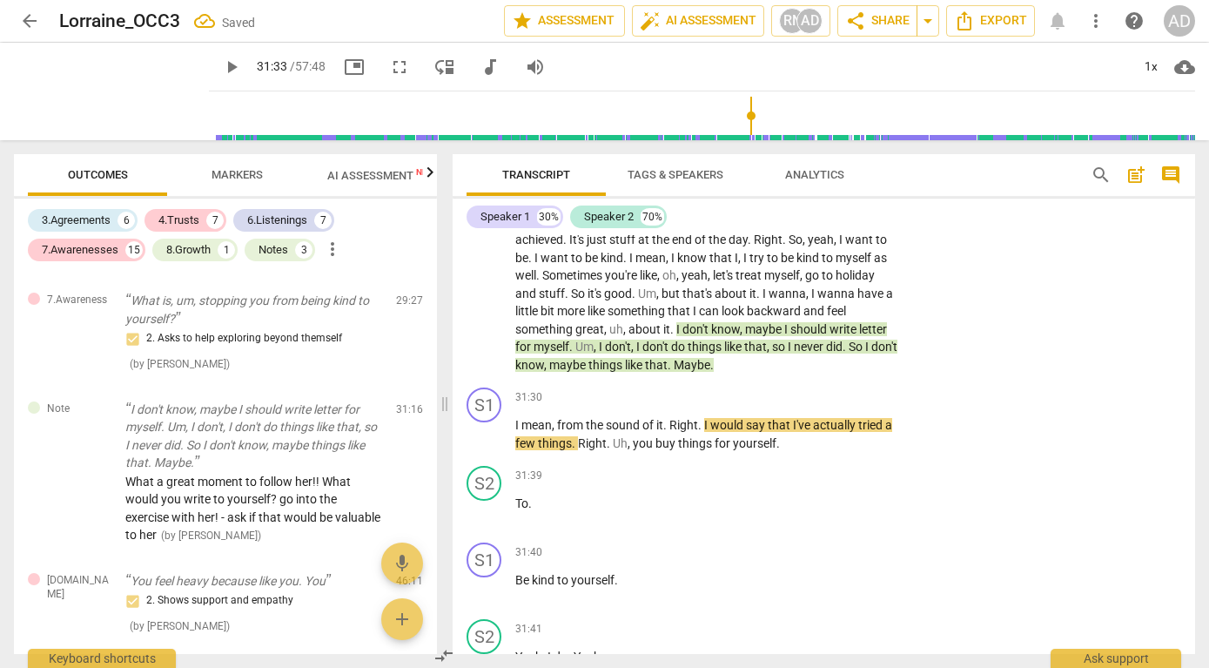
scroll to position [11709, 0]
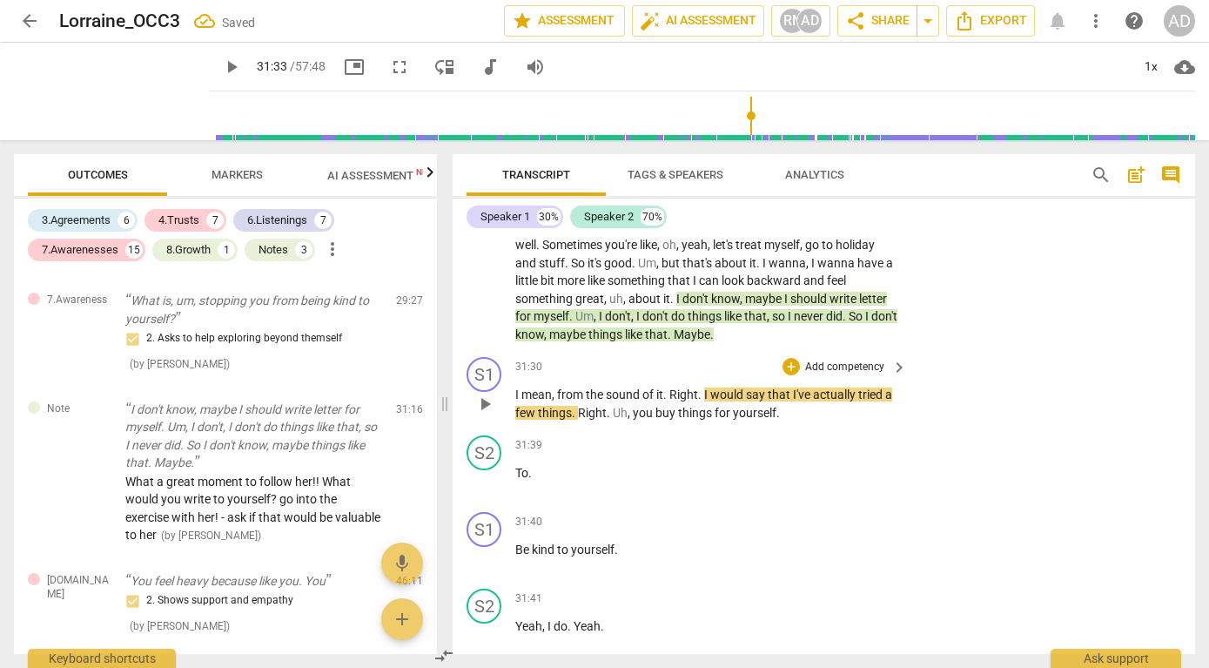
click at [487, 414] on span "play_arrow" at bounding box center [485, 404] width 21 height 21
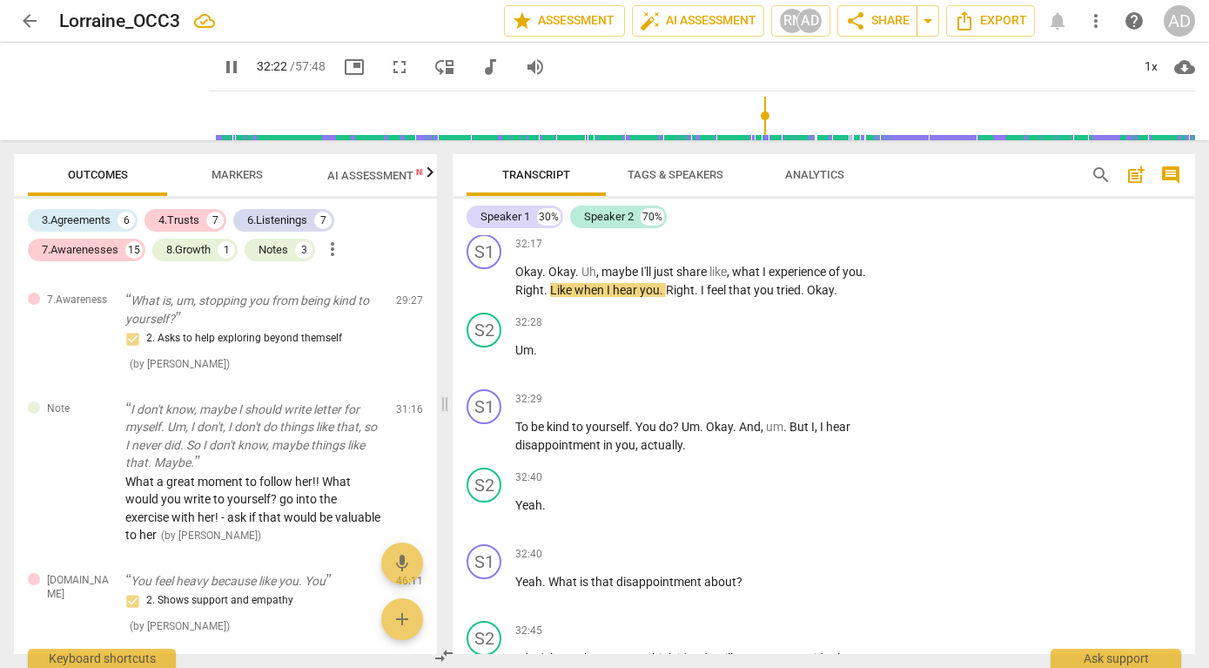
scroll to position [12631, 0]
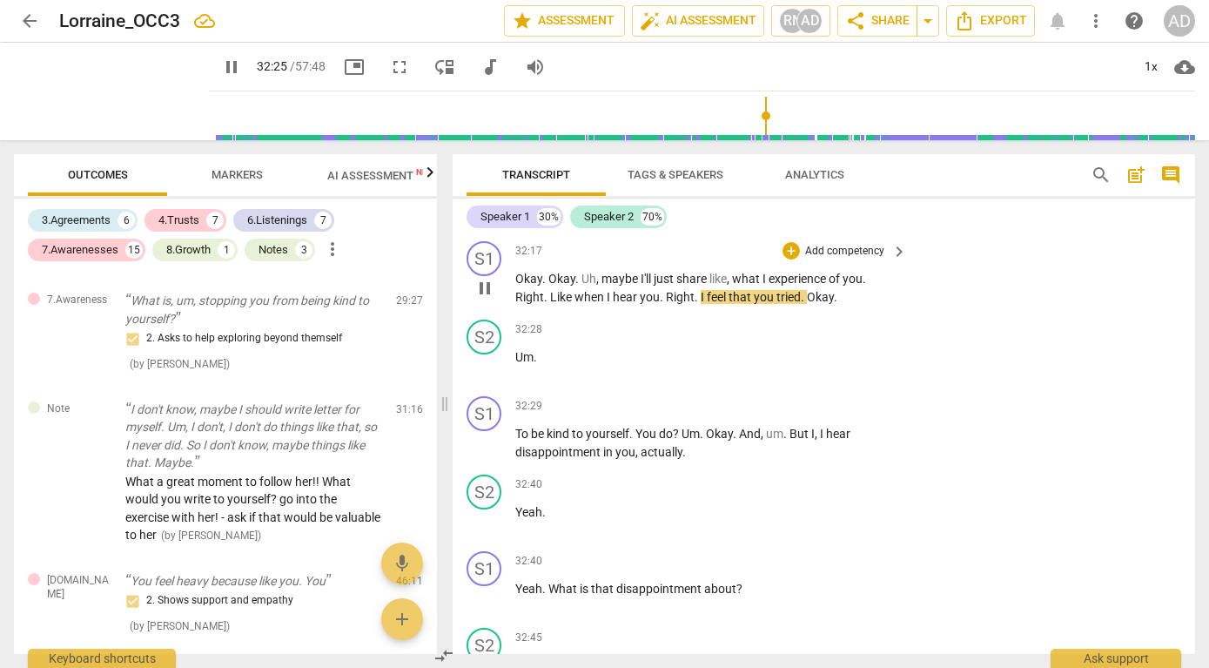
drag, startPoint x: 514, startPoint y: 333, endPoint x: 828, endPoint y: 348, distance: 314.7
click at [828, 313] on div "S1 play_arrow pause 32:17 + Add competency keyboard_arrow_right Okay . Okay . U…" at bounding box center [824, 273] width 743 height 78
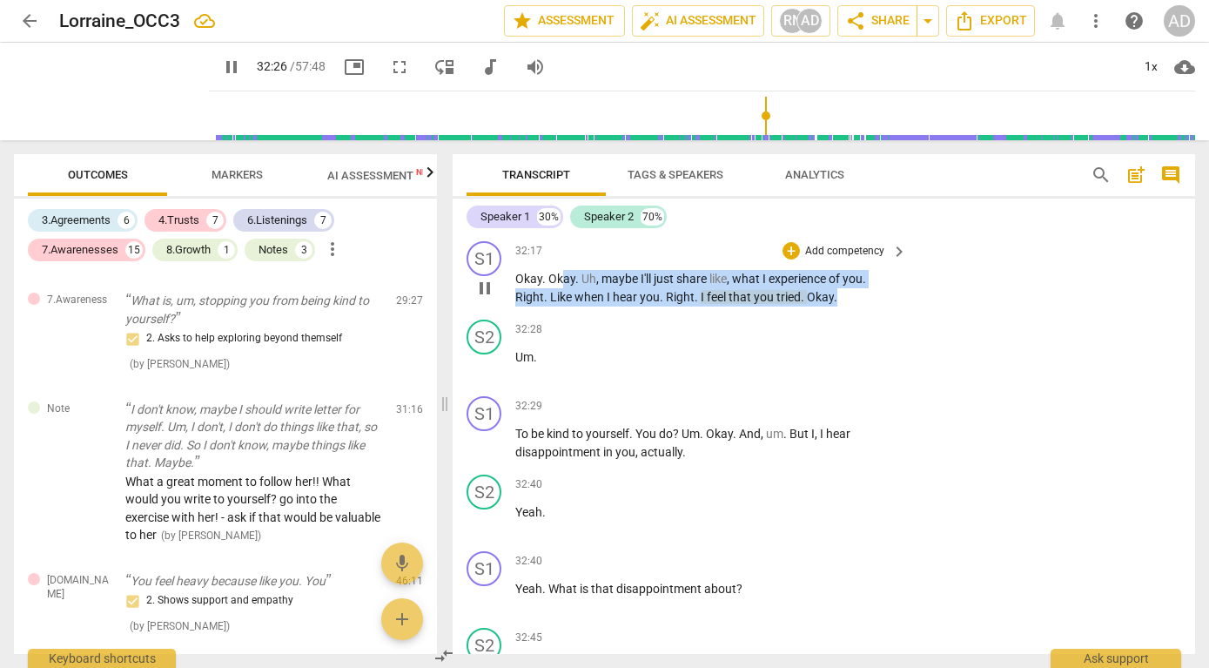
drag, startPoint x: 847, startPoint y: 350, endPoint x: 563, endPoint y: 323, distance: 285.1
click at [563, 306] on p "Okay . Okay . Uh , maybe I'll just share like , what I experience of you . Righ…" at bounding box center [706, 288] width 383 height 36
click at [822, 259] on p "Add competency" at bounding box center [845, 252] width 83 height 16
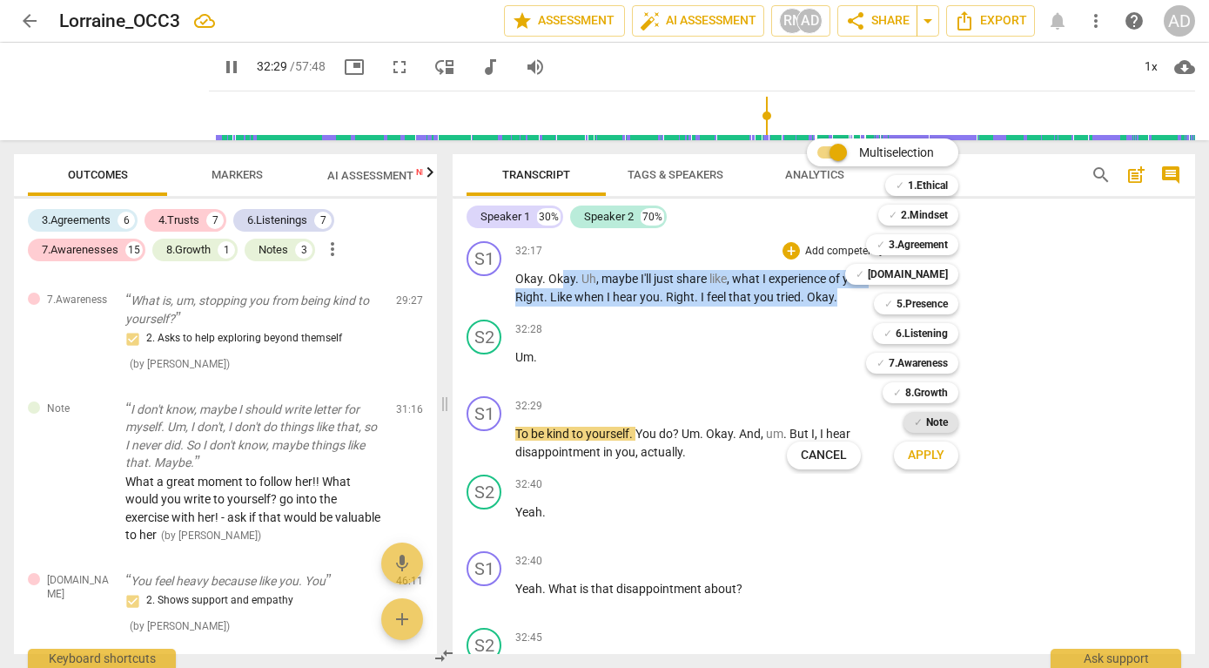
click at [931, 419] on b "Note" at bounding box center [937, 422] width 22 height 21
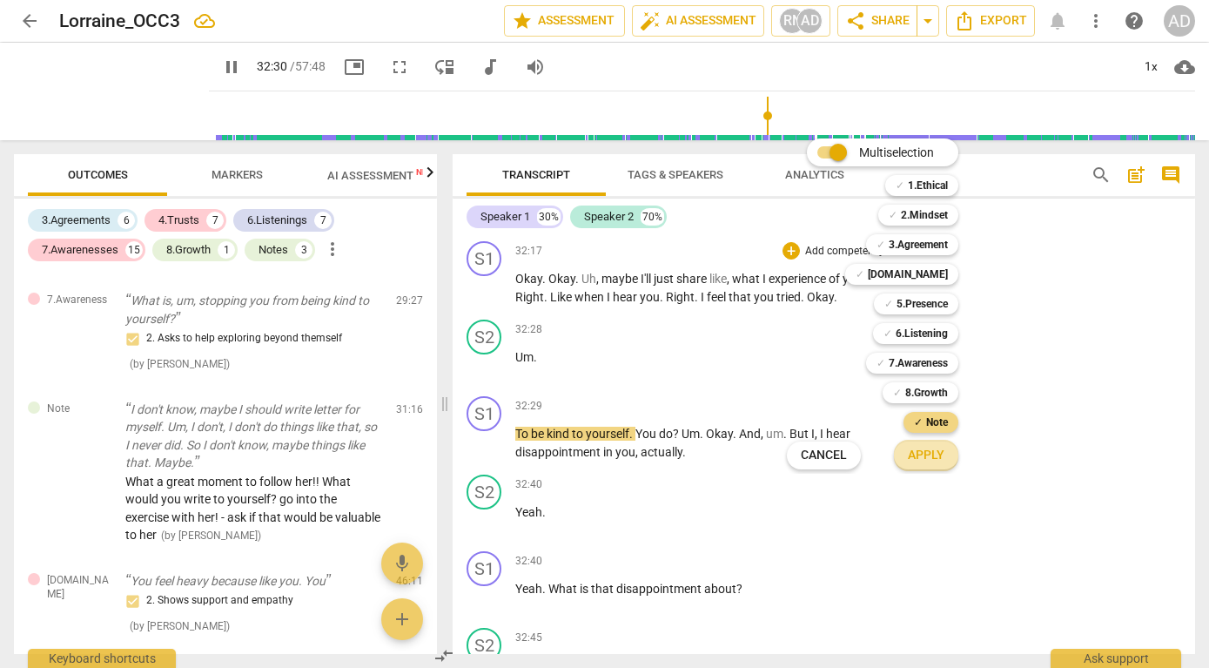
click at [929, 455] on span "Apply" at bounding box center [926, 455] width 37 height 17
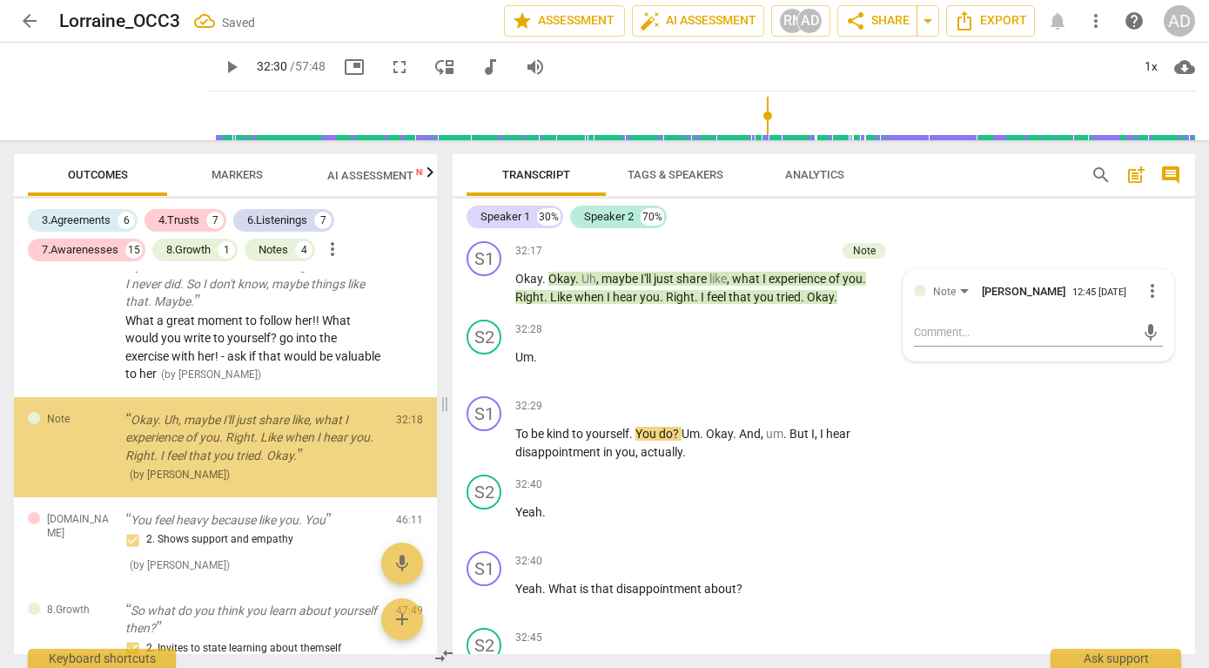
scroll to position [4093, 0]
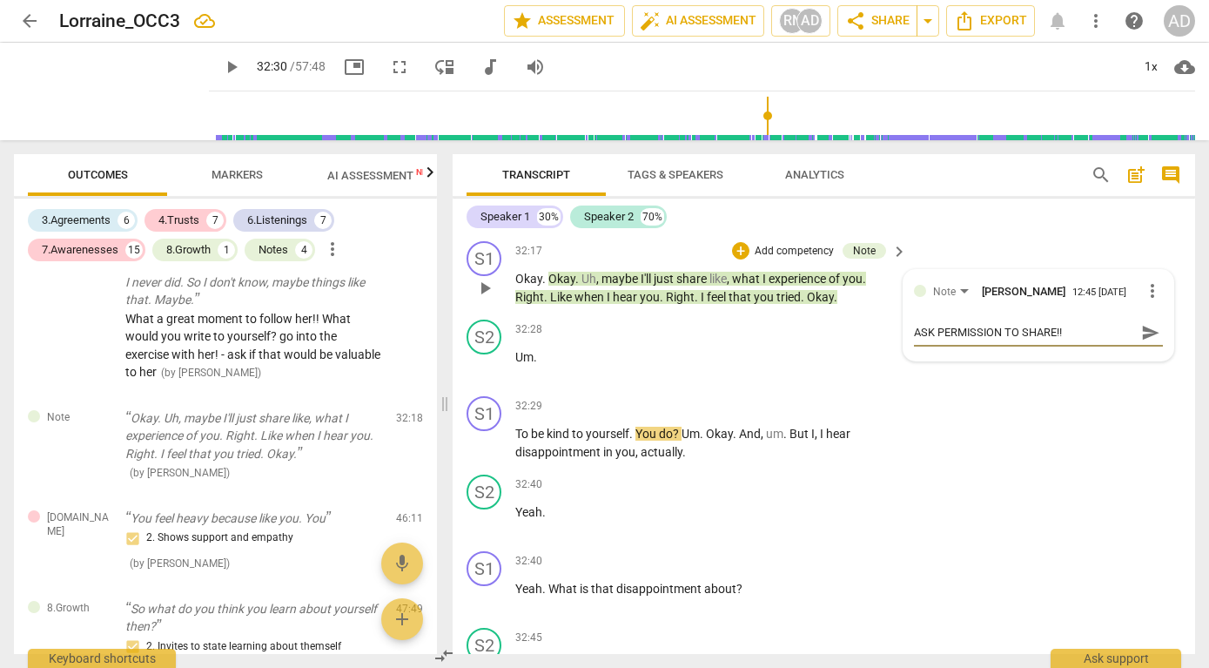
click at [1142, 342] on span "send" at bounding box center [1151, 332] width 19 height 19
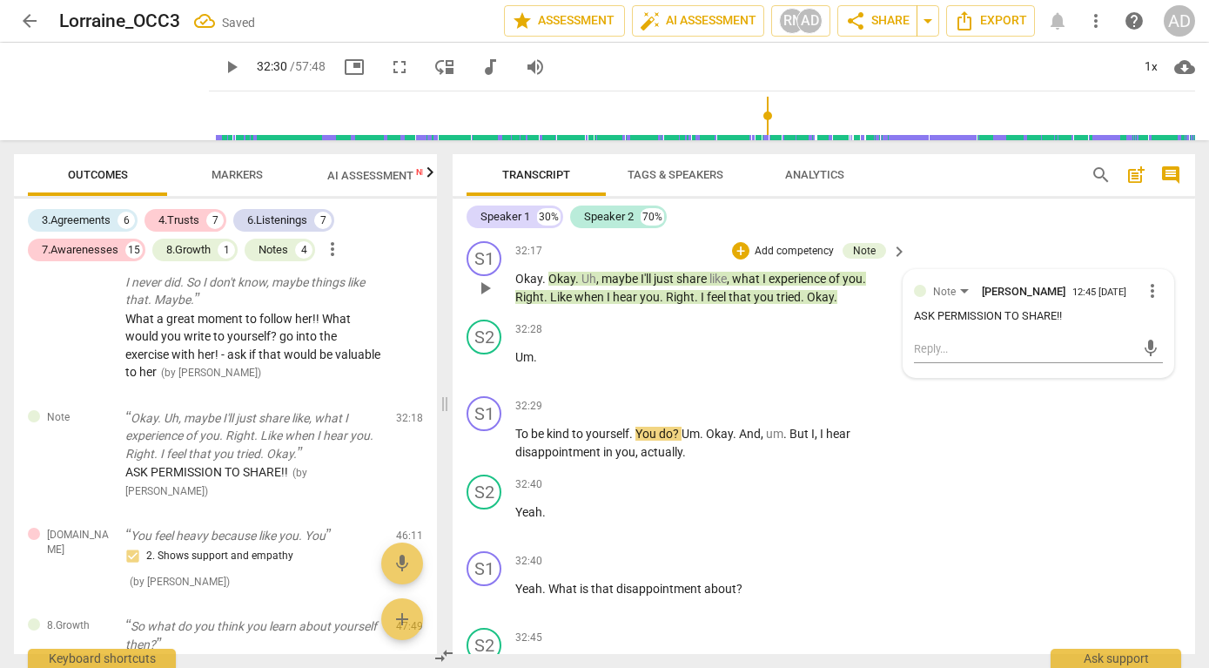
click at [1148, 301] on span "more_vert" at bounding box center [1152, 290] width 21 height 21
click at [1075, 324] on div at bounding box center [604, 334] width 1209 height 668
click at [809, 259] on p "Add competency" at bounding box center [794, 252] width 83 height 16
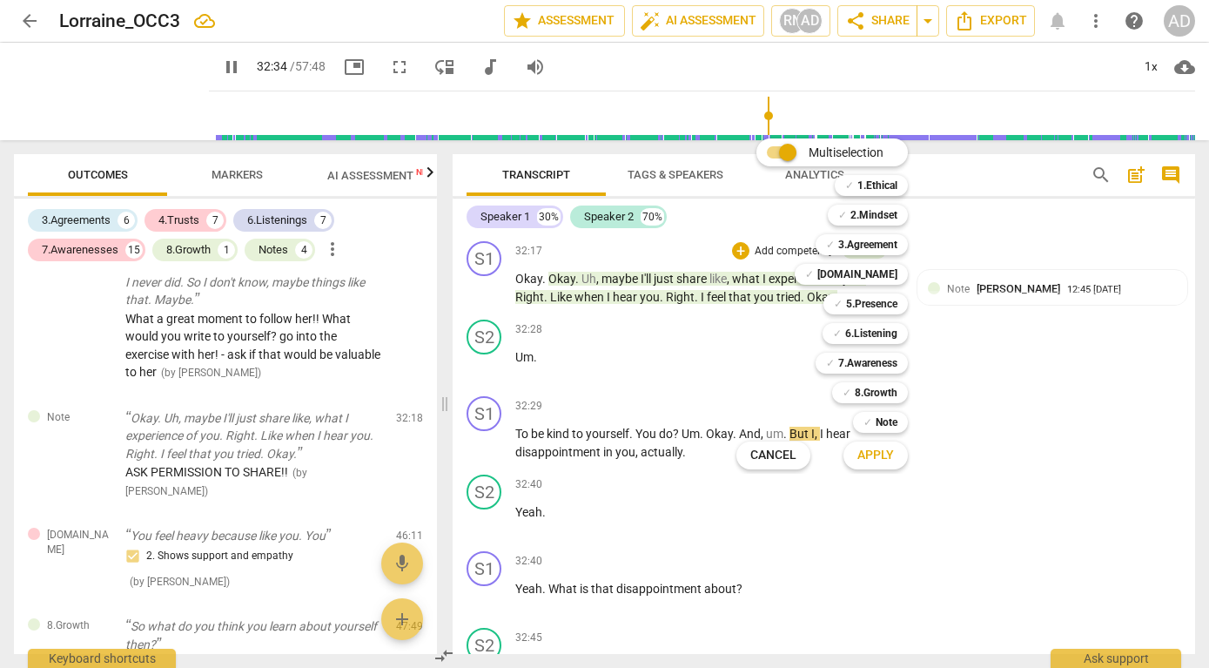
click at [205, 65] on div at bounding box center [604, 334] width 1209 height 668
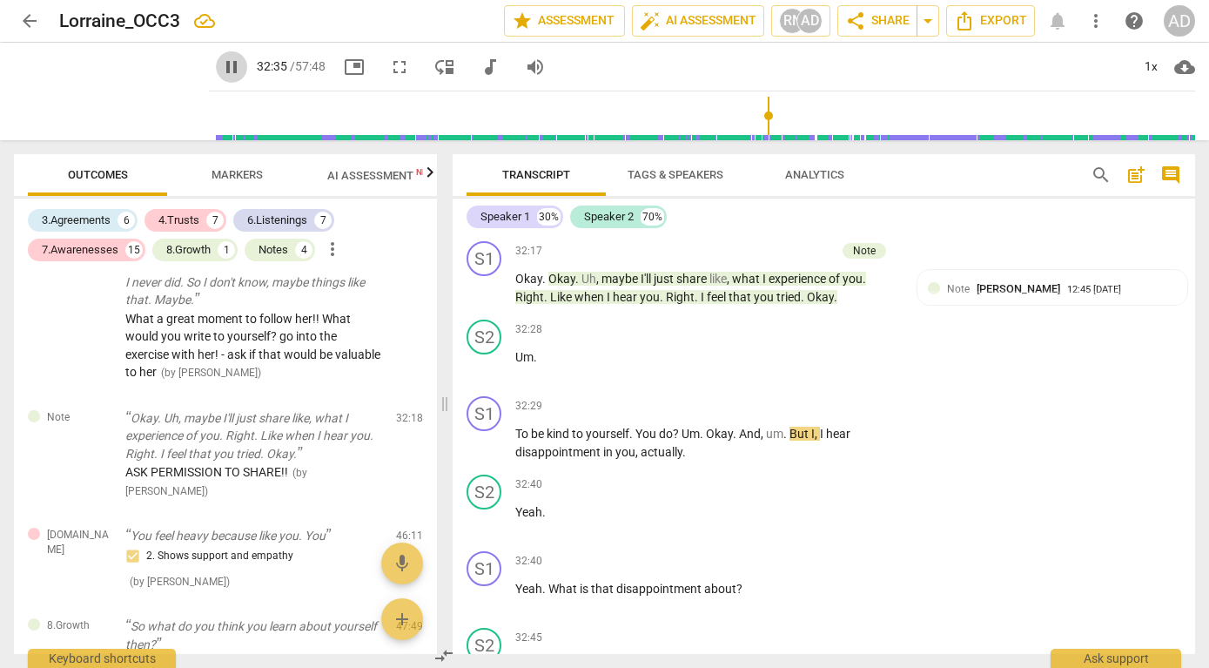
click at [221, 66] on span "pause" at bounding box center [231, 67] width 21 height 21
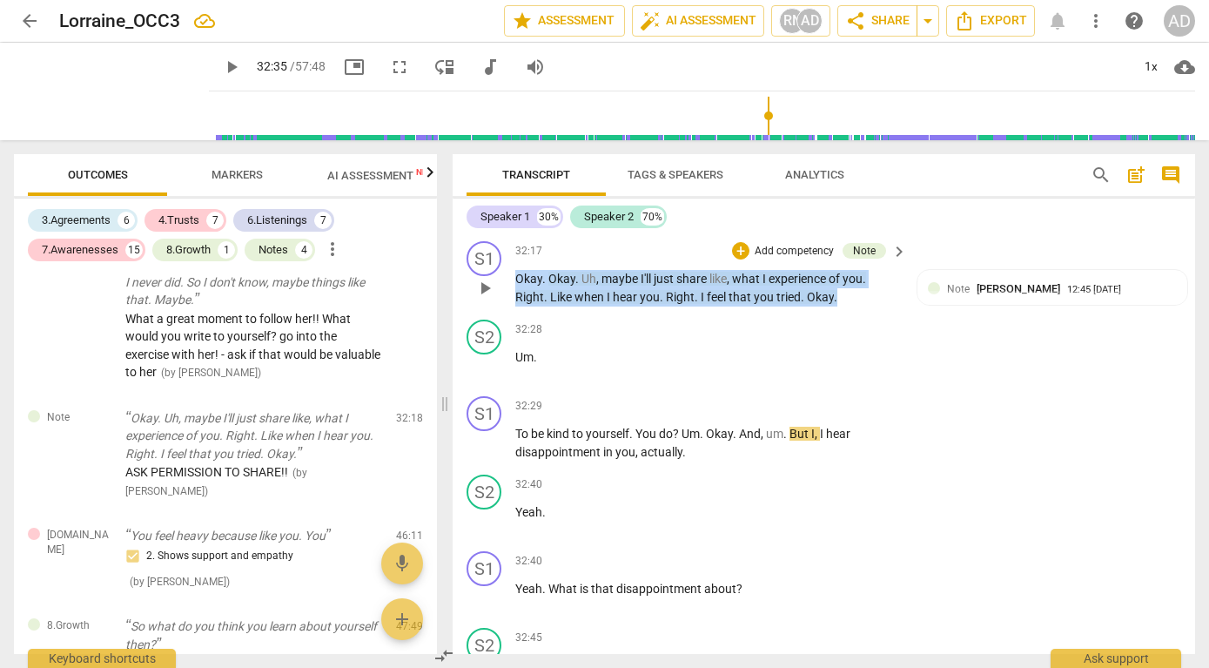
drag, startPoint x: 847, startPoint y: 351, endPoint x: 506, endPoint y: 329, distance: 342.0
click at [506, 313] on div "S1 play_arrow pause 32:17 + Add competency Note keyboard_arrow_right Okay . Oka…" at bounding box center [824, 273] width 743 height 78
click at [778, 259] on p "Add competency" at bounding box center [794, 252] width 83 height 16
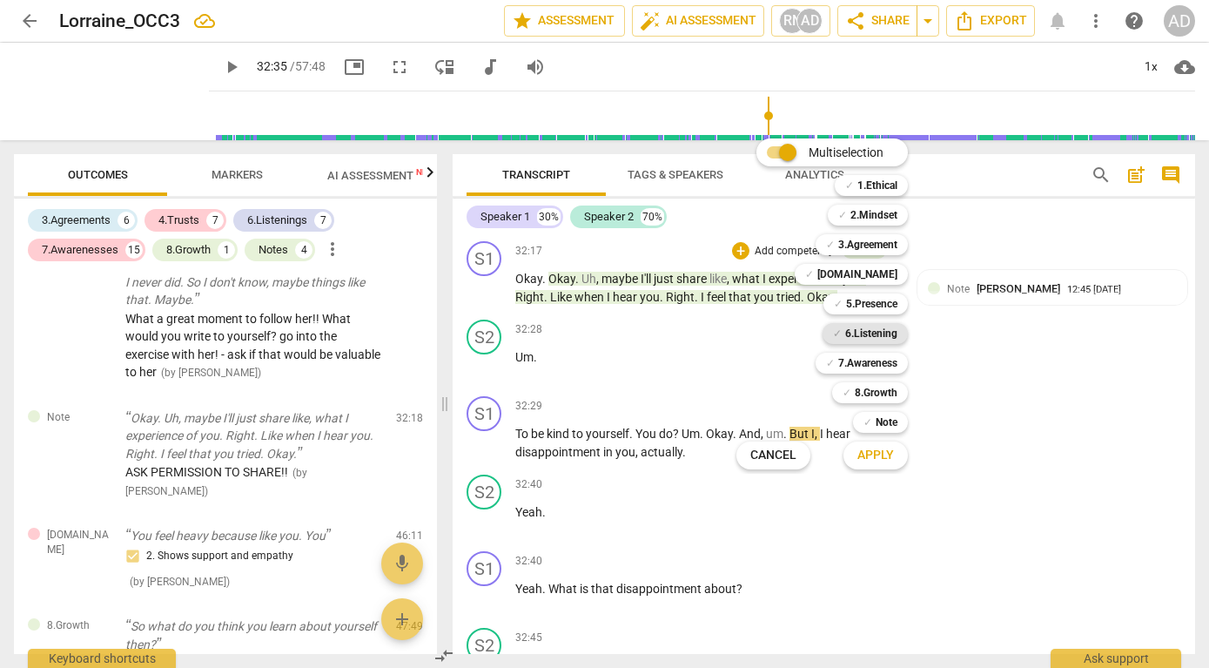
click at [873, 334] on b "6.Listening" at bounding box center [871, 333] width 52 height 21
click at [872, 363] on b "7.Awareness" at bounding box center [867, 363] width 59 height 21
click at [875, 300] on b "5.Presence" at bounding box center [871, 303] width 51 height 21
click at [875, 457] on span "Apply" at bounding box center [876, 455] width 37 height 17
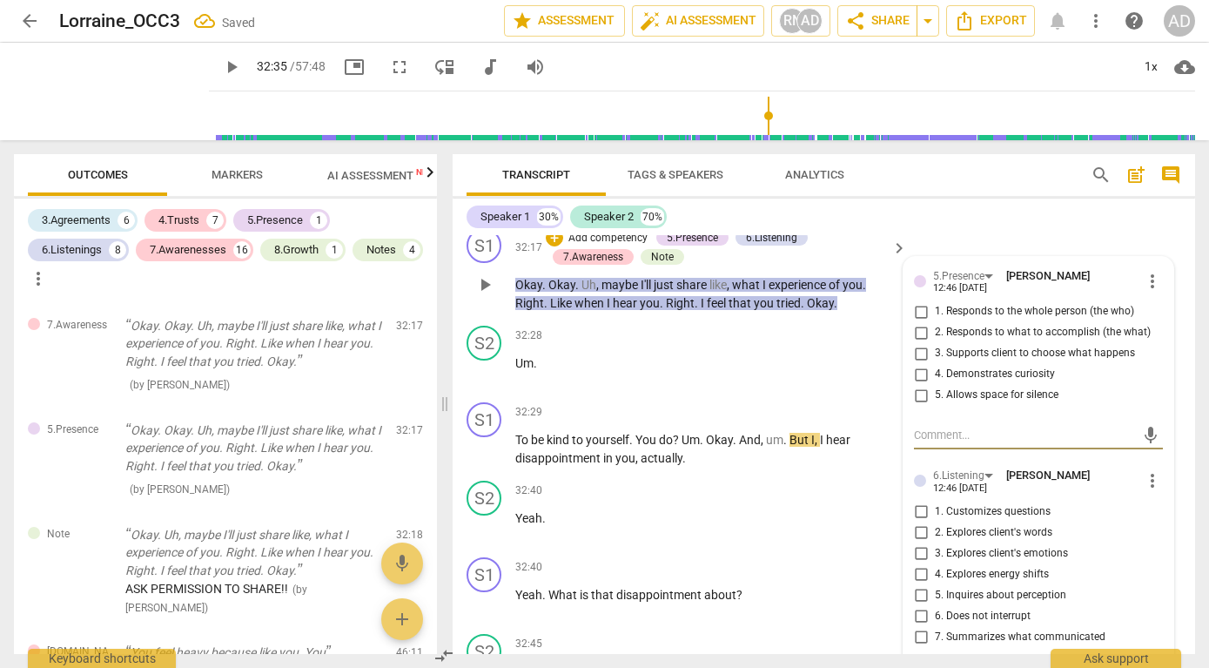
scroll to position [12644, 0]
click at [917, 363] on input "3. Supports client to choose what happens" at bounding box center [921, 352] width 28 height 21
click at [921, 363] on input "3. Supports client to choose what happens" at bounding box center [921, 352] width 28 height 21
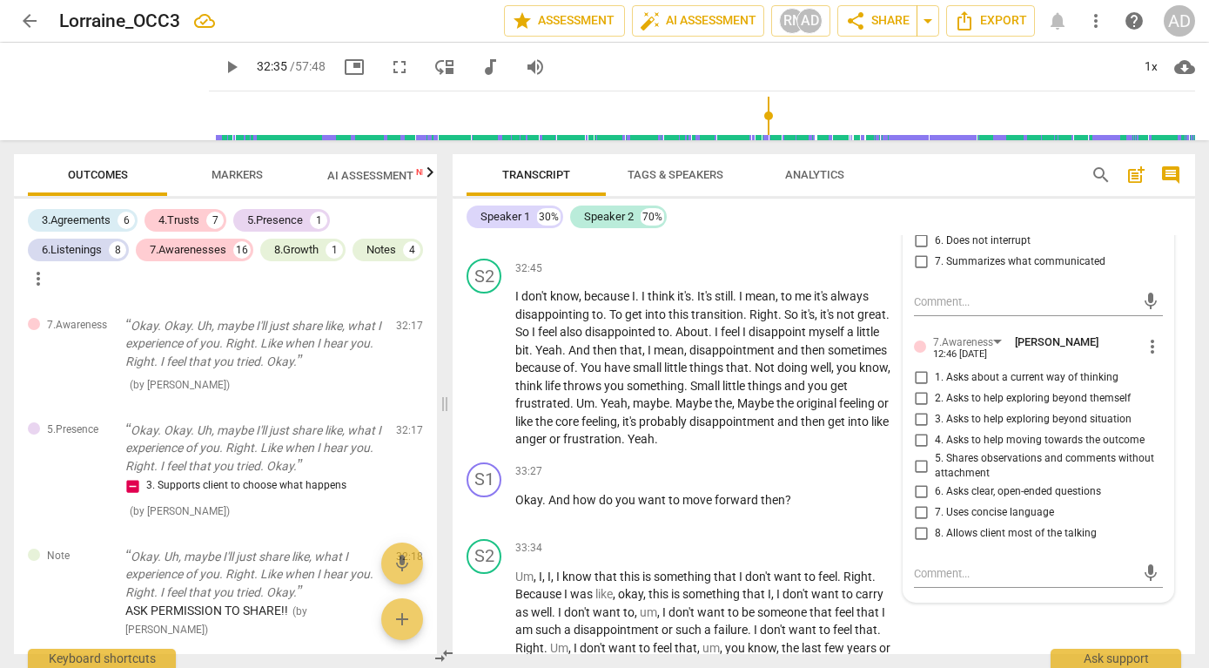
scroll to position [13022, 0]
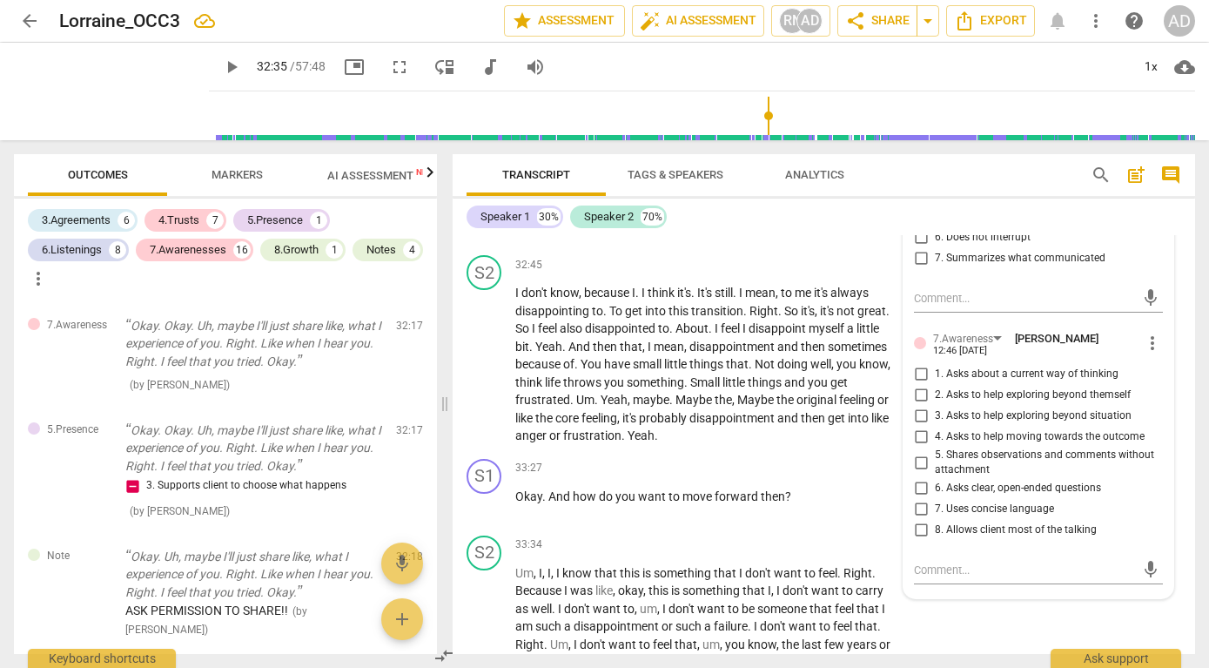
click at [918, 473] on input "5. Shares observations and comments without attachment" at bounding box center [921, 462] width 28 height 21
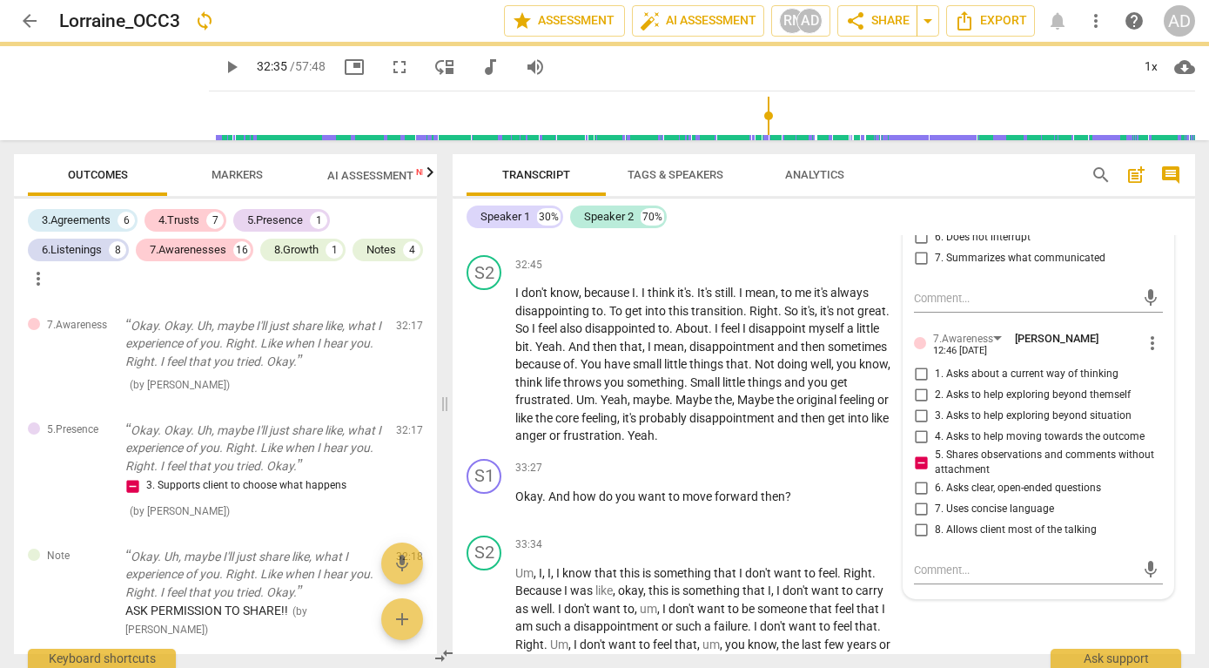
click at [847, 241] on div "32:40 + Add competency keyboard_arrow_right Yeah . What is that disappointment …" at bounding box center [712, 209] width 394 height 63
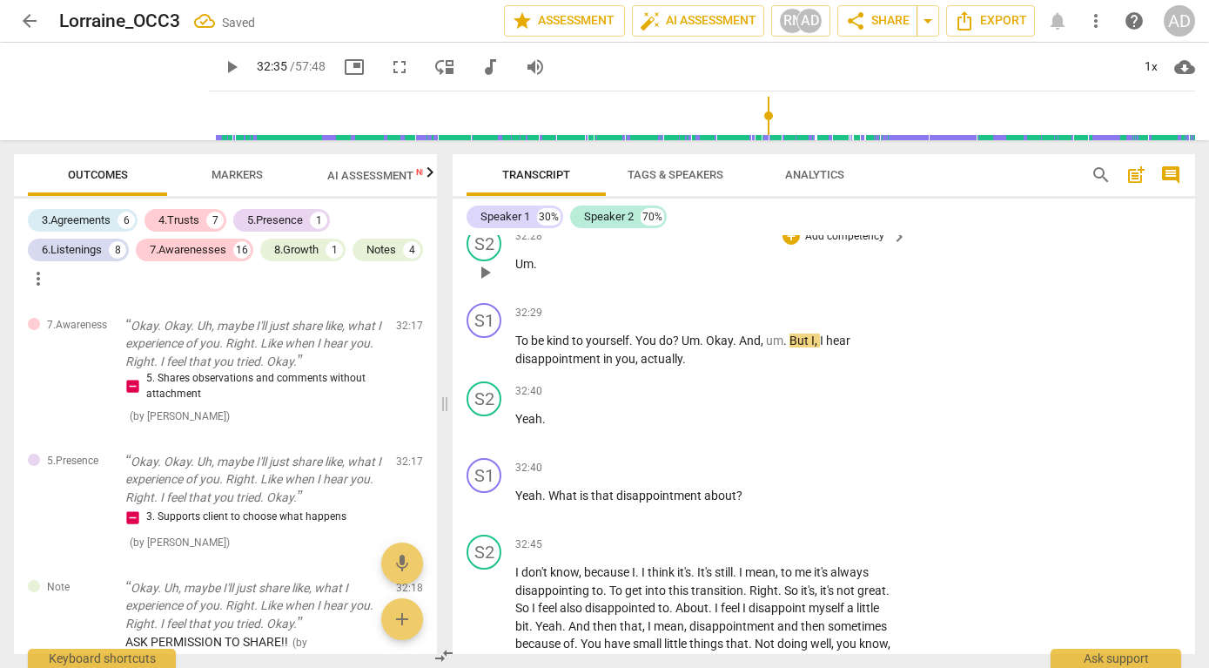
scroll to position [12735, 0]
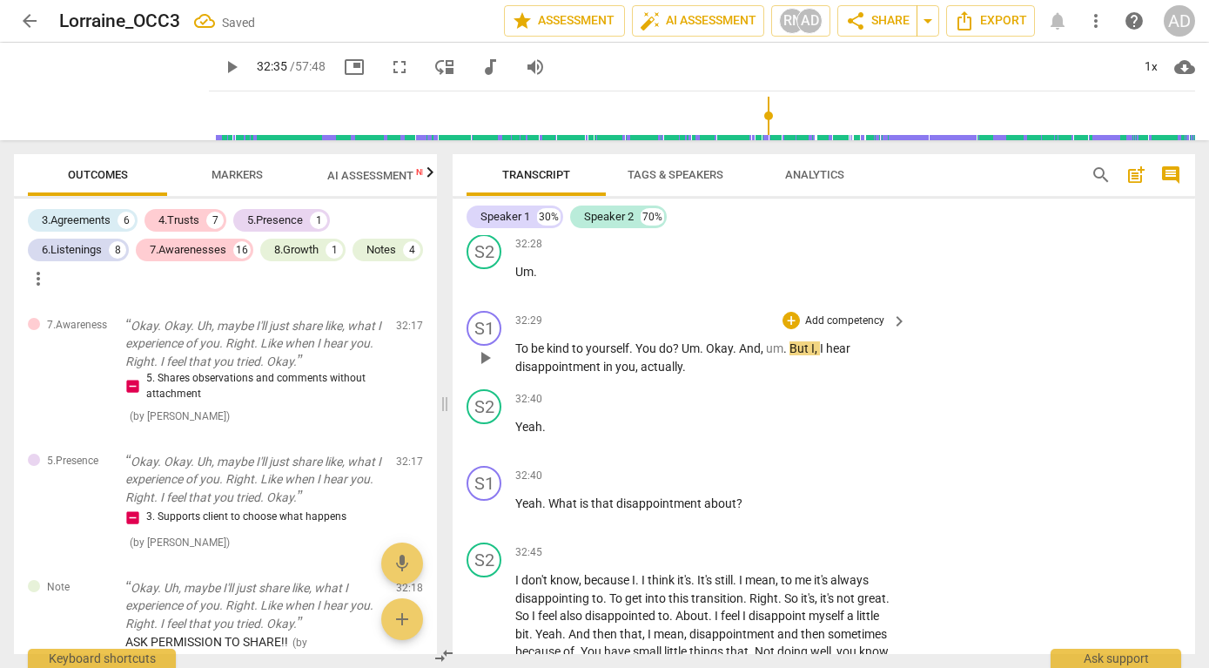
click at [486, 368] on span "play_arrow" at bounding box center [485, 357] width 21 height 21
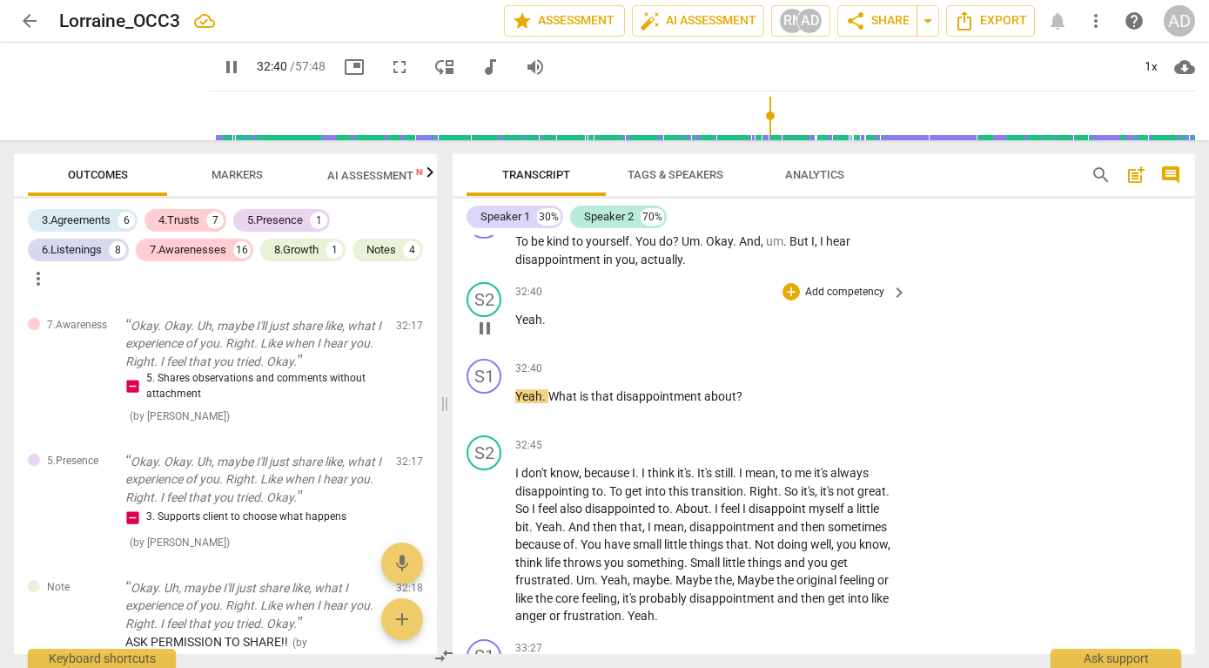
scroll to position [12845, 0]
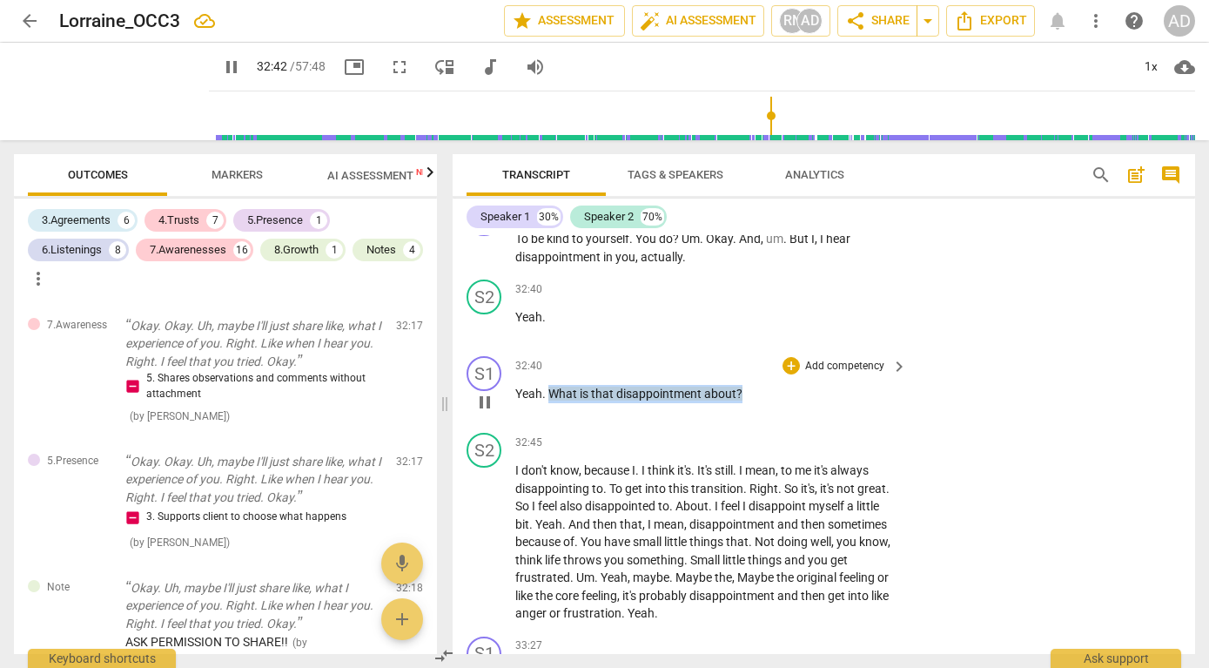
drag, startPoint x: 549, startPoint y: 445, endPoint x: 758, endPoint y: 450, distance: 208.2
click at [758, 403] on p "Yeah . What is that disappointment about ?" at bounding box center [706, 394] width 383 height 18
click at [756, 419] on div "+" at bounding box center [756, 424] width 17 height 17
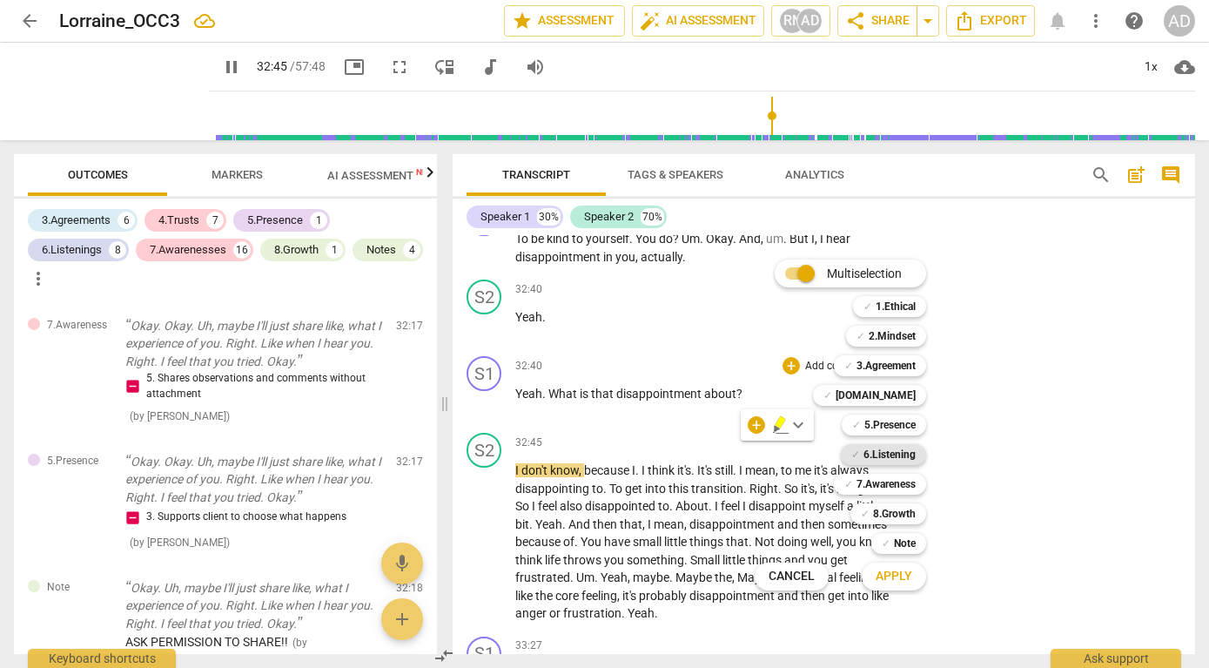
click at [886, 455] on b "6.Listening" at bounding box center [890, 454] width 52 height 21
click at [886, 482] on b "7.Awareness" at bounding box center [886, 484] width 59 height 21
click at [897, 573] on span "Apply" at bounding box center [894, 576] width 37 height 17
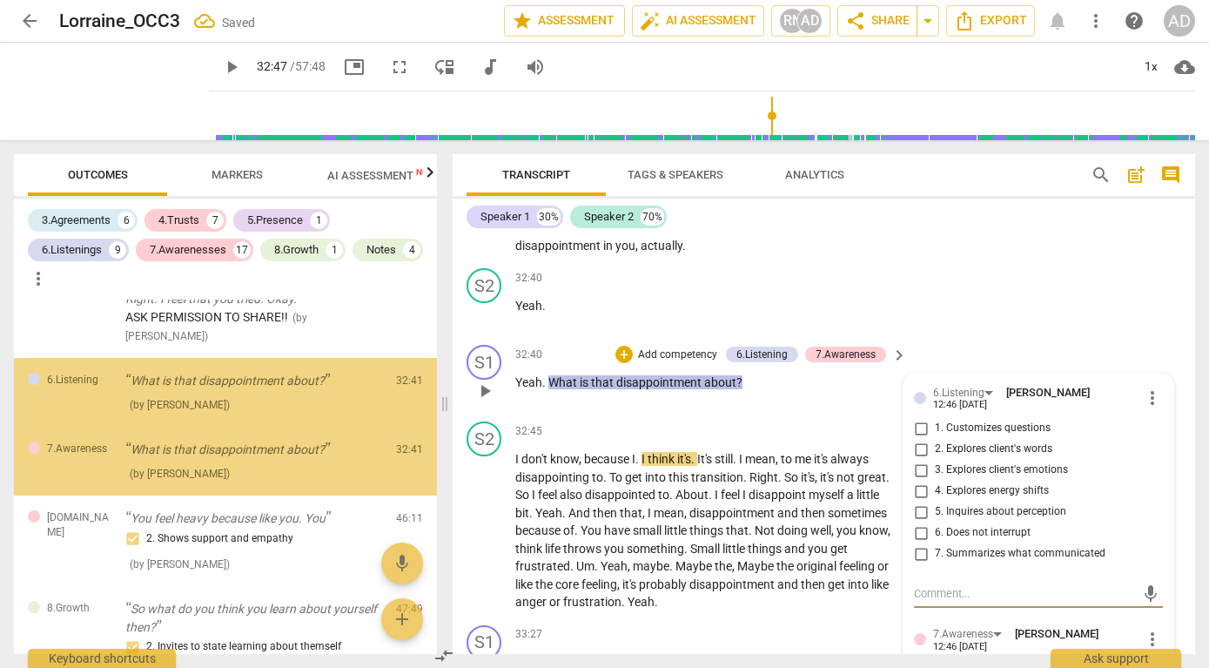
scroll to position [4644, 0]
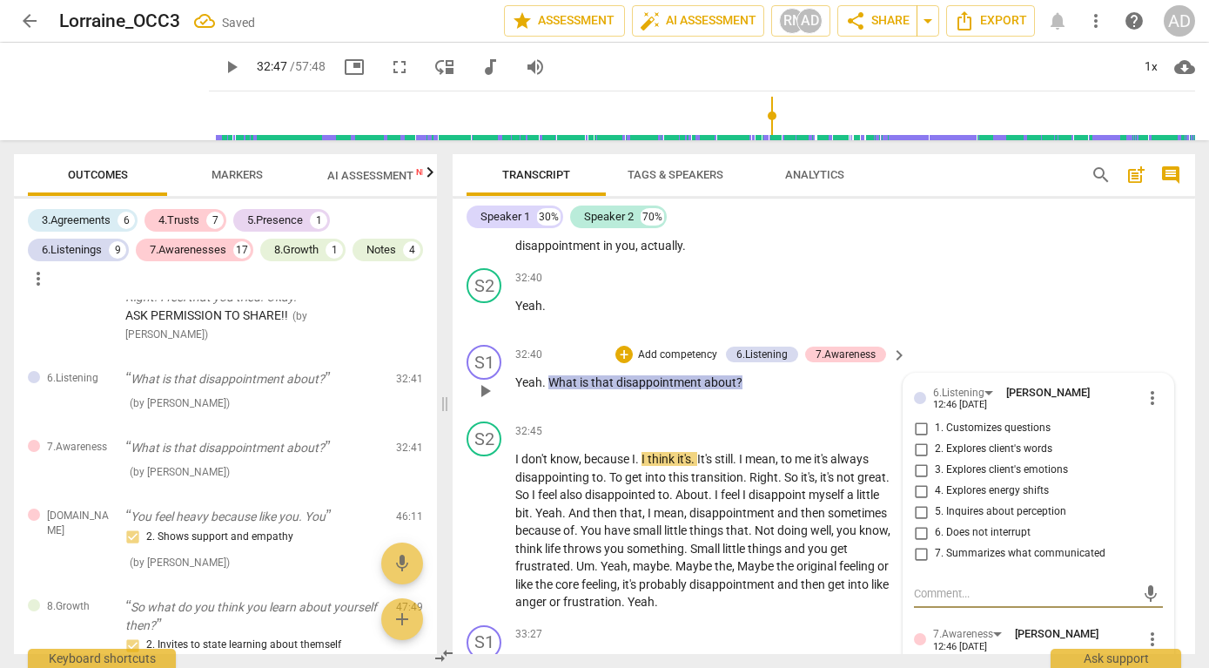
click at [920, 481] on input "3. Explores client's emotions" at bounding box center [921, 470] width 28 height 21
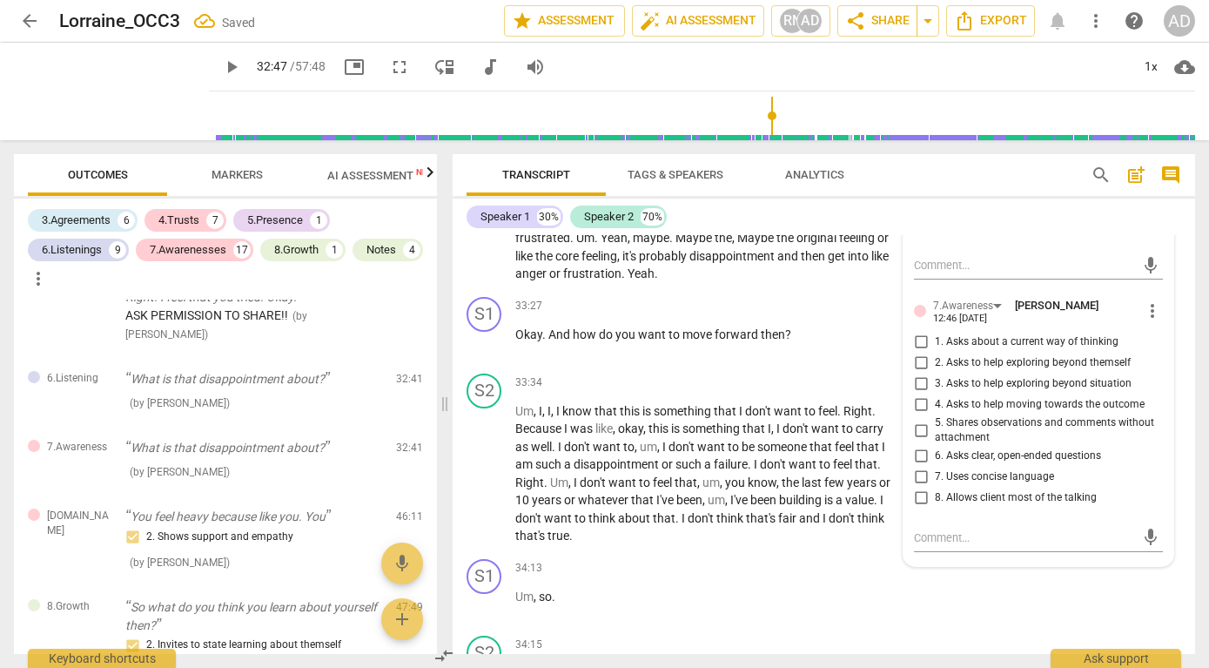
scroll to position [13185, 0]
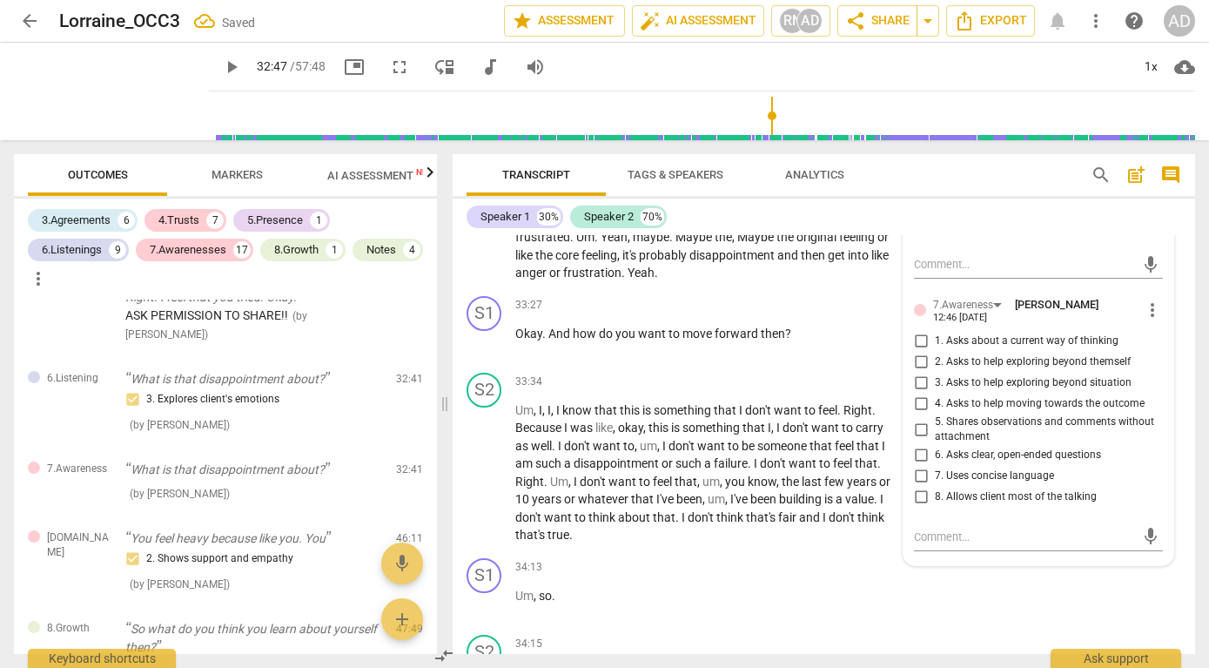
click at [917, 373] on input "2. Asks to help exploring beyond themself" at bounding box center [921, 362] width 28 height 21
click at [860, 343] on p "Okay . And how do you want to move forward then ?" at bounding box center [706, 334] width 383 height 18
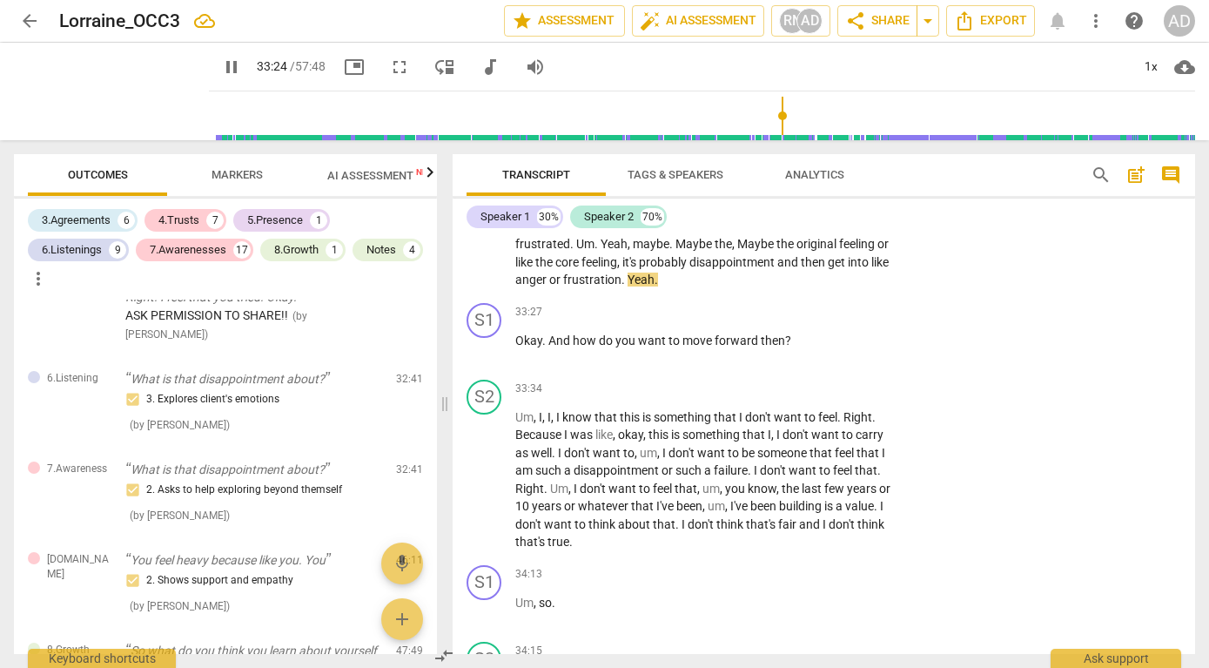
scroll to position [13183, 0]
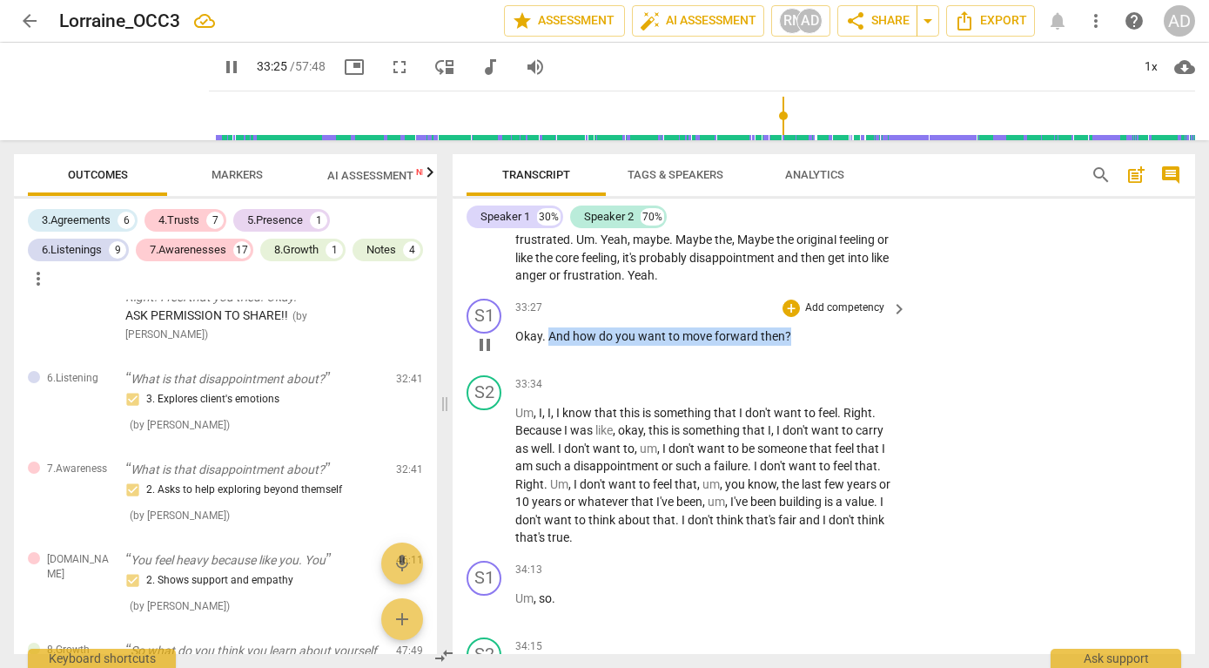
drag, startPoint x: 549, startPoint y: 387, endPoint x: 807, endPoint y: 403, distance: 259.1
click at [807, 361] on div "33:27 + Add competency keyboard_arrow_right Okay . And how do you want to move …" at bounding box center [712, 330] width 394 height 63
click at [786, 317] on div "+" at bounding box center [791, 308] width 17 height 17
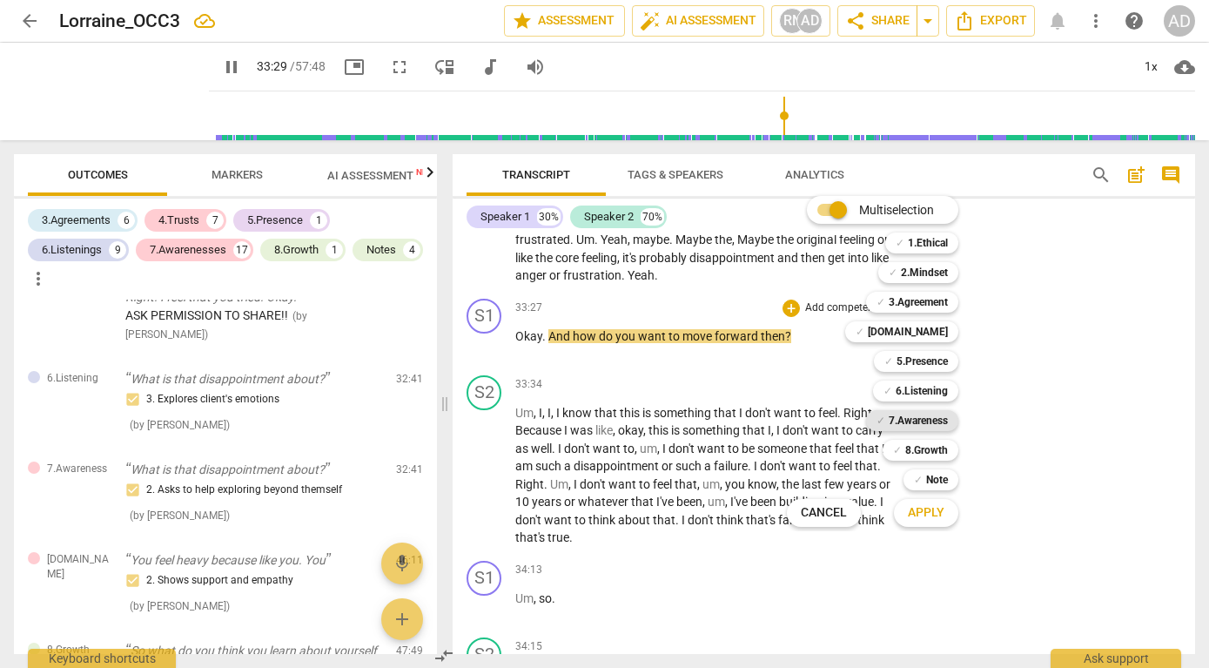
click at [917, 425] on b "7.Awareness" at bounding box center [918, 420] width 59 height 21
click at [916, 392] on b "6.Listening" at bounding box center [922, 391] width 52 height 21
click at [919, 511] on span "Apply" at bounding box center [926, 512] width 37 height 17
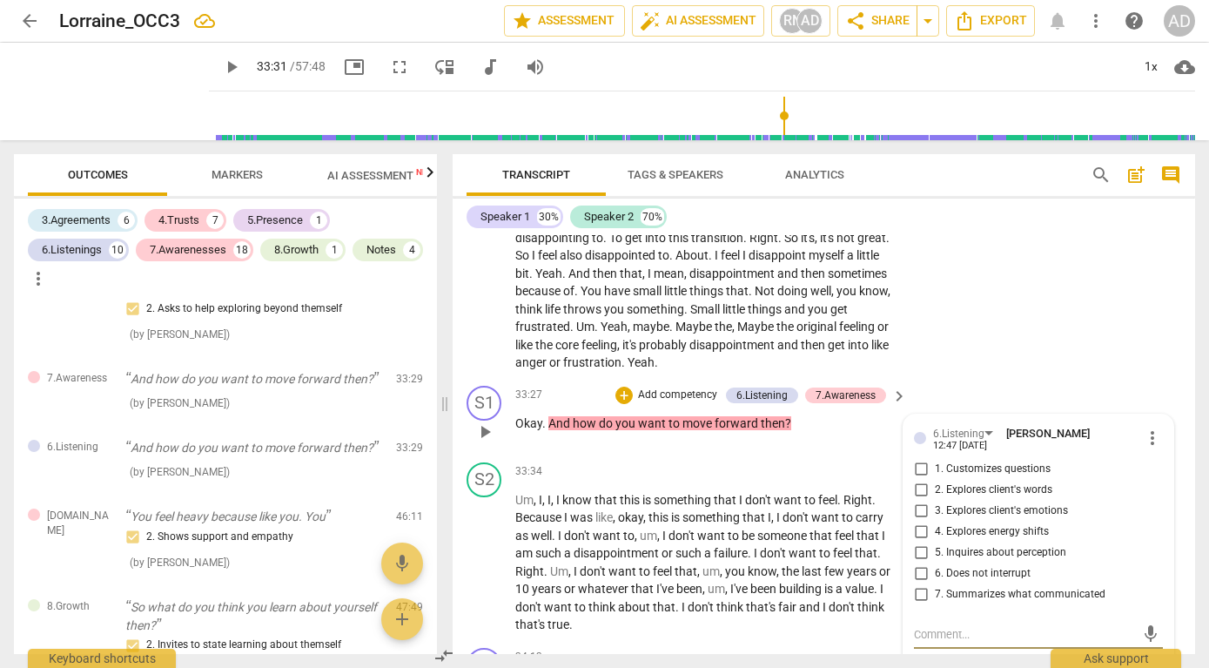
scroll to position [13086, 0]
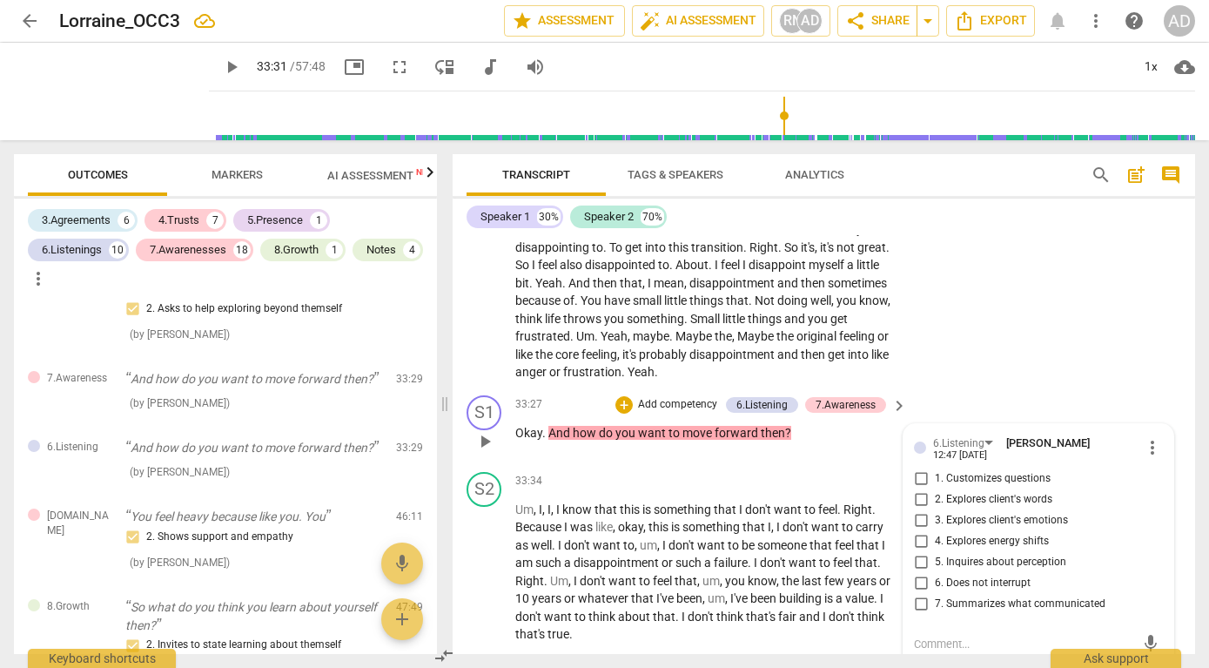
click at [669, 413] on p "Add competency" at bounding box center [677, 405] width 83 height 16
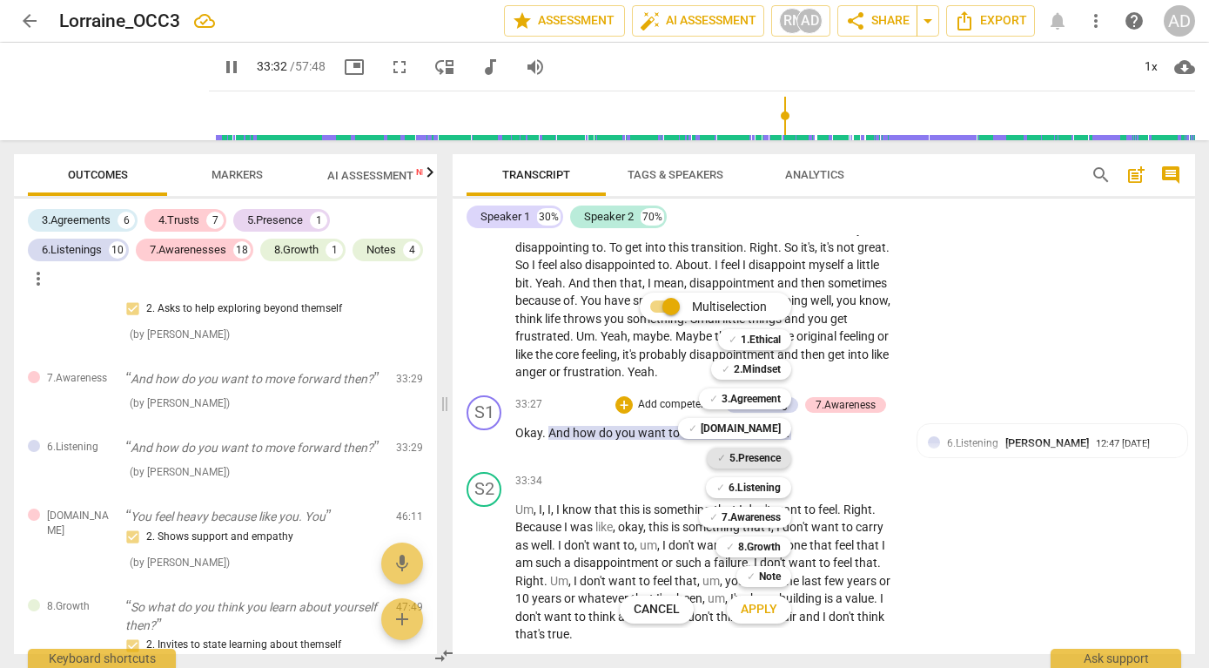
click at [746, 463] on b "5.Presence" at bounding box center [755, 458] width 51 height 21
click at [764, 607] on span "Apply" at bounding box center [759, 609] width 37 height 17
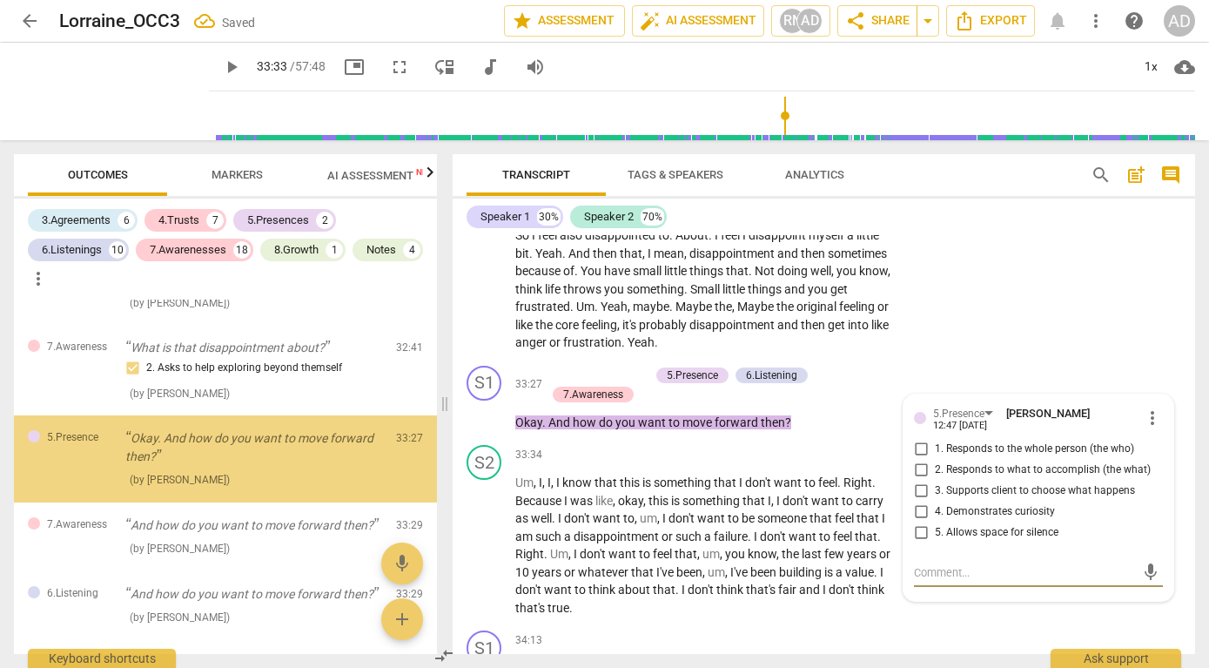
scroll to position [13122, 0]
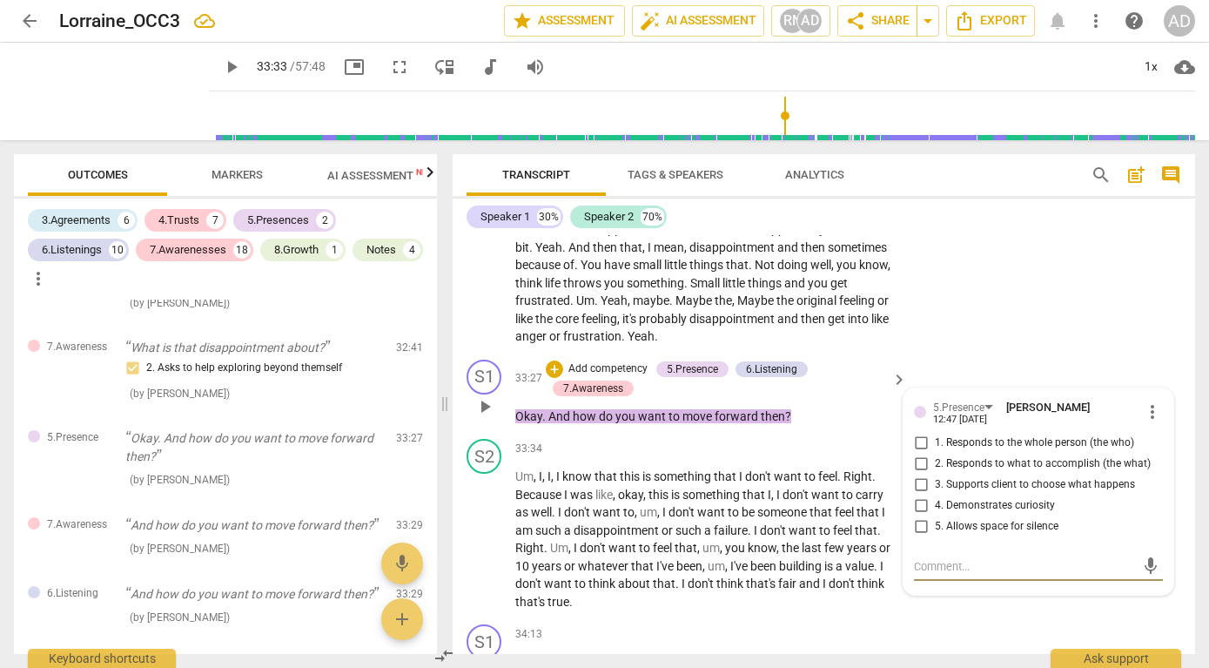
click at [953, 493] on span "3. Supports client to choose what happens" at bounding box center [1035, 485] width 200 height 16
click at [935, 495] on input "3. Supports client to choose what happens" at bounding box center [921, 485] width 28 height 21
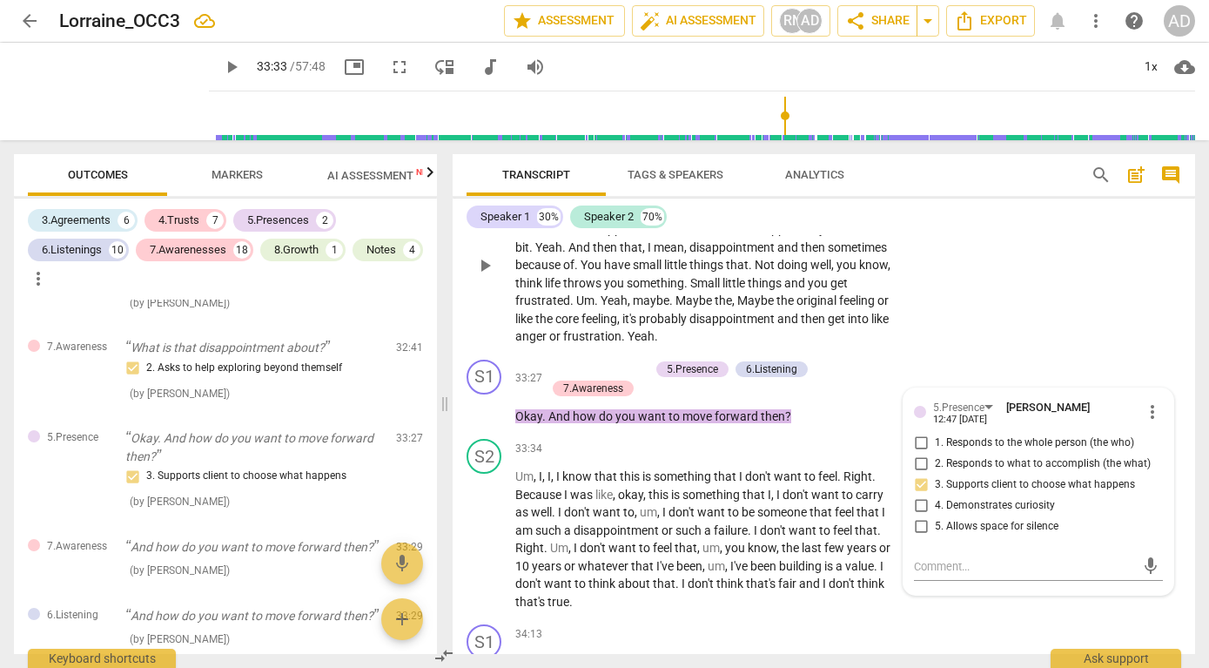
click at [970, 353] on div "S2 play_arrow pause 32:45 + Add competency keyboard_arrow_right I don't know , …" at bounding box center [824, 251] width 743 height 204
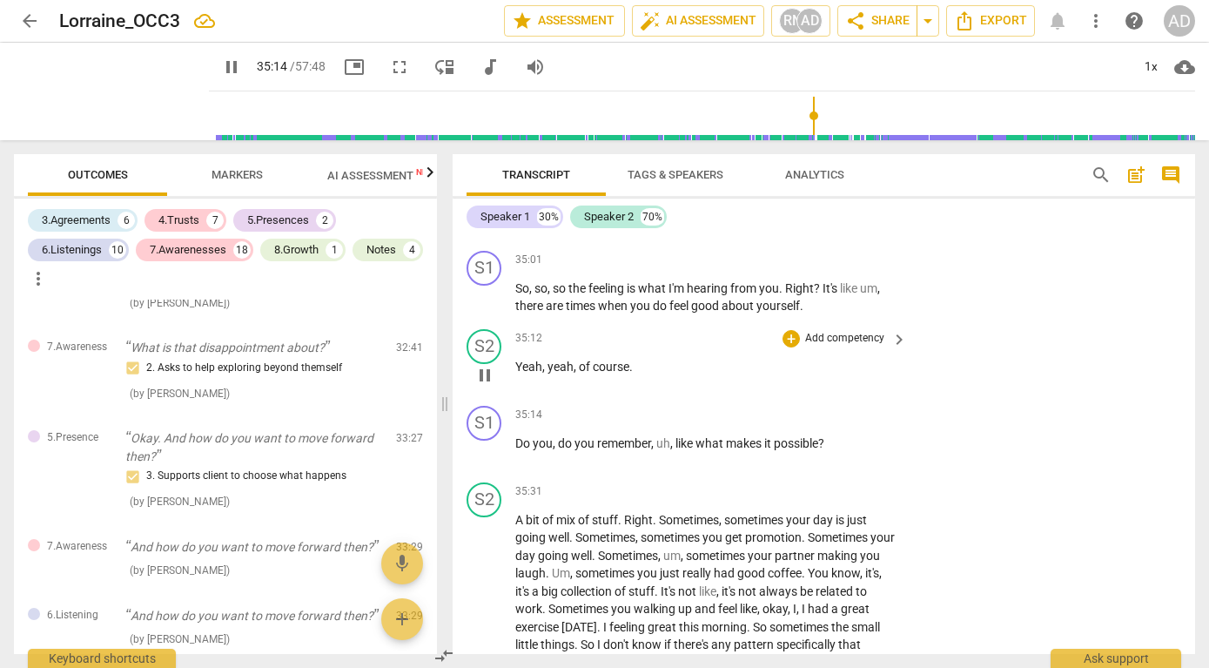
scroll to position [13953, 0]
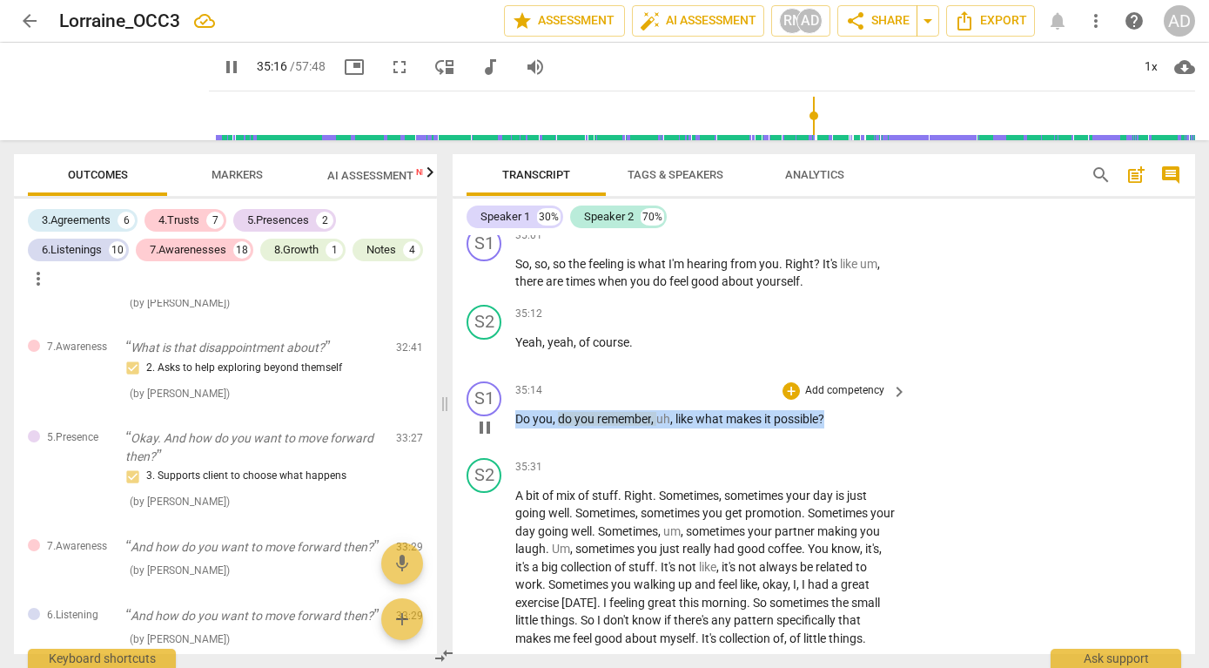
drag, startPoint x: 515, startPoint y: 471, endPoint x: 848, endPoint y: 470, distance: 332.6
click at [848, 428] on p "Do you , do you remember , uh , like what makes it possible ?" at bounding box center [706, 419] width 383 height 18
click at [816, 399] on p "Add competency" at bounding box center [845, 391] width 83 height 16
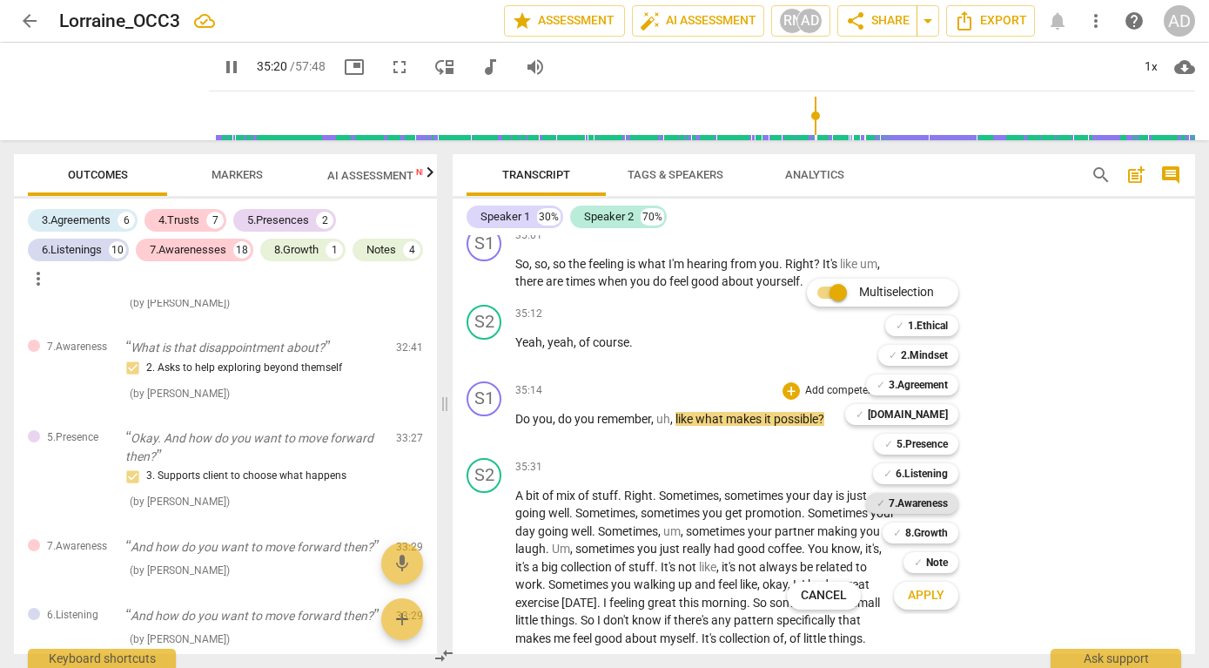
click at [913, 505] on b "7.Awareness" at bounding box center [918, 503] width 59 height 21
click at [913, 472] on b "6.Listening" at bounding box center [922, 473] width 52 height 21
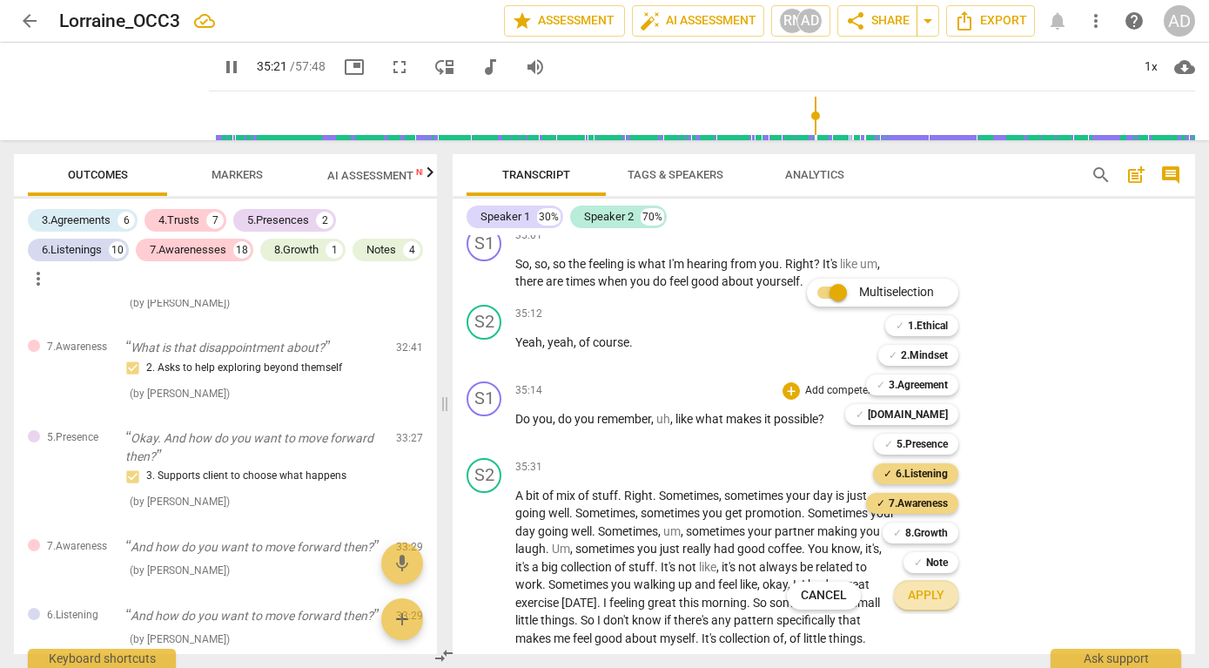
click at [924, 606] on button "Apply" at bounding box center [926, 595] width 64 height 31
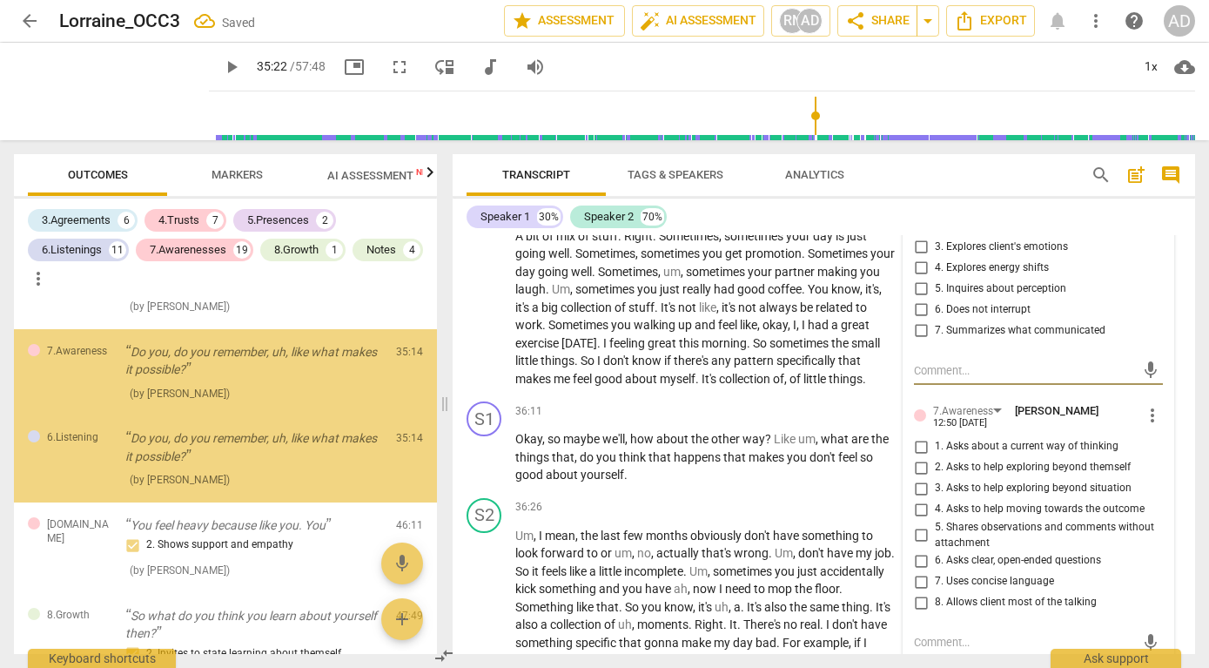
scroll to position [14217, 0]
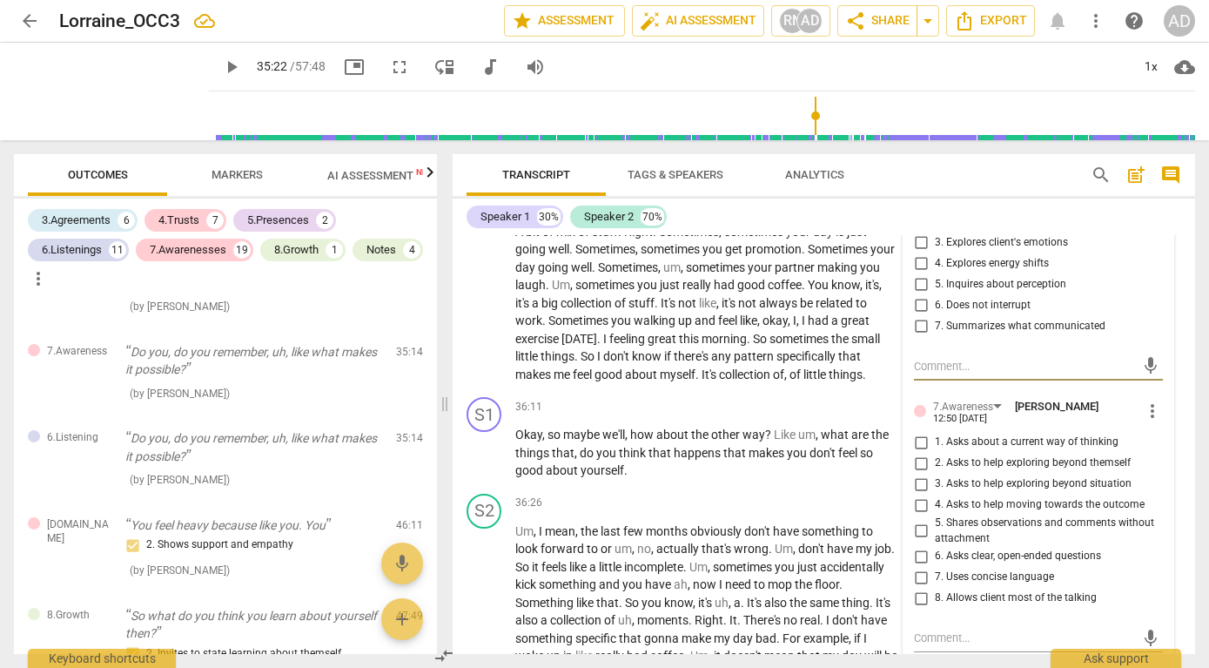
click at [918, 295] on input "5. Inquires about perception" at bounding box center [921, 284] width 28 height 21
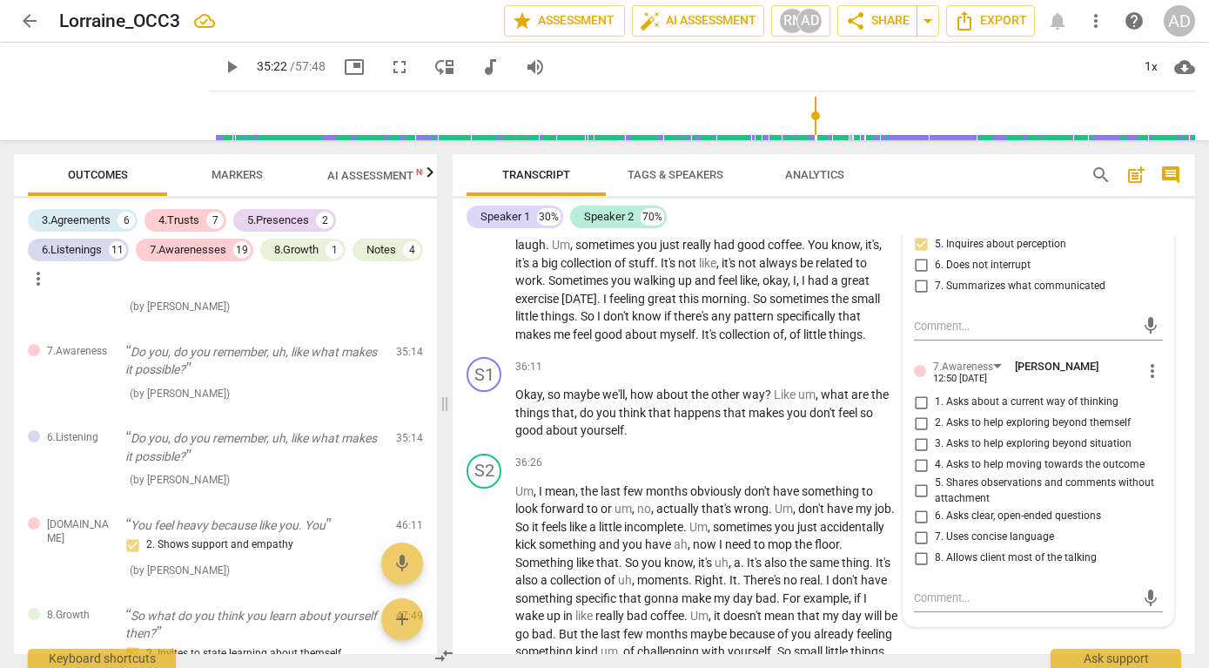
scroll to position [14261, 0]
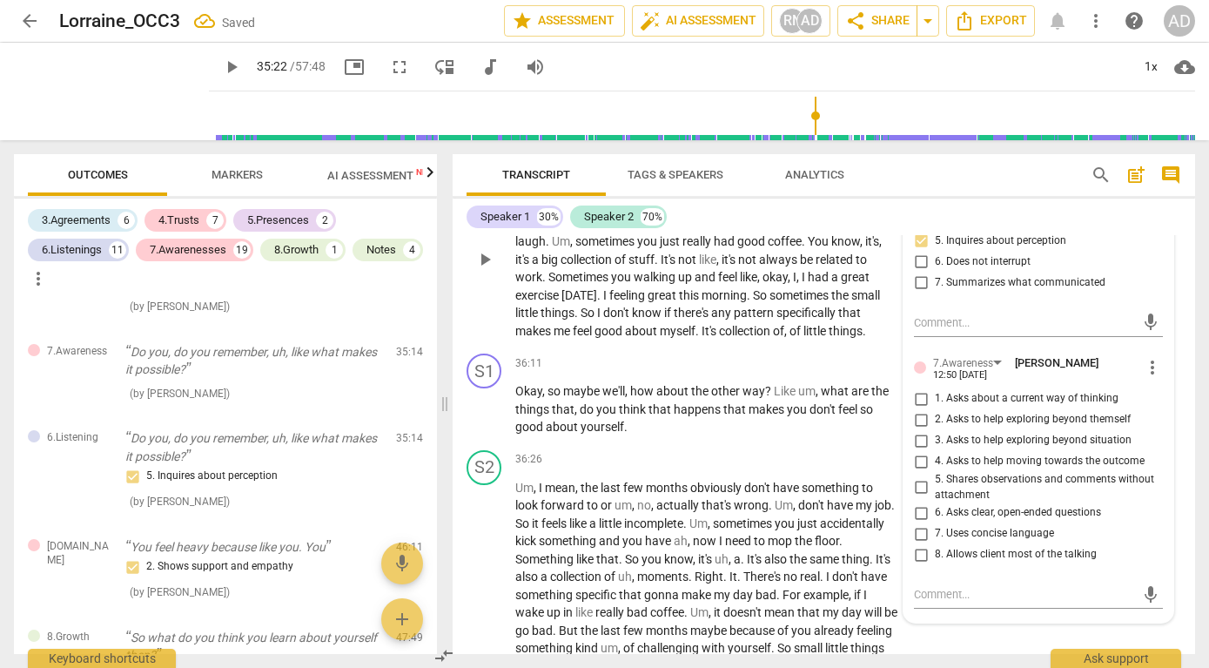
click at [876, 340] on p "A bit of mix of stuff . Right . Sometimes , sometimes your day is just going we…" at bounding box center [706, 259] width 383 height 161
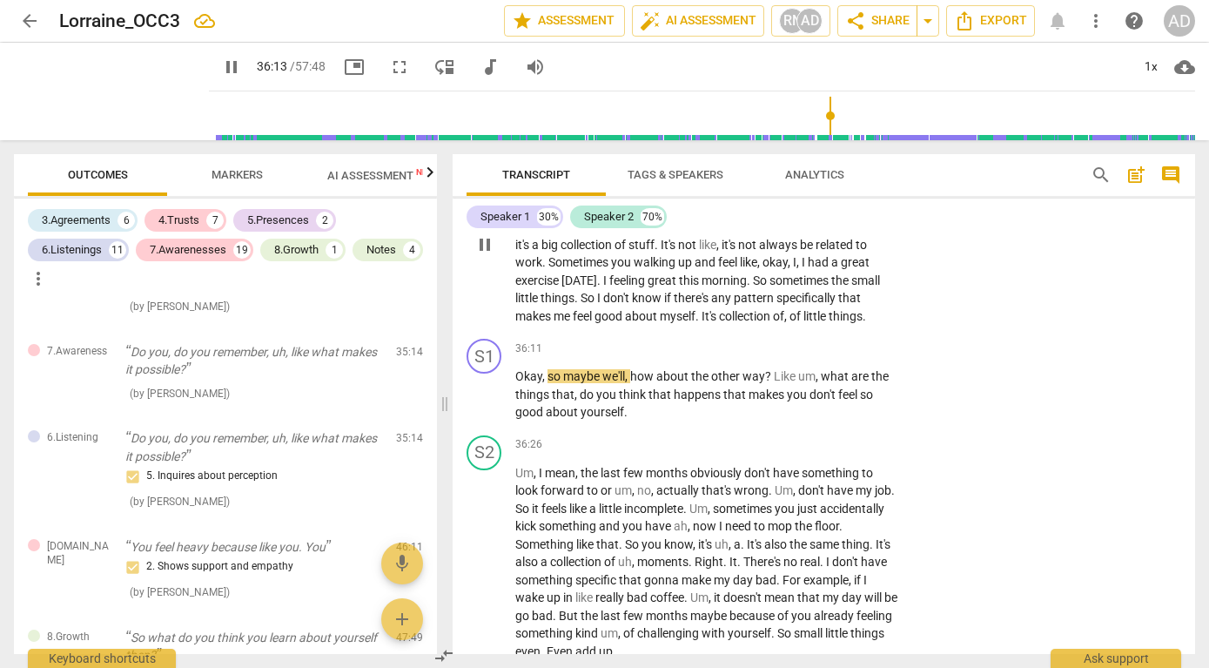
scroll to position [14207, 0]
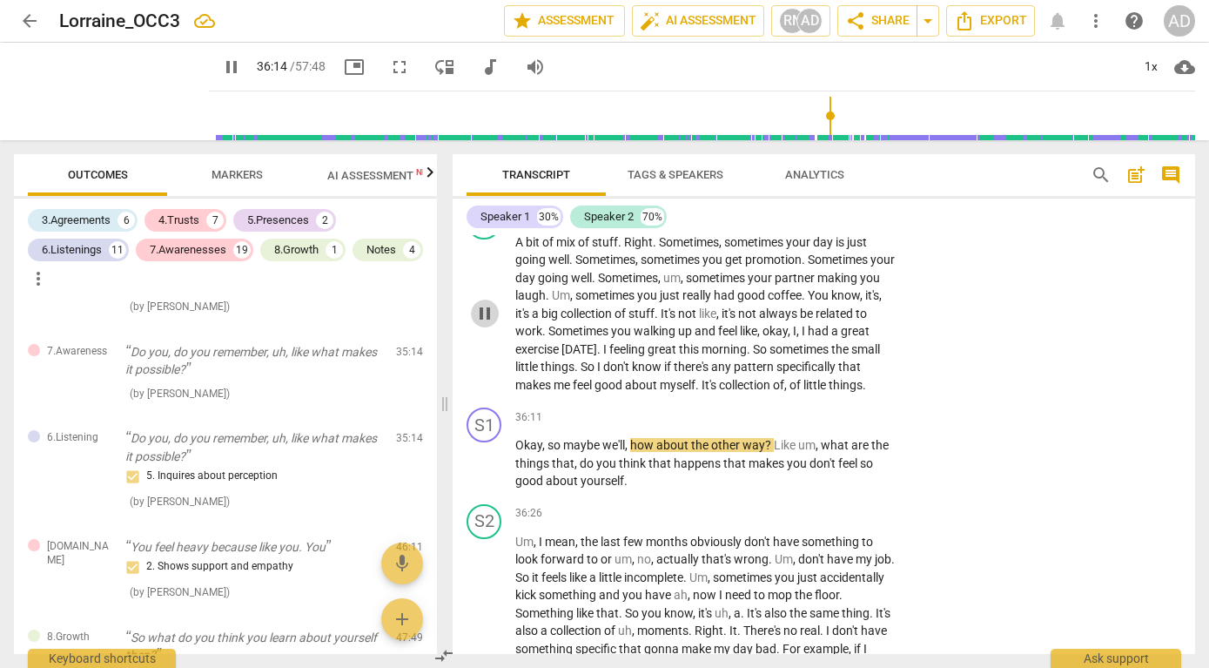
click at [479, 324] on span "pause" at bounding box center [485, 313] width 21 height 21
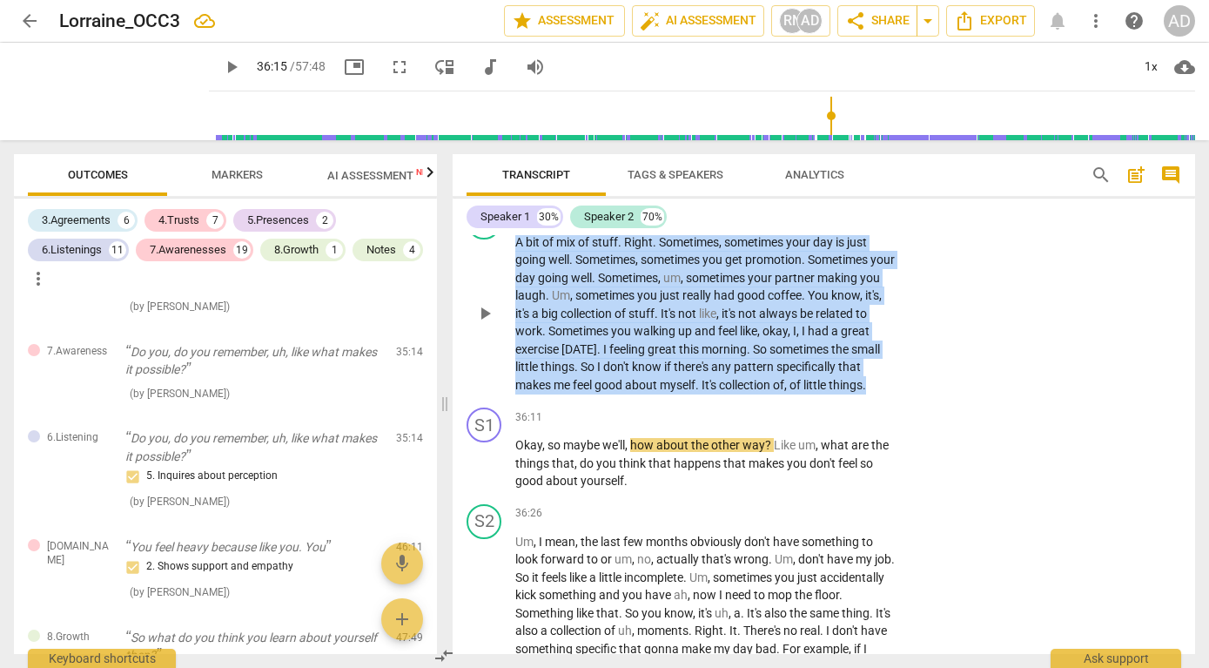
drag, startPoint x: 561, startPoint y: 458, endPoint x: 504, endPoint y: 299, distance: 169.1
click at [504, 298] on div "S2 play_arrow pause 35:31 + Add competency keyboard_arrow_right A bit of mix of…" at bounding box center [824, 300] width 743 height 204
click at [790, 223] on div "+" at bounding box center [791, 213] width 17 height 17
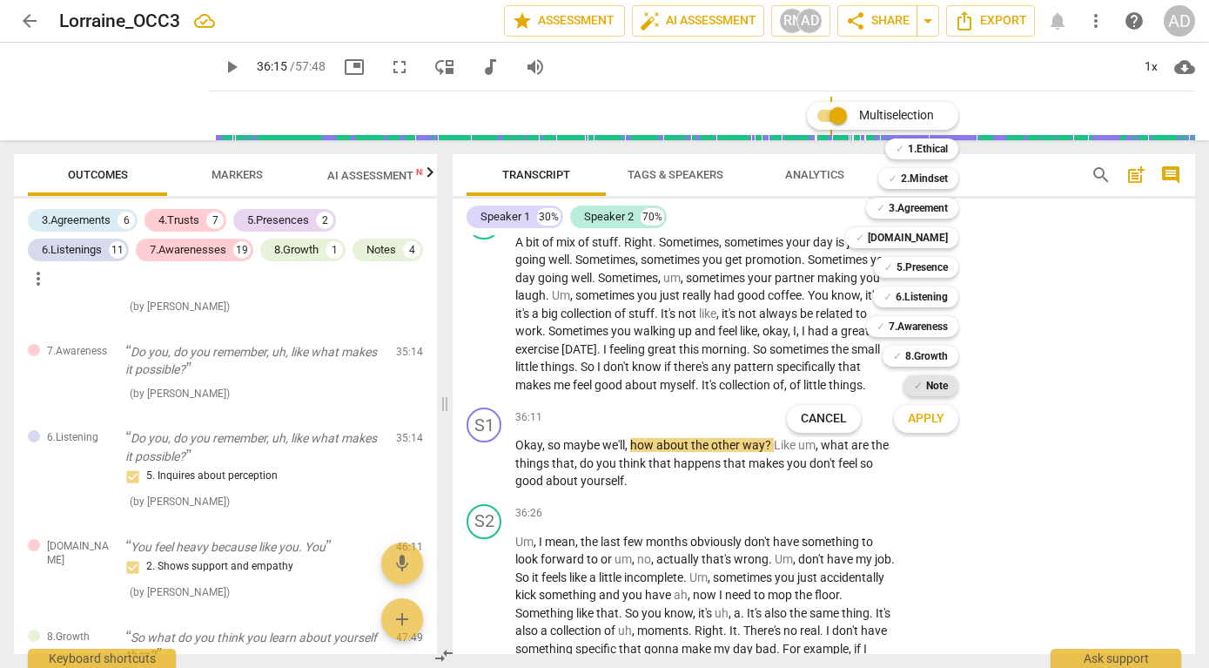
click at [929, 387] on b "Note" at bounding box center [937, 385] width 22 height 21
click at [924, 423] on span "Apply" at bounding box center [926, 418] width 37 height 17
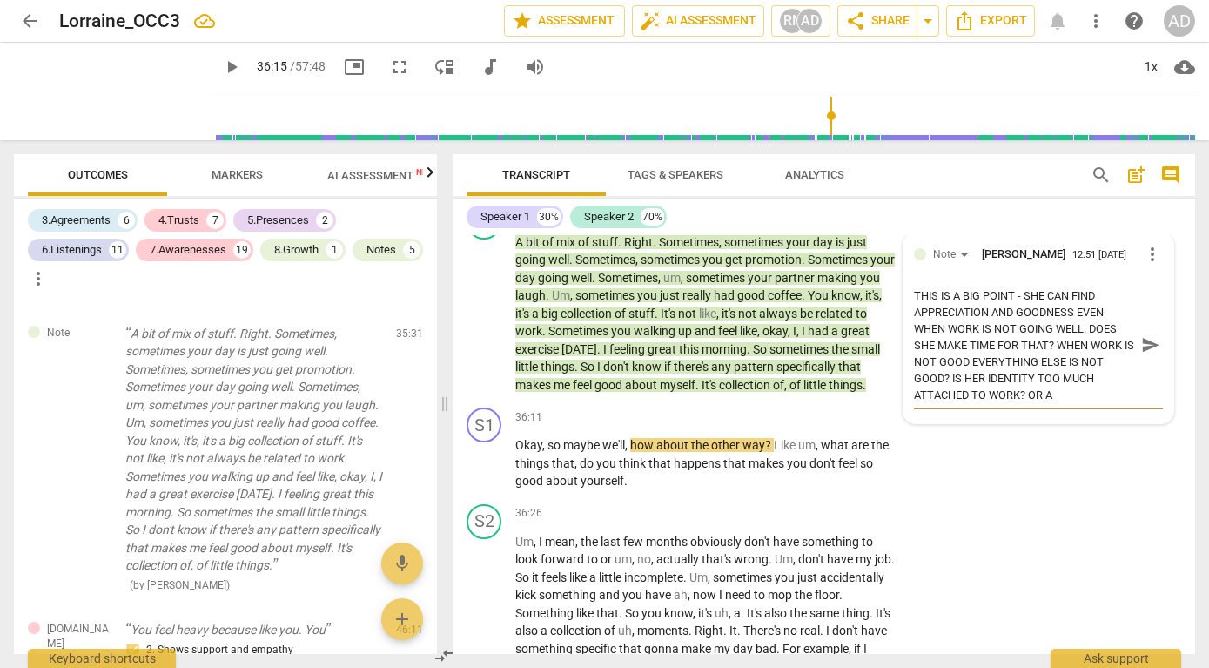
scroll to position [0, 0]
click at [1145, 354] on span "send" at bounding box center [1151, 344] width 19 height 19
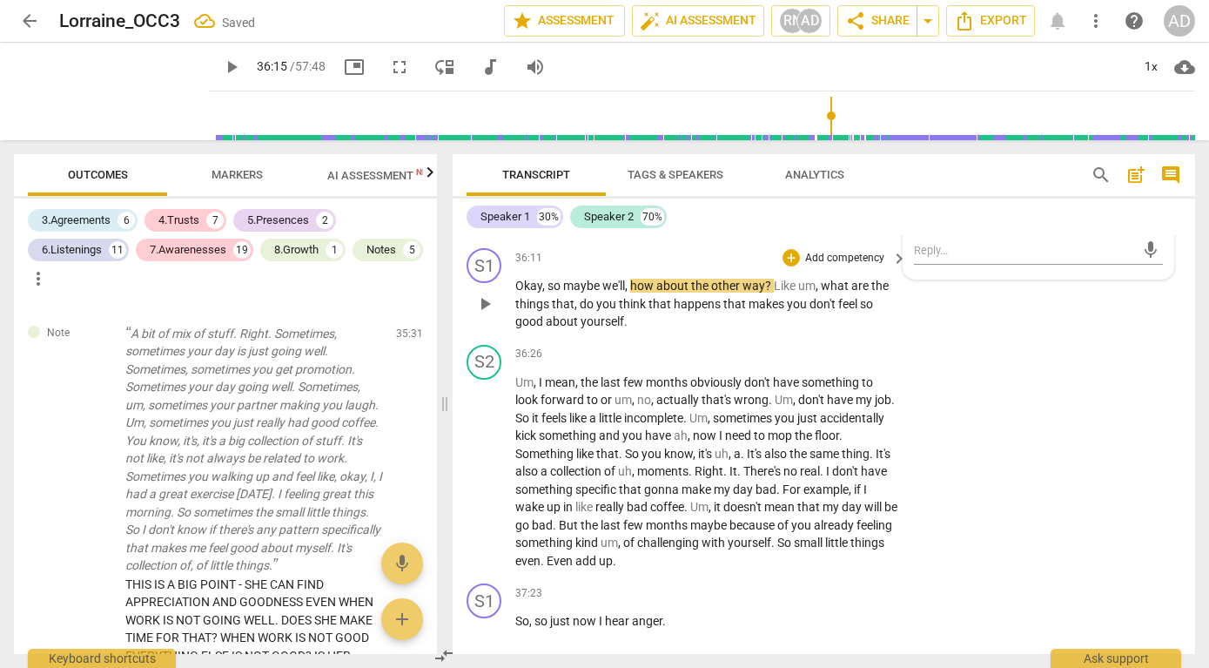
scroll to position [14389, 0]
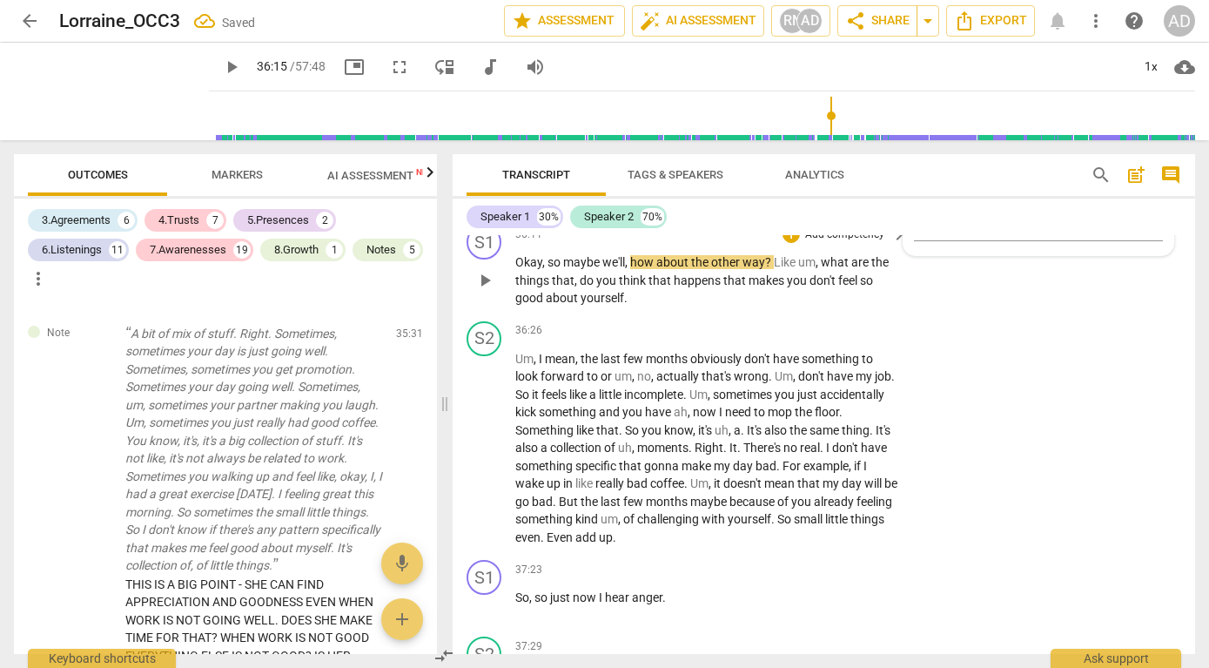
click at [491, 291] on span "play_arrow" at bounding box center [485, 280] width 21 height 21
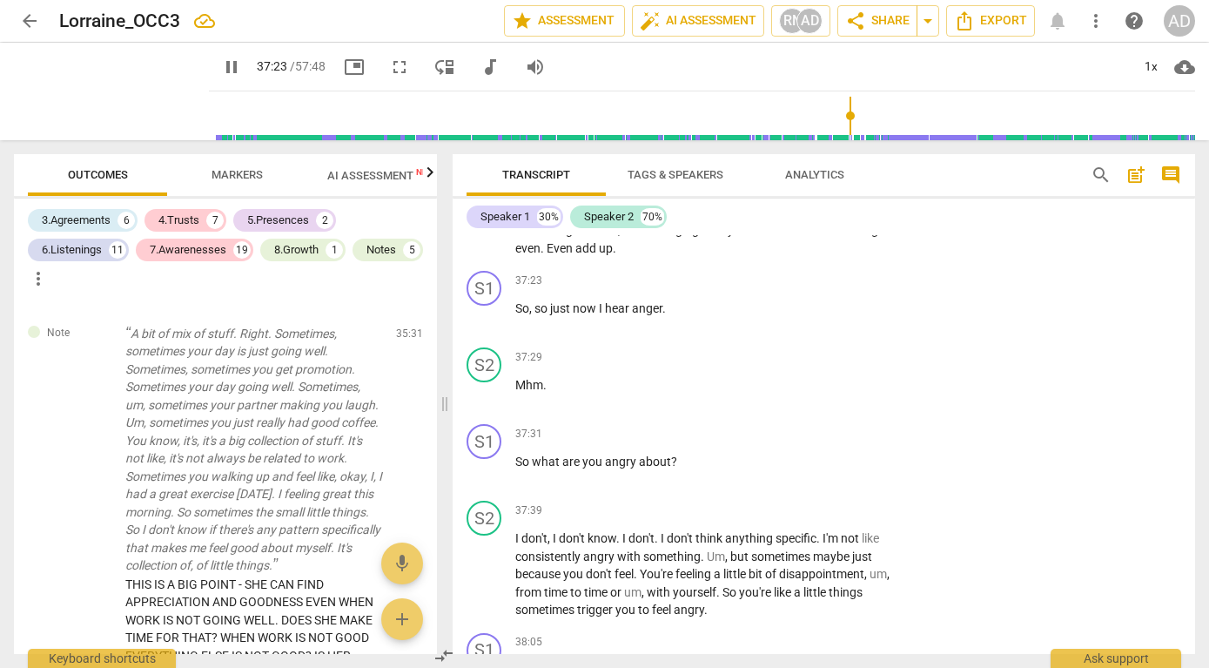
scroll to position [14679, 0]
click at [485, 327] on span "pause" at bounding box center [485, 316] width 21 height 21
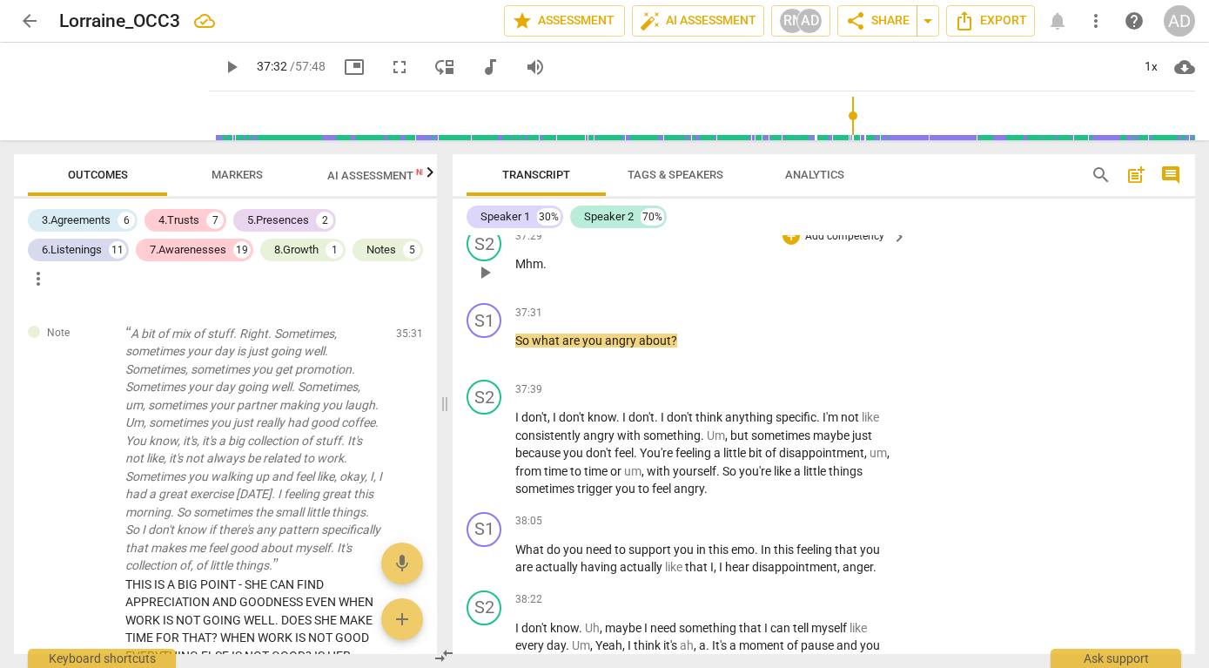
scroll to position [14801, 0]
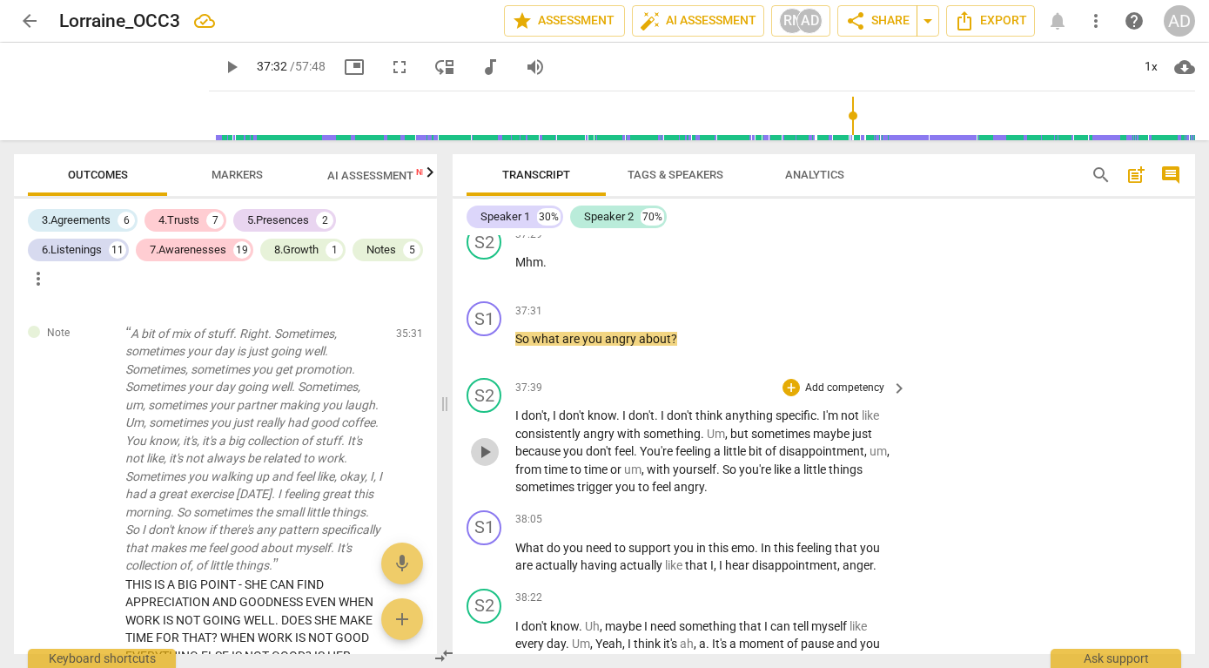
click at [483, 462] on span "play_arrow" at bounding box center [485, 451] width 21 height 21
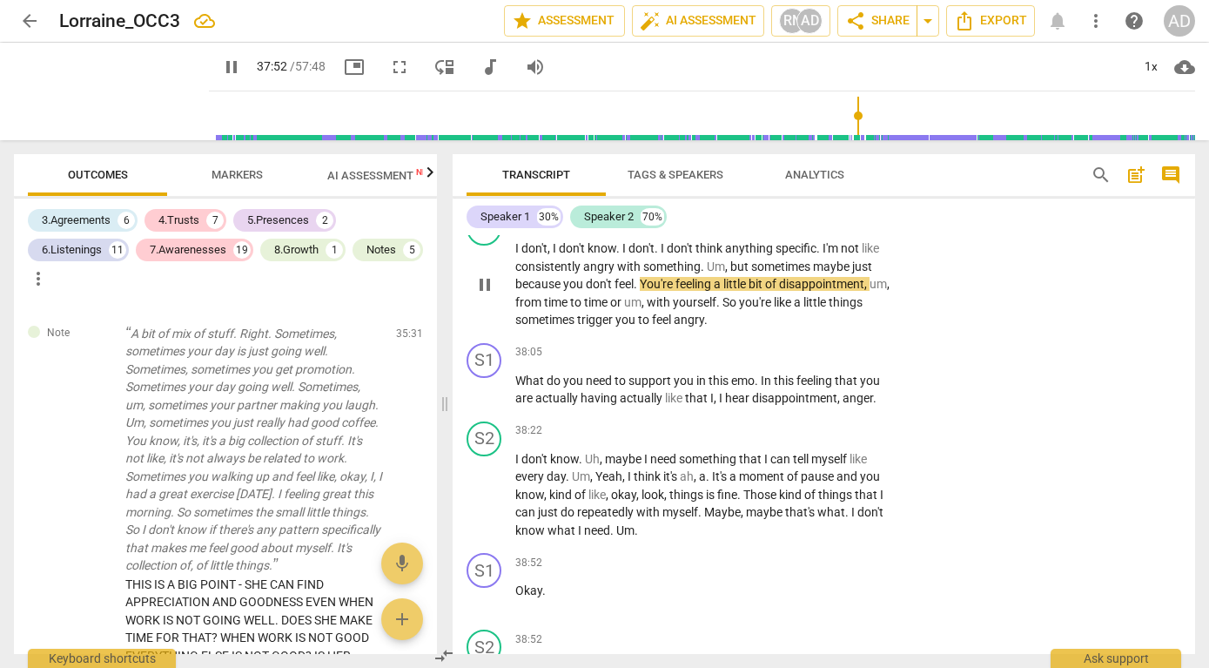
scroll to position [14975, 0]
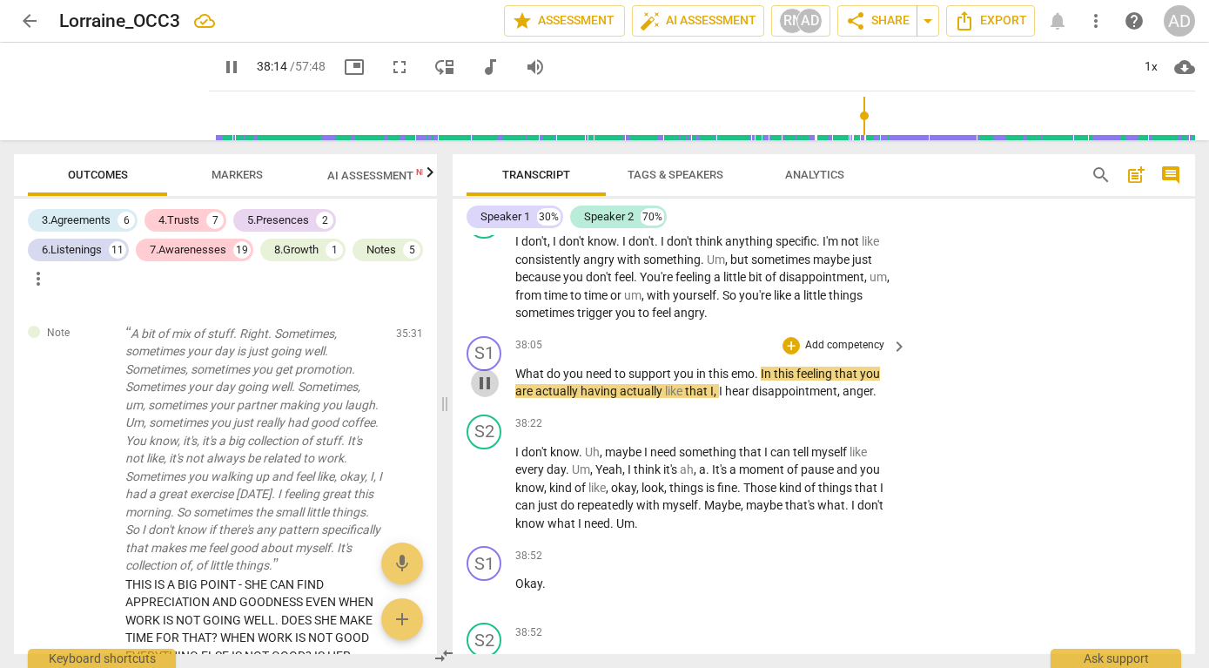
click at [493, 394] on span "pause" at bounding box center [485, 383] width 21 height 21
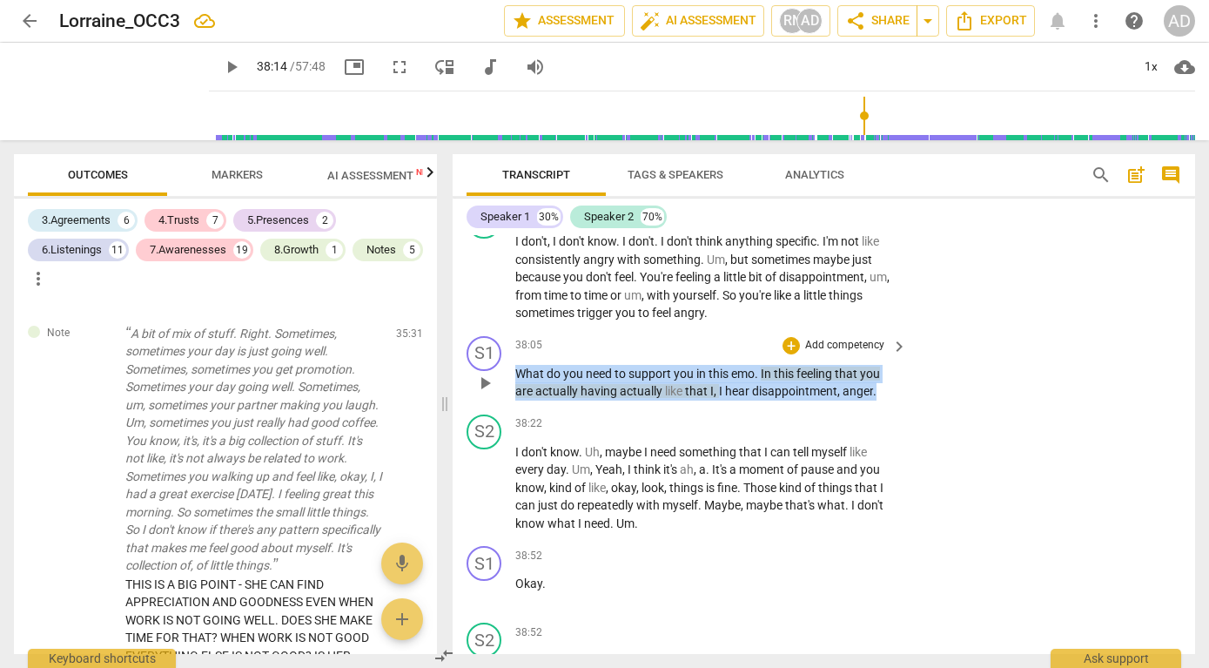
drag, startPoint x: 518, startPoint y: 448, endPoint x: 901, endPoint y: 461, distance: 383.4
click at [901, 401] on div "What do you need to support you in this emo . In this feeling that you are actu…" at bounding box center [712, 383] width 394 height 36
click at [860, 354] on p "Add competency" at bounding box center [845, 346] width 83 height 16
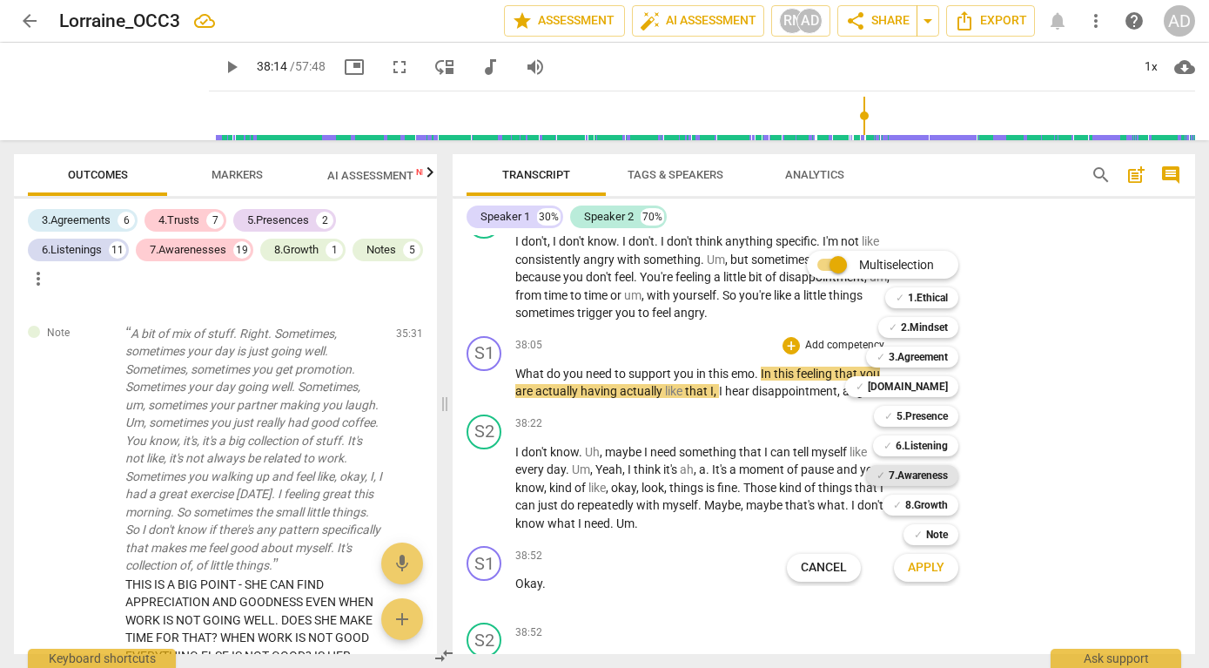
click at [920, 480] on b "7.Awareness" at bounding box center [918, 475] width 59 height 21
click at [920, 576] on span "Apply" at bounding box center [926, 567] width 37 height 17
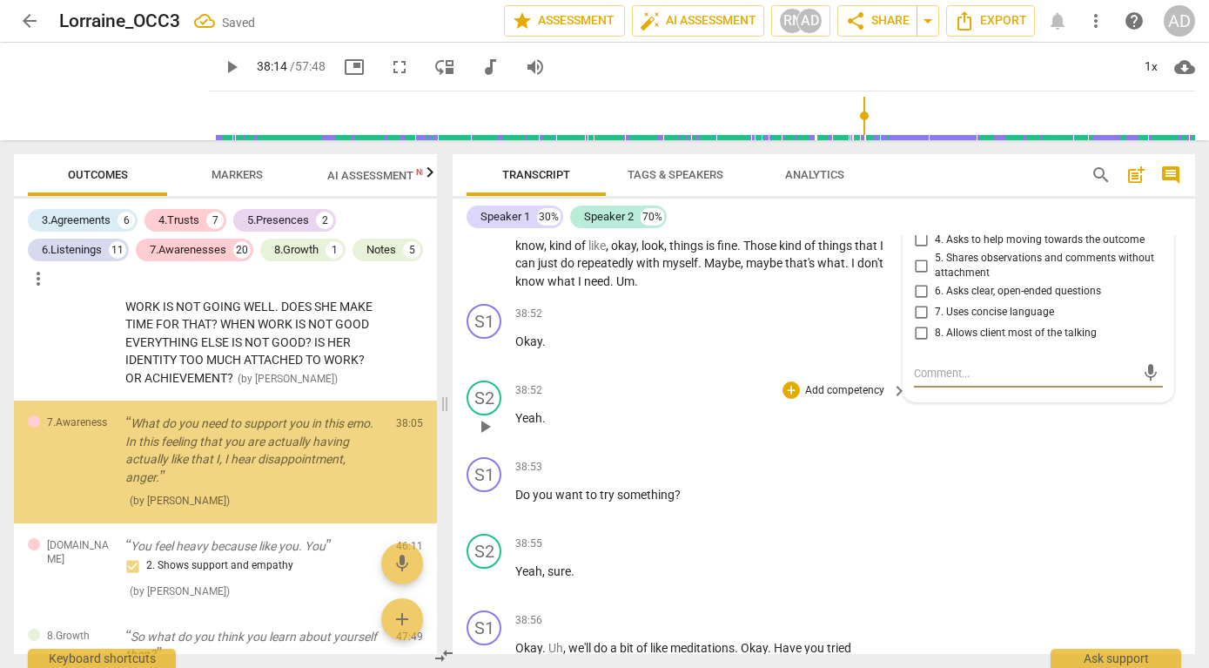
scroll to position [5628, 0]
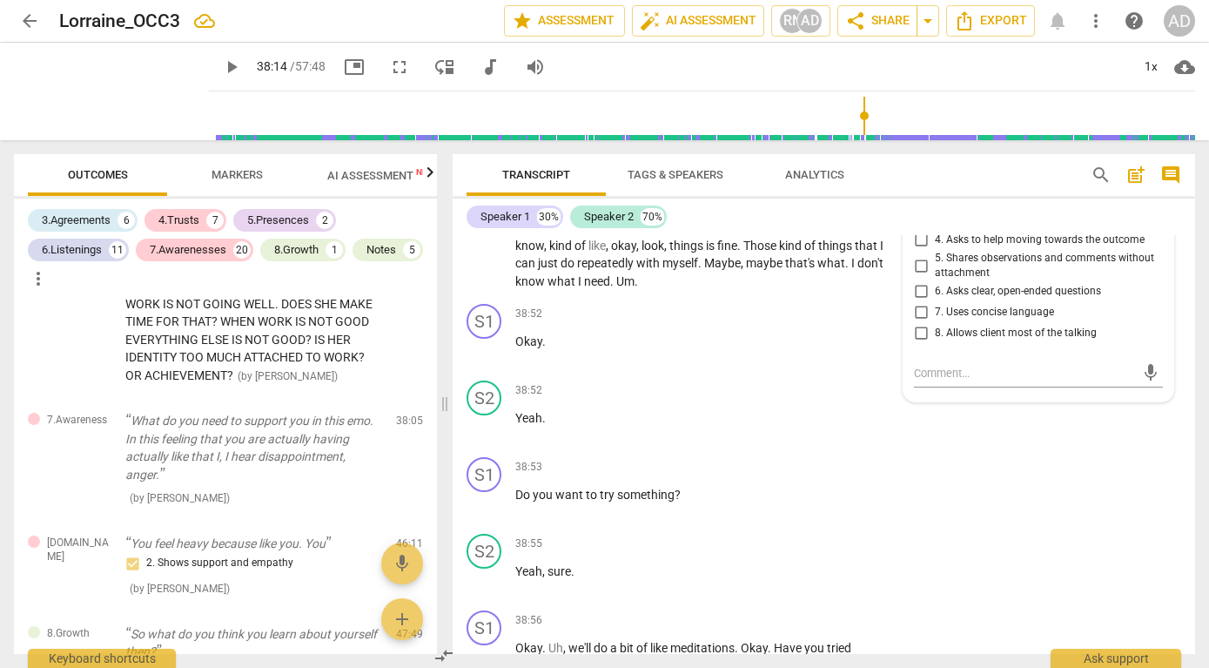
click at [968, 206] on span "2. Asks to help exploring beyond themself" at bounding box center [1033, 199] width 196 height 16
click at [935, 209] on input "2. Asks to help exploring beyond themself" at bounding box center [921, 198] width 28 height 21
click at [863, 351] on p "Okay ." at bounding box center [706, 342] width 383 height 18
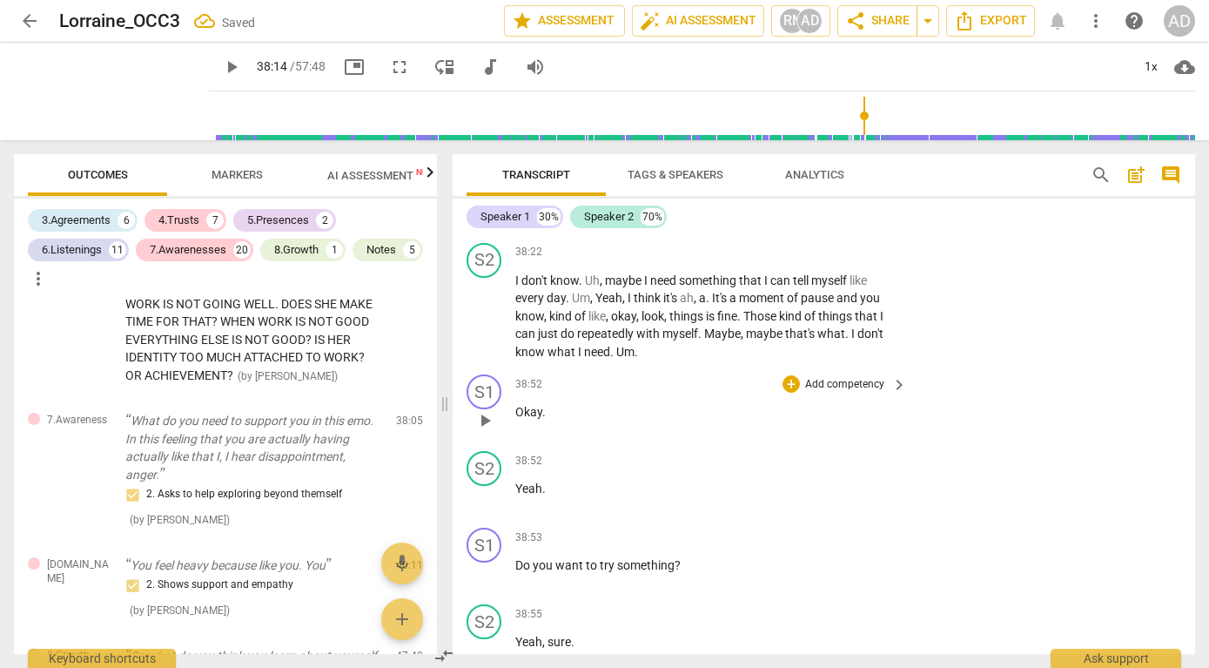
scroll to position [15149, 0]
click at [493, 325] on span "play_arrow" at bounding box center [485, 314] width 21 height 21
click at [516, 286] on span "I" at bounding box center [518, 279] width 6 height 14
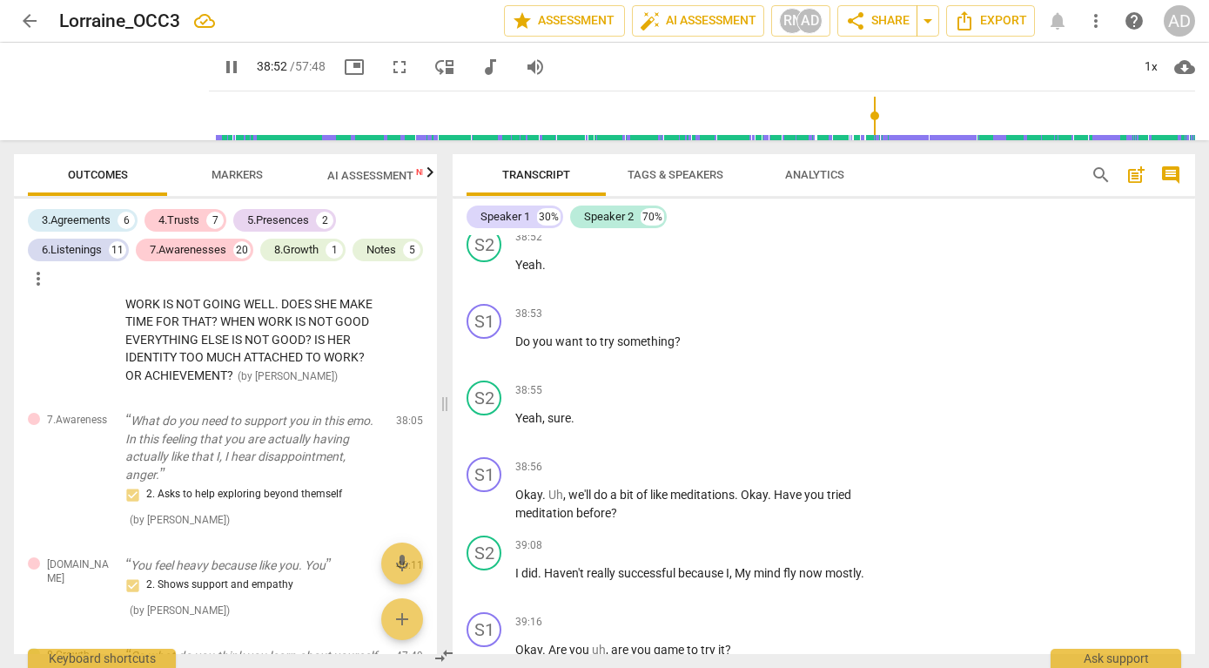
scroll to position [15393, 0]
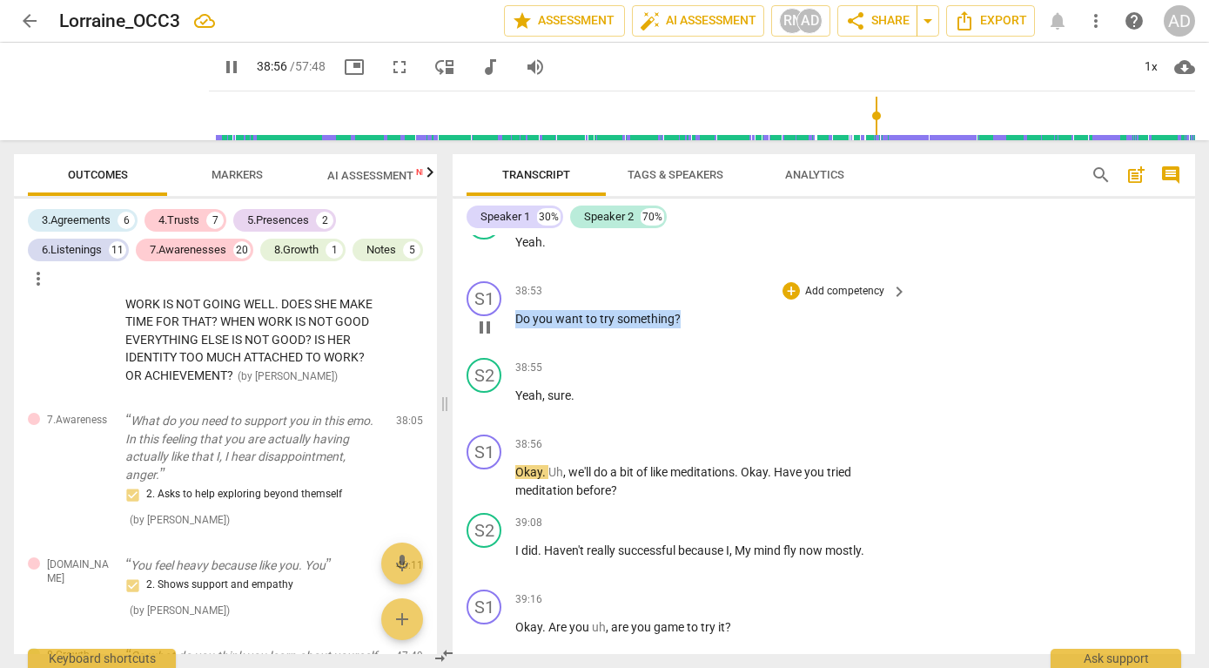
drag, startPoint x: 519, startPoint y: 391, endPoint x: 683, endPoint y: 395, distance: 163.8
click at [683, 328] on p "Do you want to try something ?" at bounding box center [706, 319] width 383 height 18
click at [697, 369] on div "+" at bounding box center [695, 368] width 17 height 17
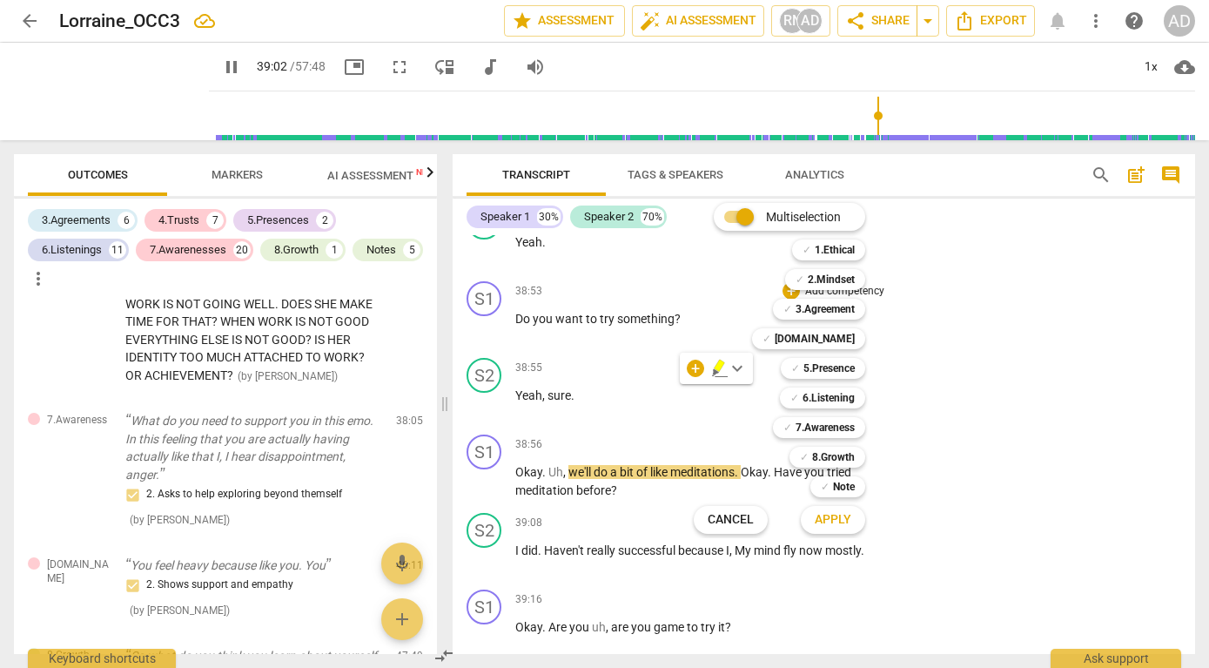
click at [935, 428] on div at bounding box center [604, 334] width 1209 height 668
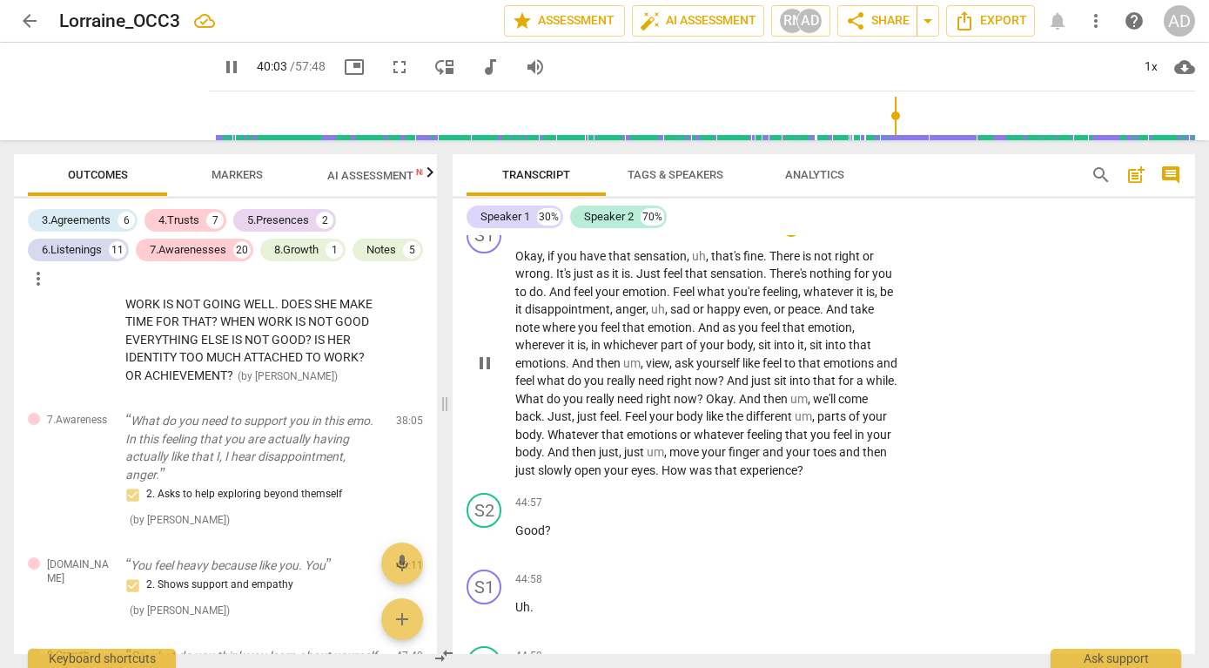
scroll to position [16502, 0]
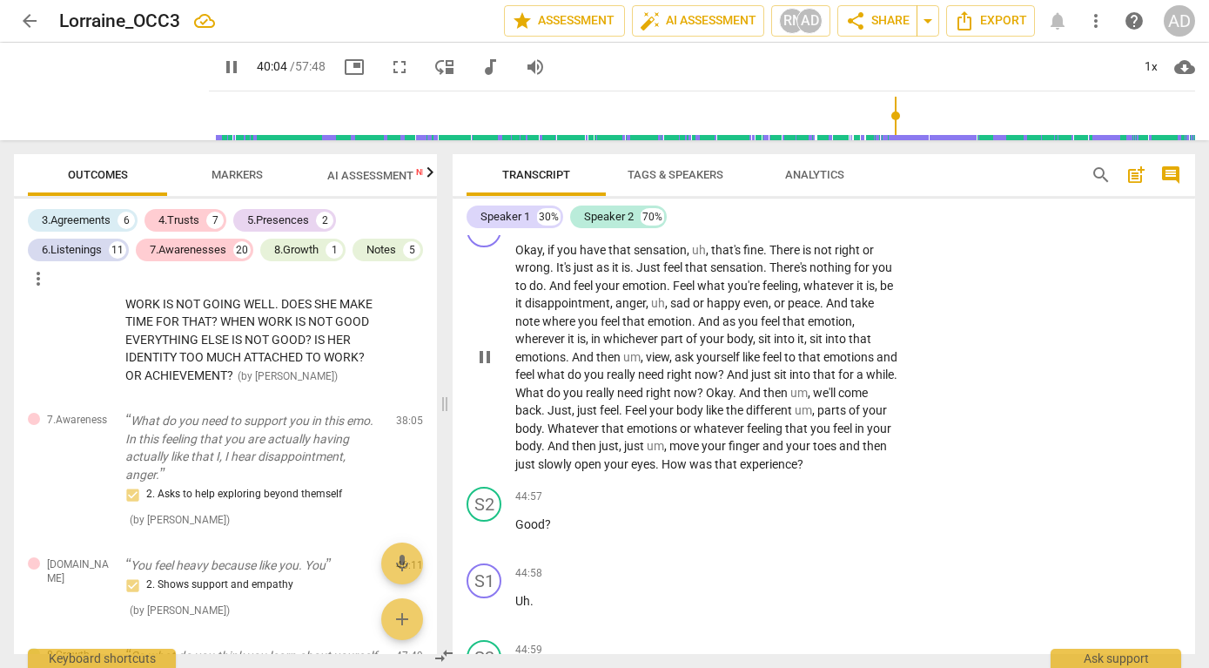
click at [519, 257] on span "Okay" at bounding box center [528, 250] width 27 height 14
click at [518, 257] on span "Okay" at bounding box center [528, 250] width 27 height 14
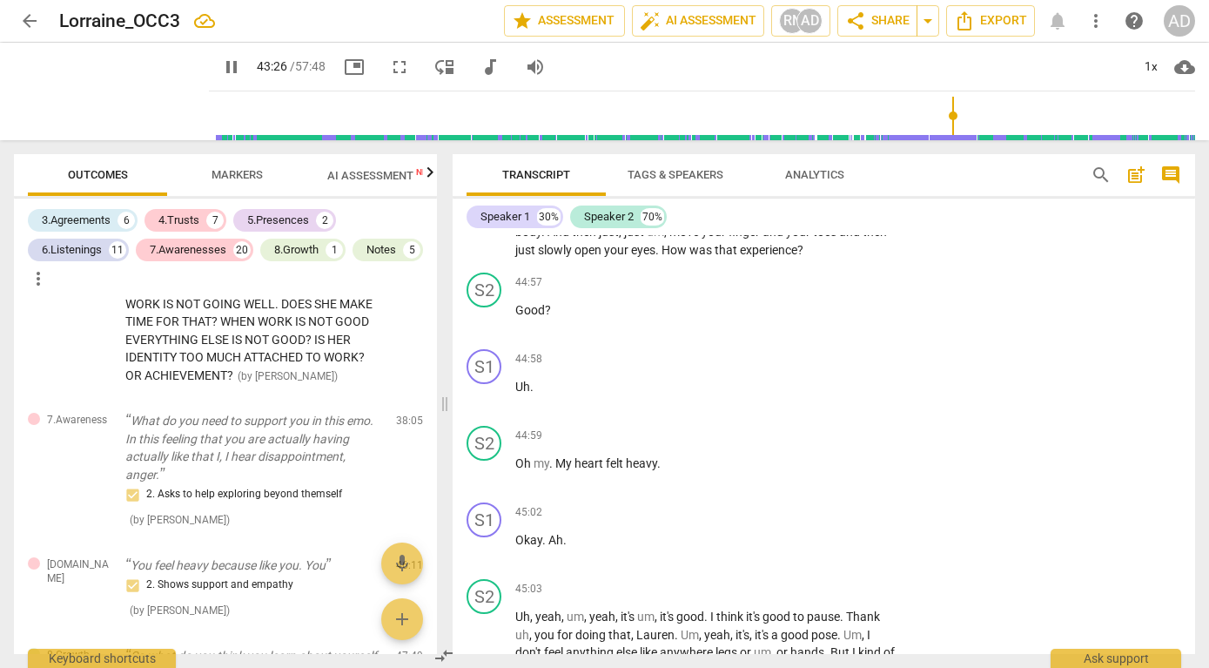
scroll to position [16726, 0]
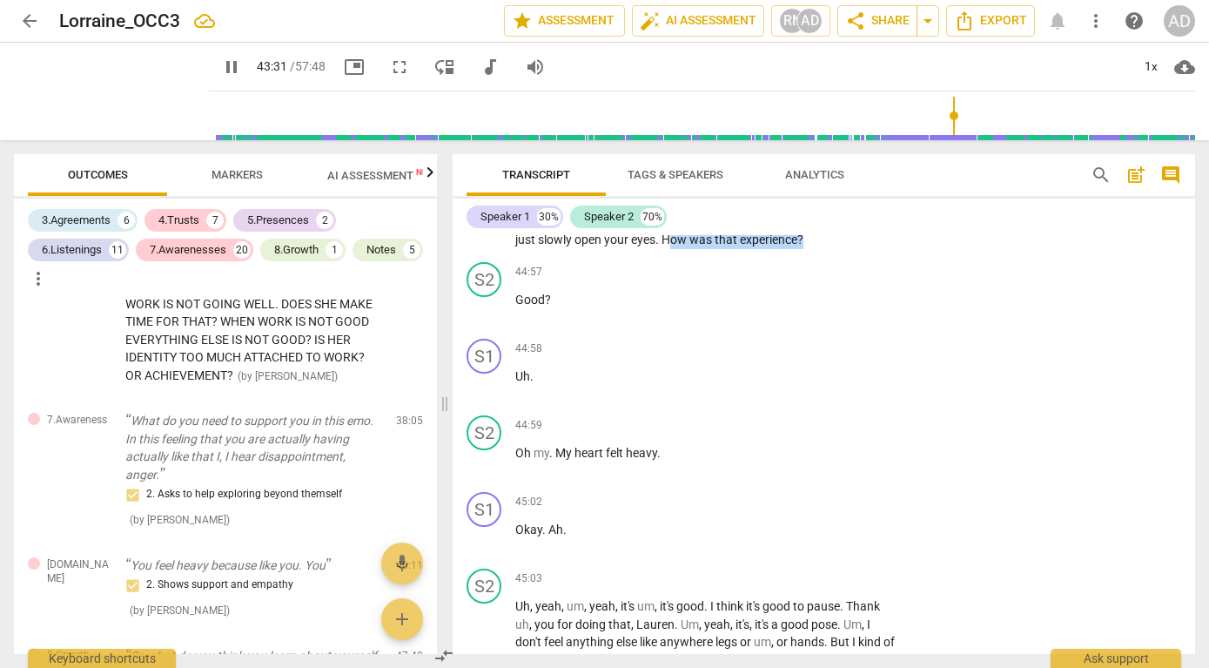
drag, startPoint x: 717, startPoint y: 327, endPoint x: 869, endPoint y: 332, distance: 151.6
click at [869, 249] on p "Okay , if you have that sensation , uh , that's fine . There is not right or wr…" at bounding box center [706, 133] width 383 height 232
click at [798, 246] on span "experience" at bounding box center [768, 239] width 57 height 14
drag, startPoint x: 715, startPoint y: 327, endPoint x: 808, endPoint y: 332, distance: 93.3
click at [808, 249] on p "Okay , if you have that sensation , uh , that's fine . There is not right or wr…" at bounding box center [706, 133] width 383 height 232
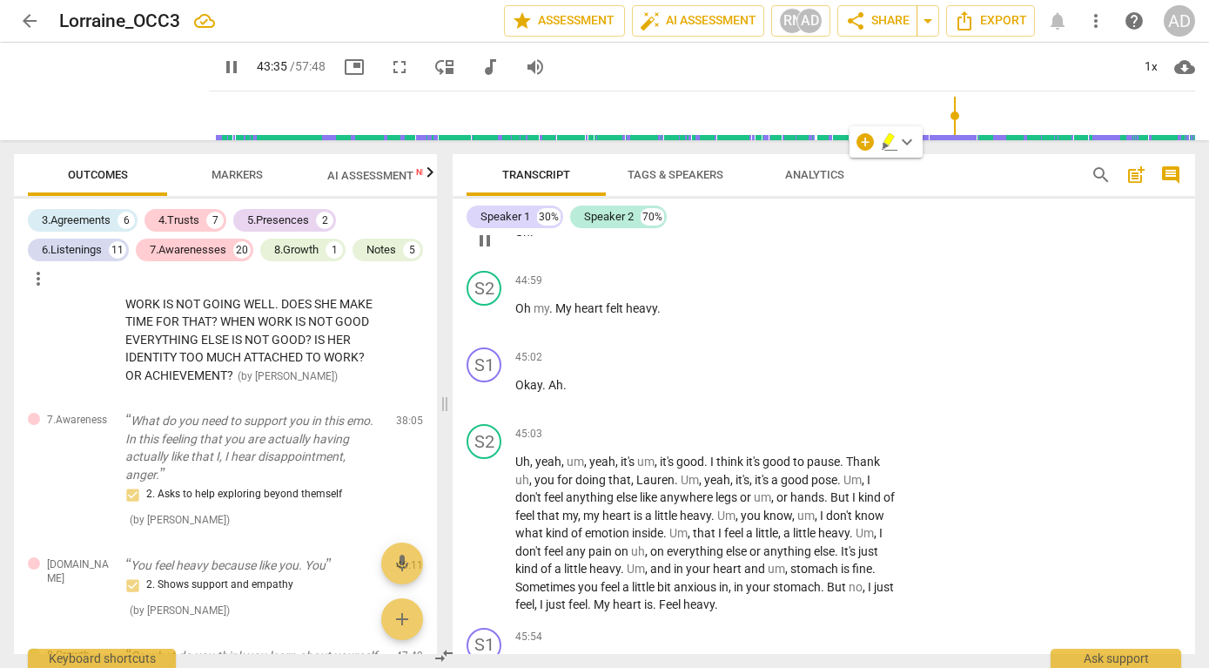
scroll to position [16893, 0]
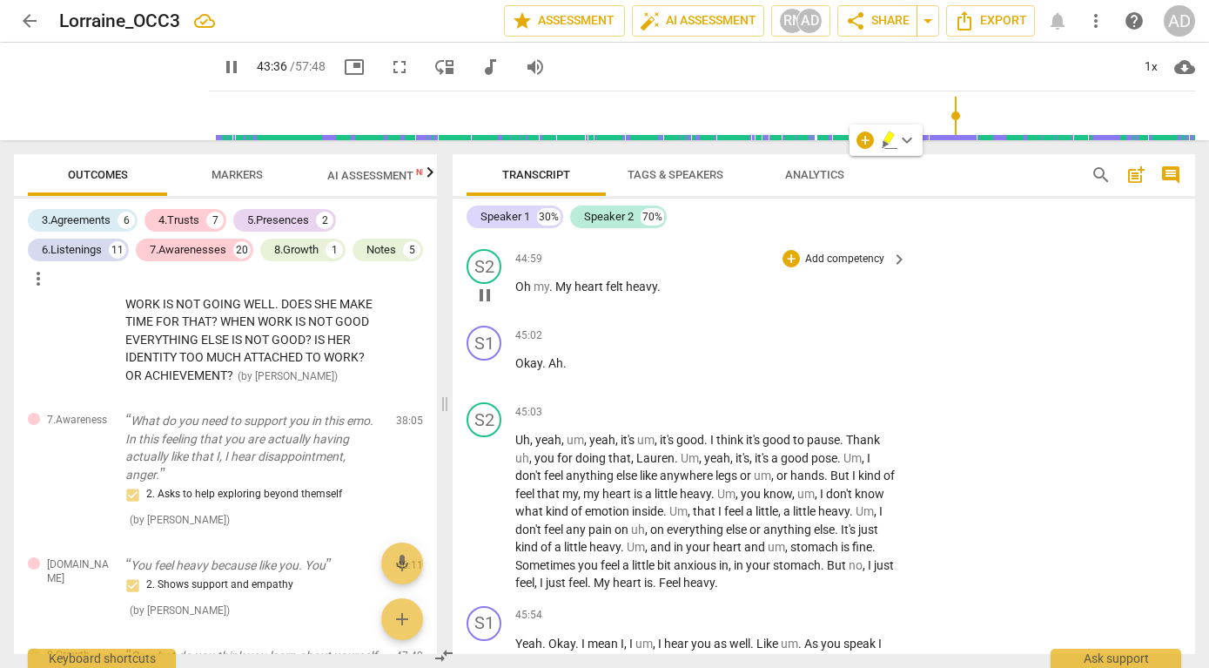
click at [570, 293] on span "My" at bounding box center [565, 286] width 19 height 14
click at [519, 293] on span "Oh" at bounding box center [524, 286] width 18 height 14
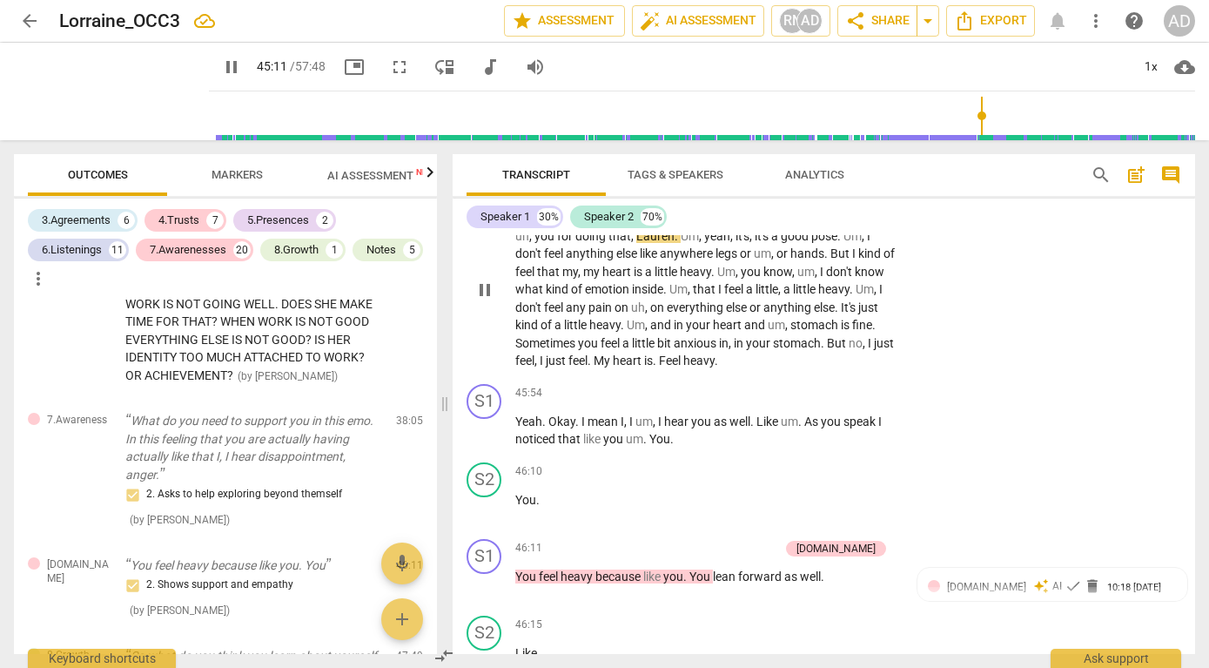
scroll to position [17100, 0]
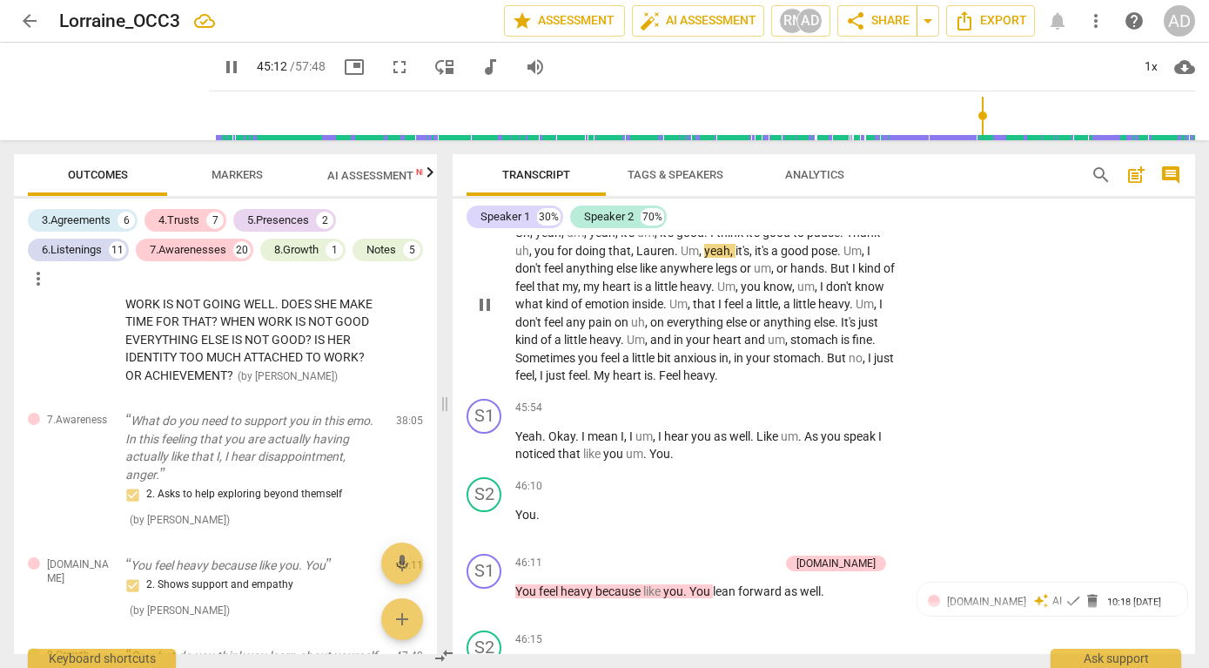
click at [487, 315] on span "pause" at bounding box center [485, 304] width 21 height 21
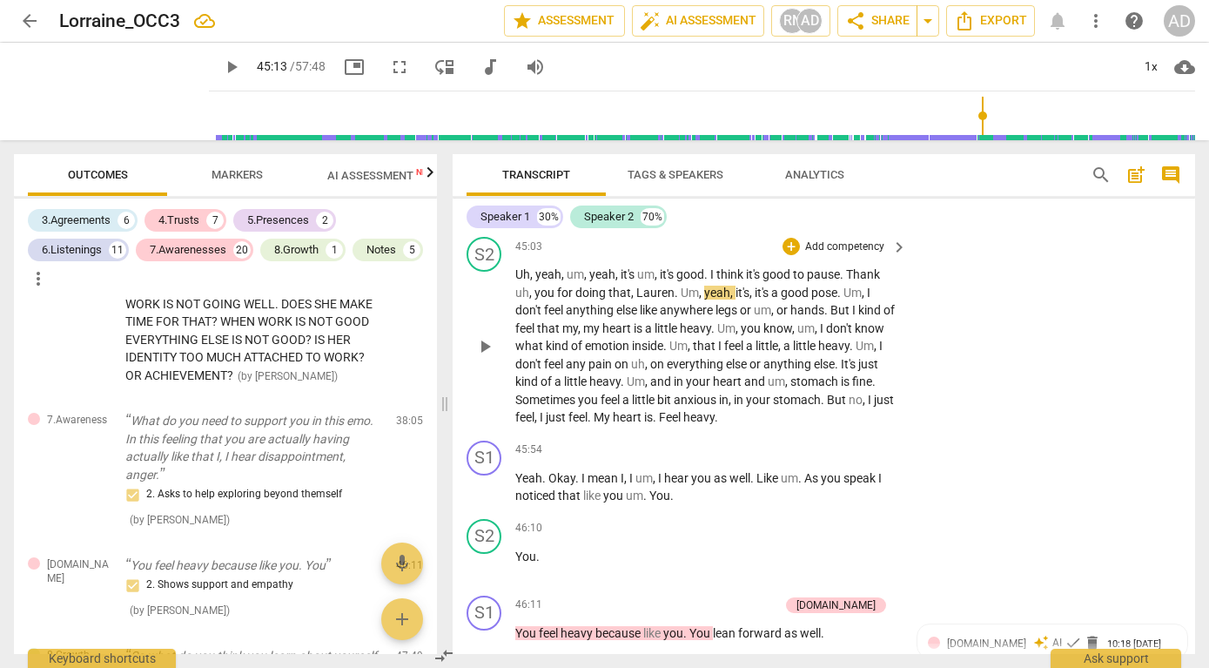
scroll to position [16918, 0]
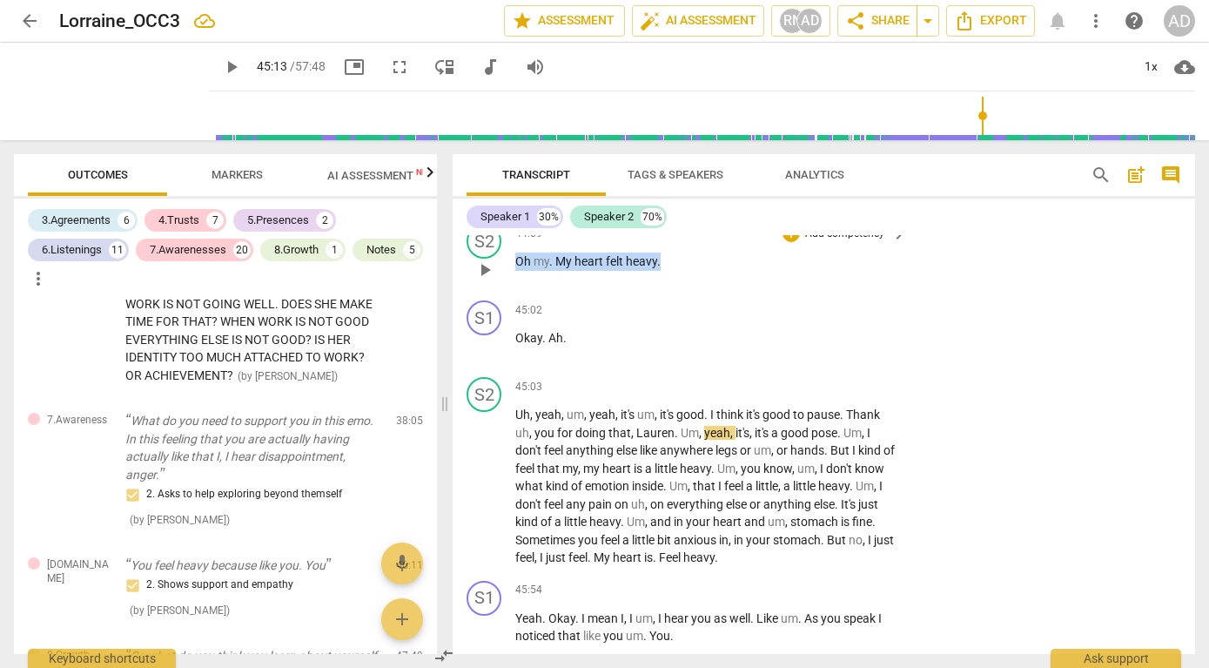
drag, startPoint x: 515, startPoint y: 346, endPoint x: 695, endPoint y: 354, distance: 179.5
click at [694, 271] on p "Oh my . My heart felt heavy ." at bounding box center [706, 262] width 383 height 18
click at [791, 242] on div "+" at bounding box center [791, 233] width 17 height 17
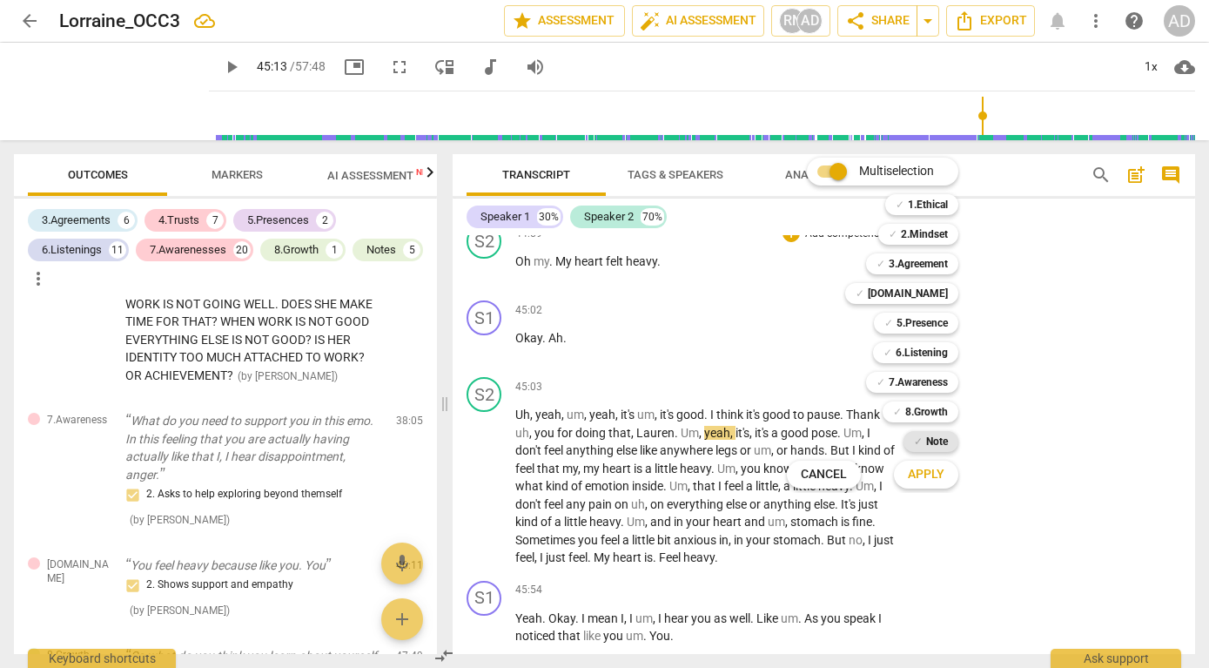
click at [931, 441] on b "Note" at bounding box center [937, 441] width 22 height 21
click at [927, 477] on span "Apply" at bounding box center [926, 474] width 37 height 17
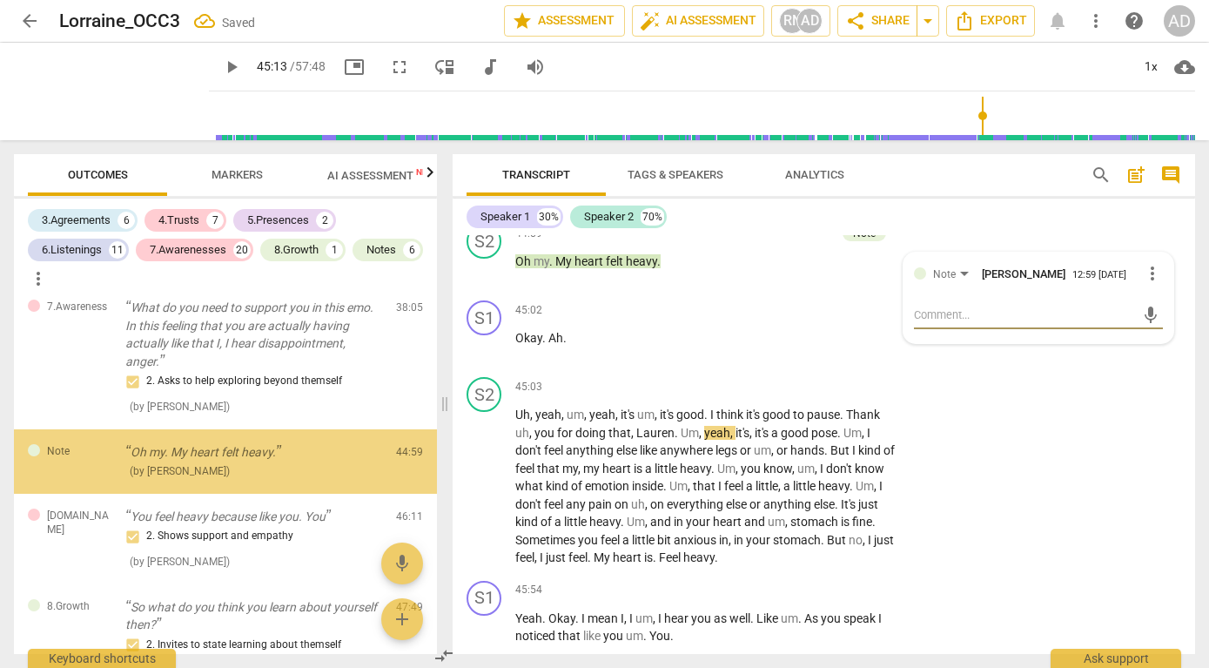
scroll to position [5743, 0]
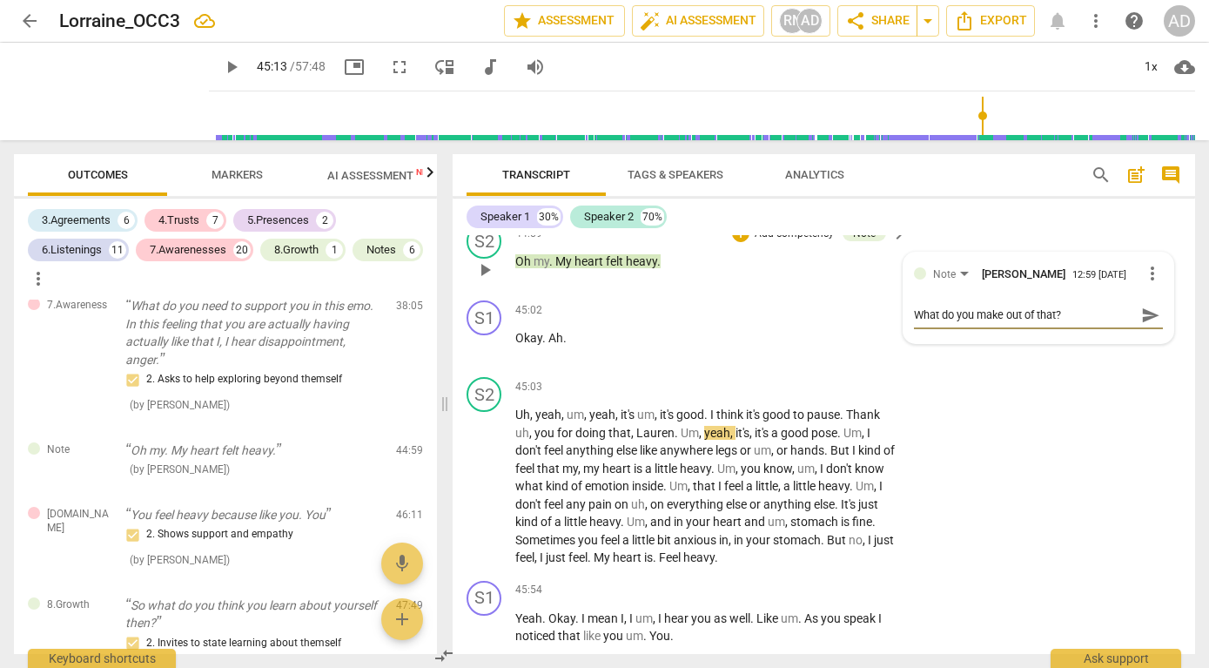
click at [1142, 325] on span "send" at bounding box center [1151, 315] width 19 height 19
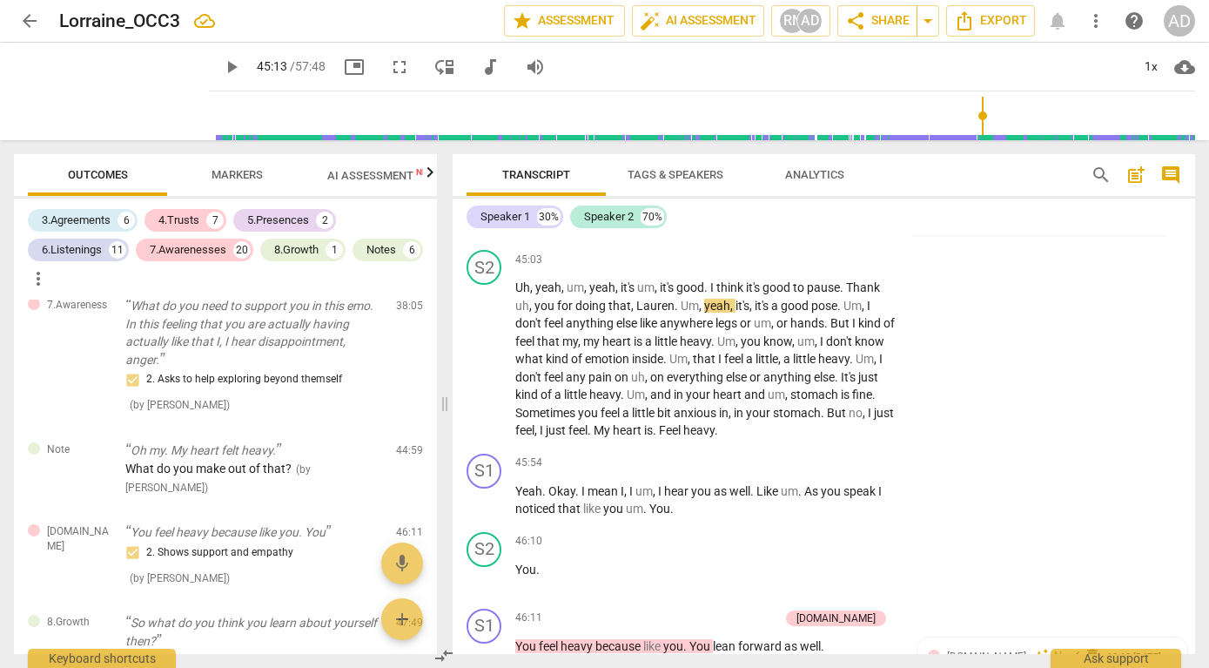
scroll to position [17048, 0]
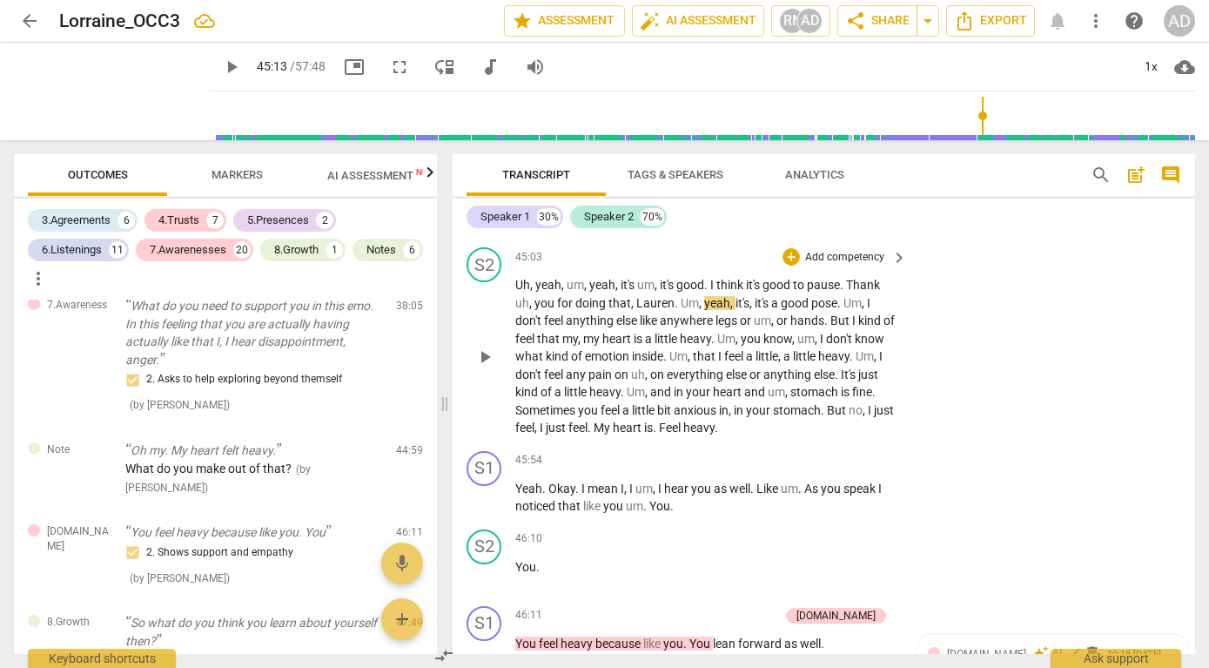
click at [481, 367] on span "play_arrow" at bounding box center [485, 357] width 21 height 21
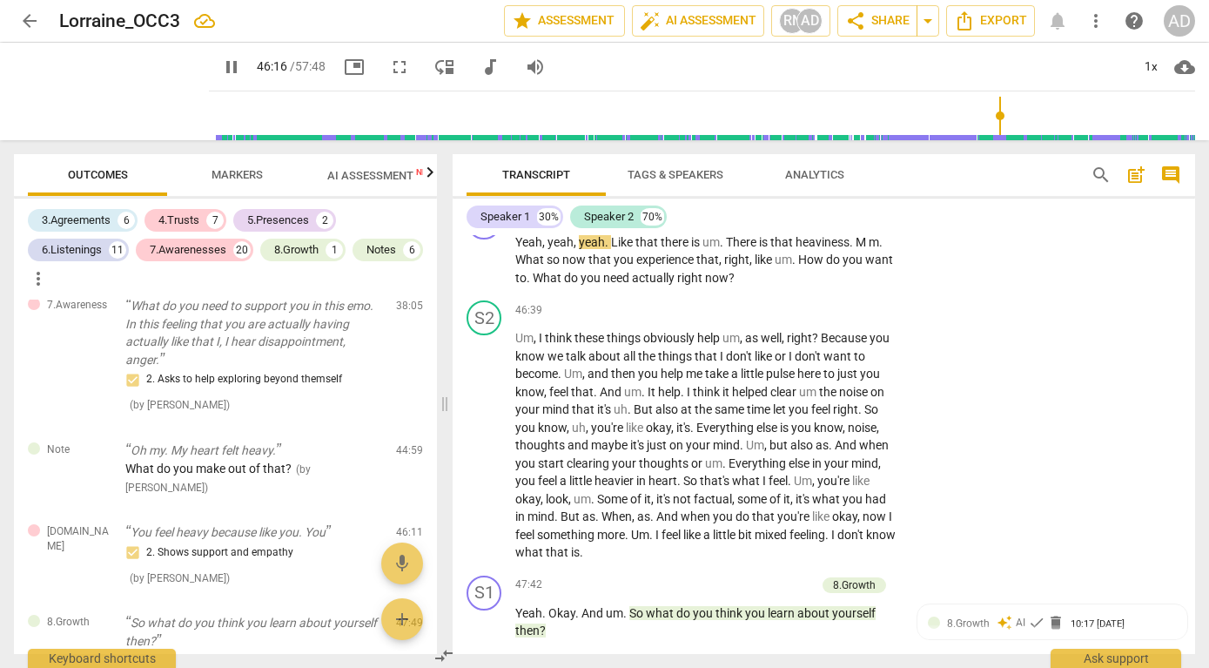
scroll to position [17604, 0]
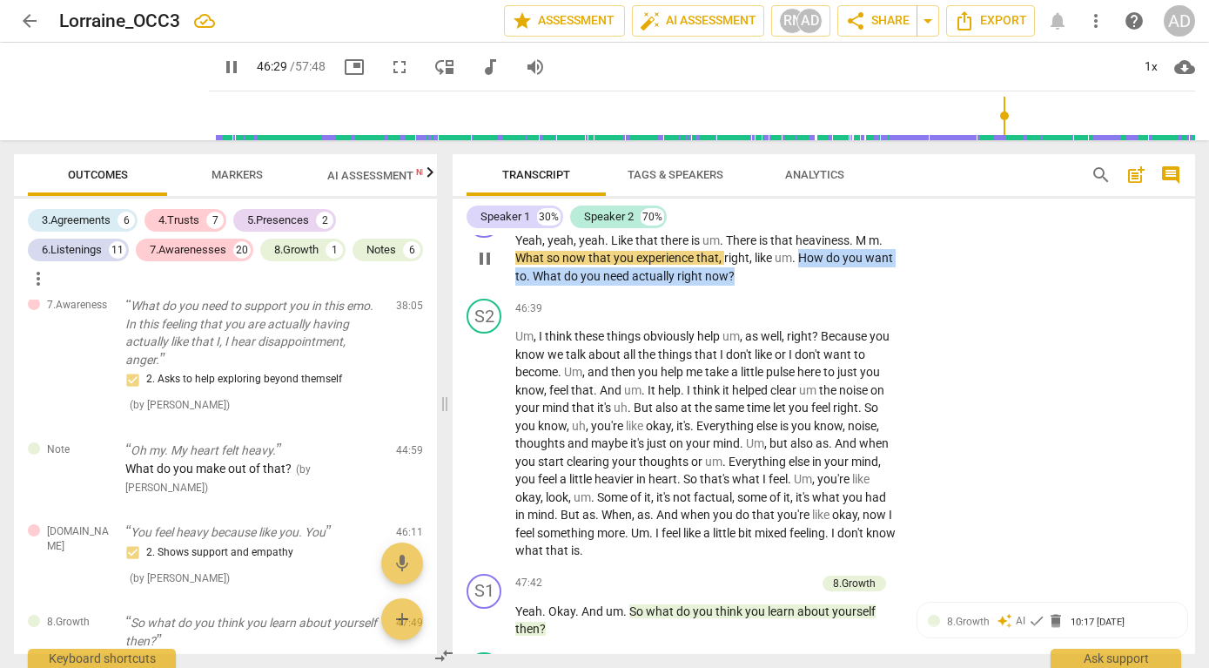
drag, startPoint x: 800, startPoint y: 347, endPoint x: 840, endPoint y: 370, distance: 46.0
click at [840, 286] on p "Yeah , yeah , yeah . Like that there is um . There is that heaviness . M m . Wh…" at bounding box center [706, 259] width 383 height 54
click at [825, 220] on p "Add competency" at bounding box center [845, 213] width 83 height 16
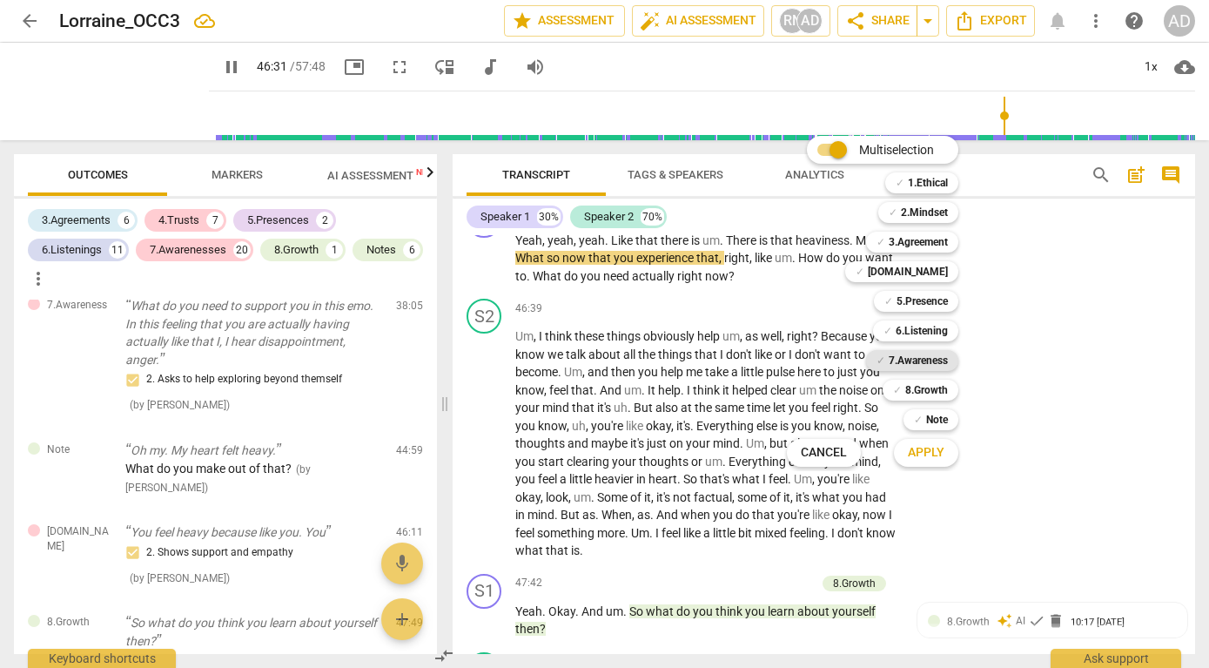
click at [915, 360] on b "7.Awareness" at bounding box center [918, 360] width 59 height 21
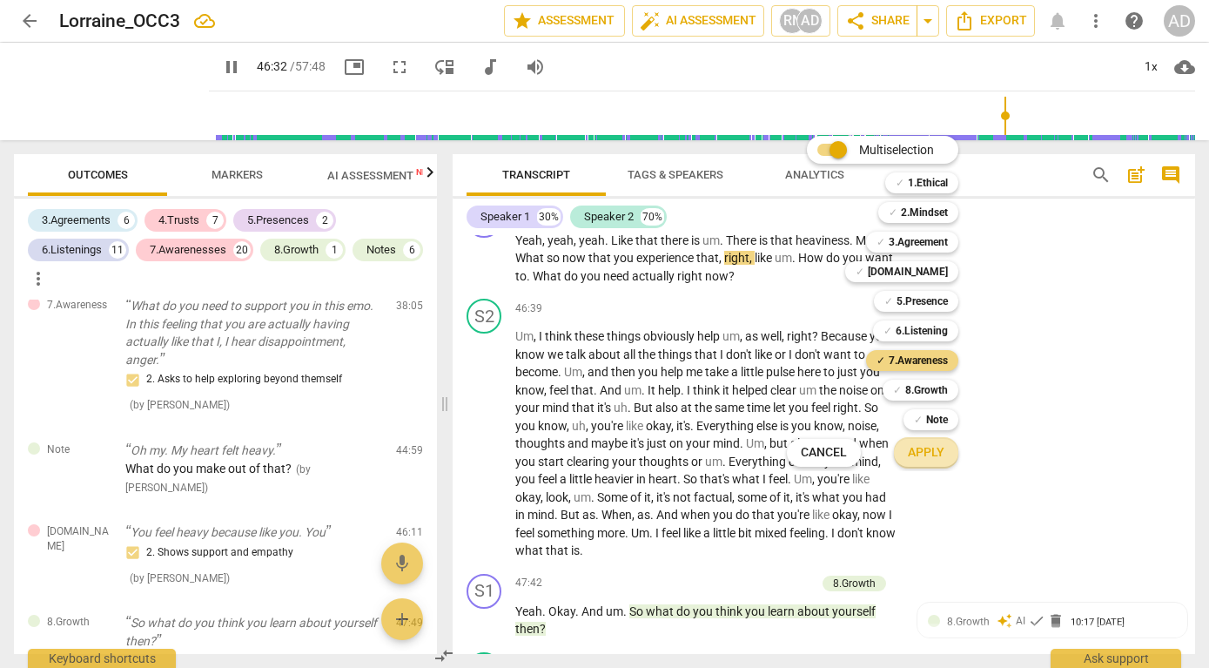
click at [927, 451] on span "Apply" at bounding box center [926, 452] width 37 height 17
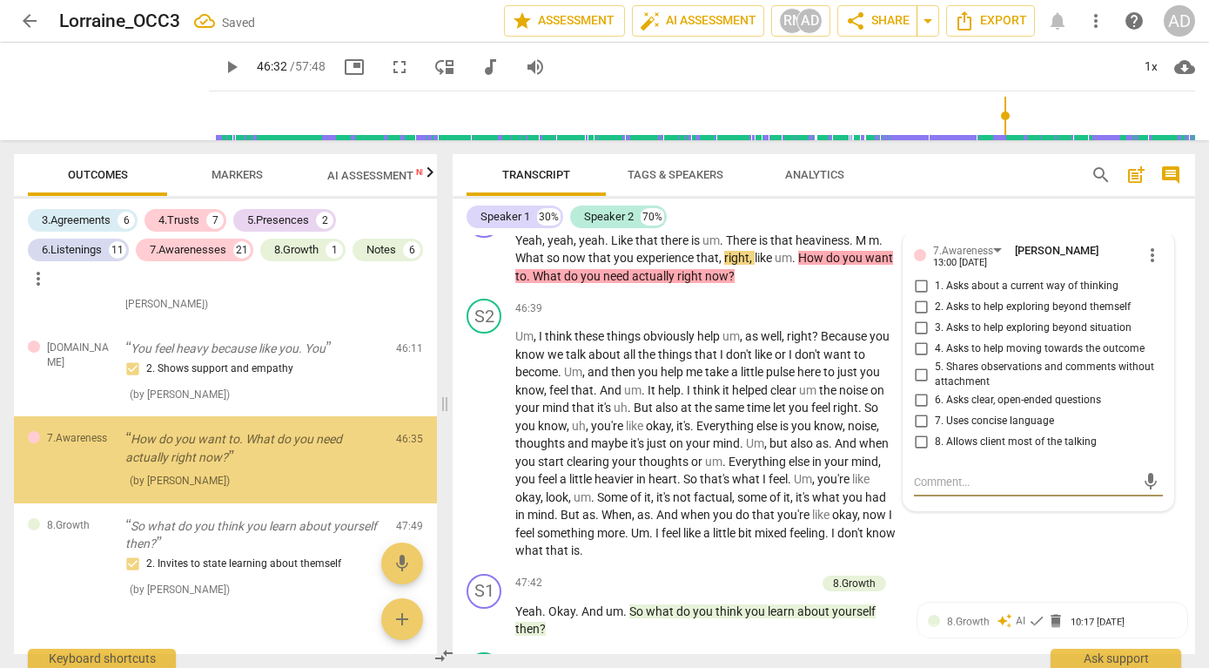
scroll to position [5928, 0]
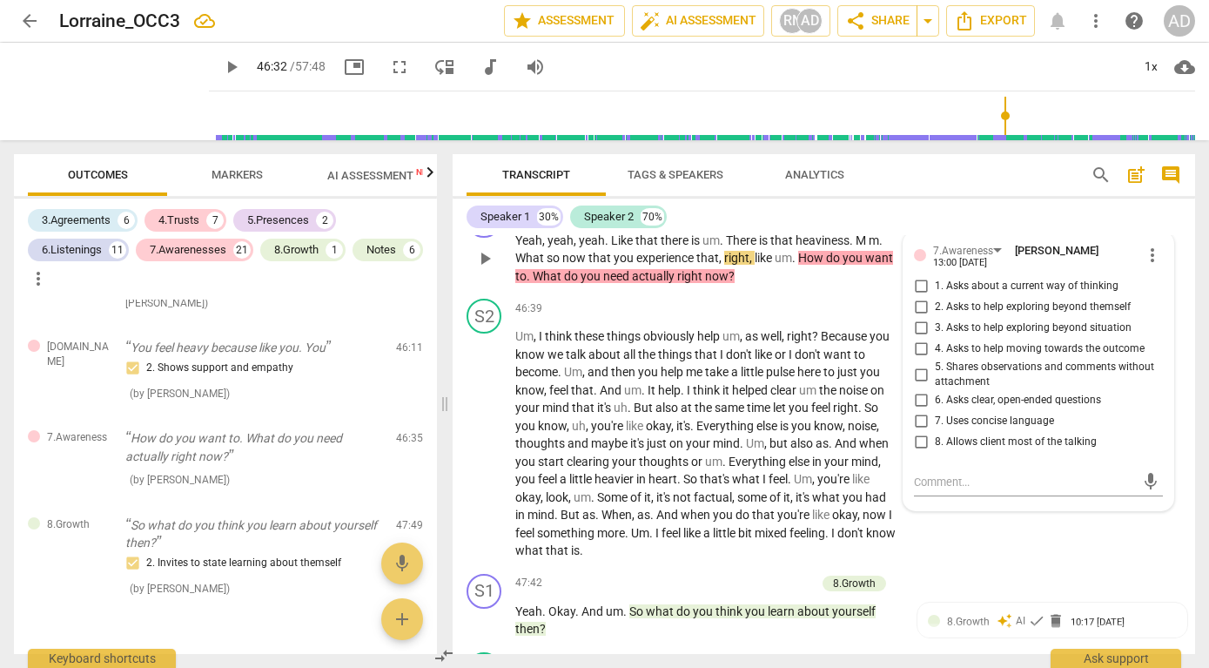
click at [1036, 357] on span "4. Asks to help moving towards the outcome" at bounding box center [1040, 349] width 210 height 16
click at [935, 360] on input "4. Asks to help moving towards the outcome" at bounding box center [921, 349] width 28 height 21
click at [1026, 196] on div "S2 play_arrow pause 46:15 + Add competency keyboard_arrow_right Like ." at bounding box center [824, 157] width 743 height 77
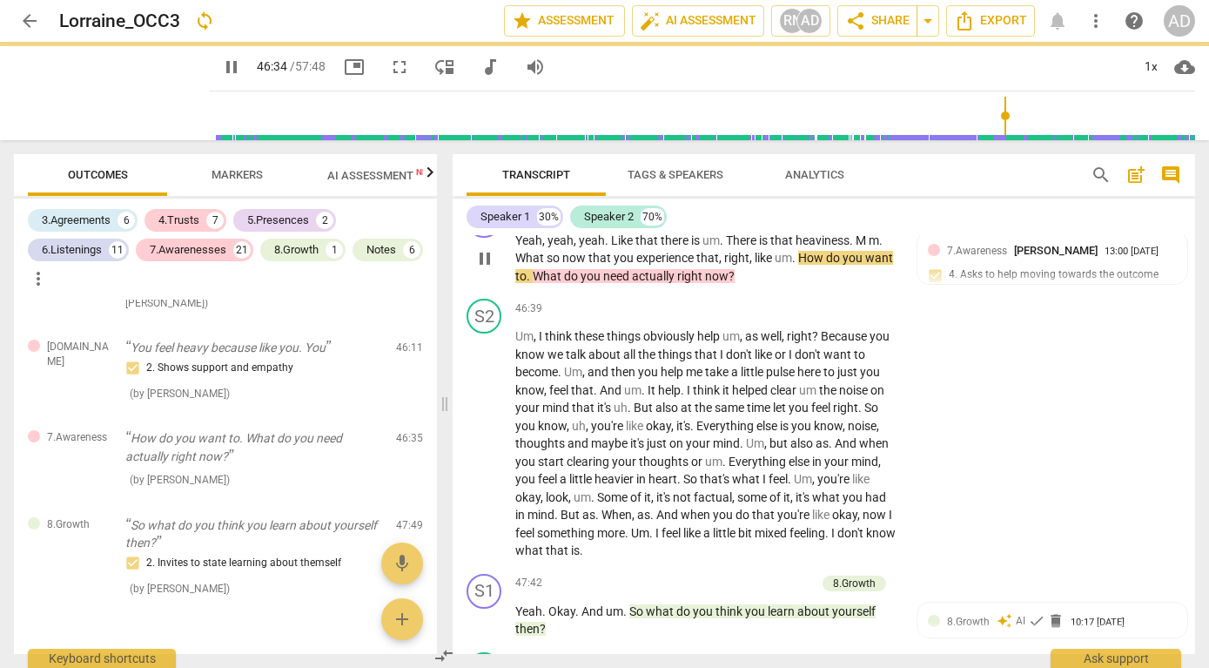
click at [484, 269] on span "pause" at bounding box center [485, 258] width 21 height 21
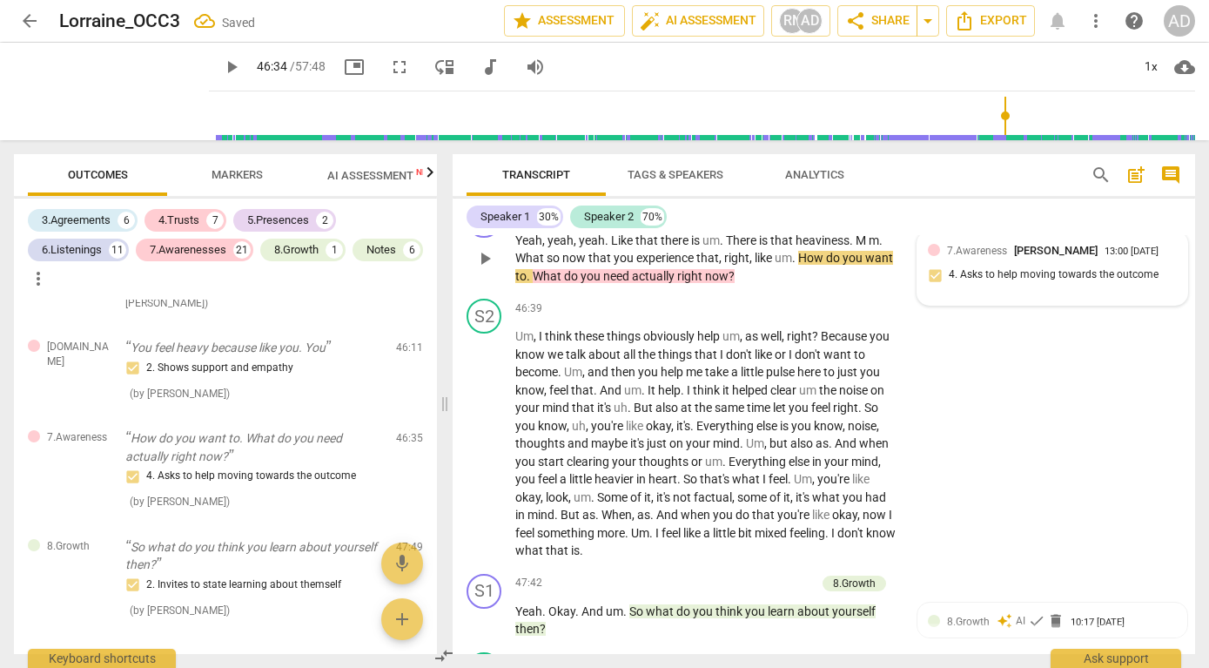
click at [1091, 259] on div "7.Awareness [PERSON_NAME] 13:00 [DATE]" at bounding box center [1062, 250] width 230 height 17
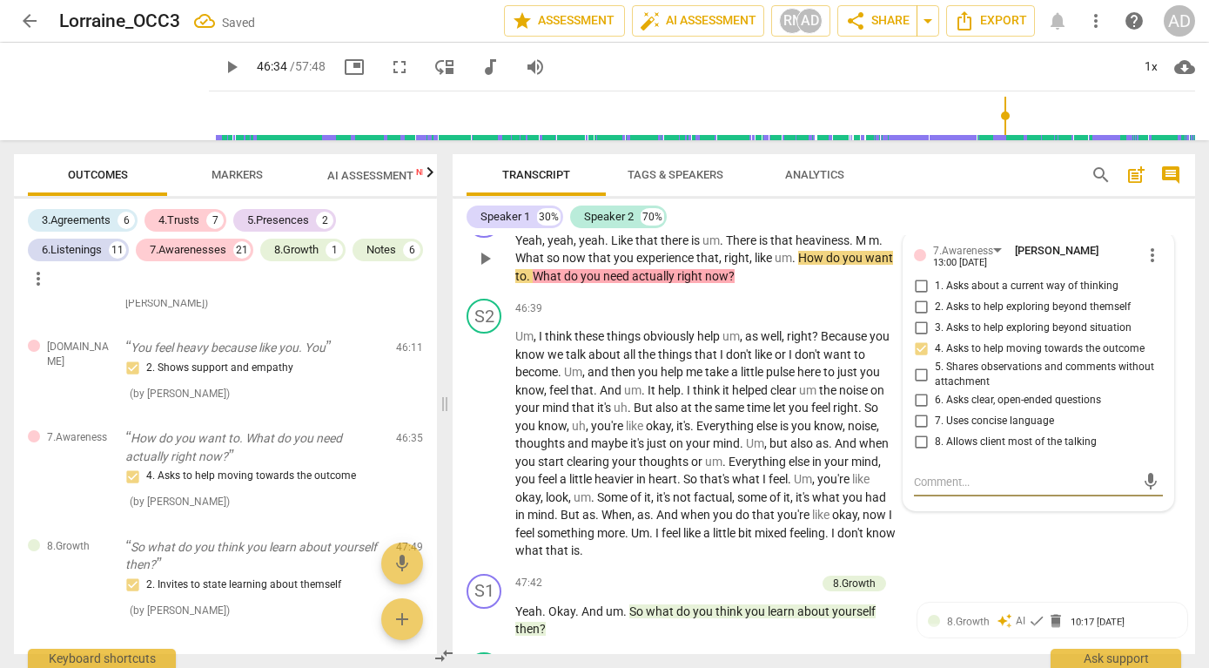
click at [932, 490] on textarea at bounding box center [1024, 482] width 221 height 17
click at [1144, 500] on span "send" at bounding box center [1151, 490] width 19 height 19
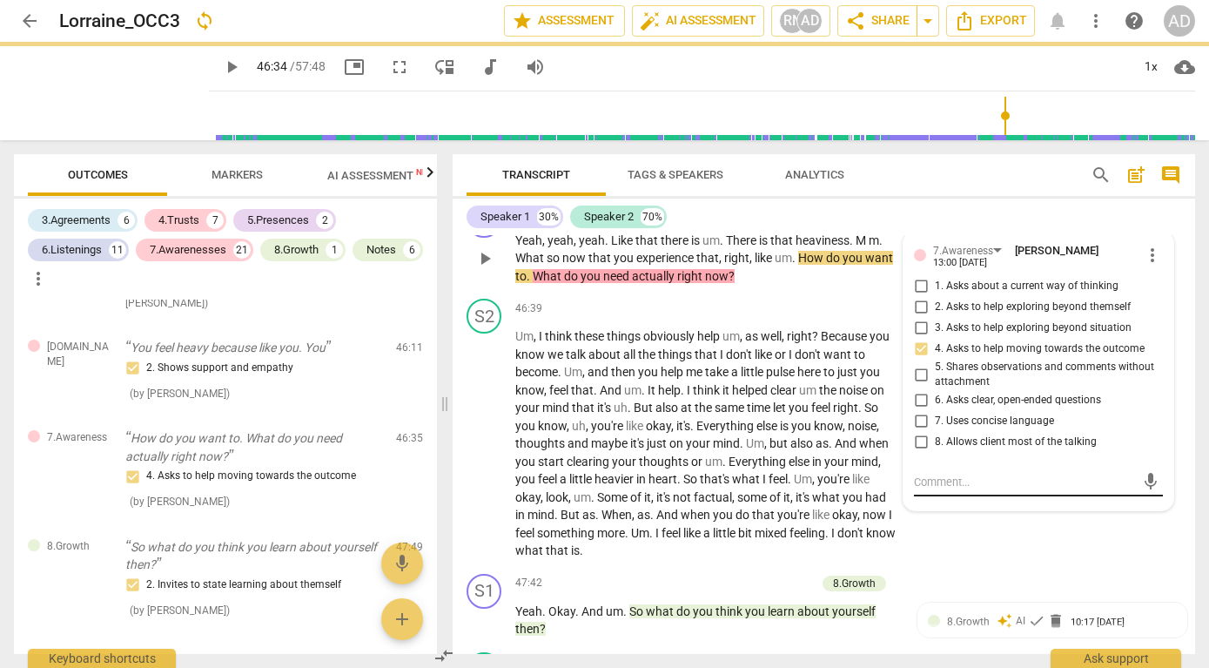
scroll to position [0, 0]
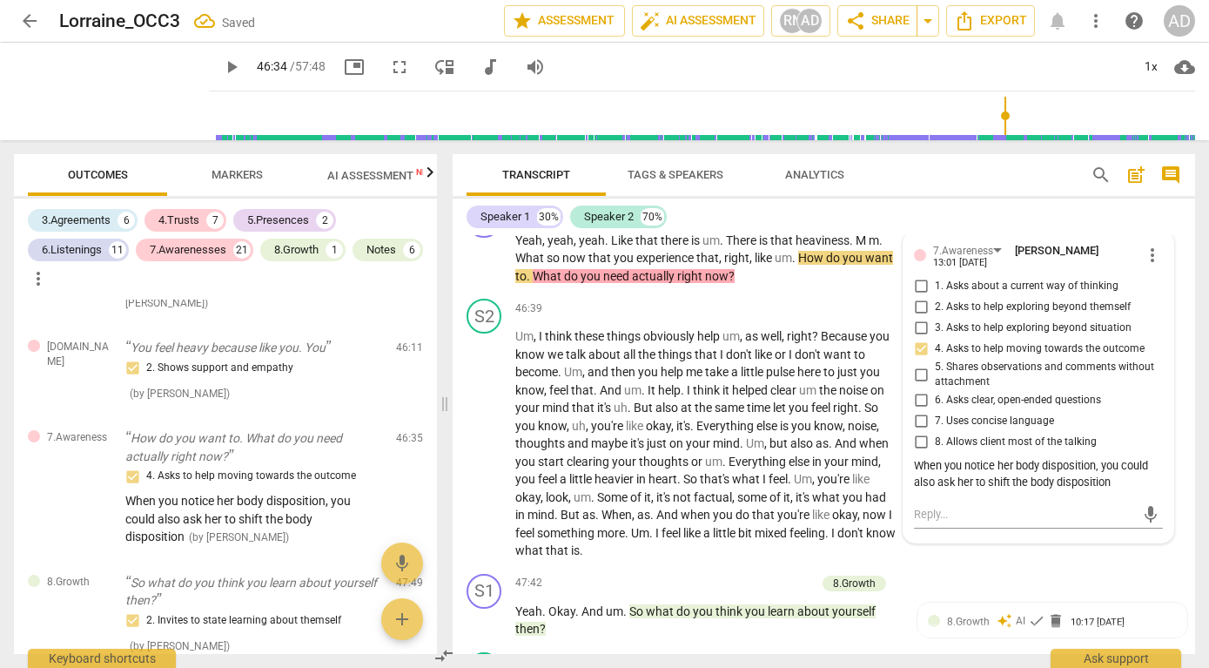
click at [1013, 196] on div "S2 play_arrow pause 46:15 + Add competency keyboard_arrow_right Like ." at bounding box center [824, 157] width 743 height 77
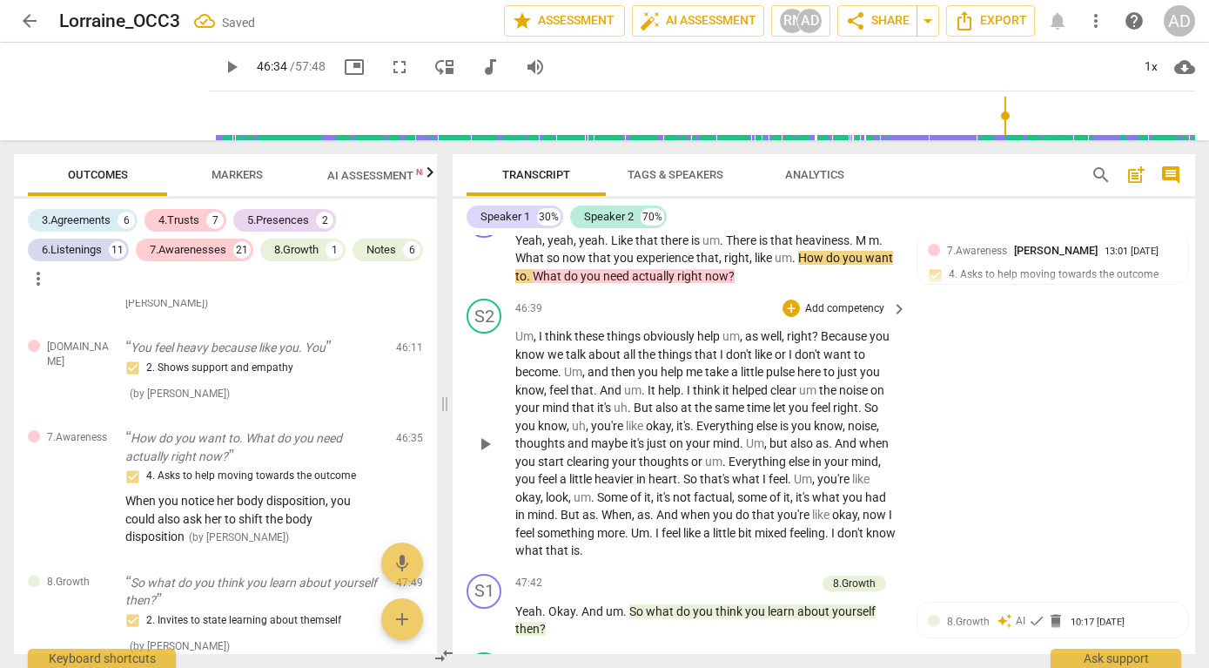
click at [512, 425] on div "play_arrow pause" at bounding box center [493, 443] width 44 height 221
click at [518, 343] on span "Um" at bounding box center [524, 336] width 18 height 14
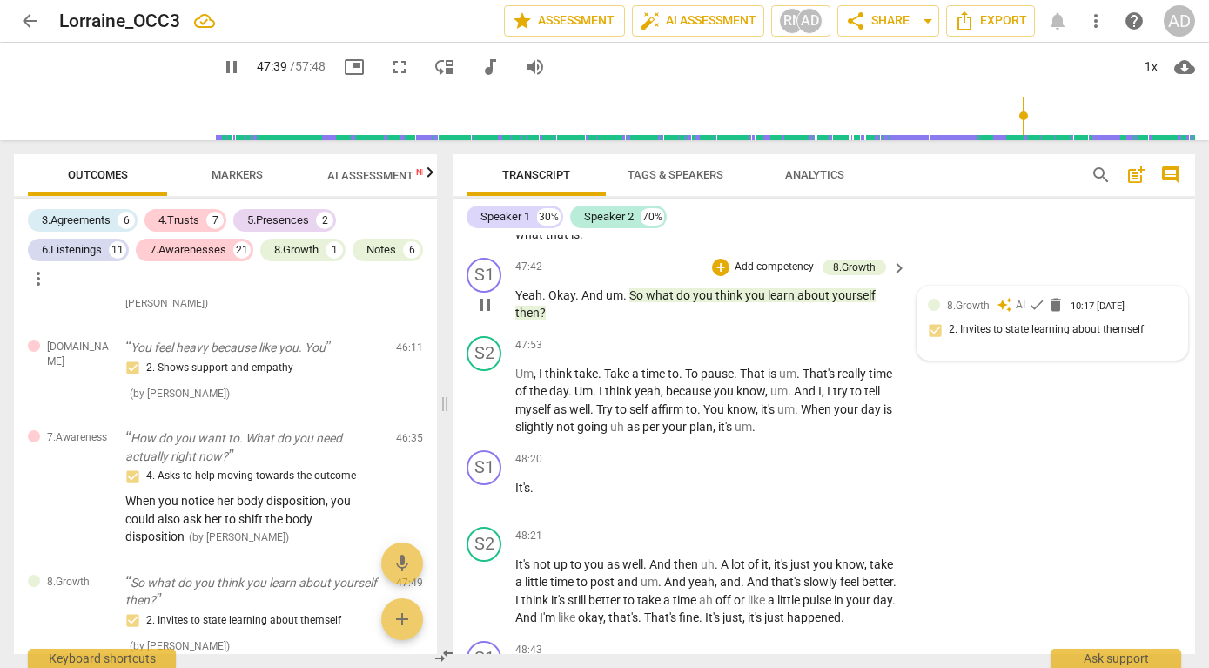
scroll to position [17924, 0]
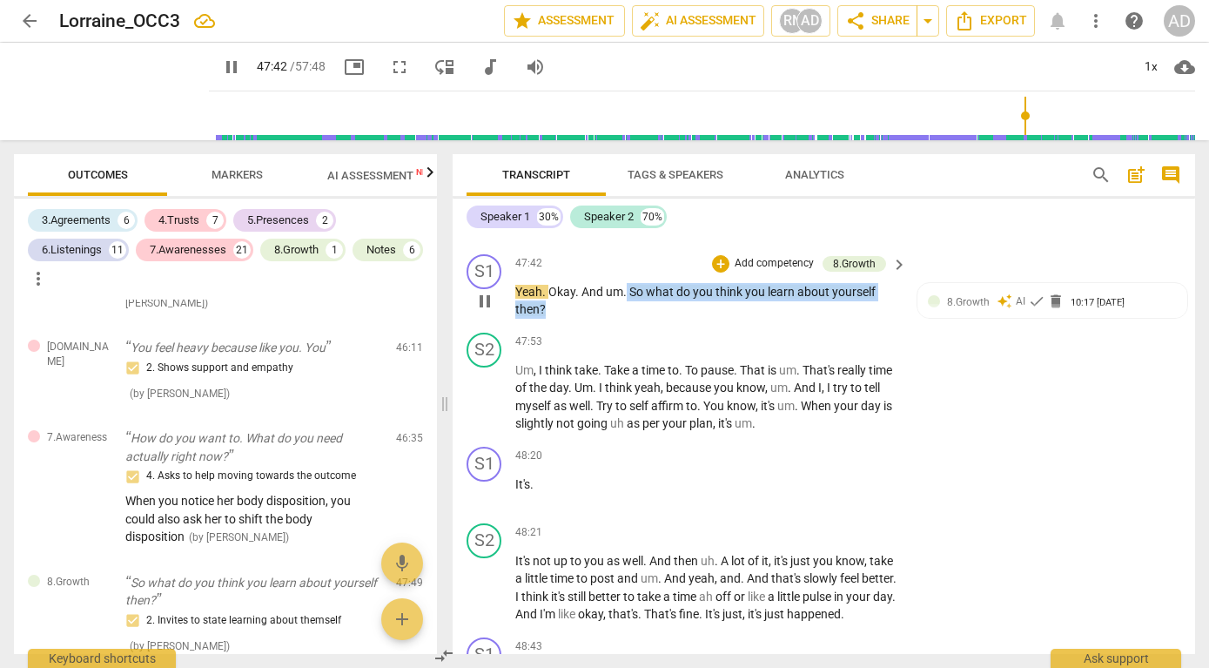
drag, startPoint x: 626, startPoint y: 374, endPoint x: 677, endPoint y: 393, distance: 54.5
click at [677, 319] on p "Yeah . Okay . And um . So what do you think you learn about yourself then ?" at bounding box center [706, 301] width 383 height 36
click at [996, 247] on div "S2 play_arrow pause 46:39 + Add competency keyboard_arrow_right Um , I think th…" at bounding box center [824, 109] width 743 height 275
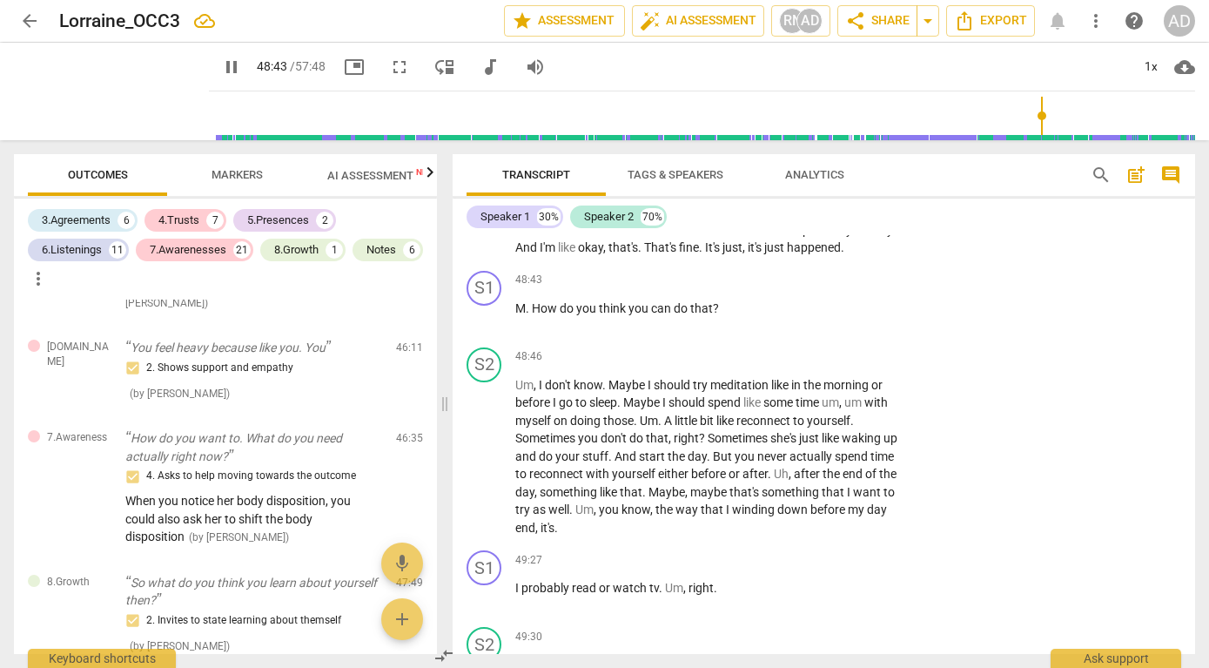
scroll to position [18310, 0]
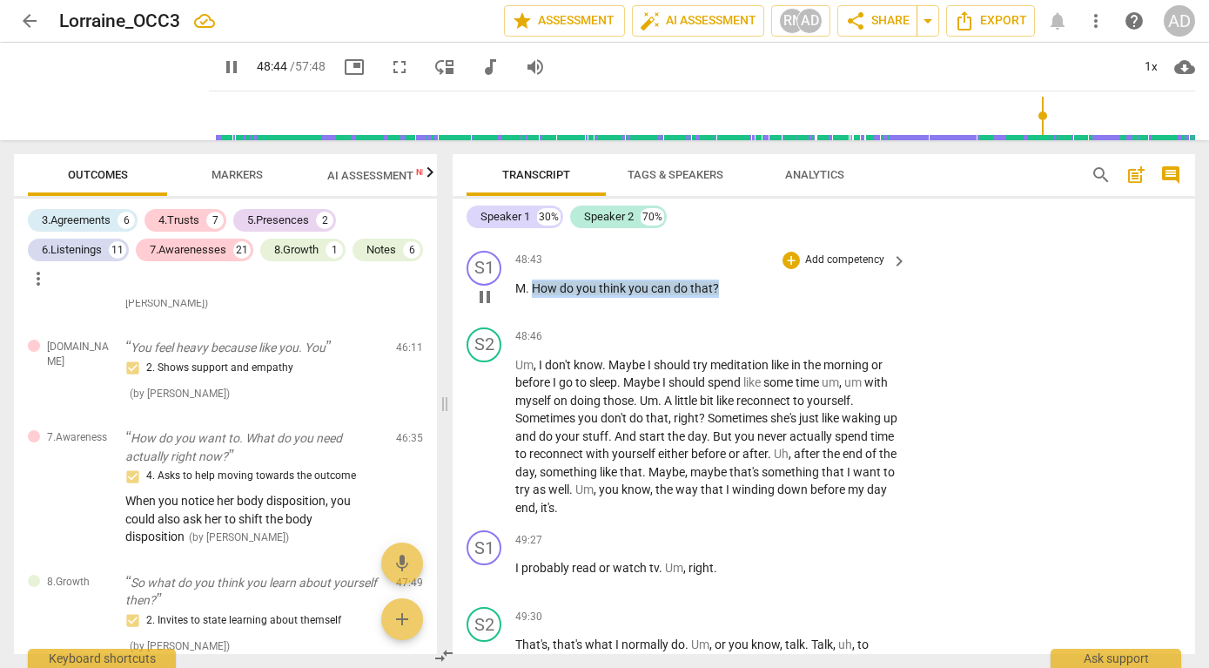
drag, startPoint x: 535, startPoint y: 392, endPoint x: 737, endPoint y: 395, distance: 202.9
click at [737, 298] on p "M . How do you think you can do that ?" at bounding box center [706, 288] width 383 height 18
click at [805, 268] on p "Add competency" at bounding box center [845, 261] width 83 height 16
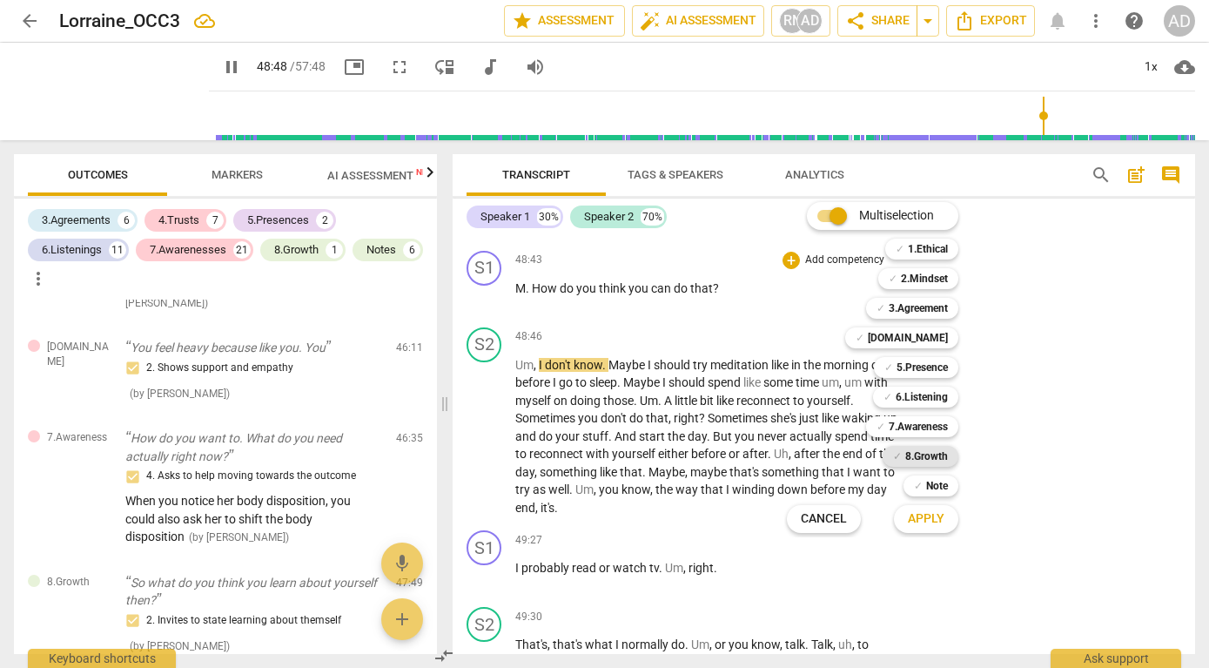
click at [929, 459] on b "8.Growth" at bounding box center [927, 456] width 43 height 21
click at [925, 522] on span "Apply" at bounding box center [926, 518] width 37 height 17
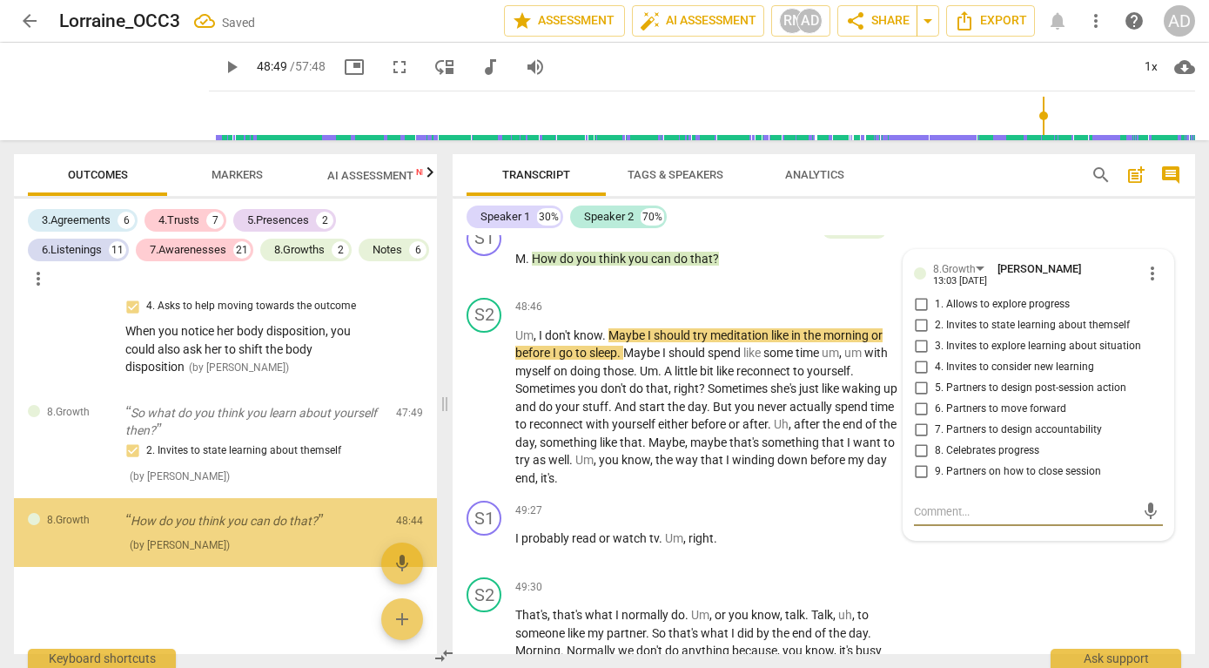
scroll to position [18342, 0]
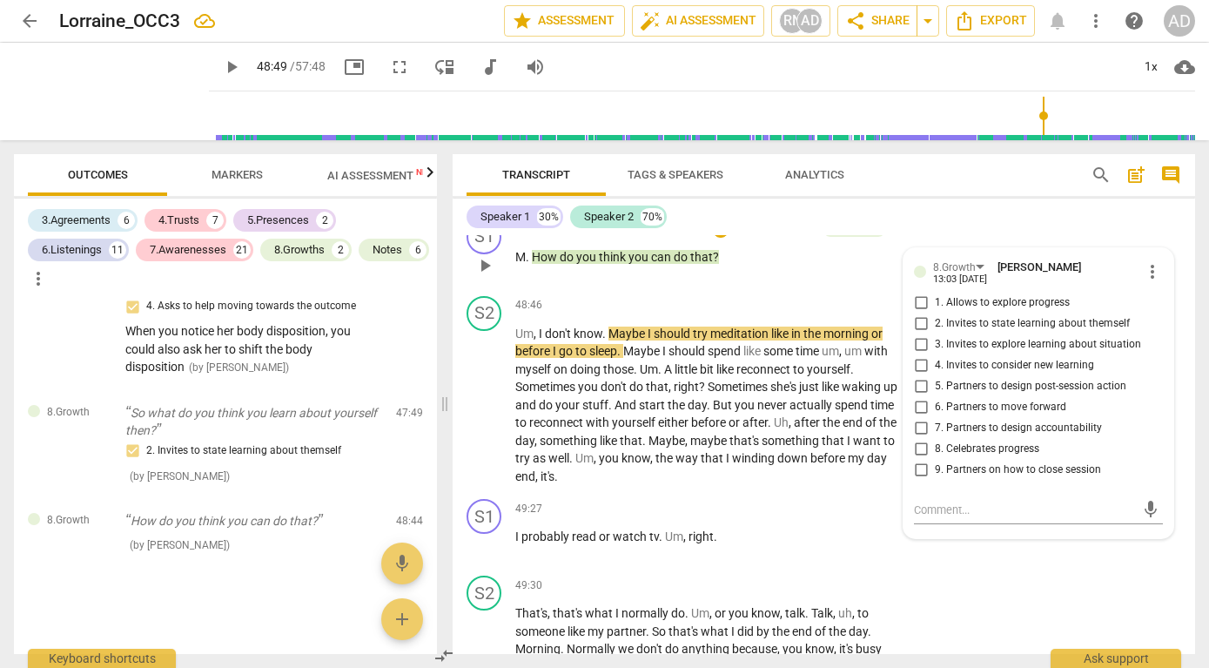
click at [990, 394] on span "5. Partners to design post-session action" at bounding box center [1031, 387] width 192 height 16
click at [935, 397] on input "5. Partners to design post-session action" at bounding box center [921, 386] width 28 height 21
click at [1004, 212] on div "S2 play_arrow pause 48:21 + Add competency keyboard_arrow_right It's not up to …" at bounding box center [824, 155] width 743 height 114
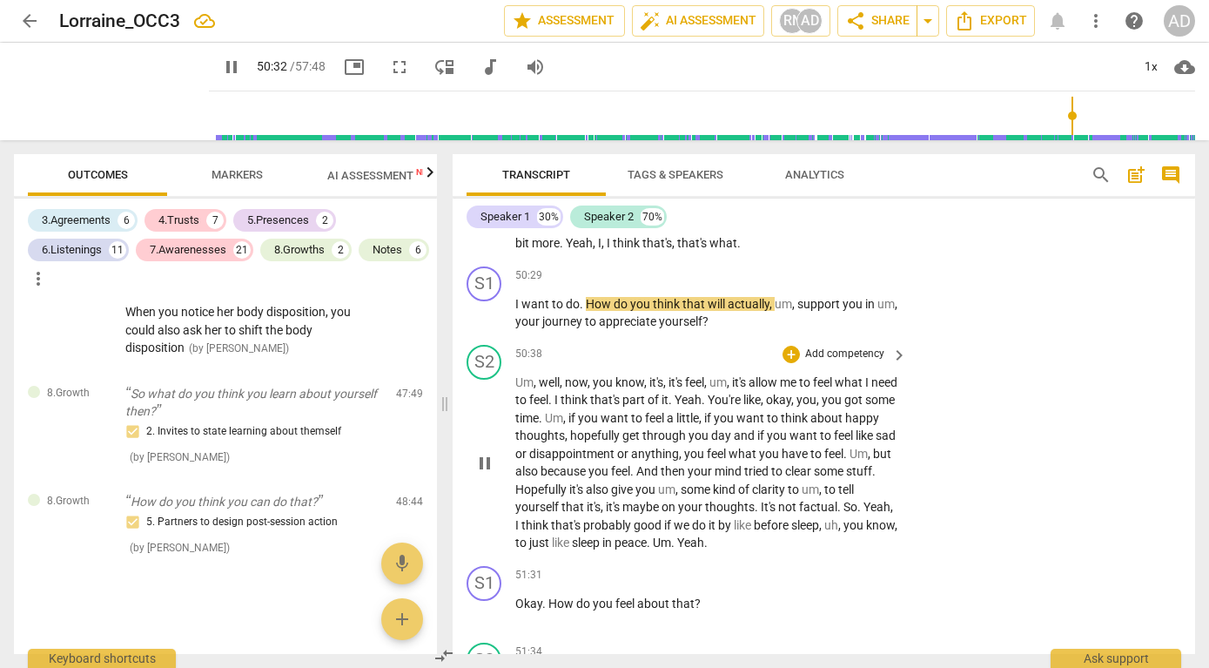
scroll to position [19084, 0]
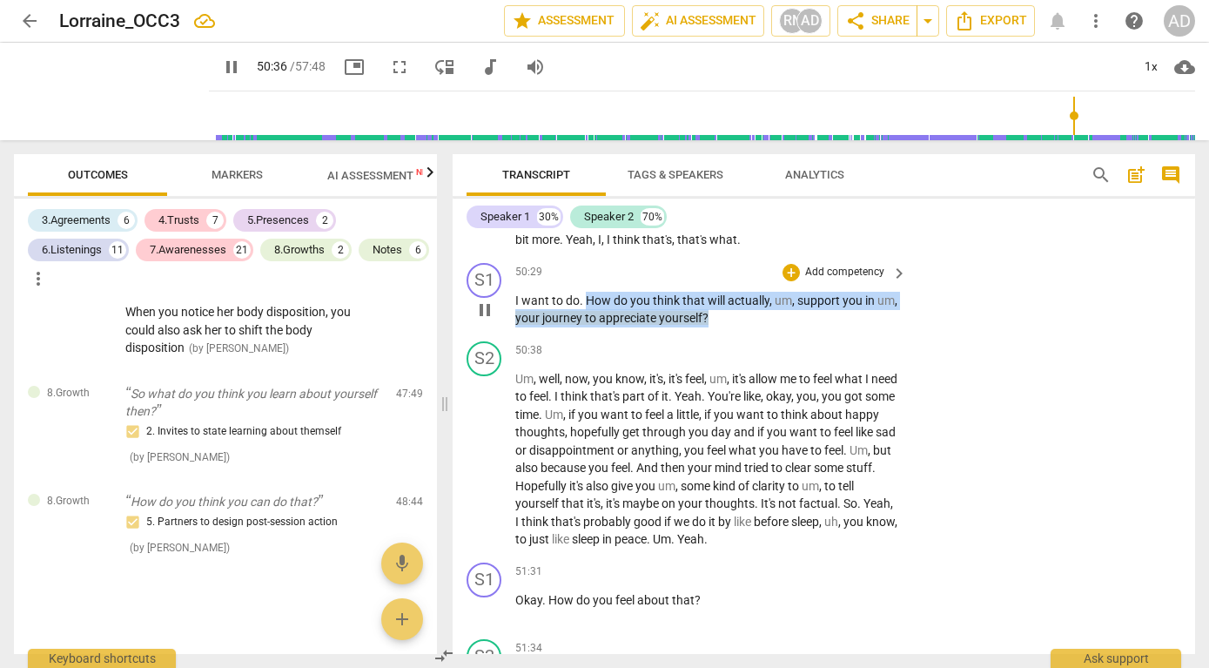
drag, startPoint x: 587, startPoint y: 404, endPoint x: 772, endPoint y: 423, distance: 186.4
click at [771, 327] on p "I want to do . How do you think that will actually , um , support you in um , y…" at bounding box center [706, 310] width 383 height 36
click at [804, 280] on p "Add competency" at bounding box center [845, 273] width 83 height 16
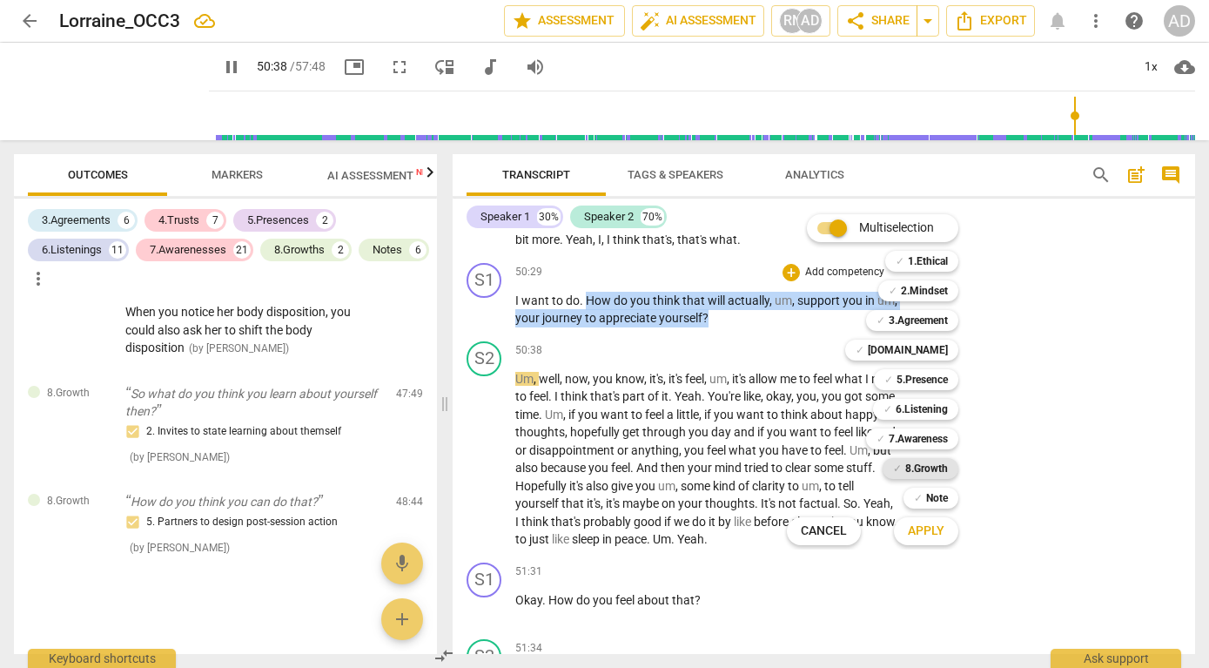
click at [935, 468] on b "8.Growth" at bounding box center [927, 468] width 43 height 21
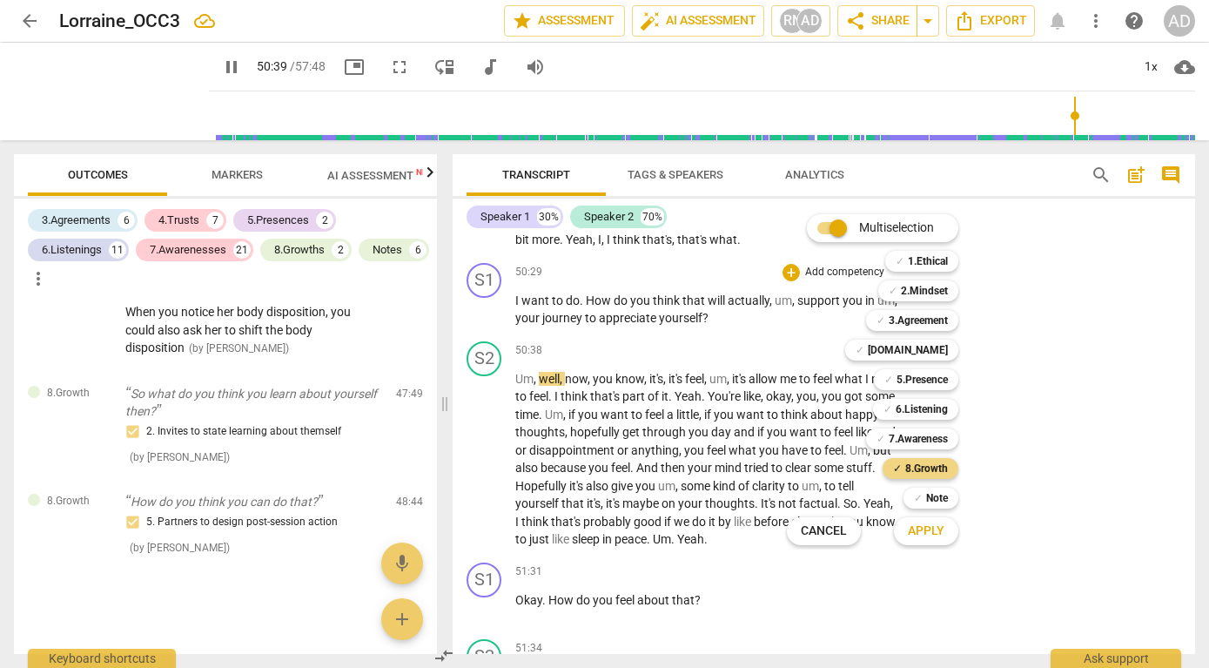
click at [931, 528] on span "Apply" at bounding box center [926, 530] width 37 height 17
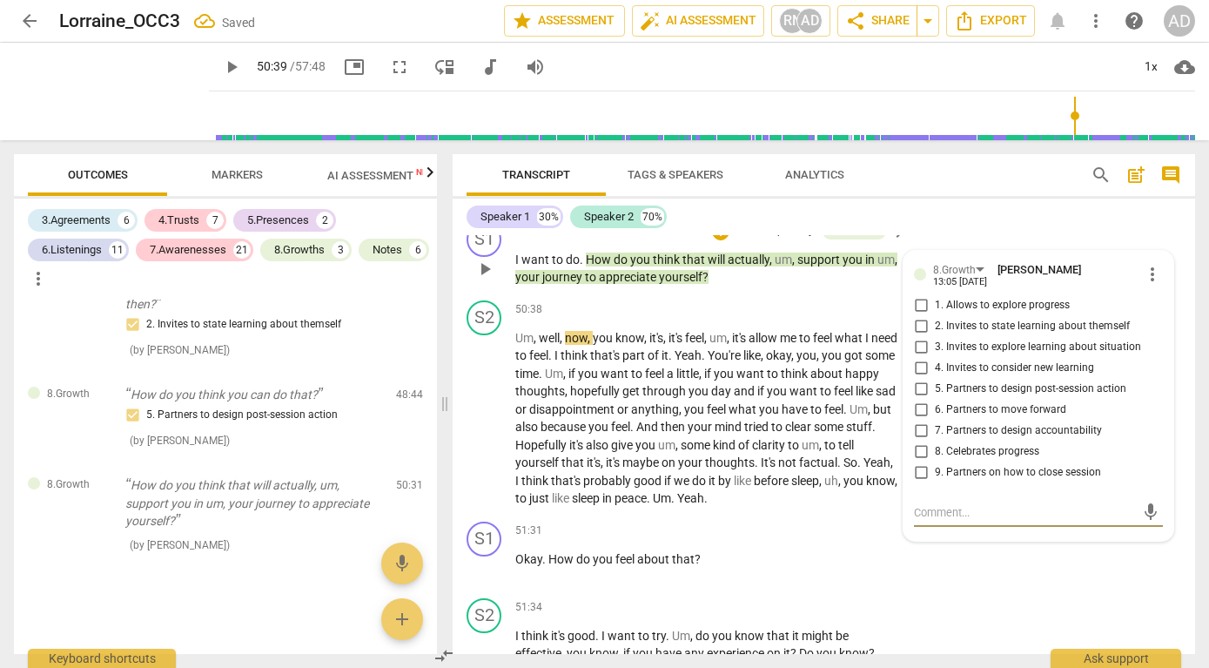
scroll to position [19130, 0]
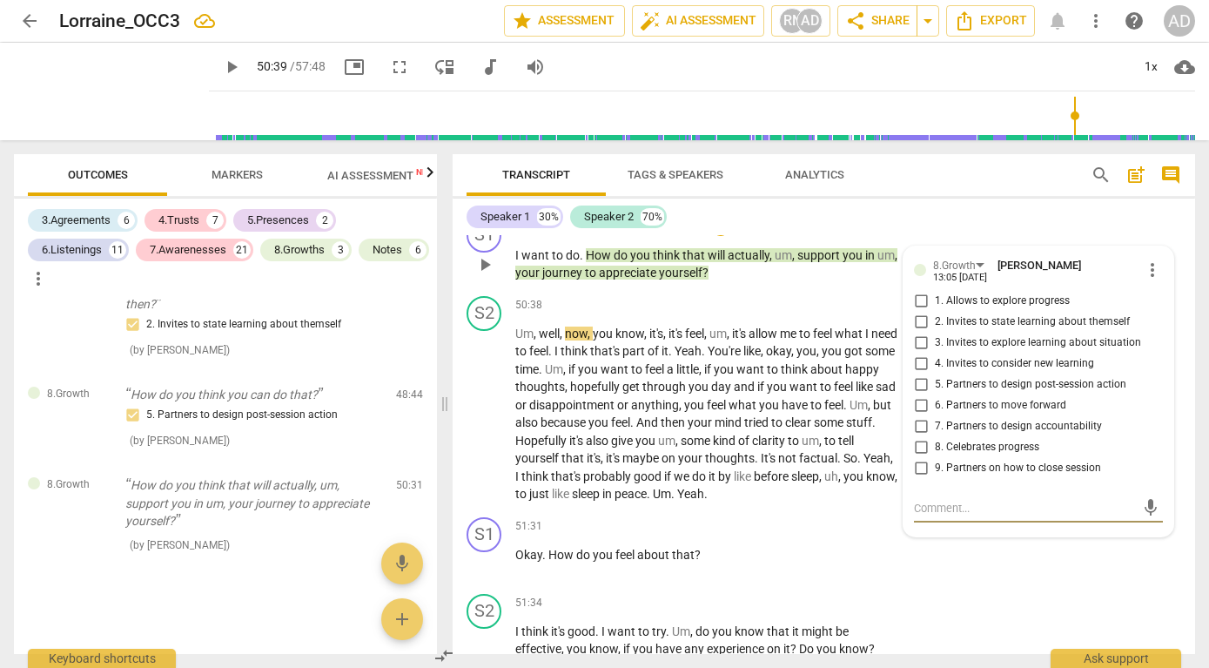
click at [986, 330] on span "2. Invites to state learning about themself" at bounding box center [1032, 322] width 195 height 16
click at [935, 333] on input "2. Invites to state learning about themself" at bounding box center [921, 322] width 28 height 21
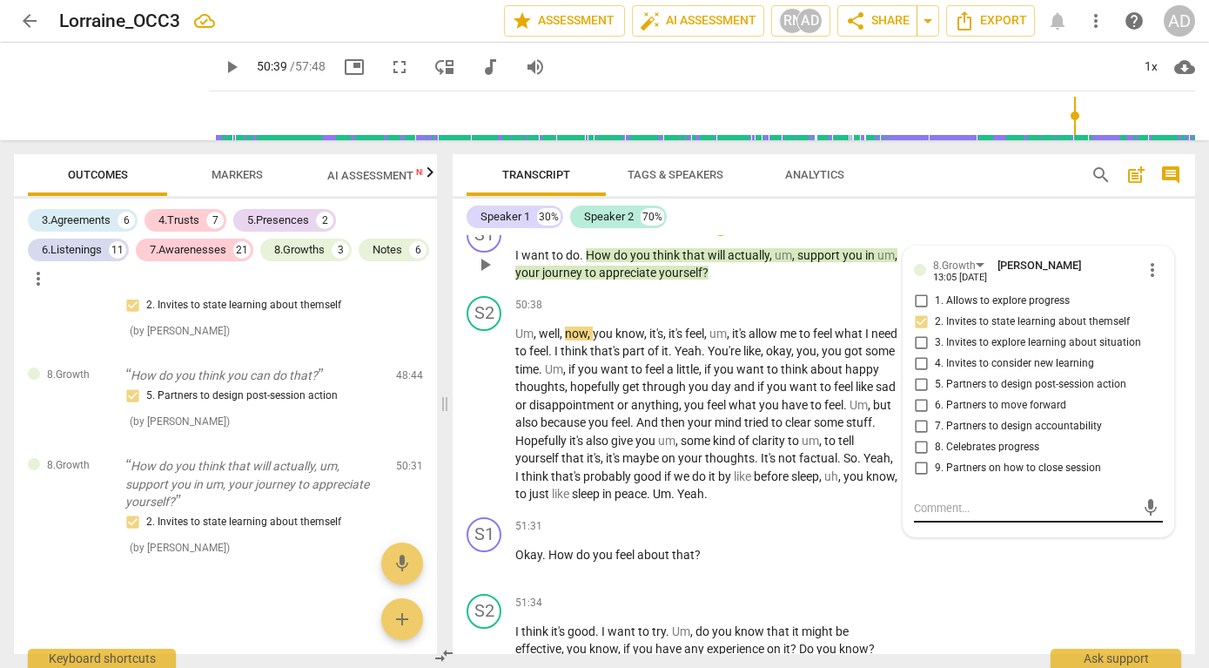
click at [953, 516] on textarea at bounding box center [1024, 508] width 221 height 17
click at [1142, 517] on span "send" at bounding box center [1151, 507] width 19 height 19
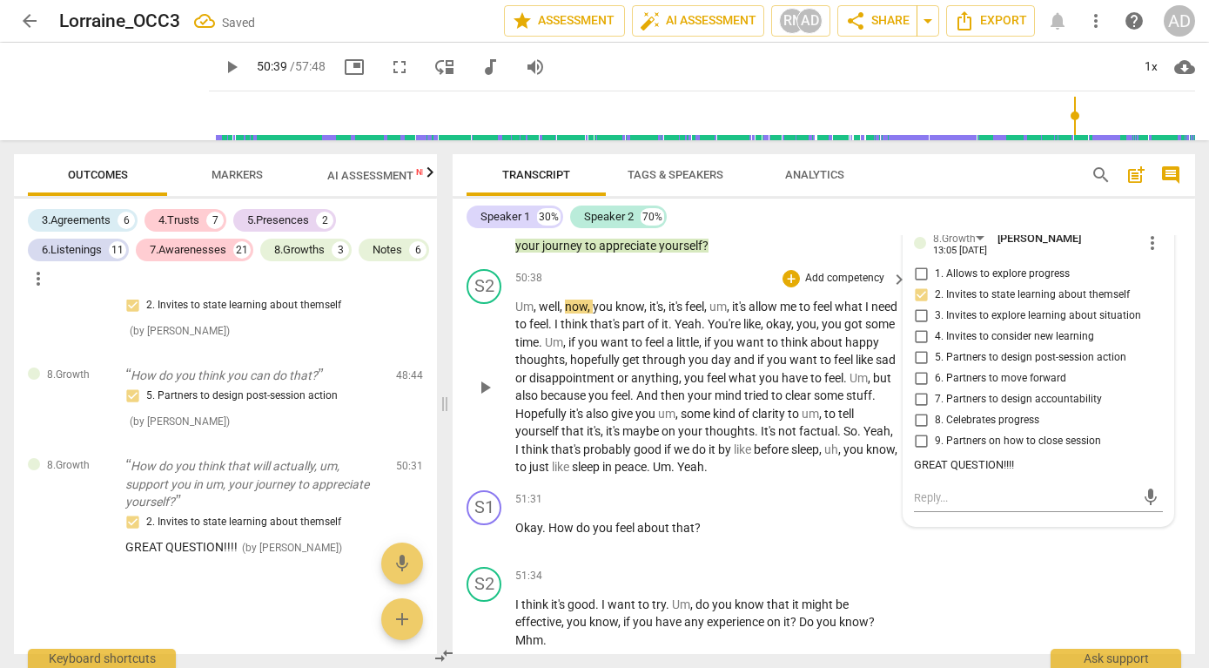
scroll to position [19169, 0]
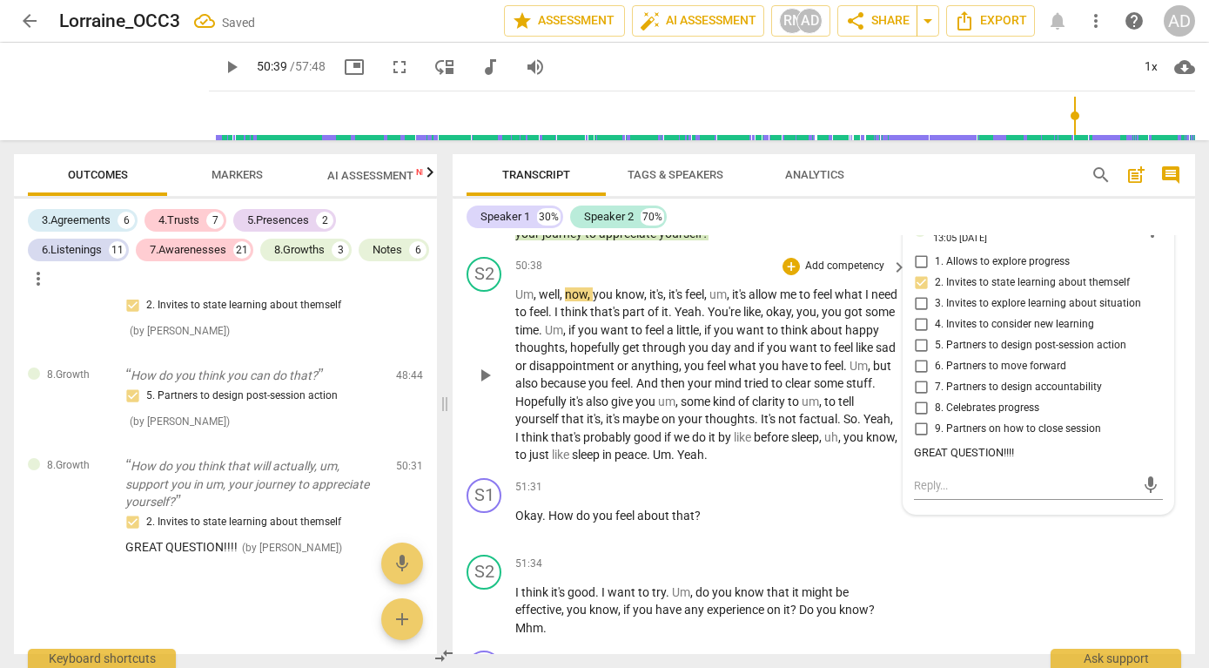
click at [515, 301] on span "Um" at bounding box center [524, 294] width 18 height 14
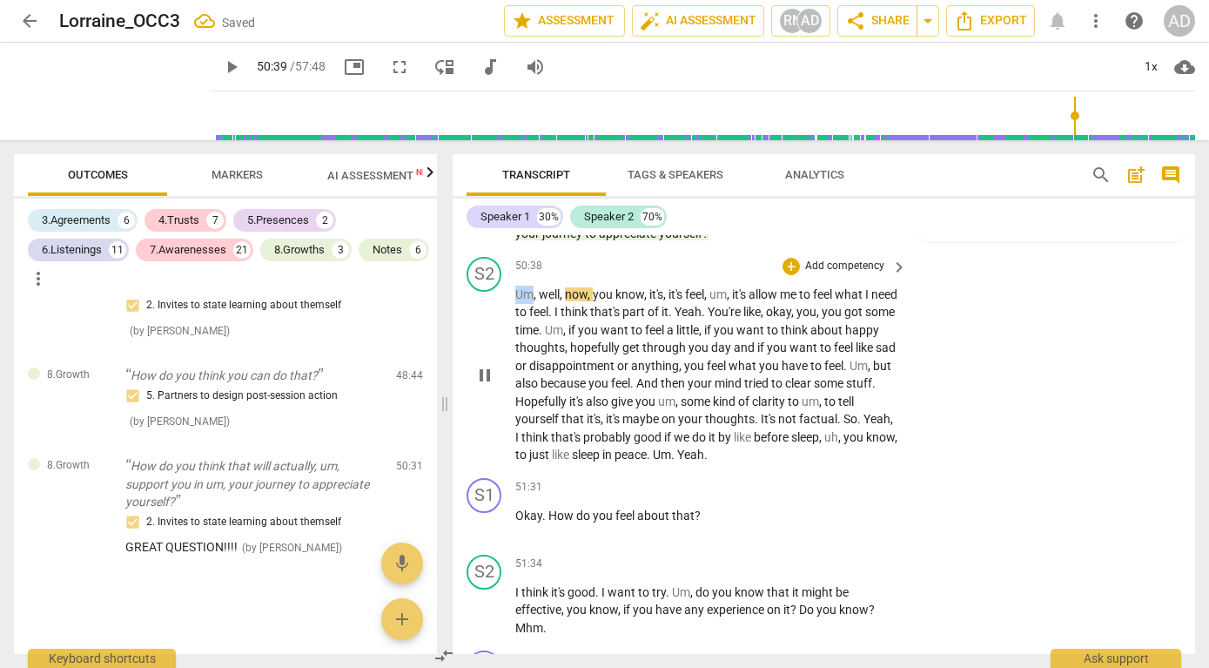
click at [515, 301] on span "Um" at bounding box center [524, 294] width 18 height 14
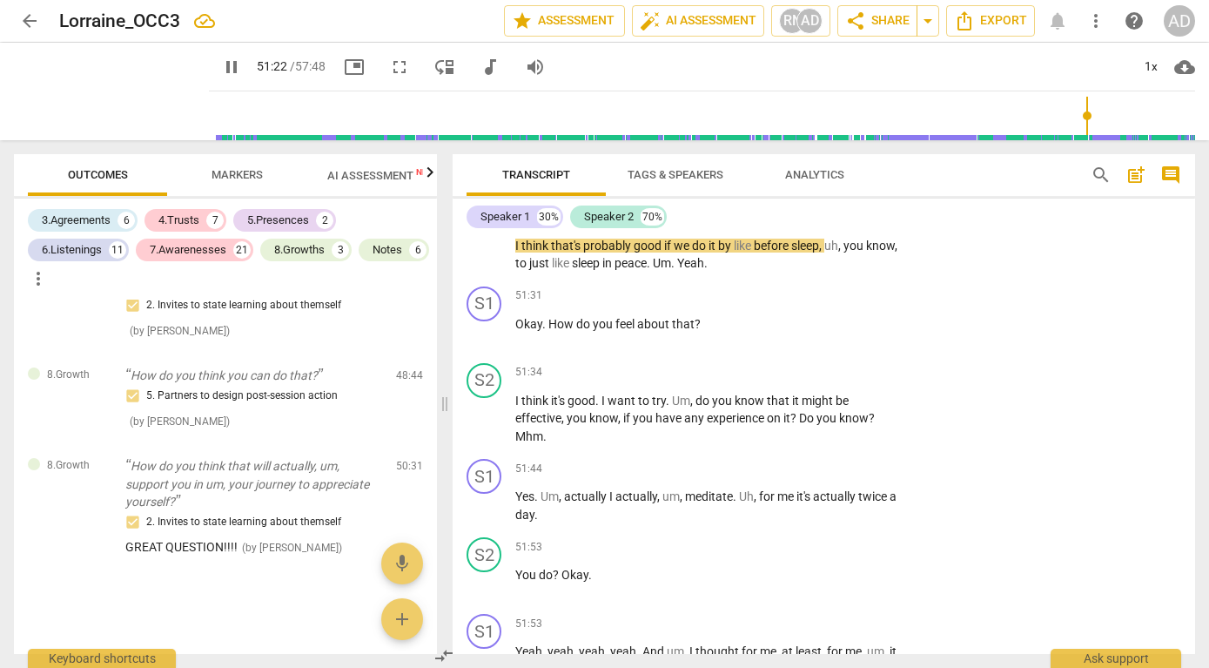
scroll to position [19373, 0]
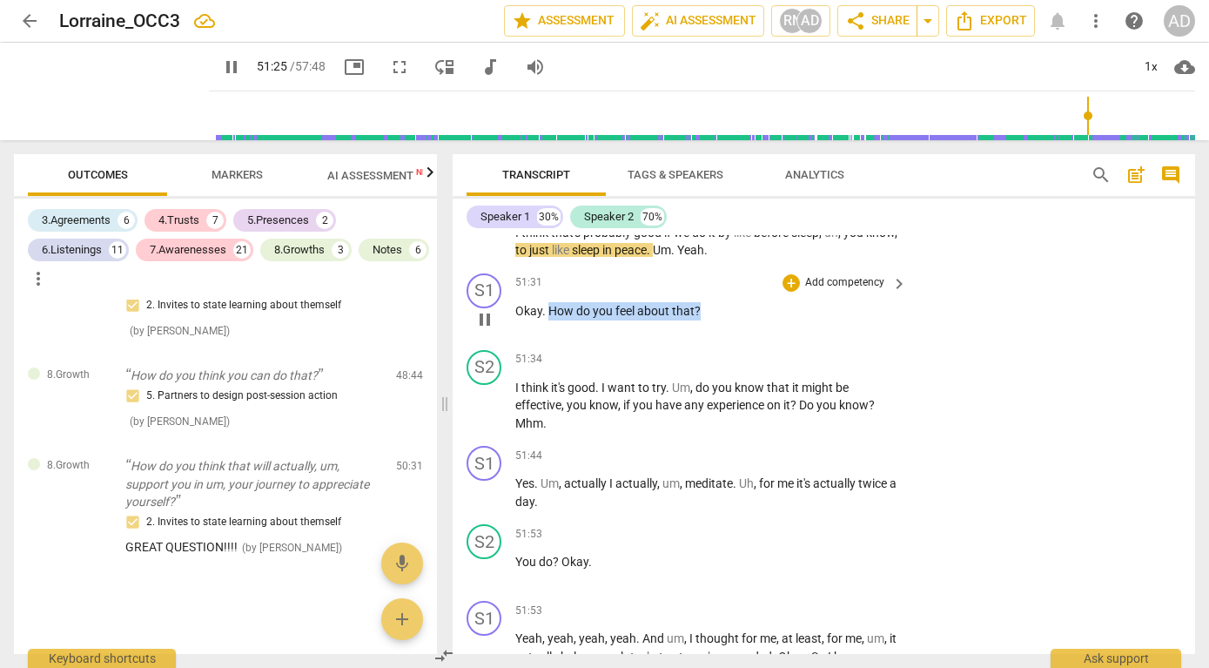
drag, startPoint x: 548, startPoint y: 421, endPoint x: 718, endPoint y: 430, distance: 170.9
click at [718, 336] on div "51:31 + Add competency keyboard_arrow_right Okay . How do you feel about that ?" at bounding box center [712, 304] width 394 height 63
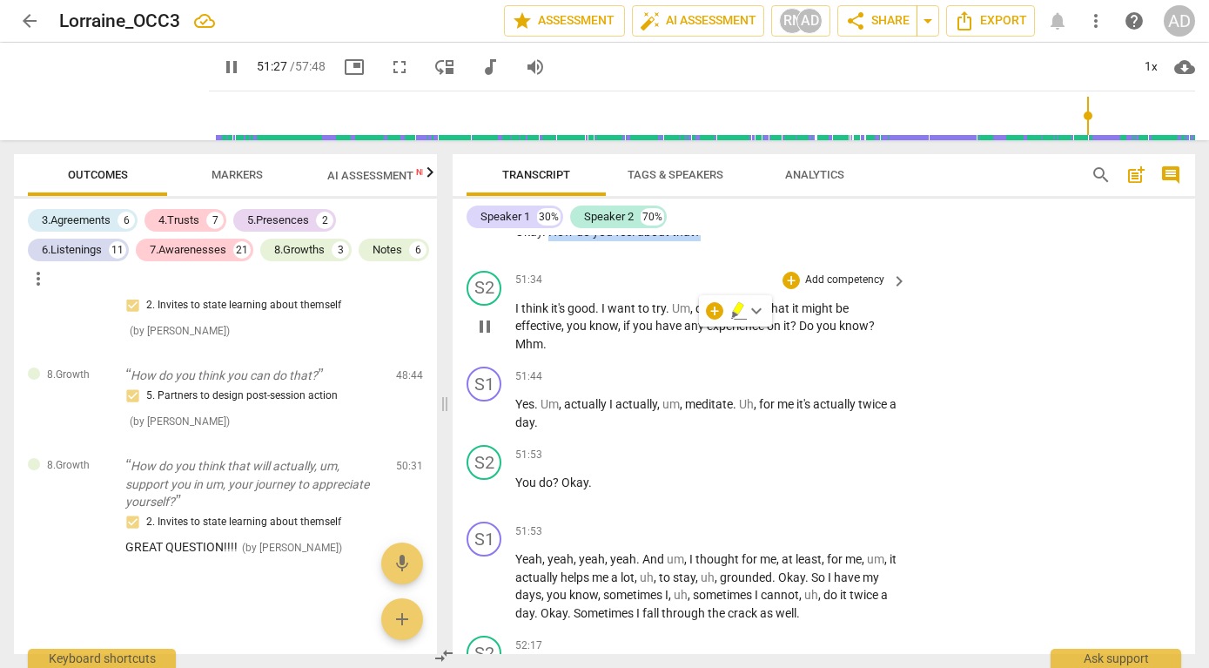
scroll to position [19473, 0]
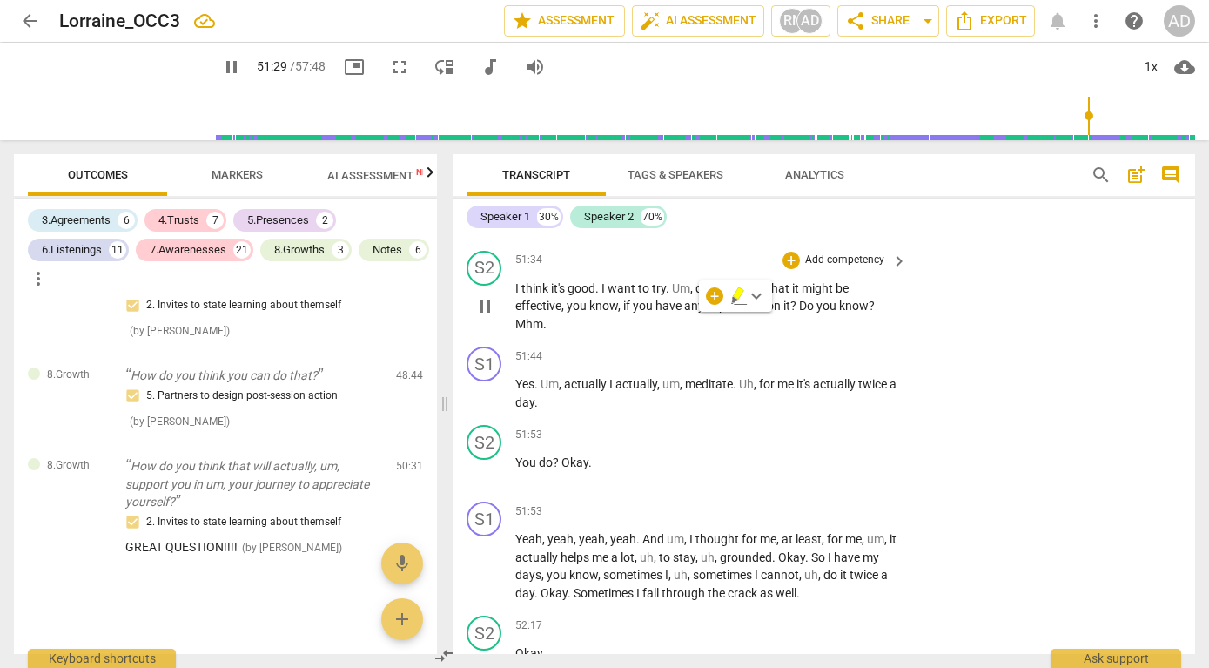
click at [521, 295] on span "I" at bounding box center [518, 288] width 6 height 14
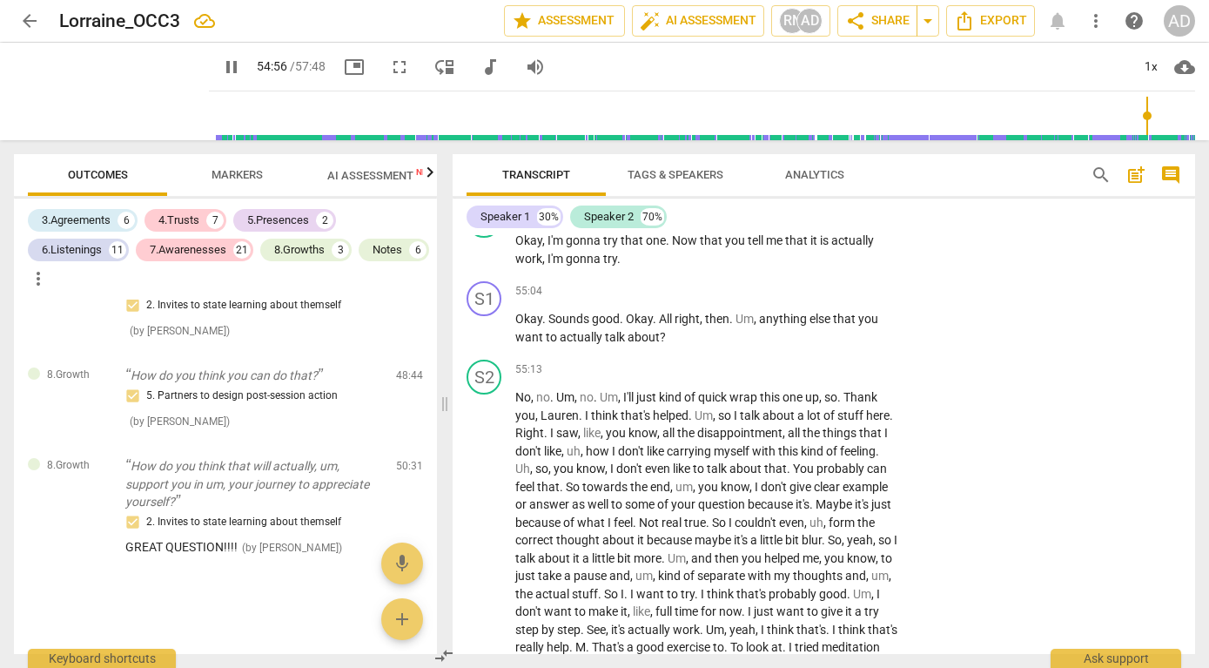
scroll to position [22031, 0]
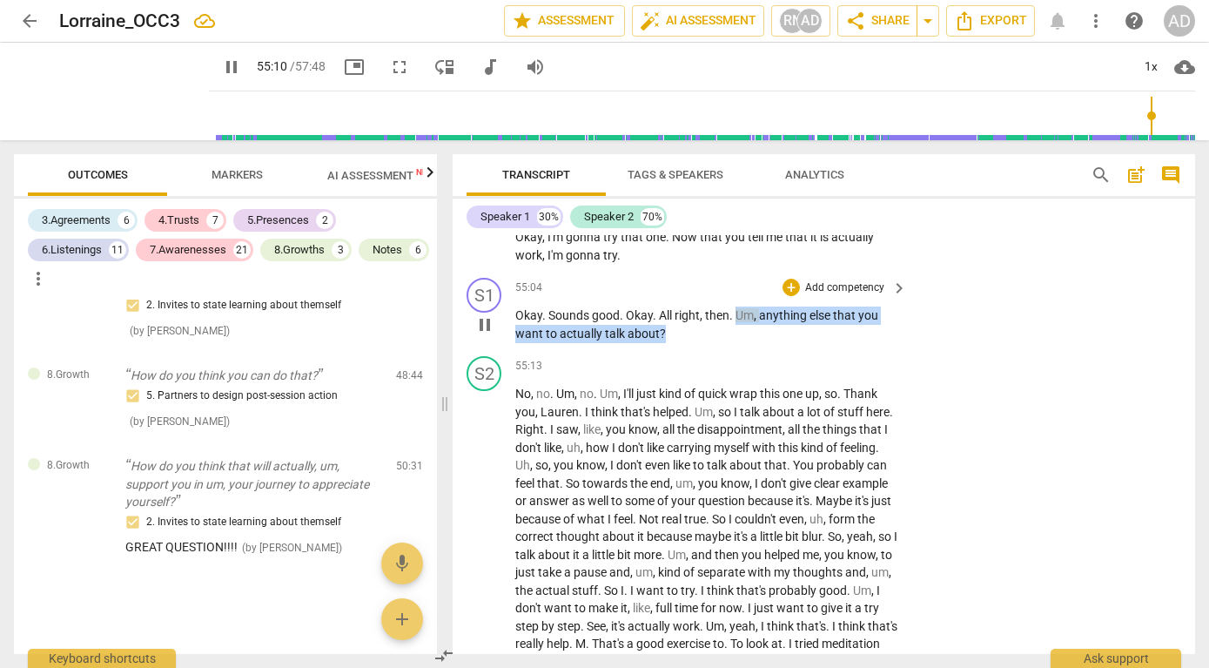
drag, startPoint x: 736, startPoint y: 422, endPoint x: 760, endPoint y: 445, distance: 33.3
click at [760, 342] on p "Okay . Sounds good . Okay . All right , then . Um , anything else that you want…" at bounding box center [706, 324] width 383 height 36
click at [814, 296] on p "Add competency" at bounding box center [845, 288] width 83 height 16
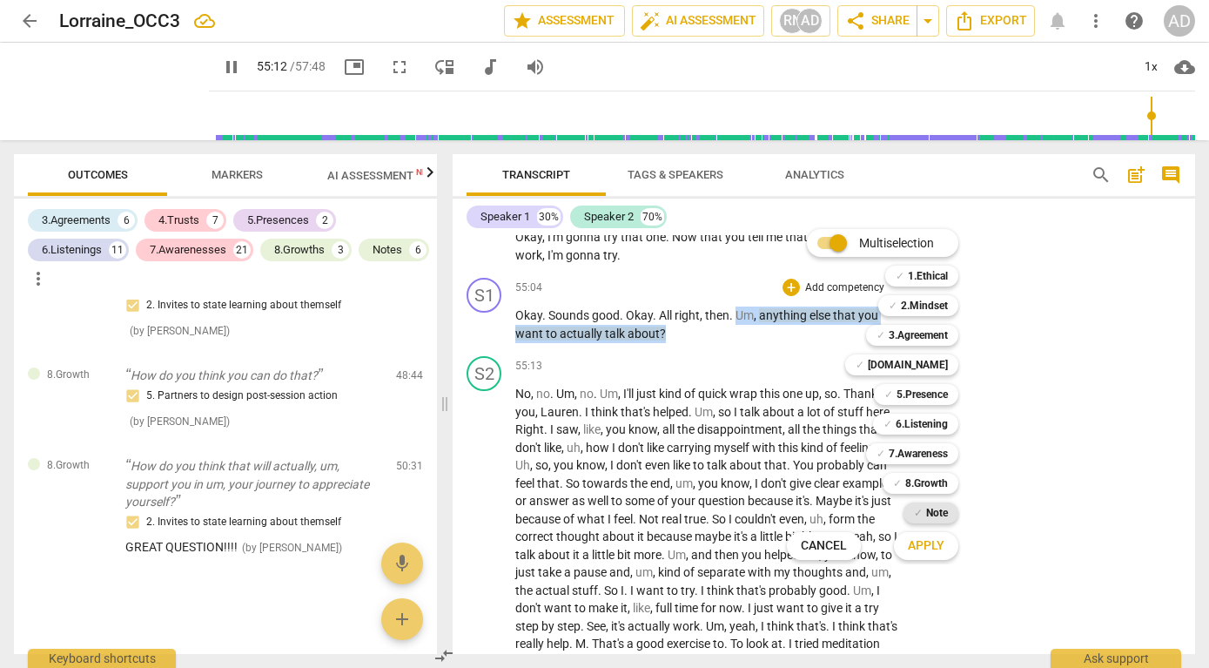
click at [924, 515] on div "✓ Note" at bounding box center [931, 512] width 55 height 21
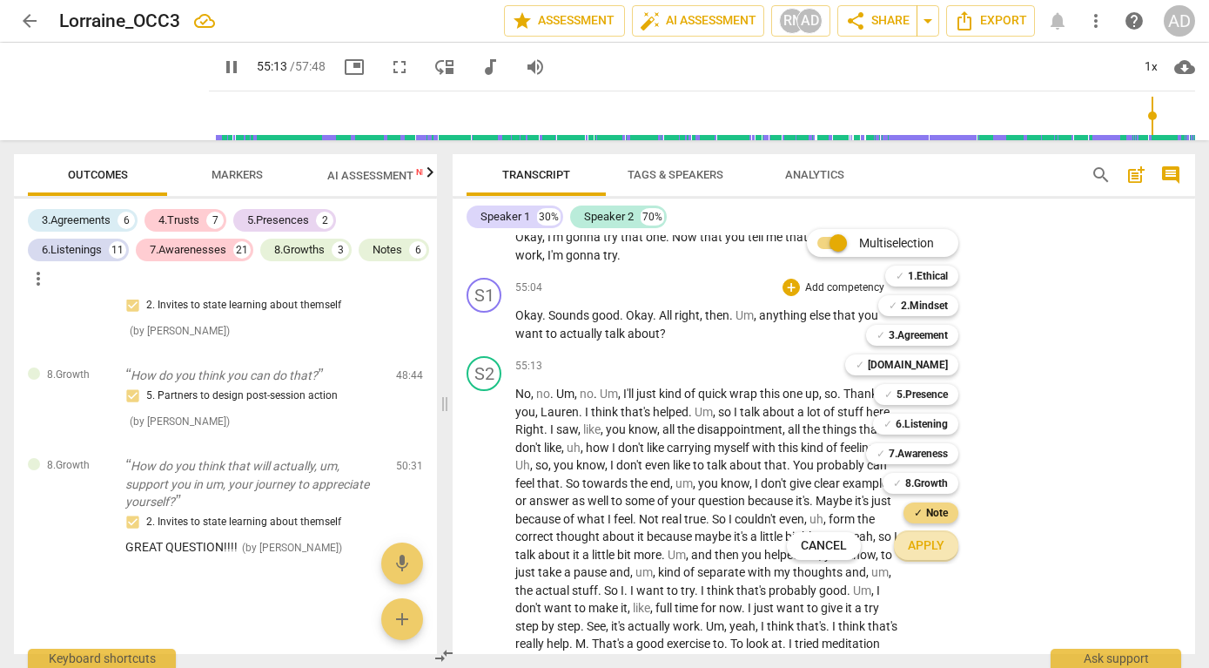
click at [924, 555] on button "Apply" at bounding box center [926, 545] width 64 height 31
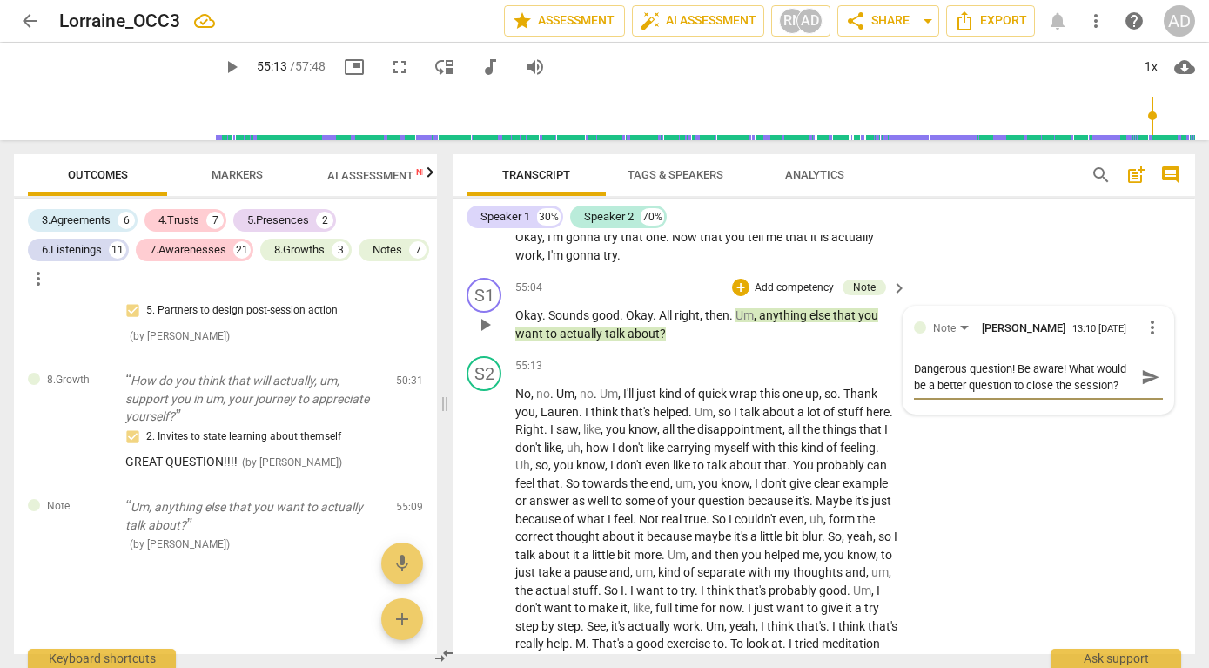
type textarea "Dangerous question! Be aware! What would be a better question to close the sess…"
click at [1147, 387] on span "send" at bounding box center [1151, 376] width 19 height 19
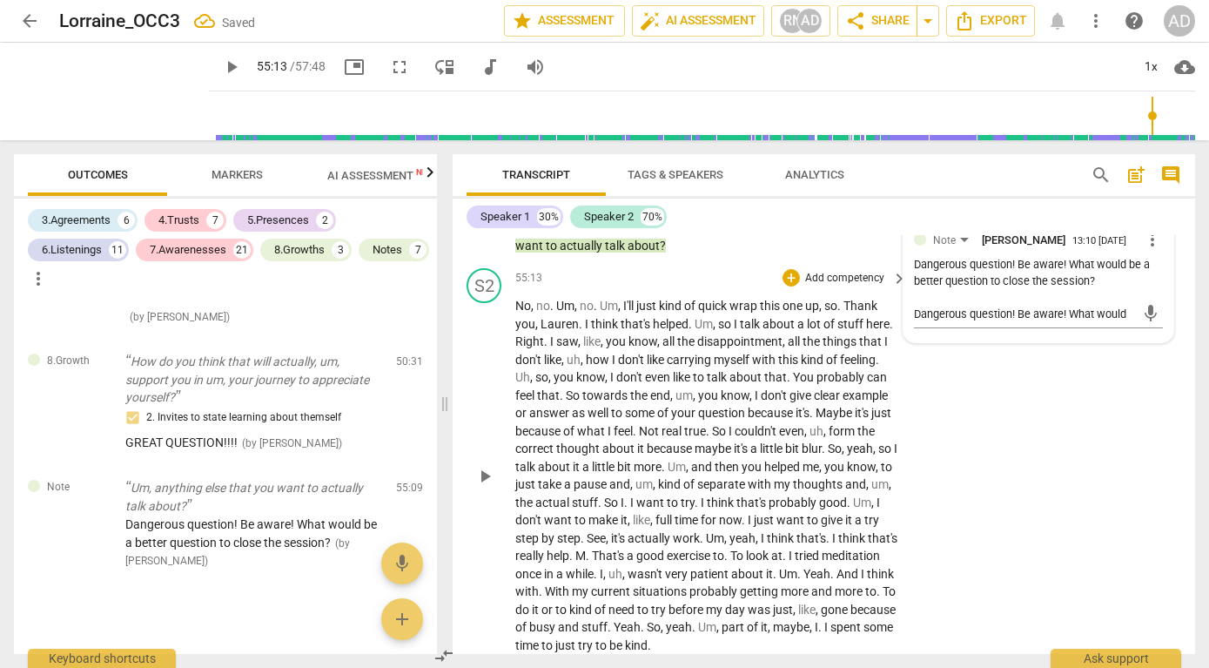
scroll to position [22125, 0]
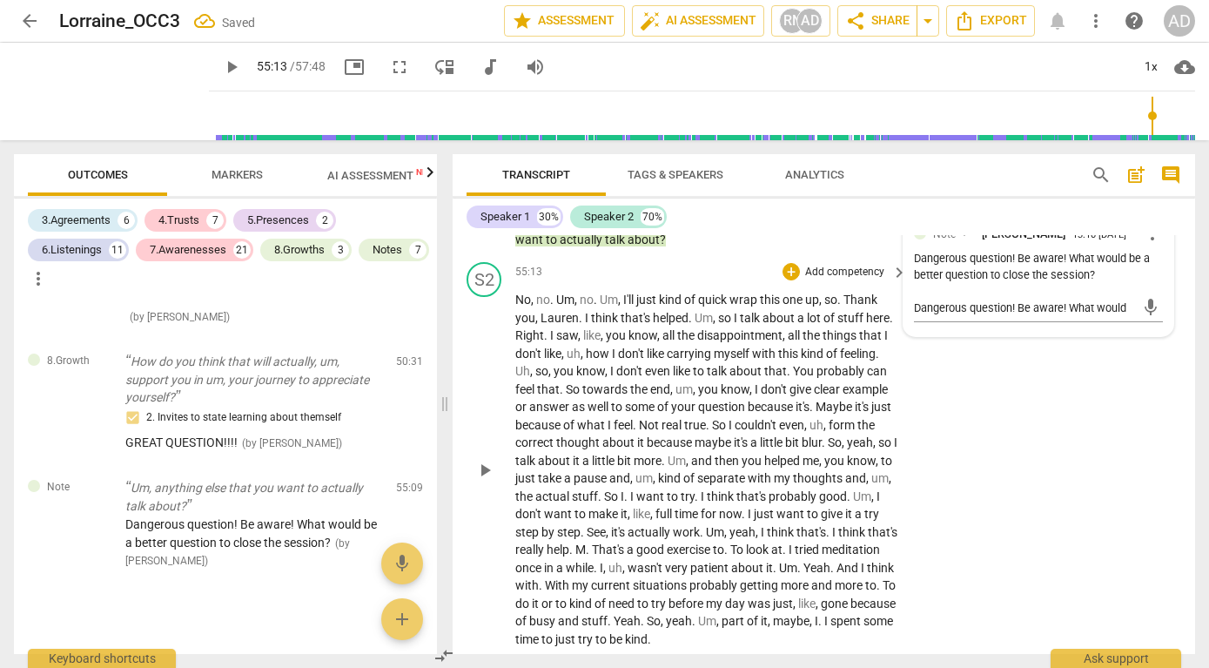
click at [516, 306] on span "No" at bounding box center [523, 300] width 16 height 14
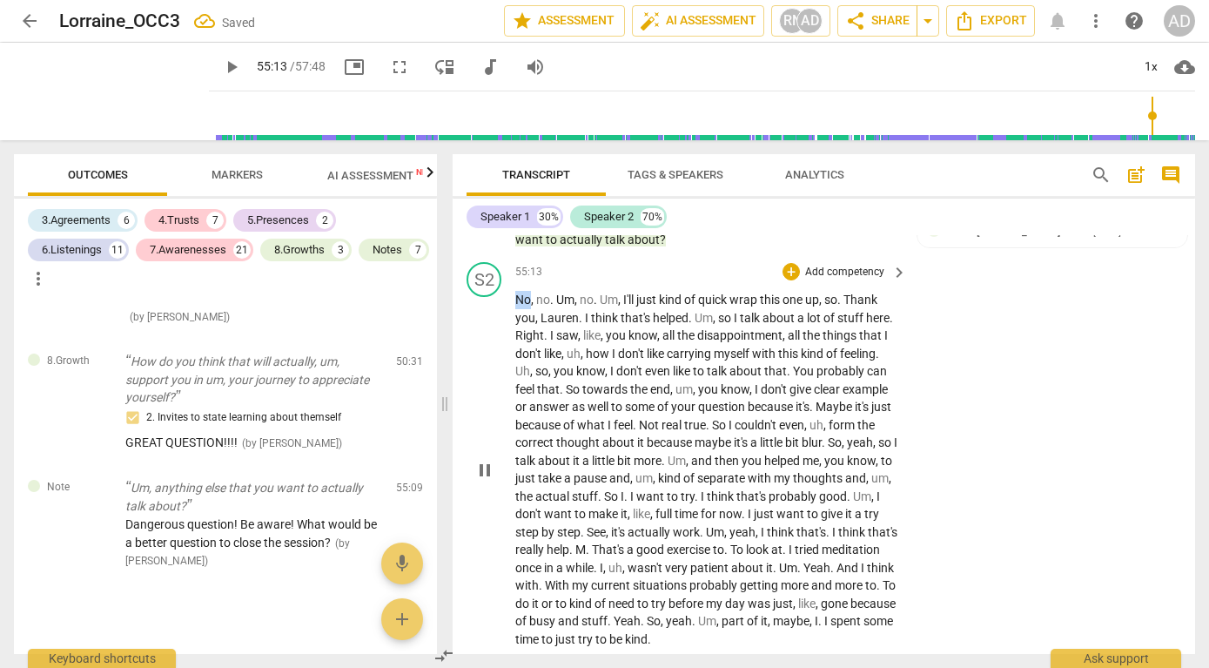
click at [516, 306] on span "No" at bounding box center [523, 300] width 16 height 14
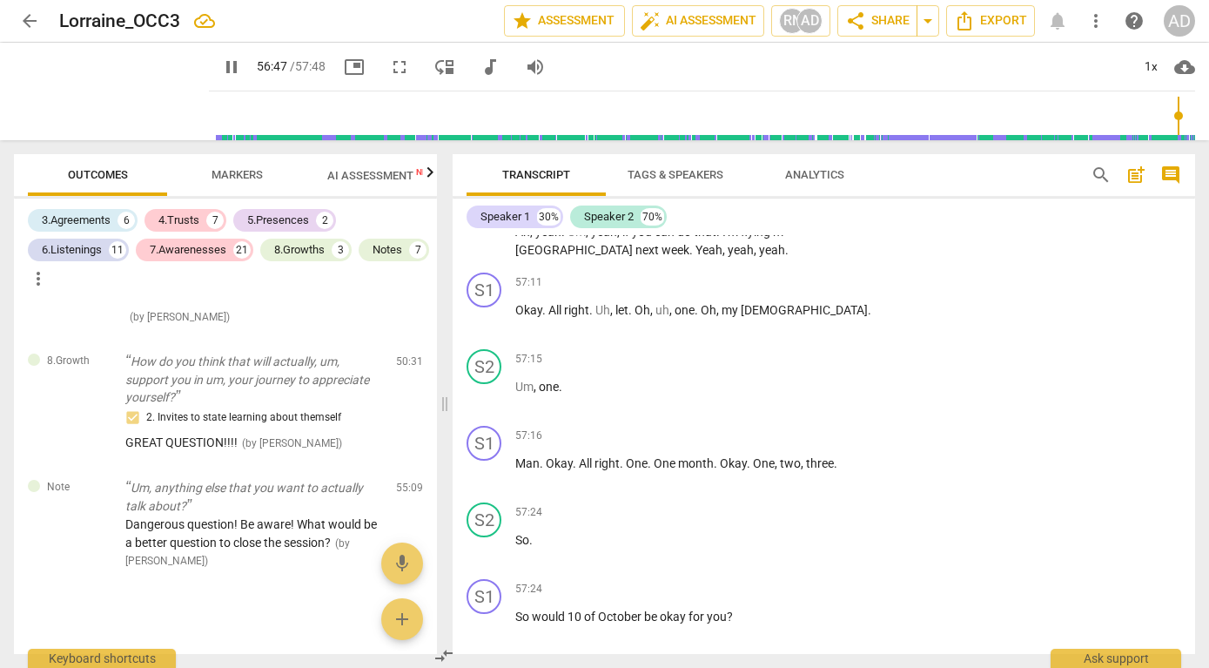
scroll to position [23132, 0]
click at [522, 237] on span "Ah" at bounding box center [522, 230] width 15 height 14
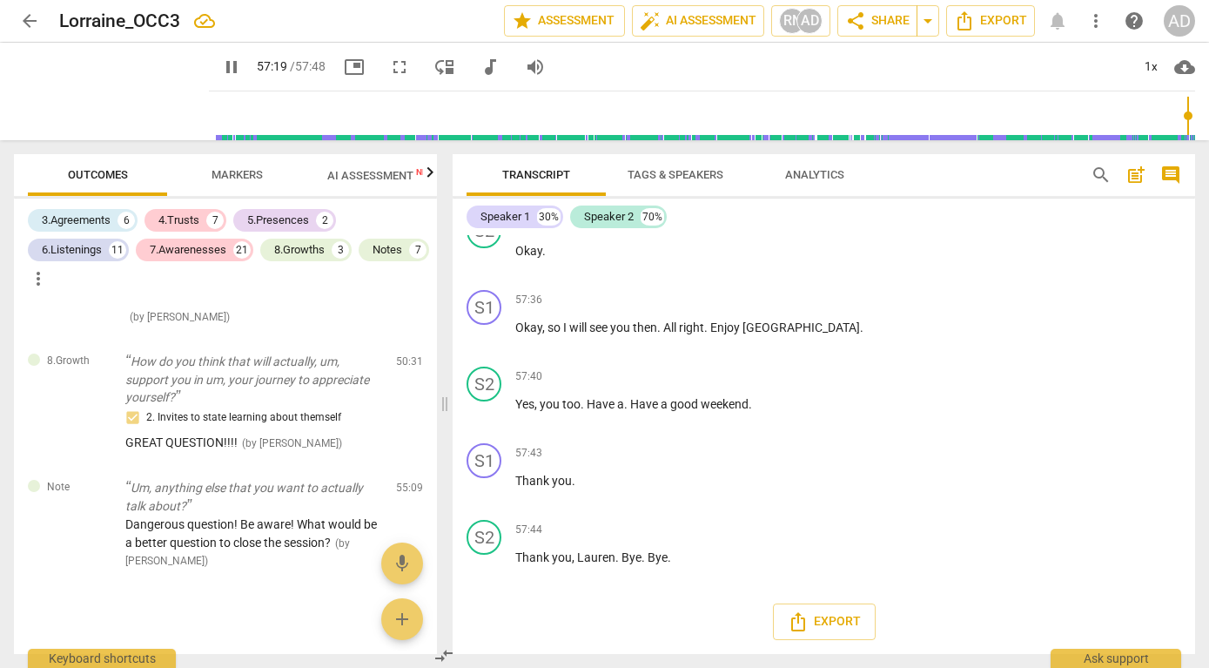
scroll to position [23851, 0]
click at [489, 562] on span "pause" at bounding box center [485, 566] width 21 height 21
type input "3442"
